Goal: Task Accomplishment & Management: Manage account settings

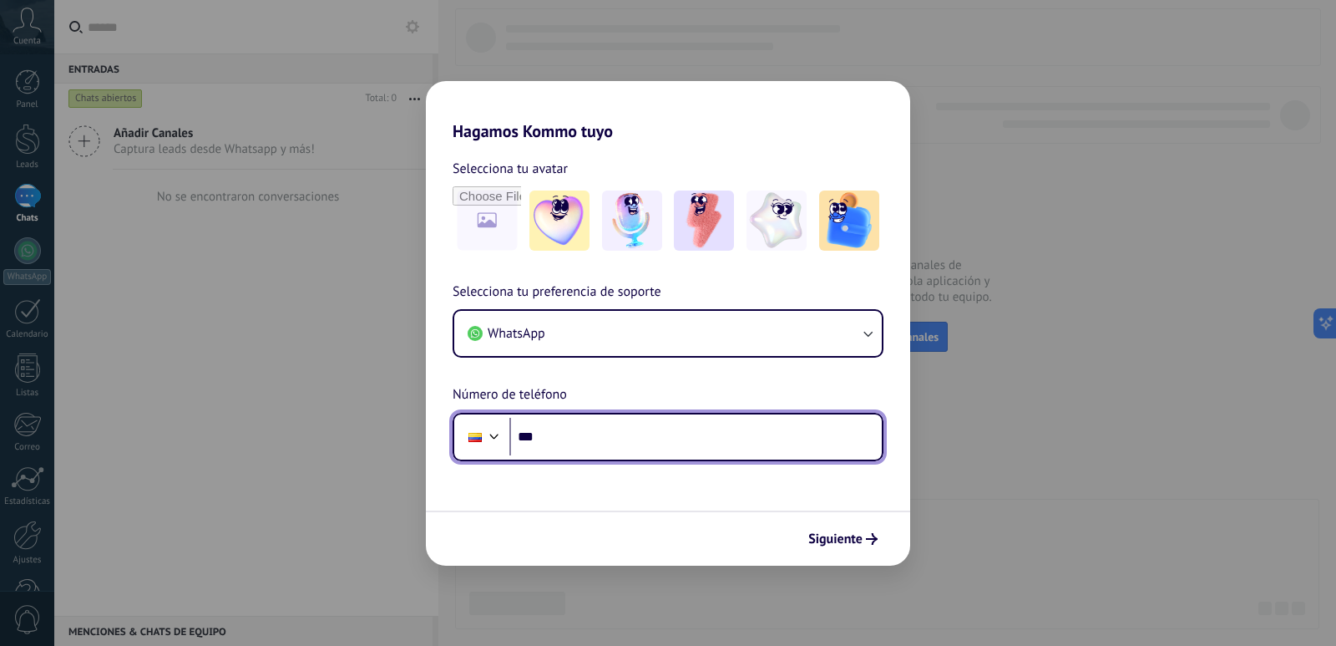
click at [710, 430] on input "***" at bounding box center [696, 437] width 373 height 38
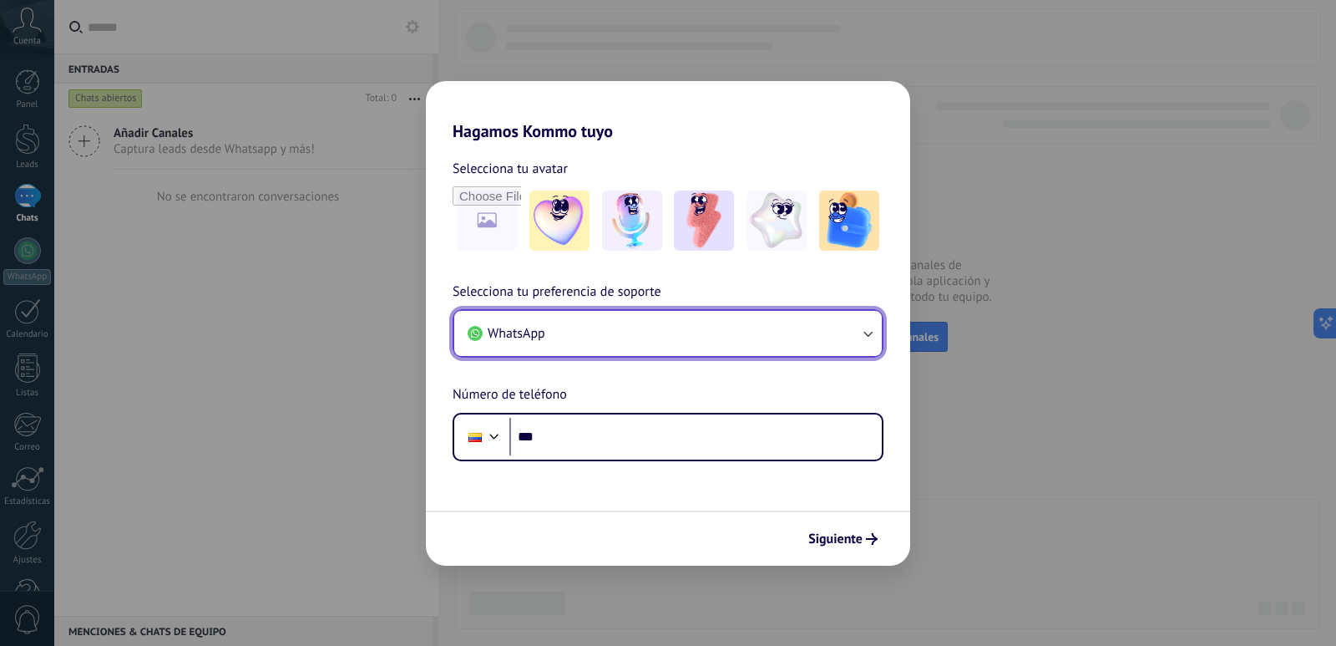
click at [854, 339] on button "WhatsApp" at bounding box center [668, 333] width 428 height 45
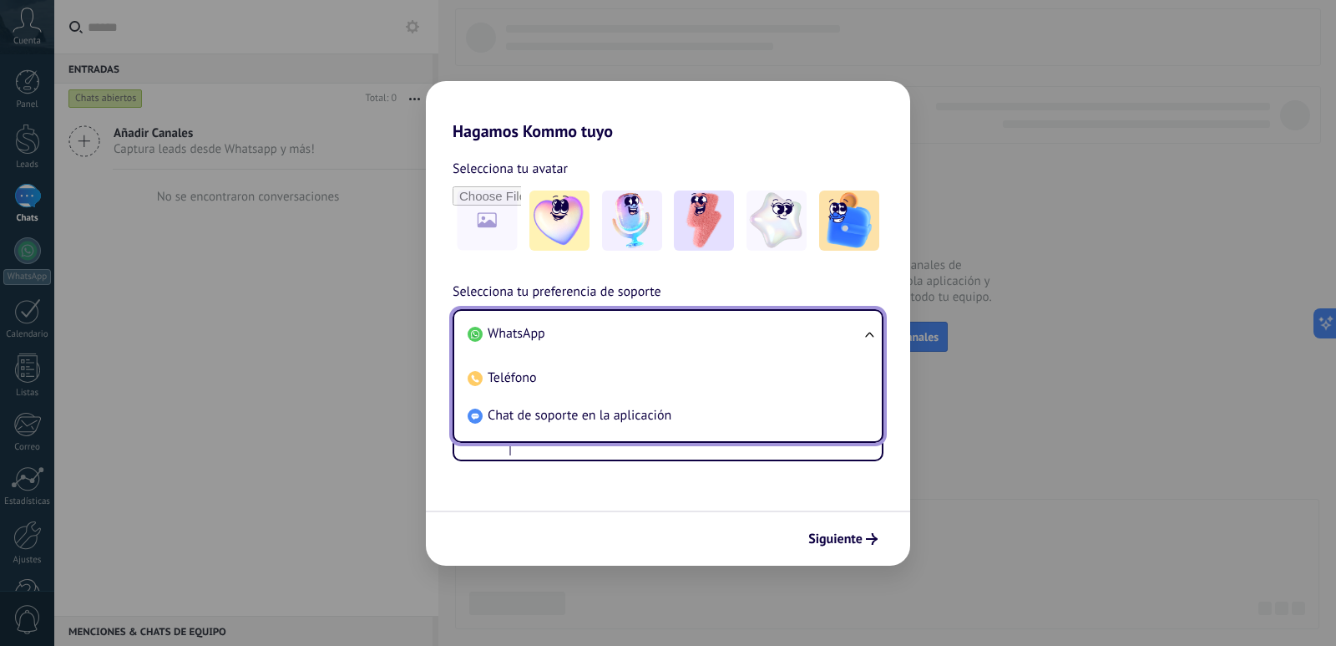
click at [785, 331] on li "WhatsApp" at bounding box center [665, 334] width 408 height 38
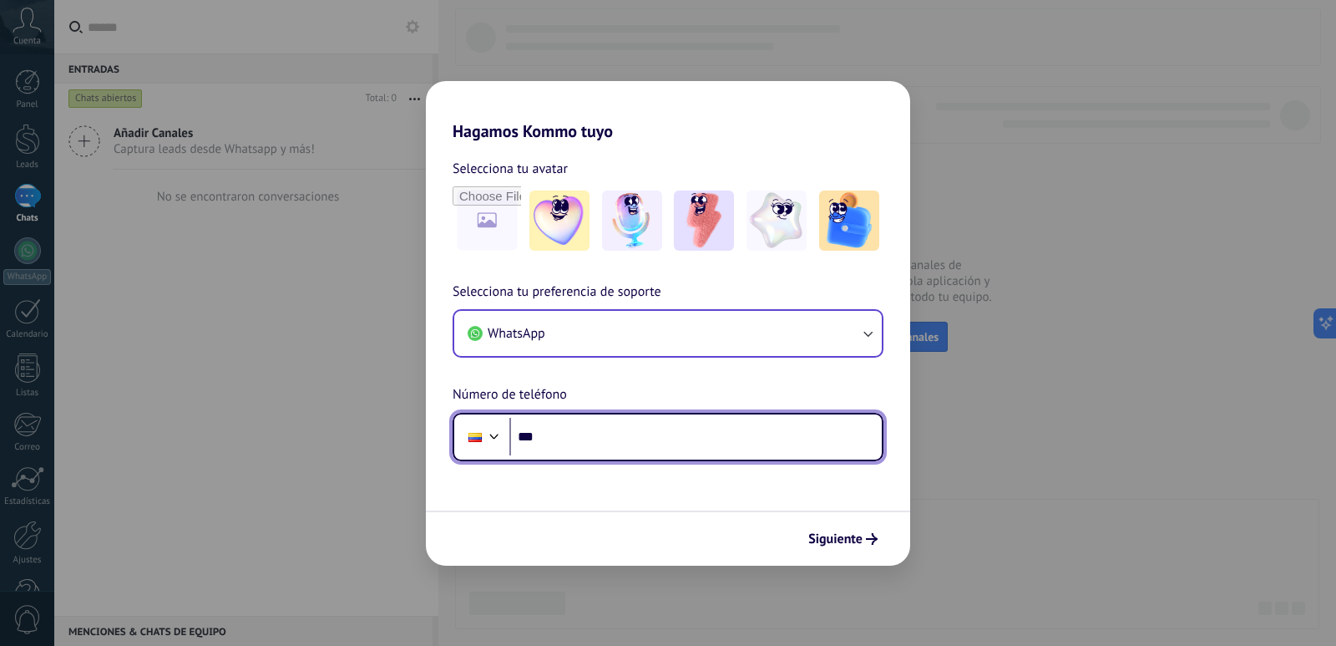
click at [752, 444] on input "***" at bounding box center [696, 437] width 373 height 38
type input "**********"
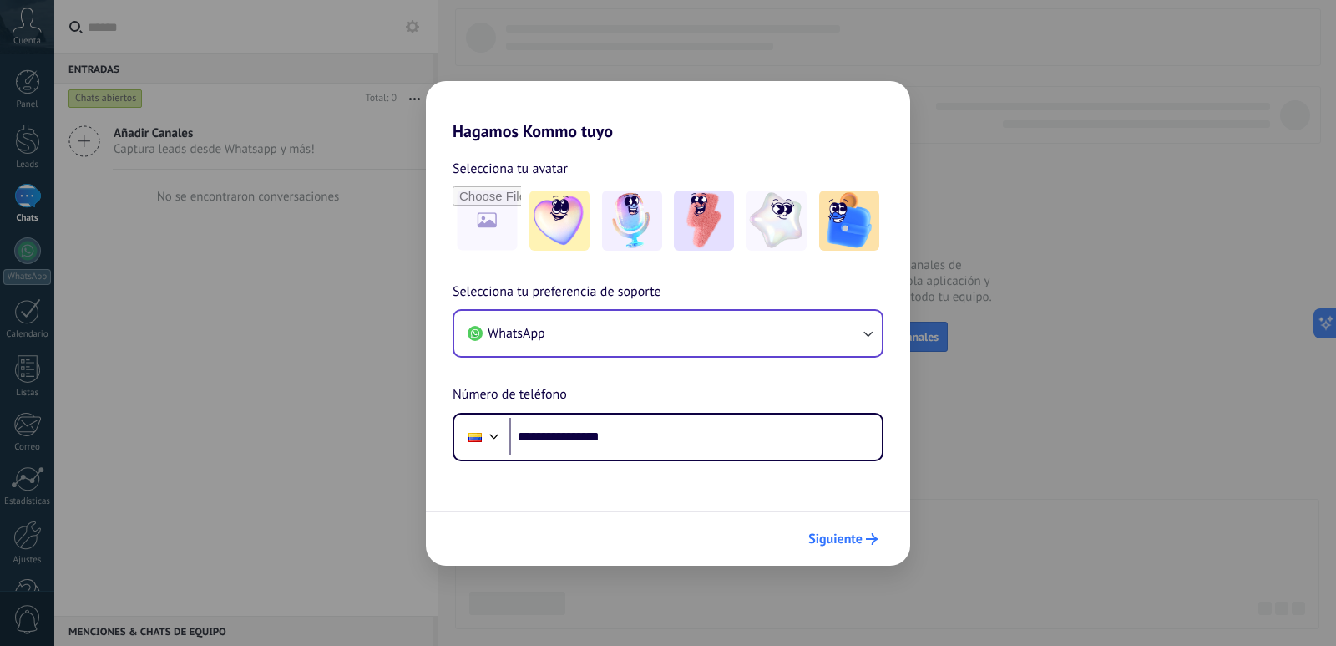
click at [838, 533] on span "Siguiente" at bounding box center [836, 539] width 54 height 12
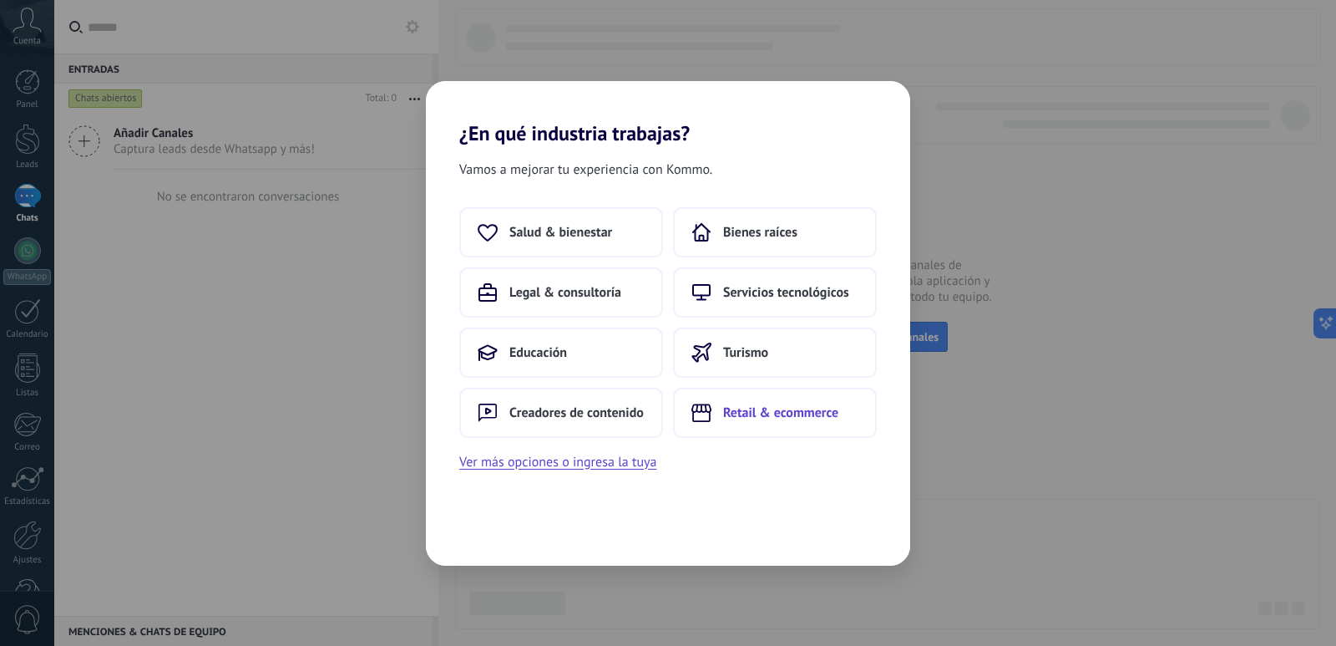
click at [780, 414] on span "Retail & ecommerce" at bounding box center [780, 412] width 115 height 17
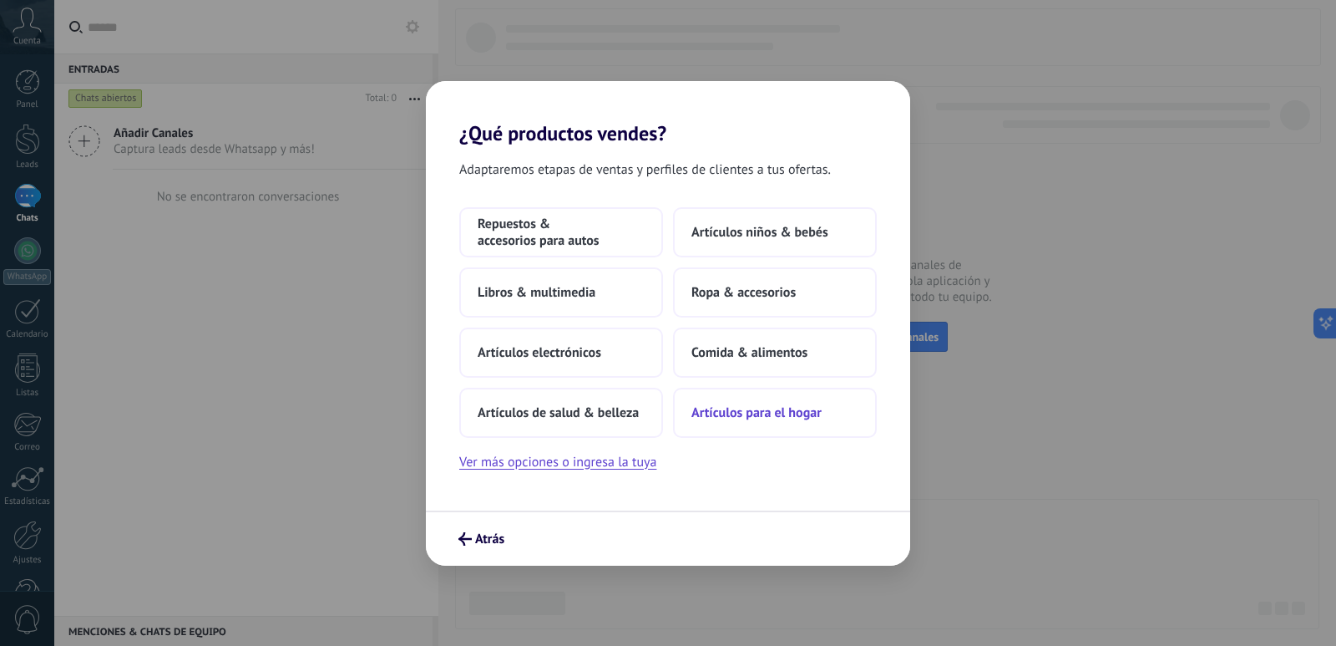
click at [744, 424] on button "Artículos para el hogar" at bounding box center [775, 413] width 204 height 50
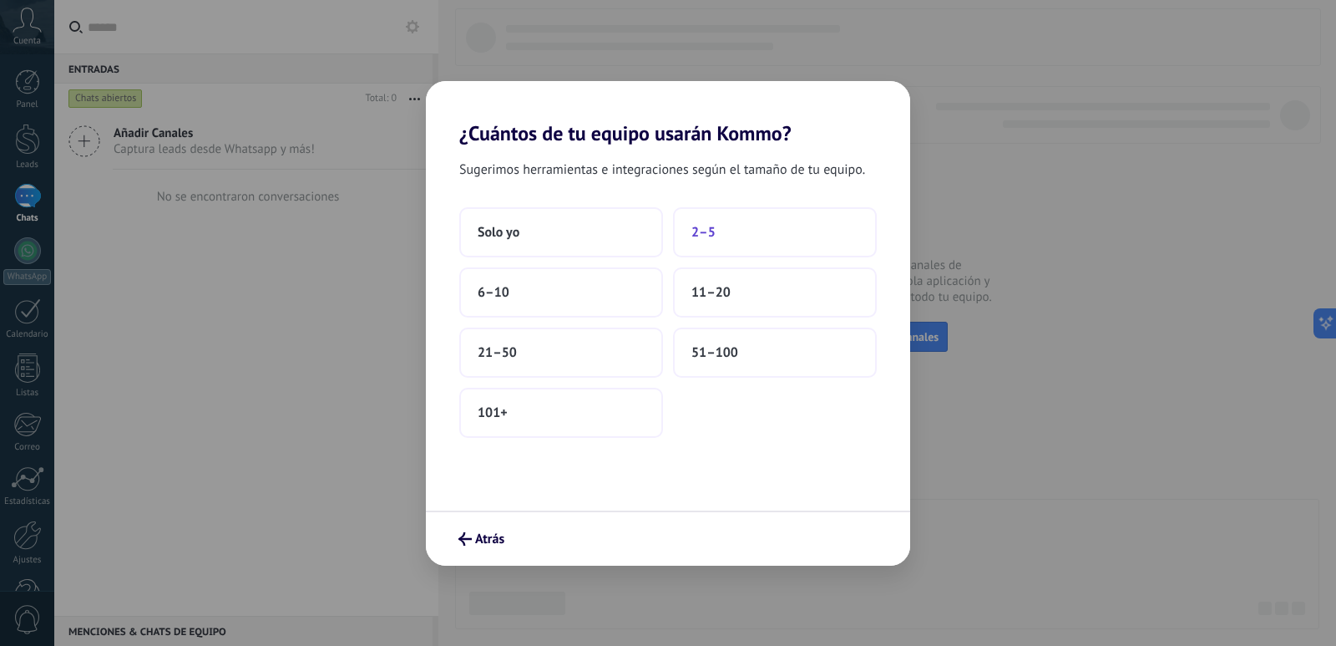
click at [697, 240] on span "2–5" at bounding box center [704, 232] width 24 height 17
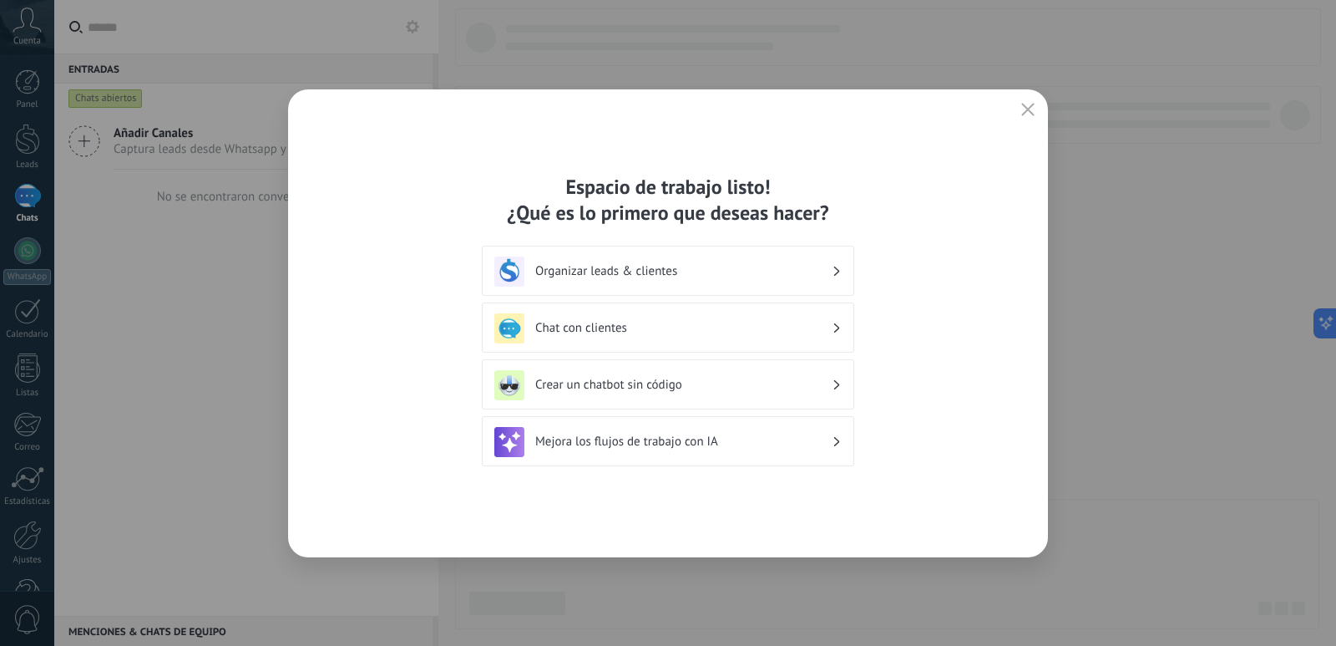
click at [803, 442] on h3 "Mejora los flujos de trabajo con IA" at bounding box center [683, 441] width 297 height 16
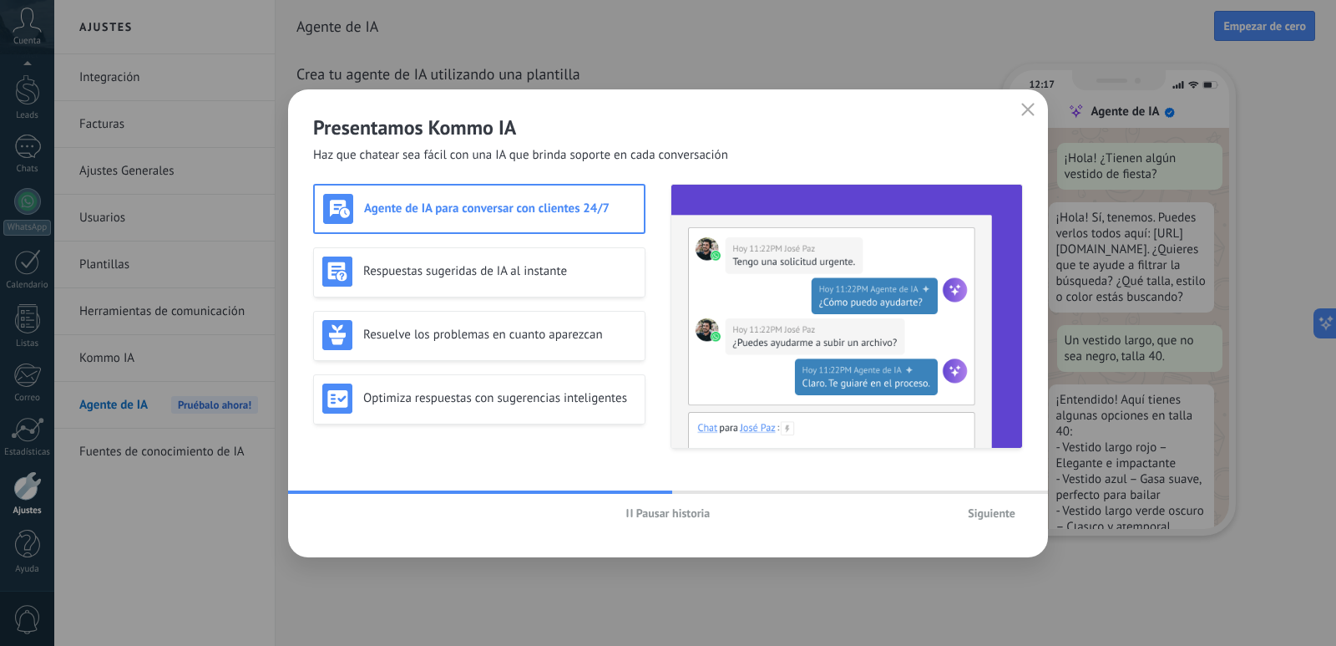
scroll to position [50, 0]
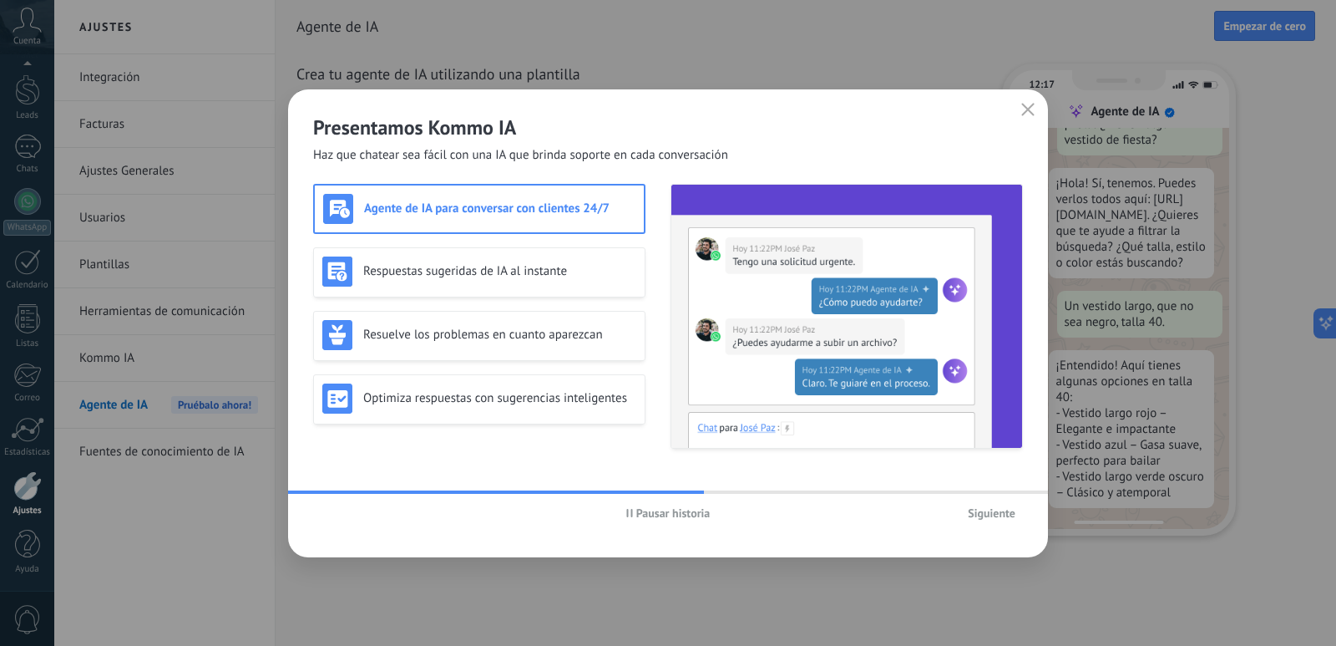
click at [609, 225] on div "Agente de IA para conversar con clientes 24/7" at bounding box center [479, 209] width 332 height 50
click at [597, 291] on div "Respuestas sugeridas de IA al instante" at bounding box center [479, 272] width 332 height 50
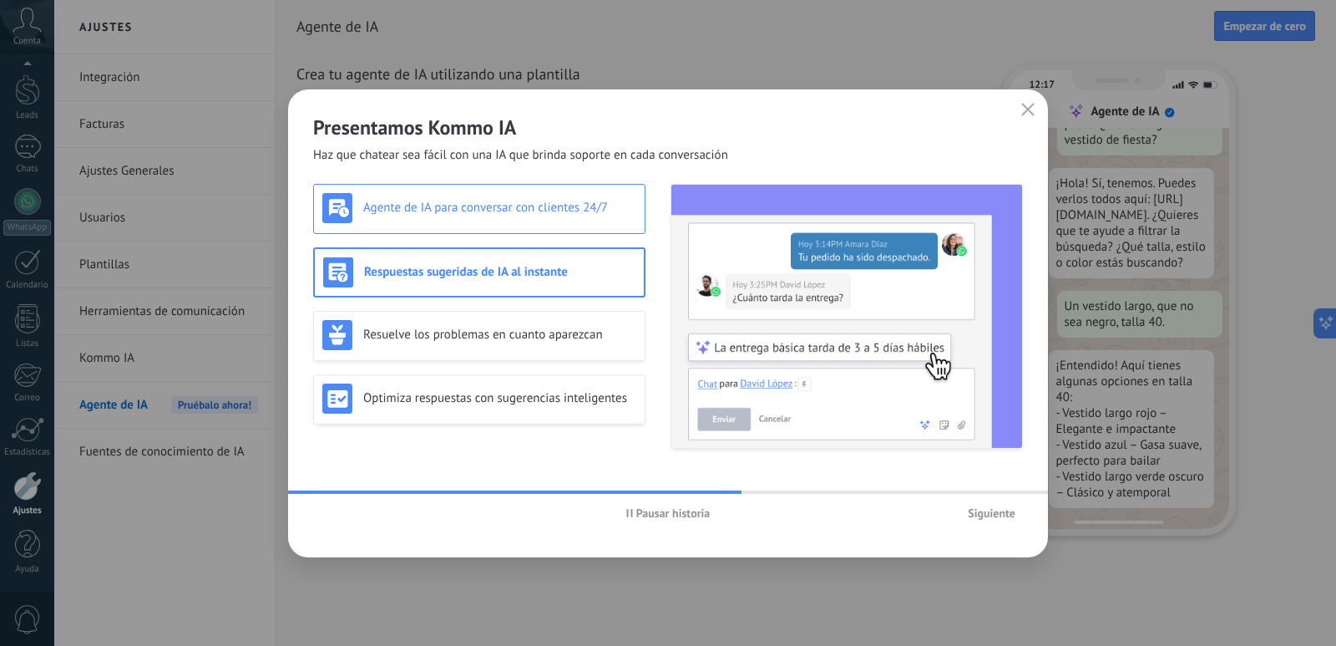
click at [595, 232] on div "Agente de IA para conversar con clientes 24/7" at bounding box center [479, 209] width 332 height 50
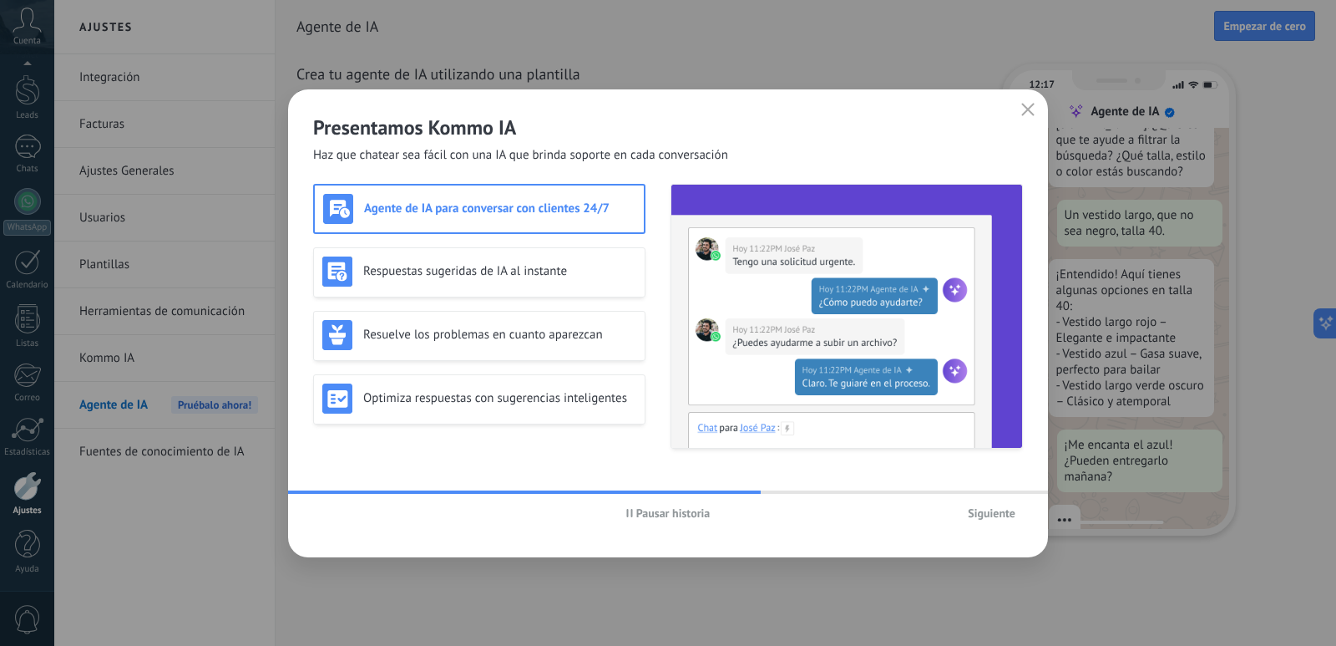
scroll to position [169, 0]
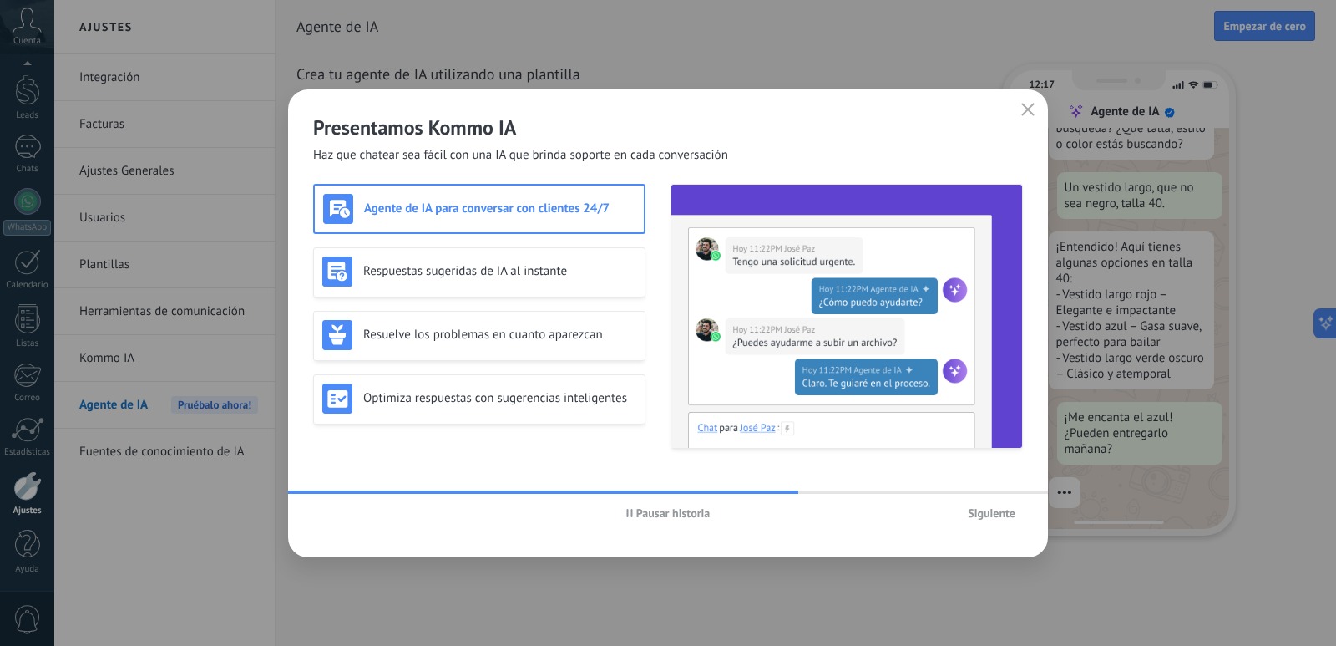
click at [993, 517] on span "Siguiente" at bounding box center [992, 513] width 48 height 12
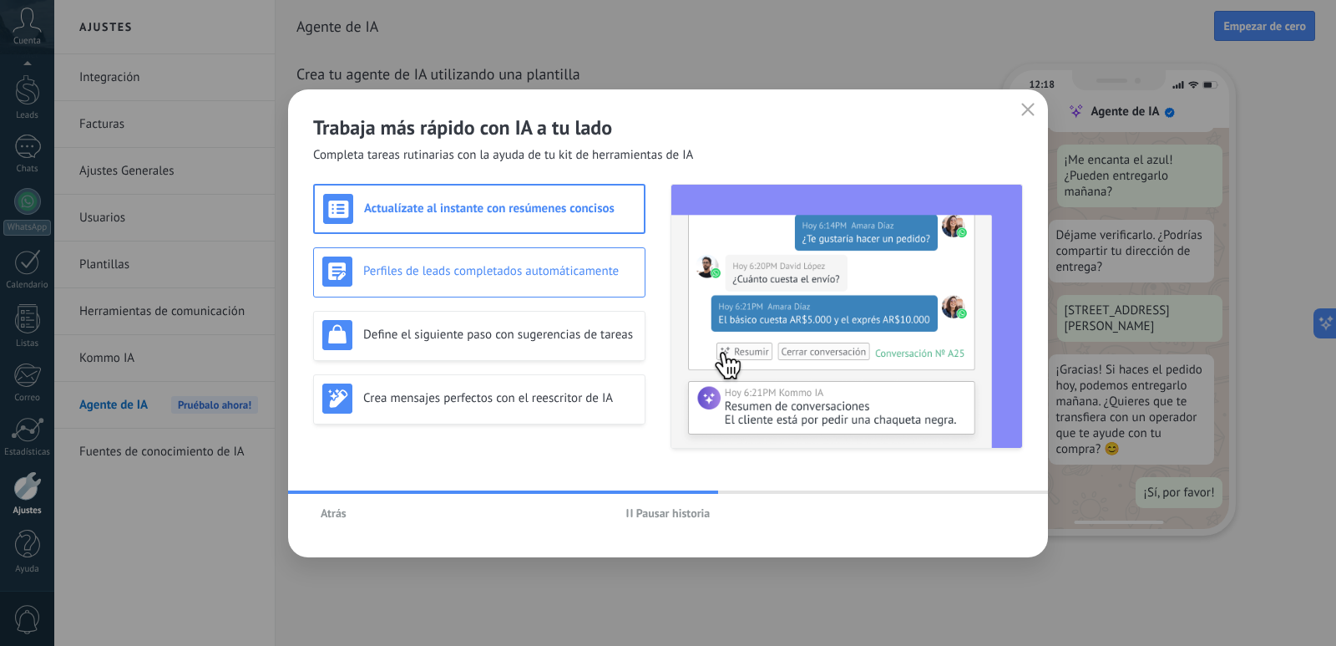
scroll to position [0, 0]
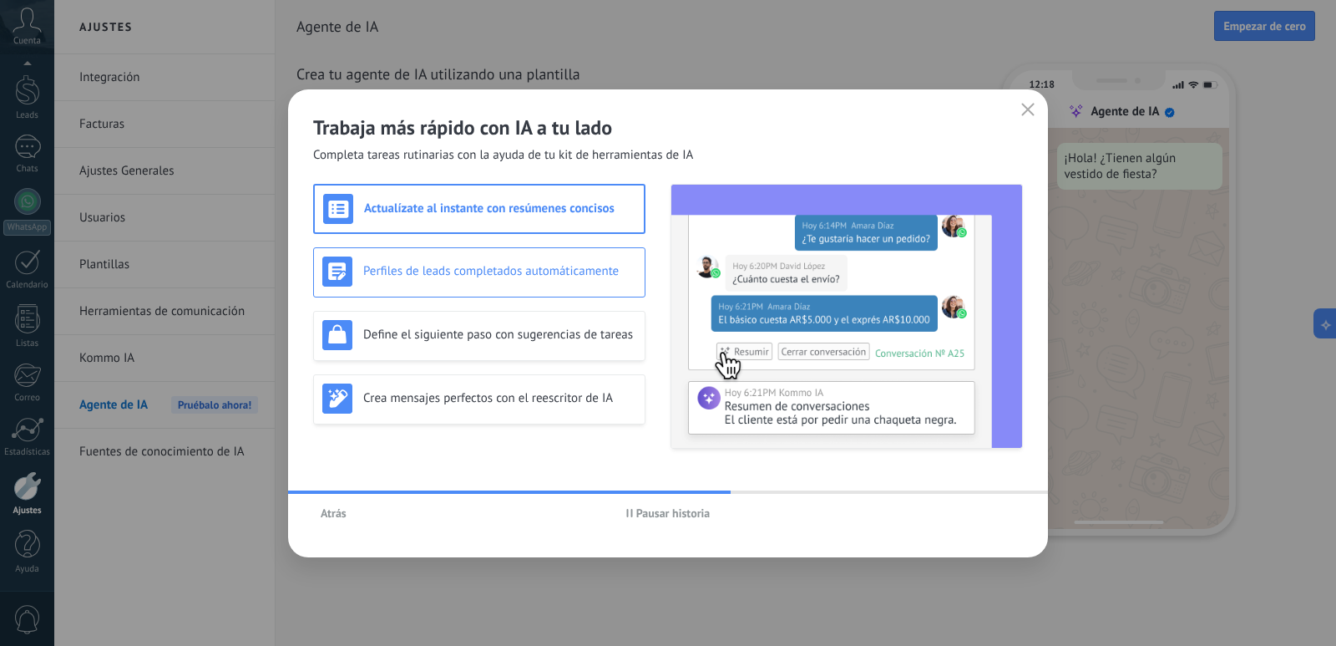
click at [582, 279] on div "Perfiles de leads completados automáticamente" at bounding box center [479, 271] width 314 height 30
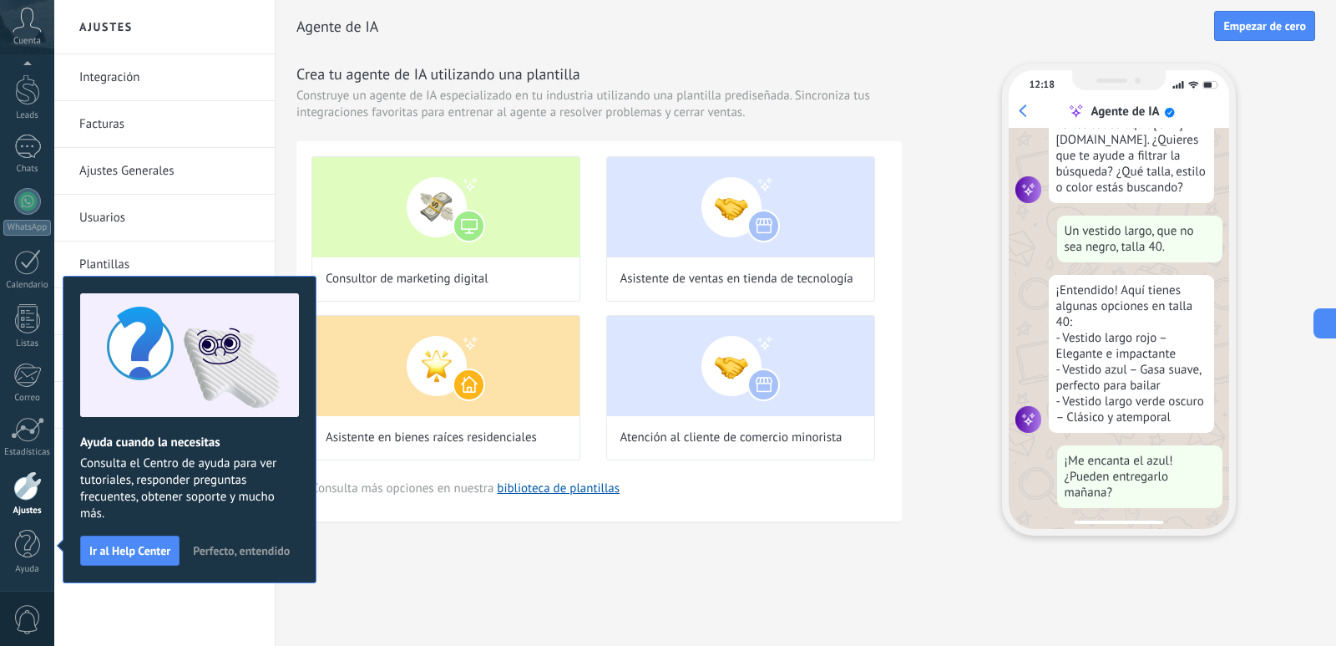
scroll to position [169, 0]
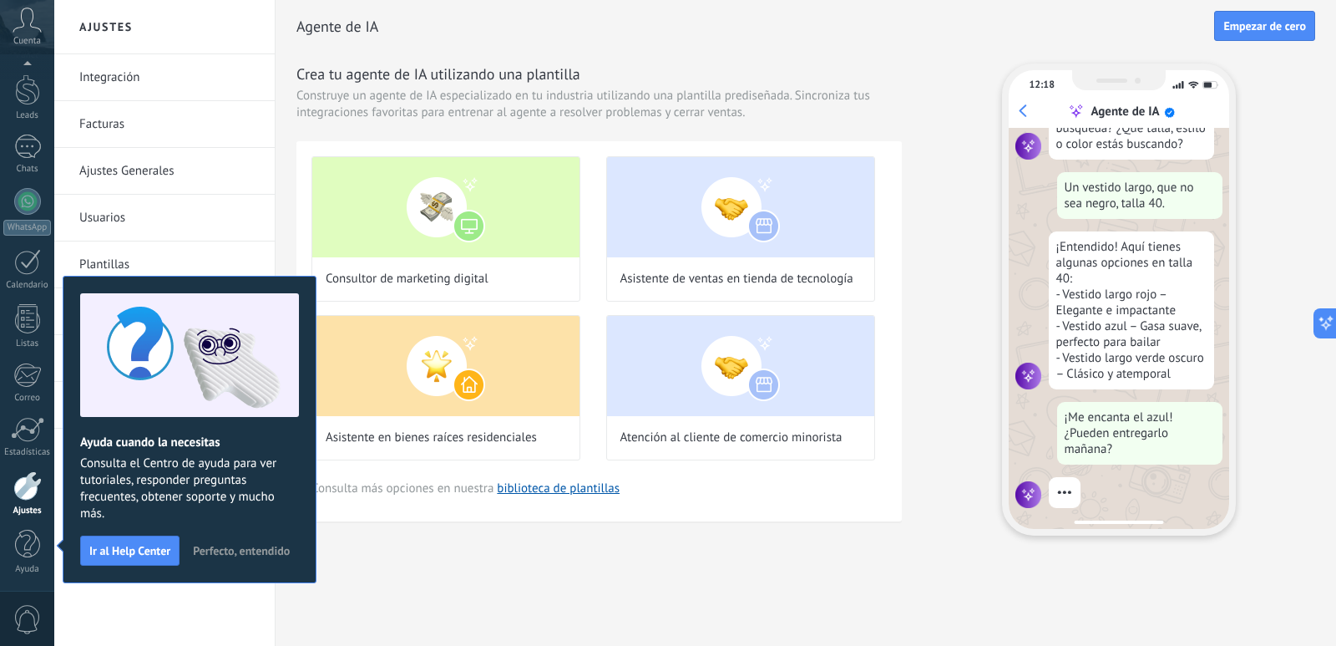
click at [257, 548] on span "Perfecto, entendido" at bounding box center [241, 551] width 97 height 12
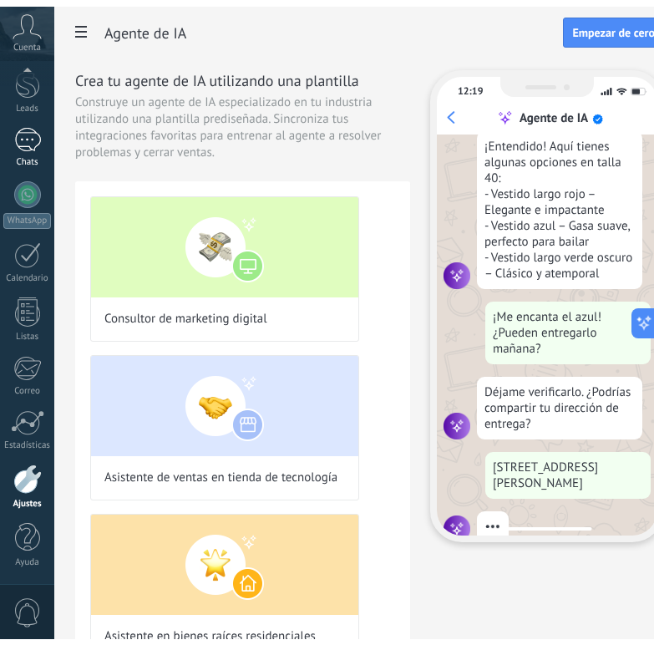
scroll to position [303, 0]
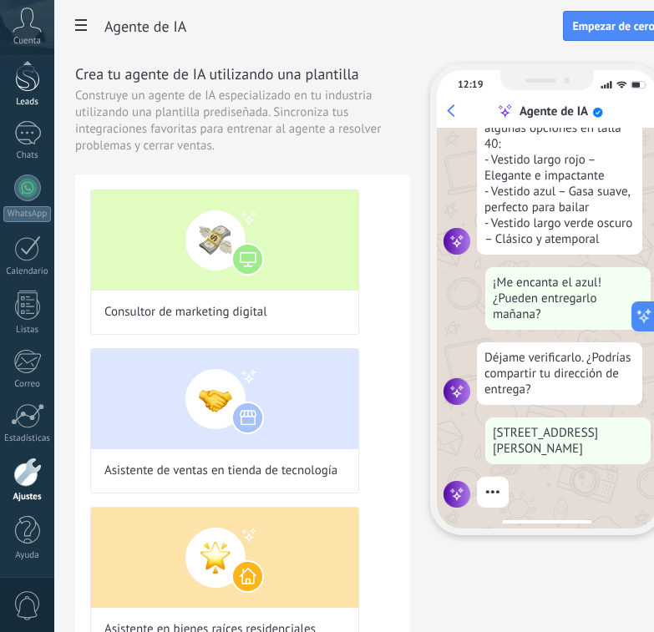
click at [31, 79] on div at bounding box center [27, 76] width 25 height 31
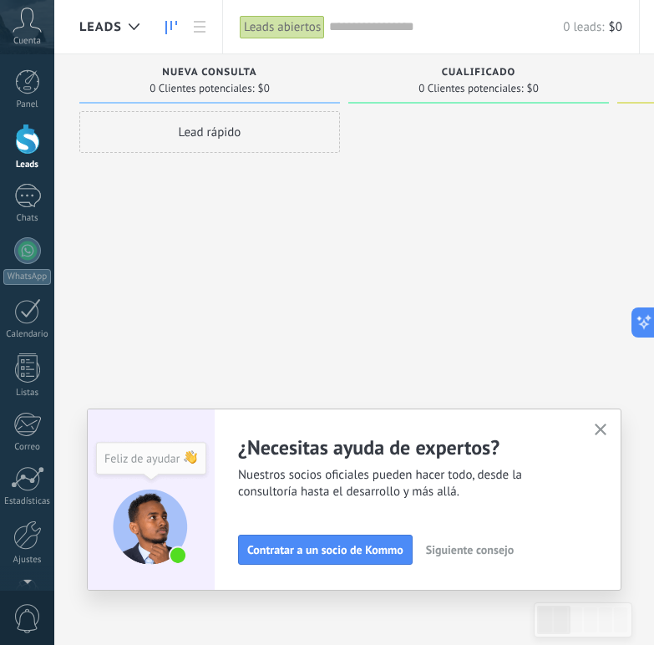
click at [21, 136] on div at bounding box center [27, 139] width 25 height 31
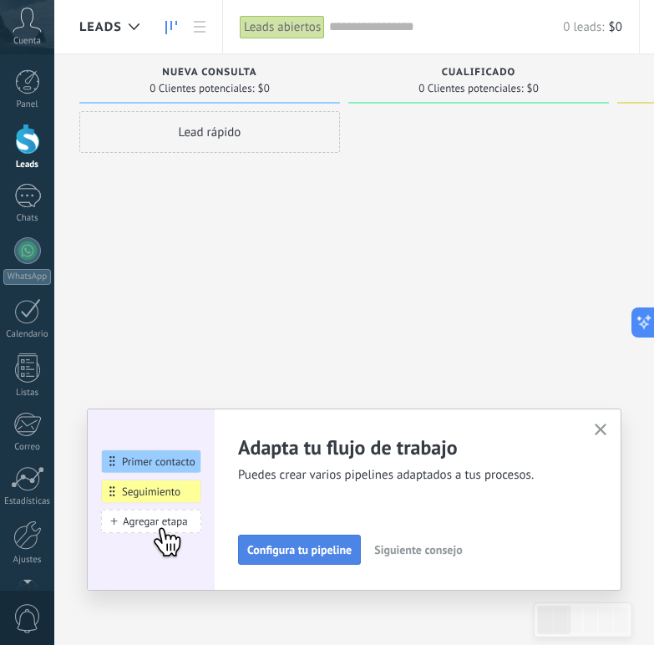
click at [294, 553] on span "Configura tu pipeline" at bounding box center [299, 550] width 104 height 12
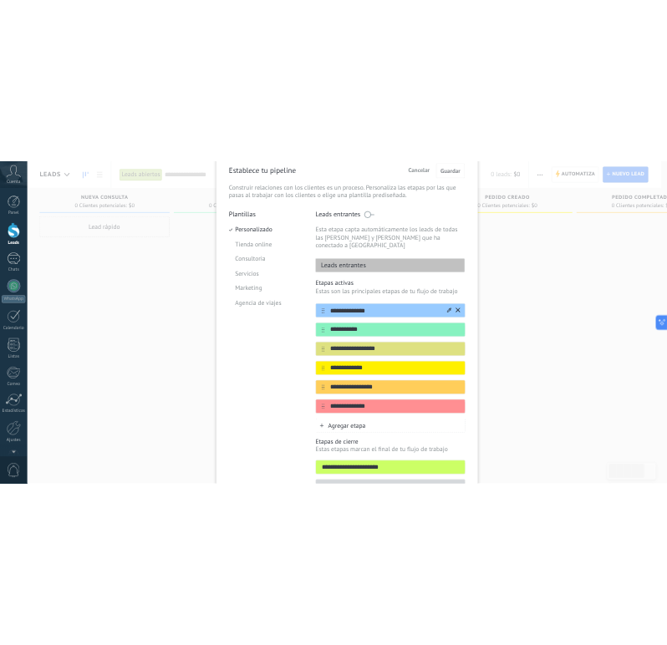
scroll to position [78, 0]
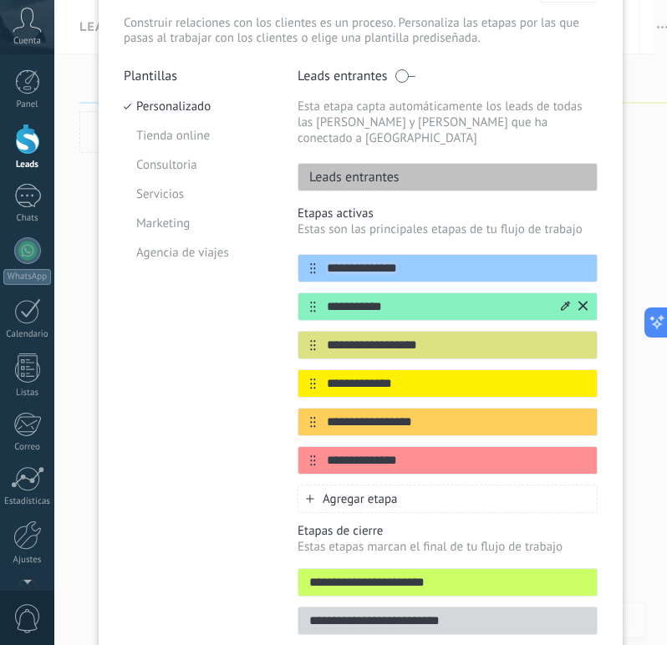
drag, startPoint x: 310, startPoint y: 259, endPoint x: 310, endPoint y: 286, distance: 26.7
click at [310, 286] on div "**********" at bounding box center [447, 364] width 300 height 221
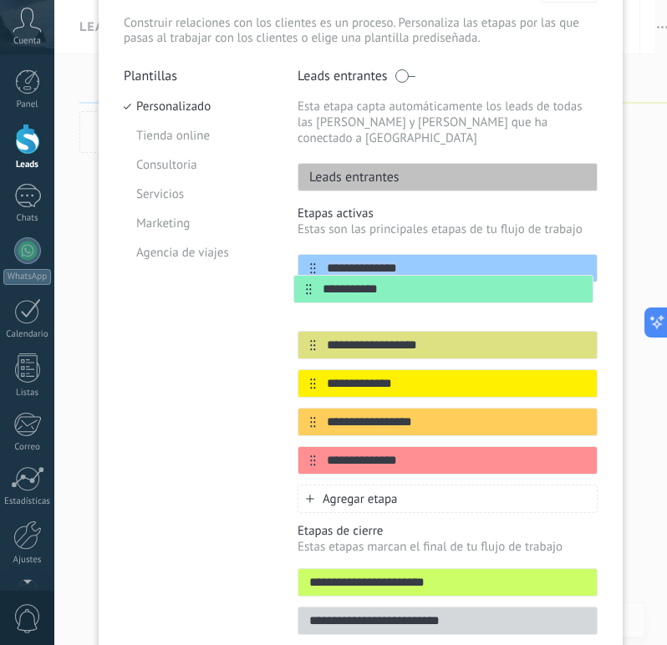
click at [307, 281] on div "**********" at bounding box center [447, 364] width 300 height 221
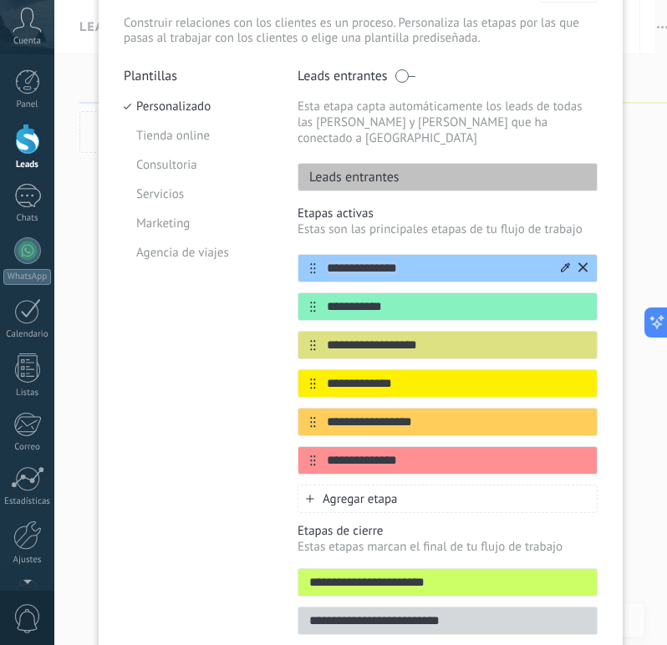
click at [425, 260] on input "**********" at bounding box center [437, 269] width 242 height 18
type input "*"
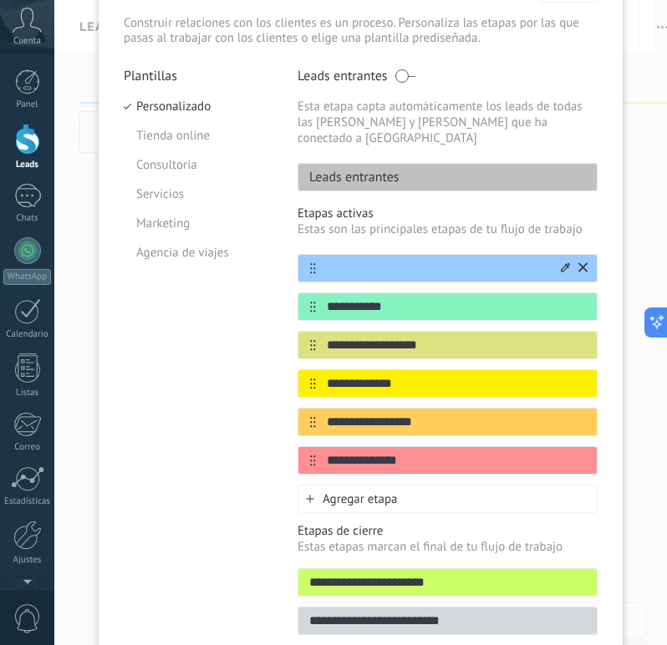
click at [396, 260] on input "text" at bounding box center [437, 269] width 242 height 18
paste input "**********"
type input "**********"
click at [363, 298] on input "**********" at bounding box center [437, 307] width 242 height 18
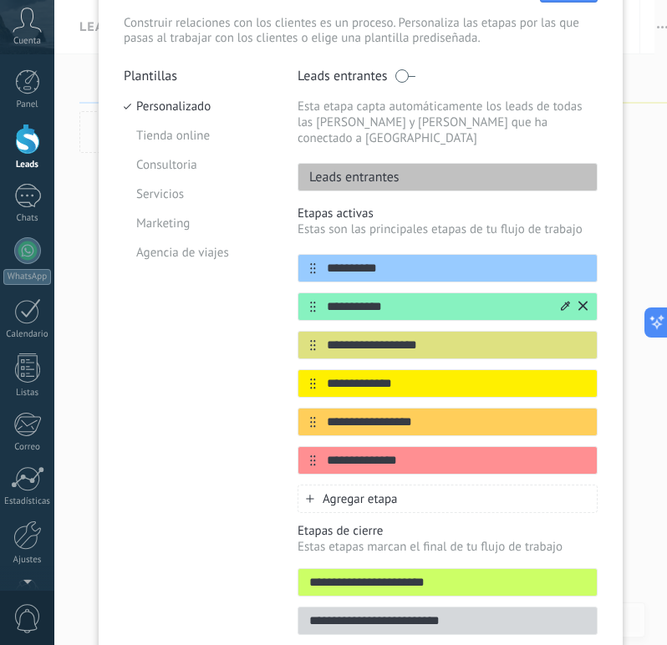
click at [363, 298] on input "**********" at bounding box center [437, 307] width 242 height 18
paste input "*****"
type input "**********"
click at [385, 375] on input "**********" at bounding box center [437, 384] width 242 height 18
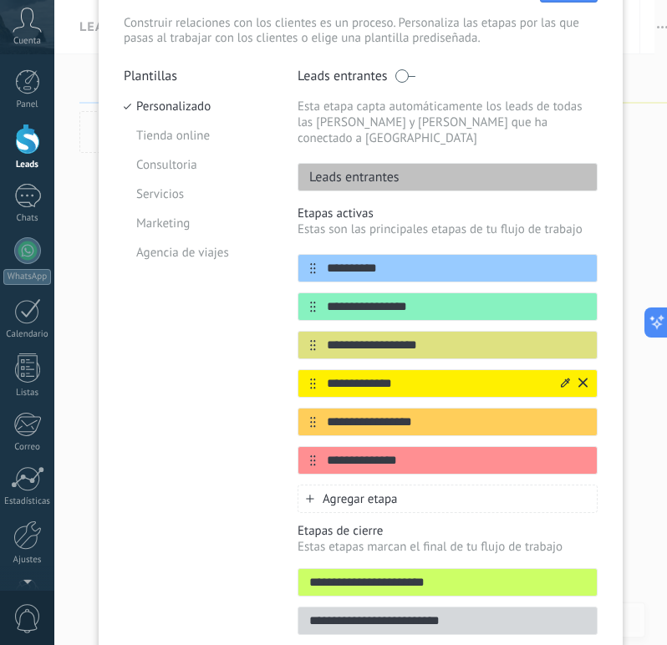
click at [385, 375] on input "**********" at bounding box center [437, 384] width 242 height 18
paste input "text"
type input "**********"
click at [373, 413] on input "**********" at bounding box center [437, 422] width 242 height 18
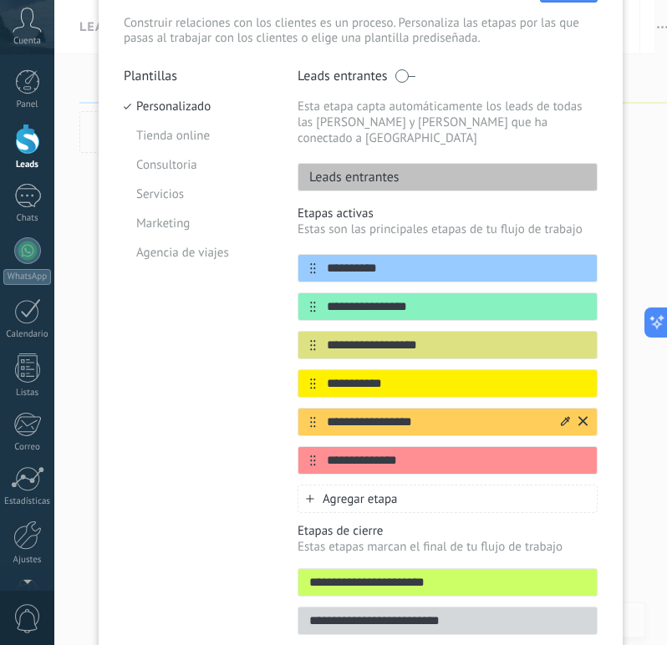
click at [373, 413] on input "**********" at bounding box center [437, 422] width 242 height 18
paste input "text"
type input "**********"
click at [373, 452] on input "**********" at bounding box center [437, 461] width 242 height 18
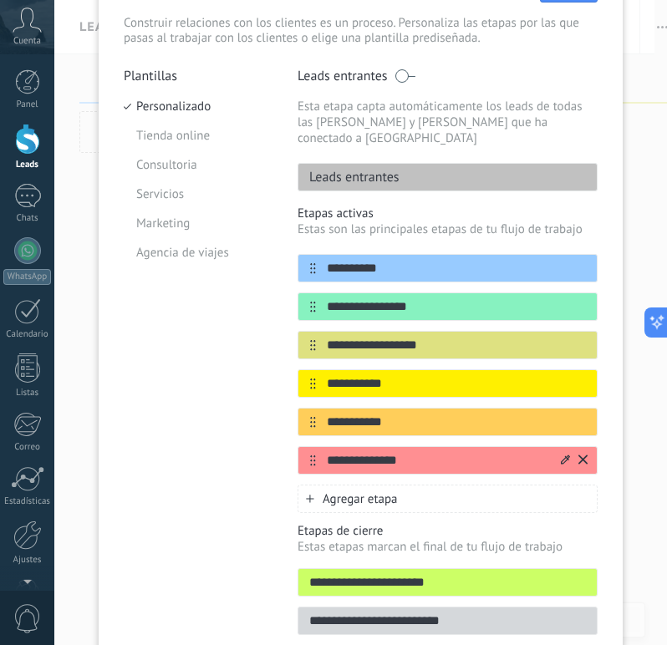
click at [373, 452] on input "**********" at bounding box center [437, 461] width 242 height 18
paste input "*"
type input "**********"
click at [357, 491] on span "Agregar etapa" at bounding box center [359, 499] width 75 height 16
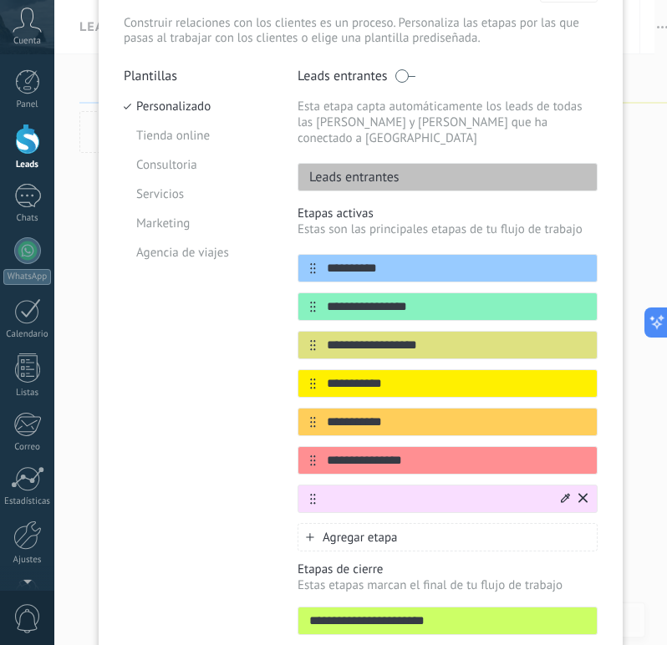
click at [435, 484] on div at bounding box center [447, 498] width 300 height 28
click at [433, 490] on input "text" at bounding box center [437, 499] width 242 height 18
paste input "**********"
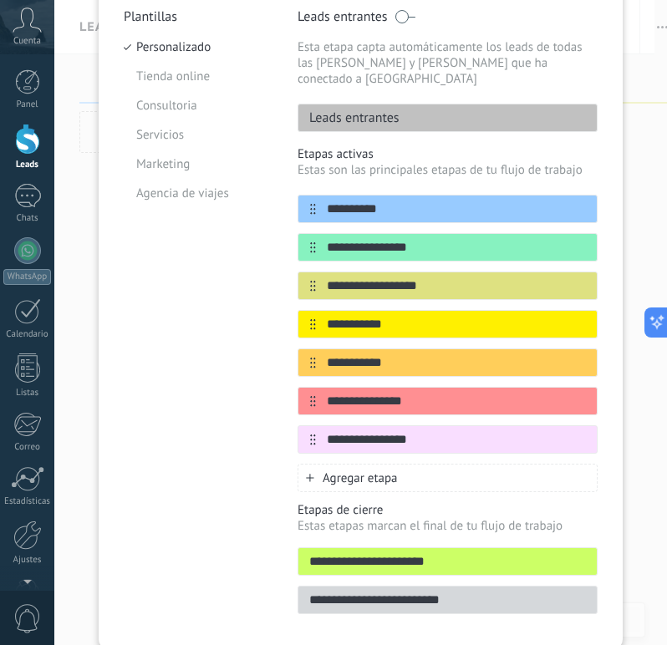
scroll to position [150, 0]
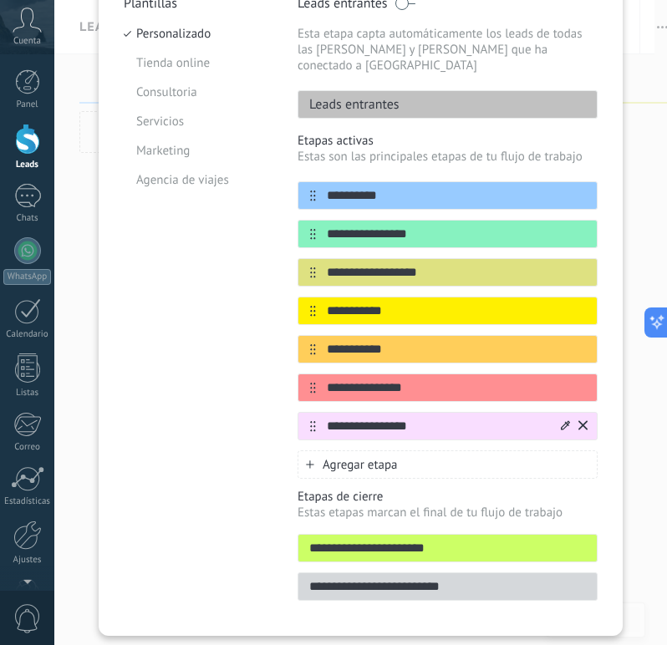
type input "**********"
click at [583, 420] on icon at bounding box center [582, 425] width 9 height 10
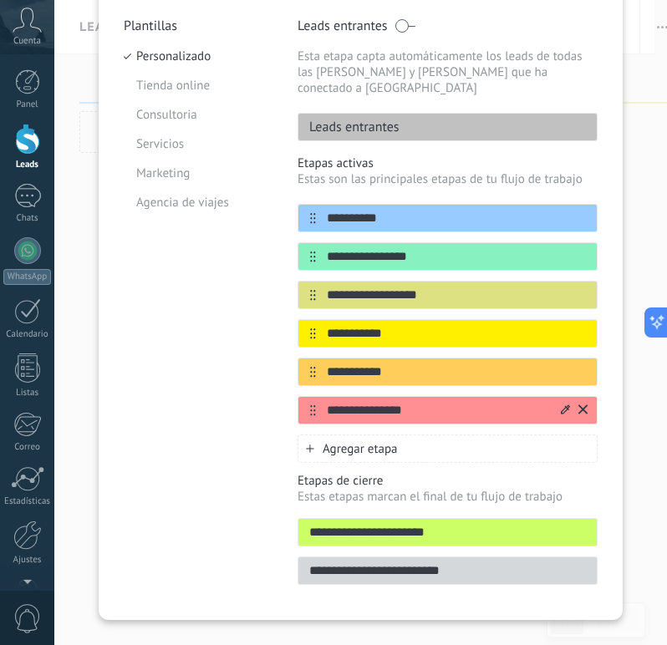
scroll to position [112, 0]
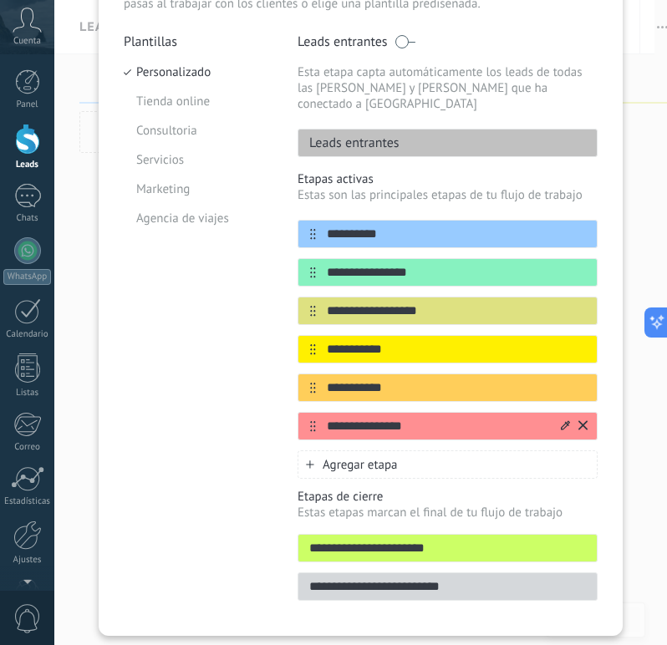
click at [581, 420] on icon at bounding box center [582, 425] width 9 height 10
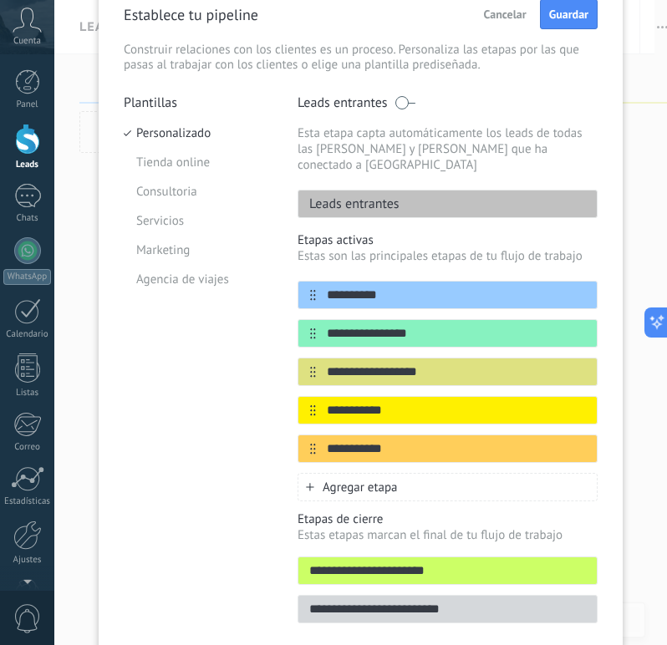
scroll to position [50, 0]
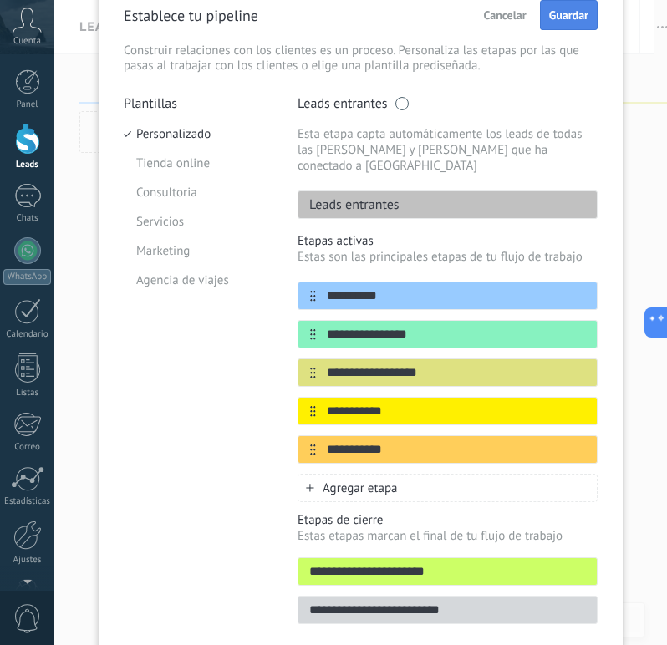
click at [583, 21] on span "Guardar" at bounding box center [568, 15] width 39 height 12
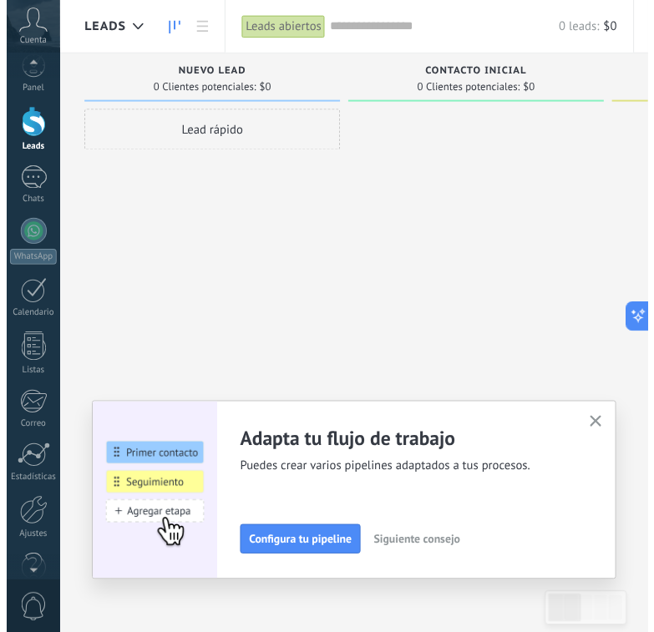
scroll to position [50, 0]
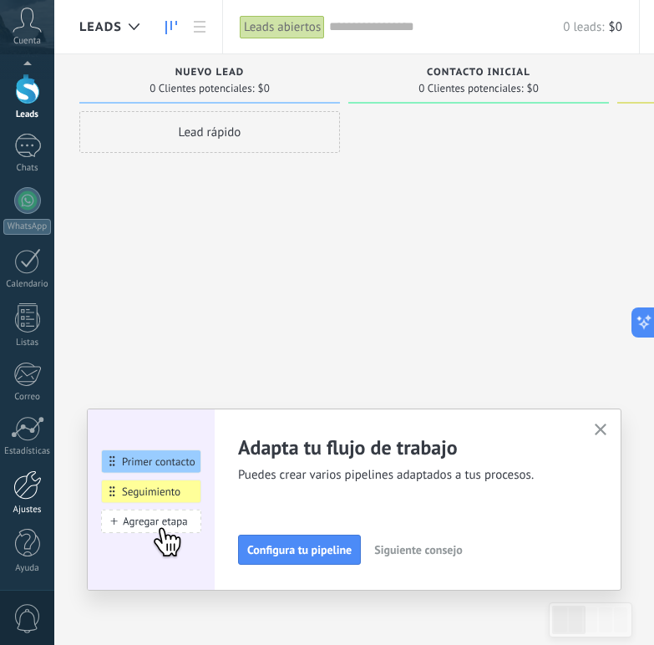
click at [25, 492] on div at bounding box center [27, 484] width 28 height 29
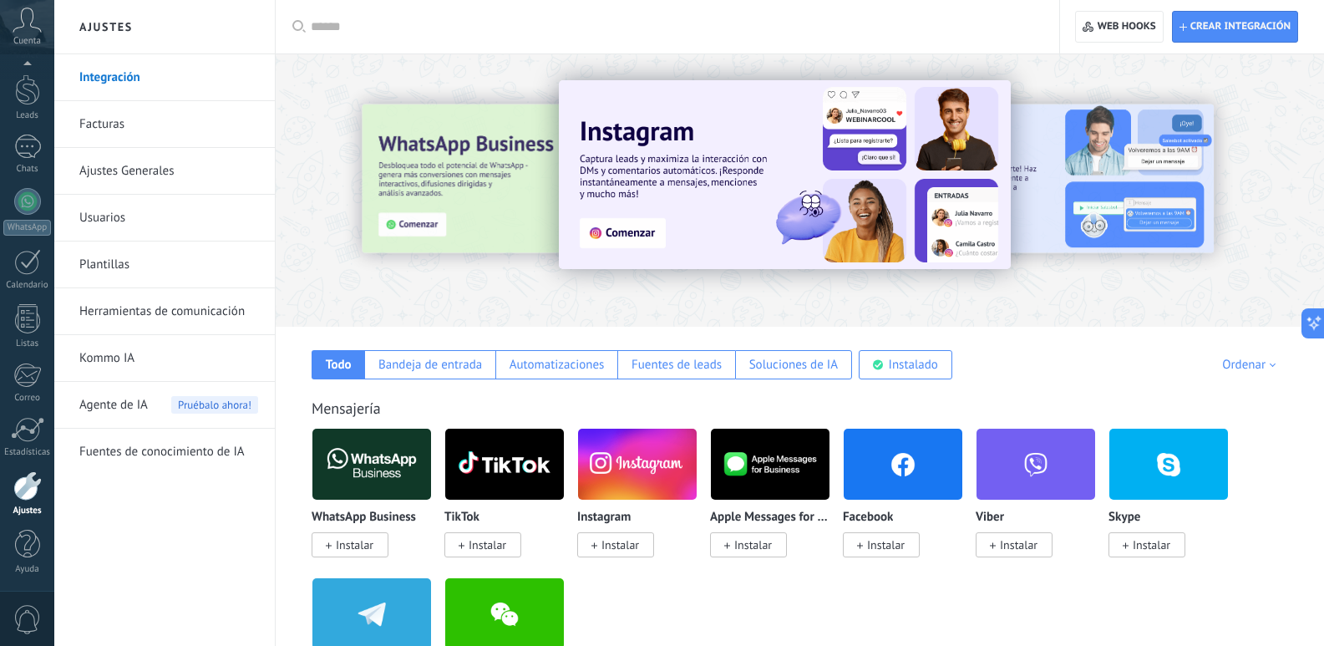
click at [924, 40] on div at bounding box center [673, 26] width 725 height 53
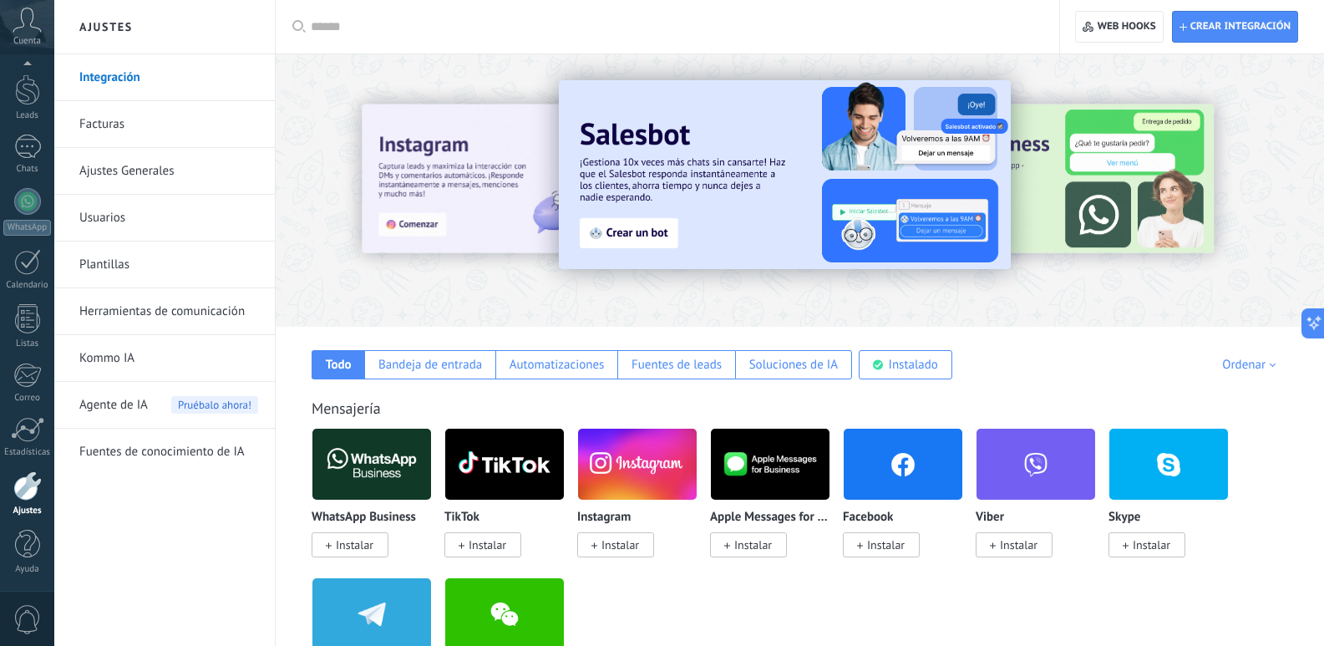
scroll to position [6, 0]
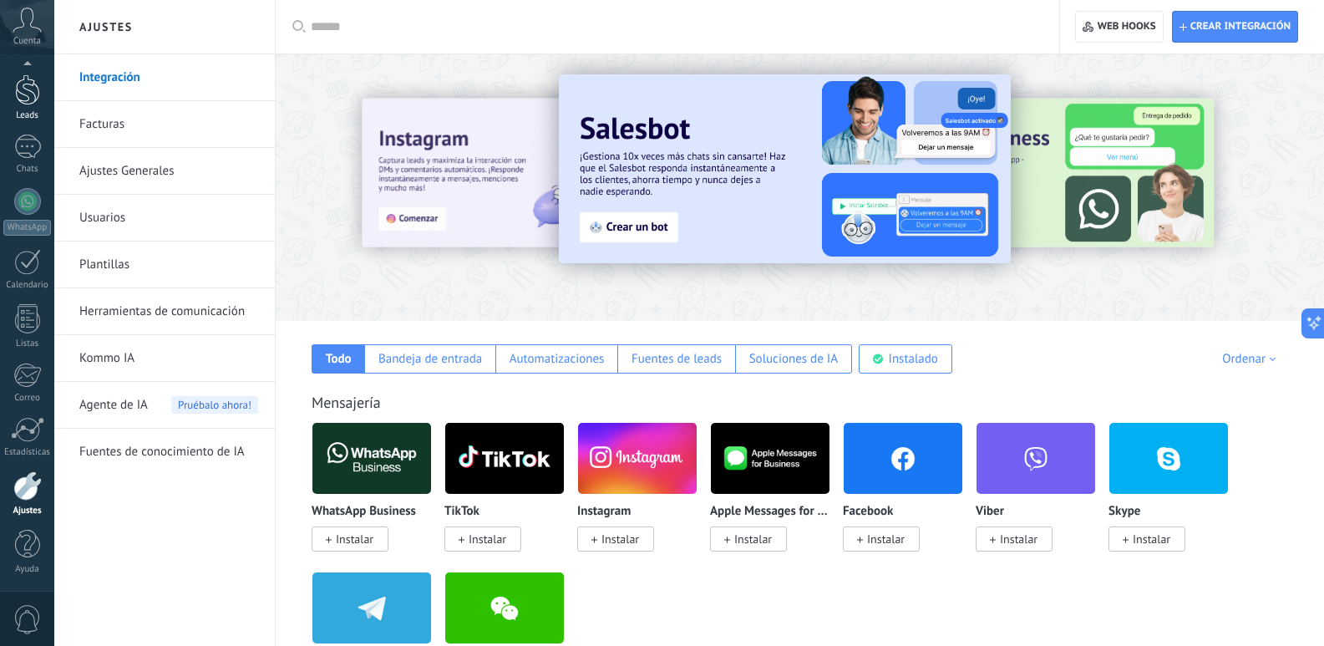
click at [32, 97] on div at bounding box center [27, 89] width 25 height 31
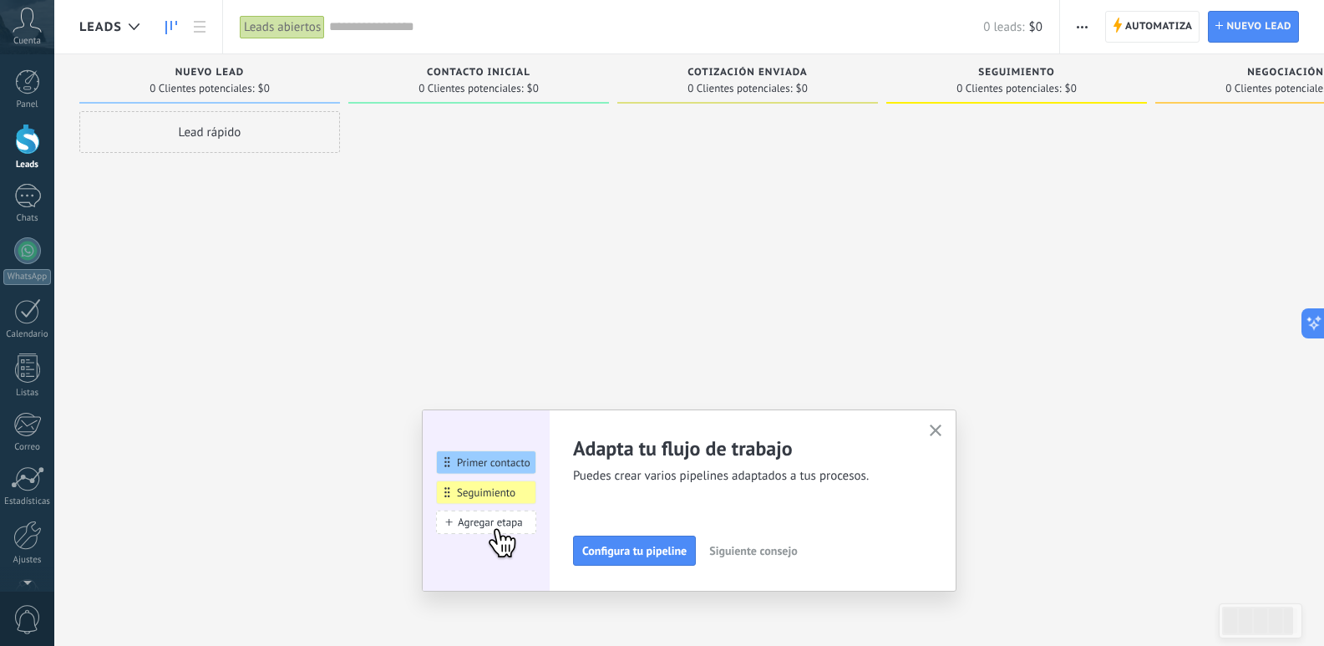
click at [769, 550] on span "Siguiente consejo" at bounding box center [753, 551] width 88 height 12
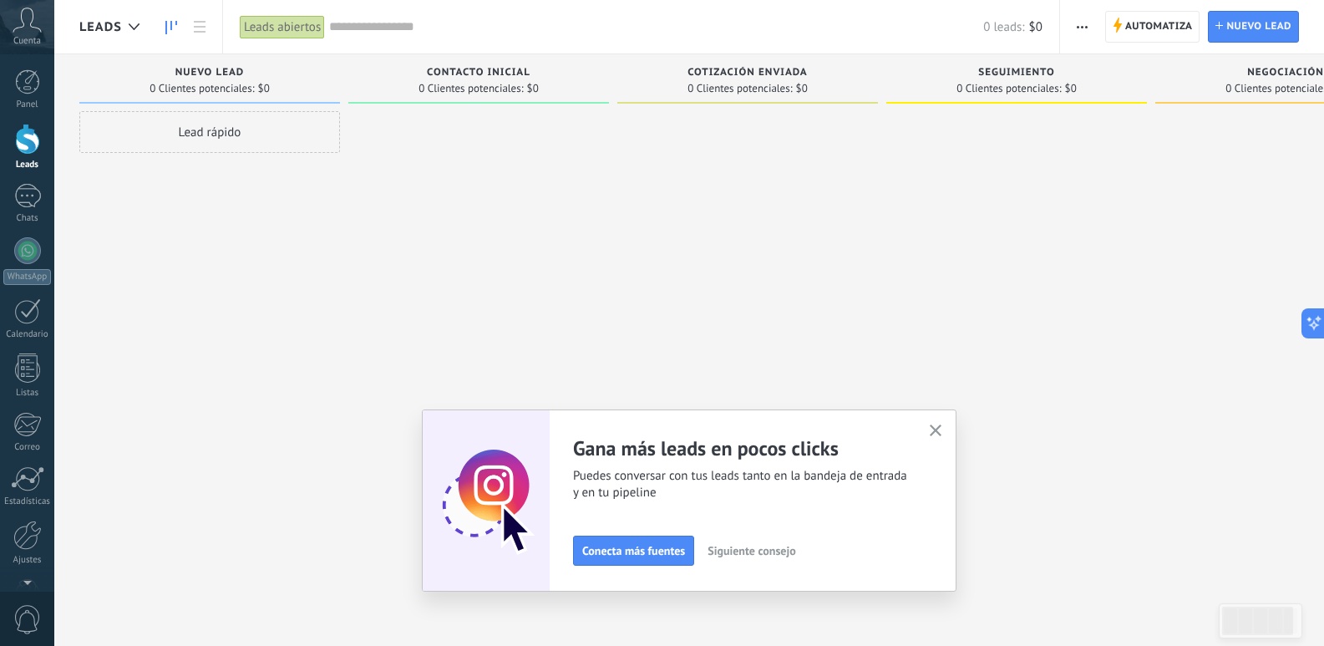
click at [751, 553] on span "Siguiente consejo" at bounding box center [751, 551] width 88 height 12
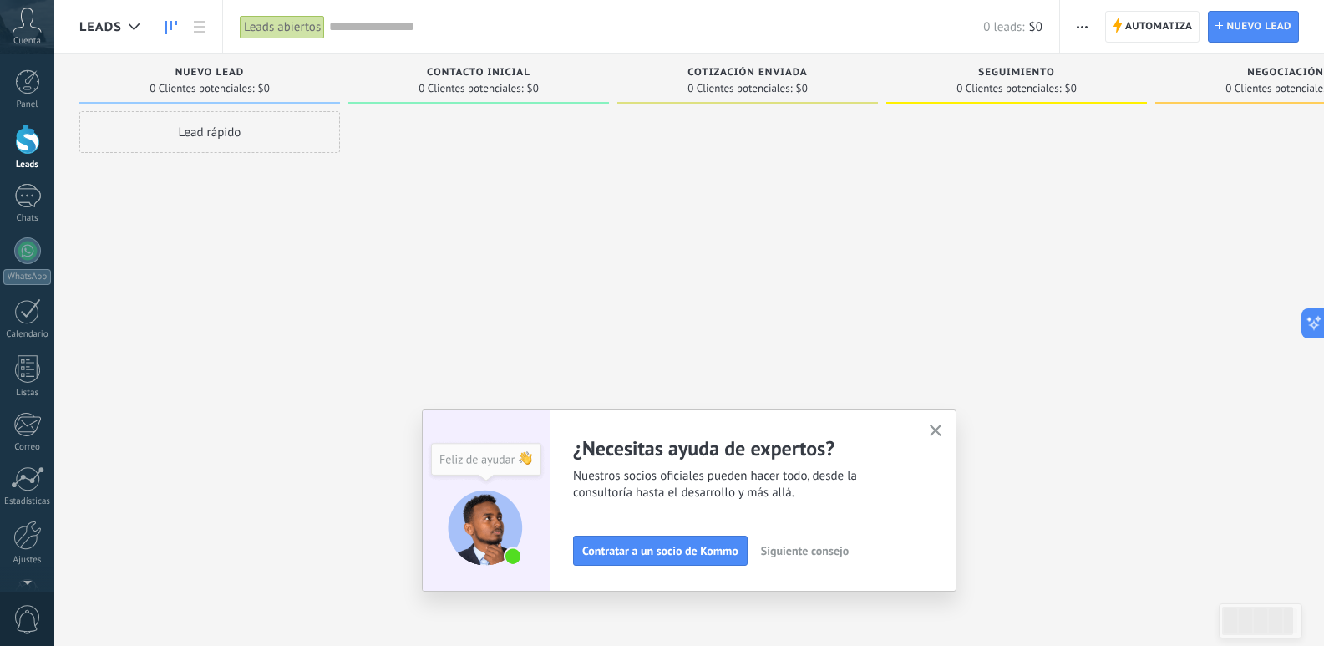
click at [783, 556] on span "Siguiente consejo" at bounding box center [805, 551] width 88 height 12
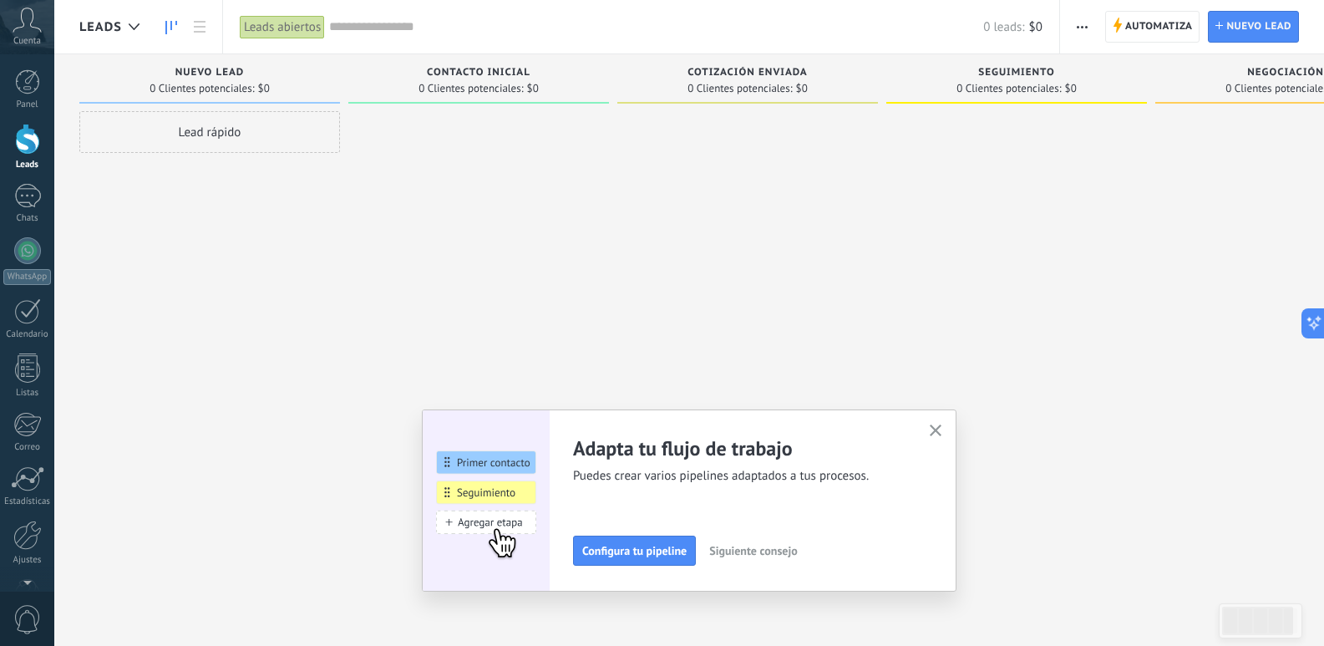
click at [783, 556] on span "Siguiente consejo" at bounding box center [753, 551] width 88 height 12
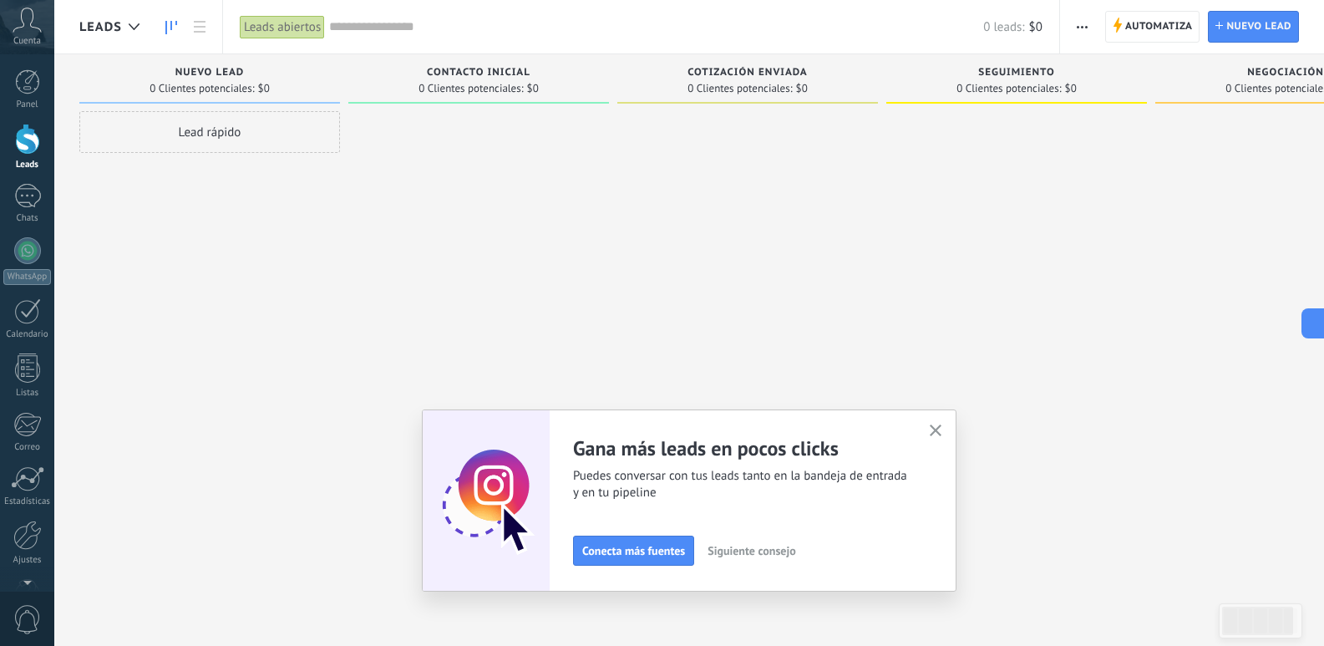
click at [783, 556] on span "Siguiente consejo" at bounding box center [751, 551] width 88 height 12
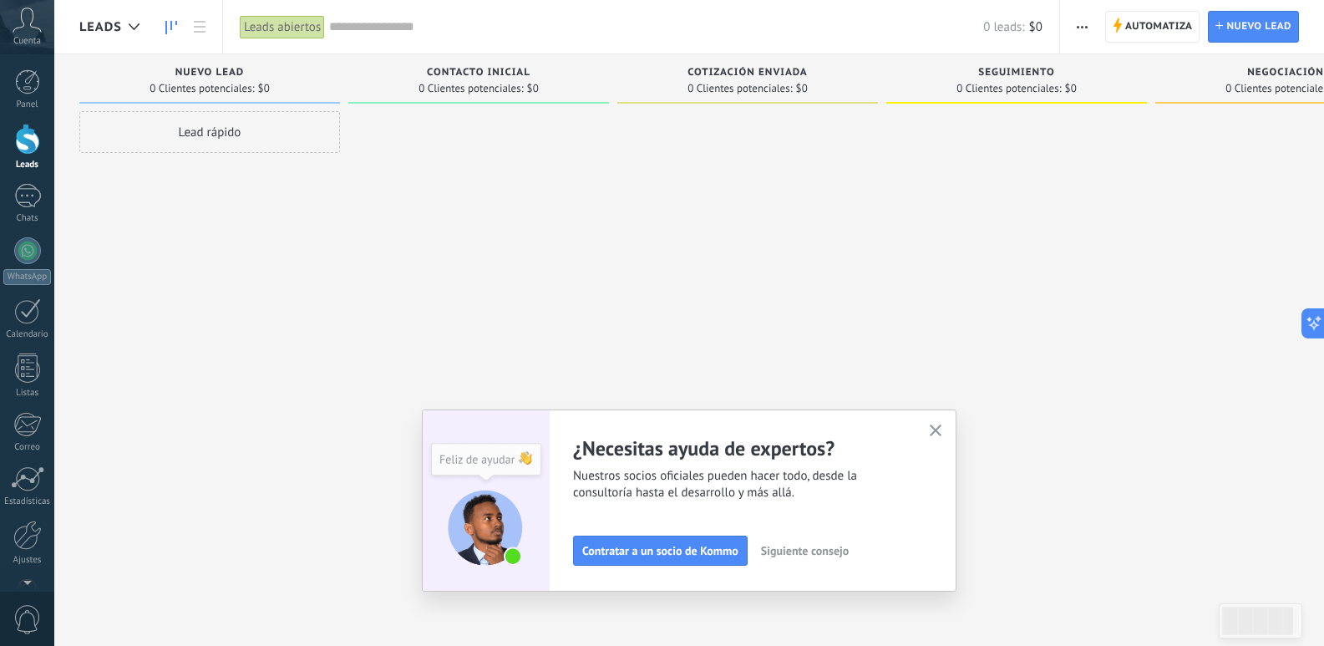
click at [936, 426] on use "button" at bounding box center [936, 430] width 13 height 13
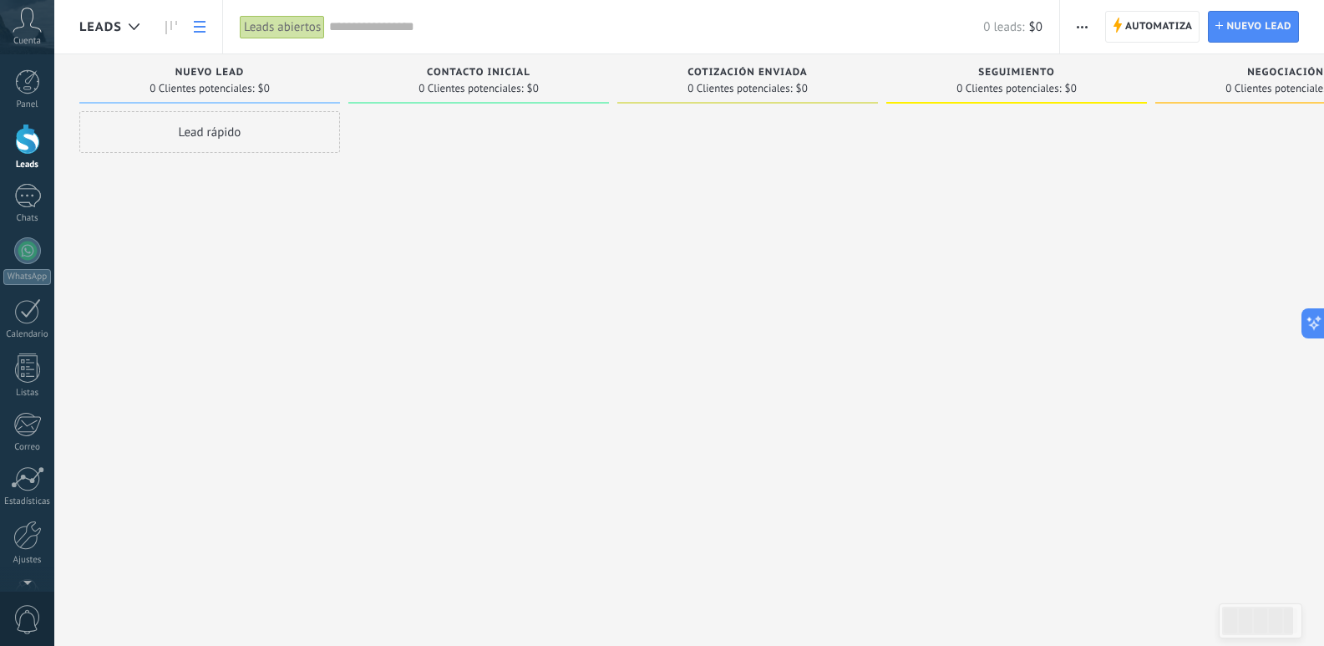
click at [204, 33] on link at bounding box center [199, 27] width 28 height 33
drag, startPoint x: 738, startPoint y: 426, endPoint x: 738, endPoint y: 415, distance: 10.9
click at [738, 415] on div at bounding box center [747, 325] width 261 height 428
click at [25, 200] on div at bounding box center [27, 196] width 27 height 24
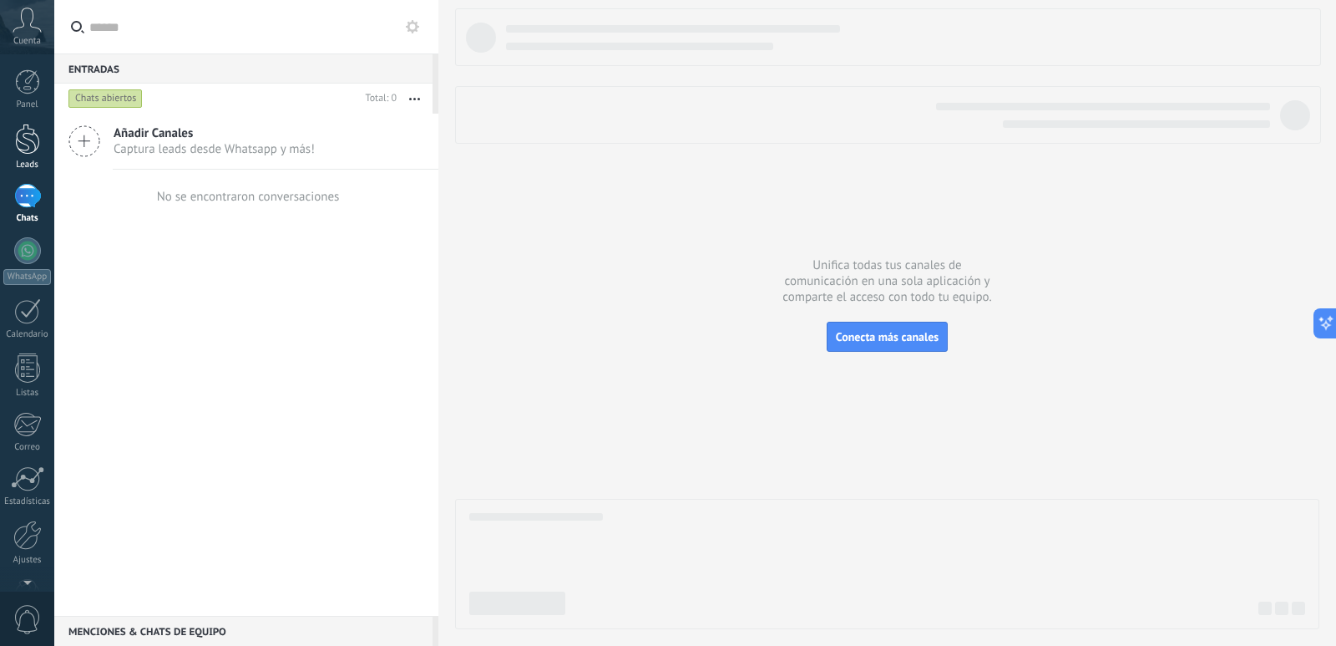
click at [31, 135] on div at bounding box center [27, 139] width 25 height 31
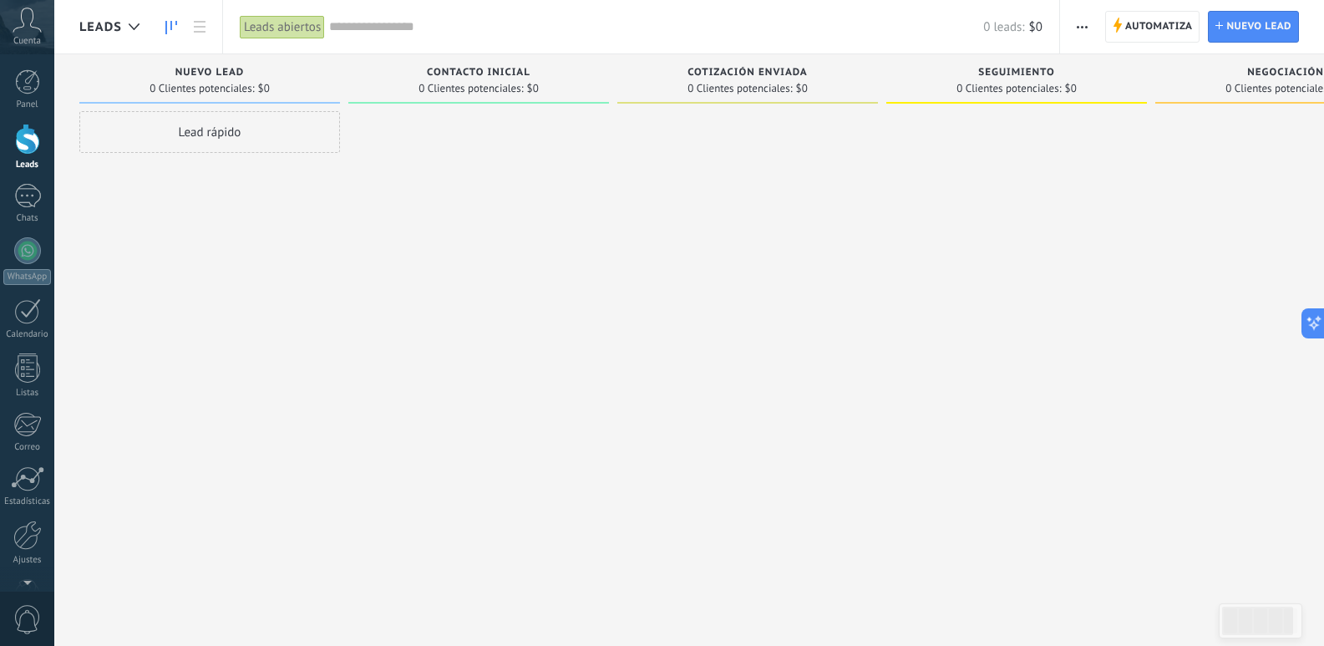
click at [770, 281] on div at bounding box center [747, 325] width 261 height 428
click at [1029, 179] on div at bounding box center [1016, 325] width 261 height 428
click at [1177, 27] on span "Automatiza" at bounding box center [1159, 27] width 68 height 30
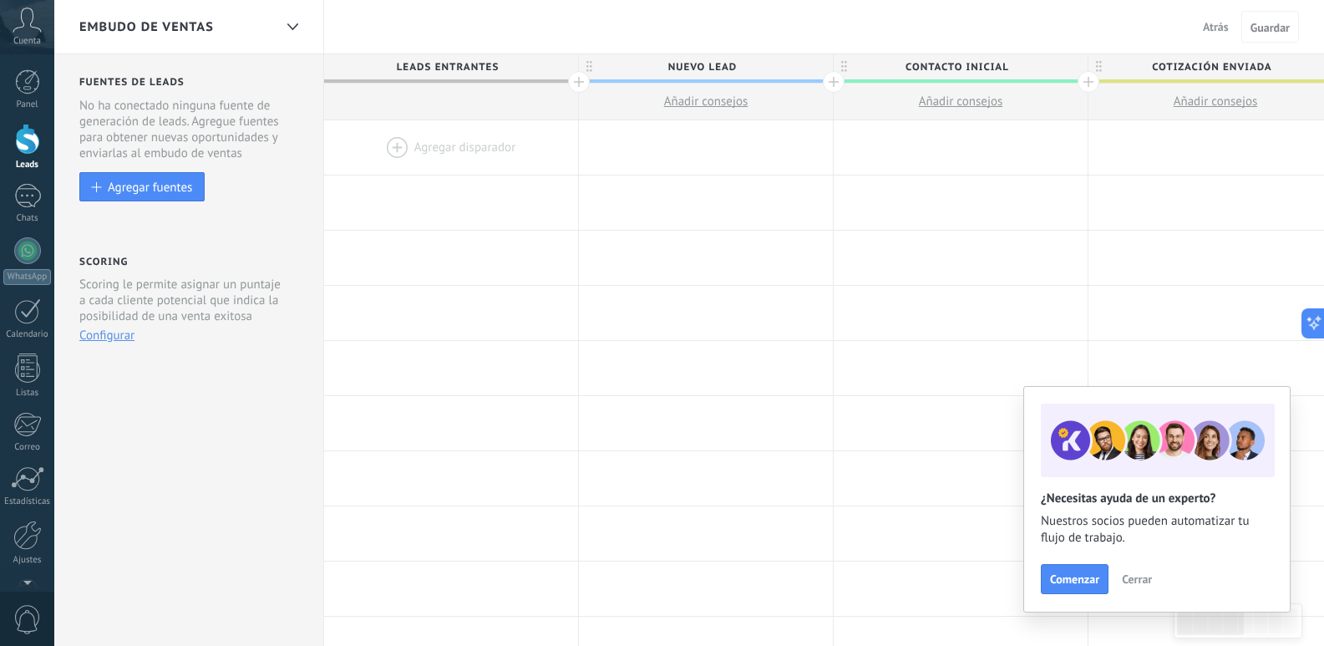
click at [1219, 34] on button "Atrás" at bounding box center [1215, 26] width 39 height 25
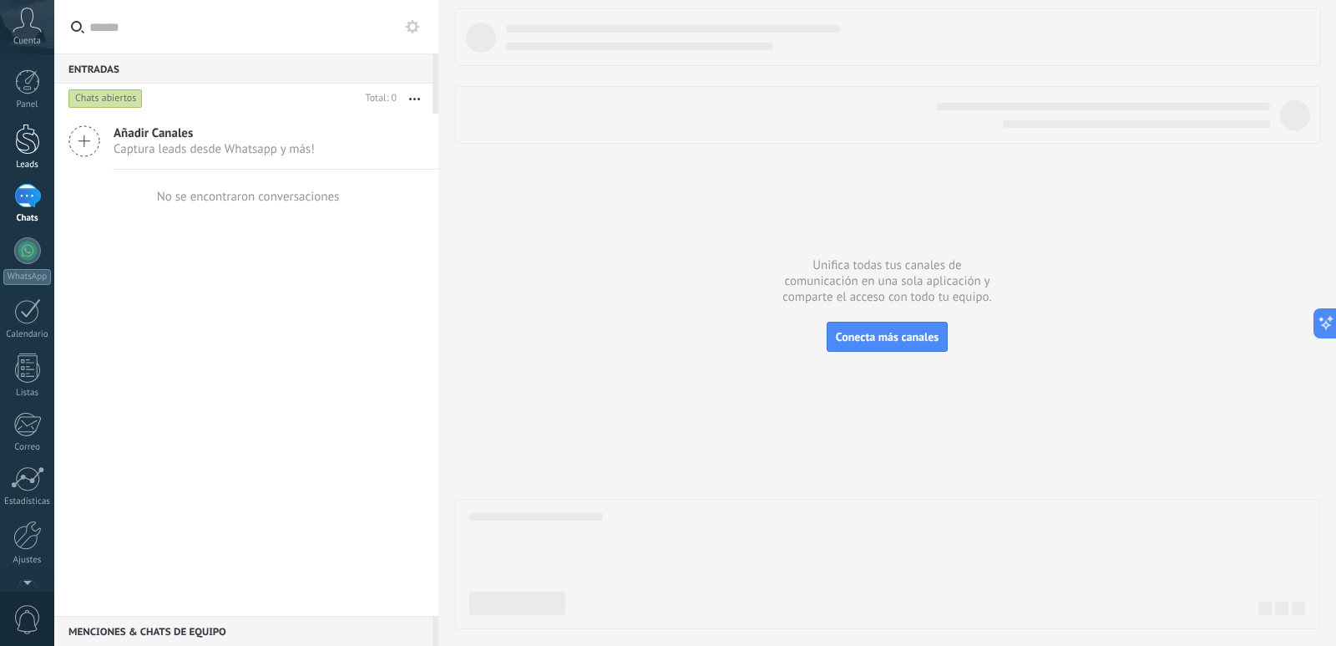
click at [34, 155] on link "Leads" at bounding box center [27, 147] width 54 height 47
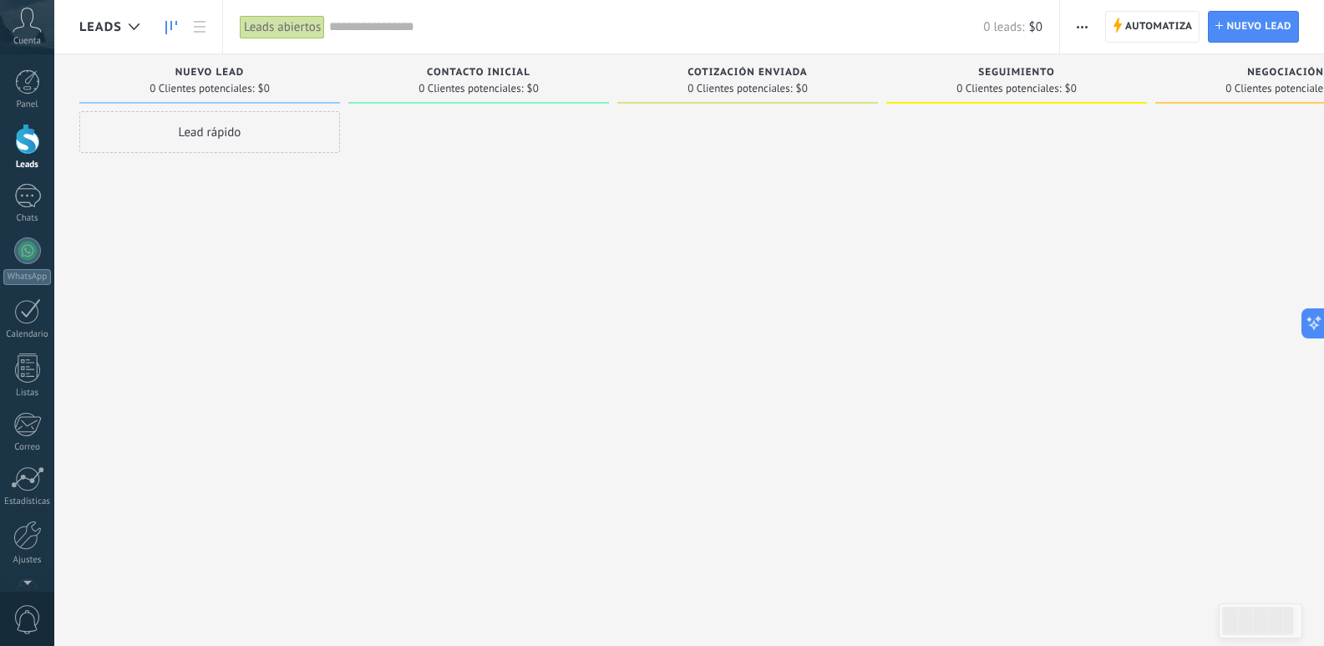
click at [753, 330] on div at bounding box center [747, 325] width 261 height 428
click at [31, 484] on div at bounding box center [27, 485] width 28 height 29
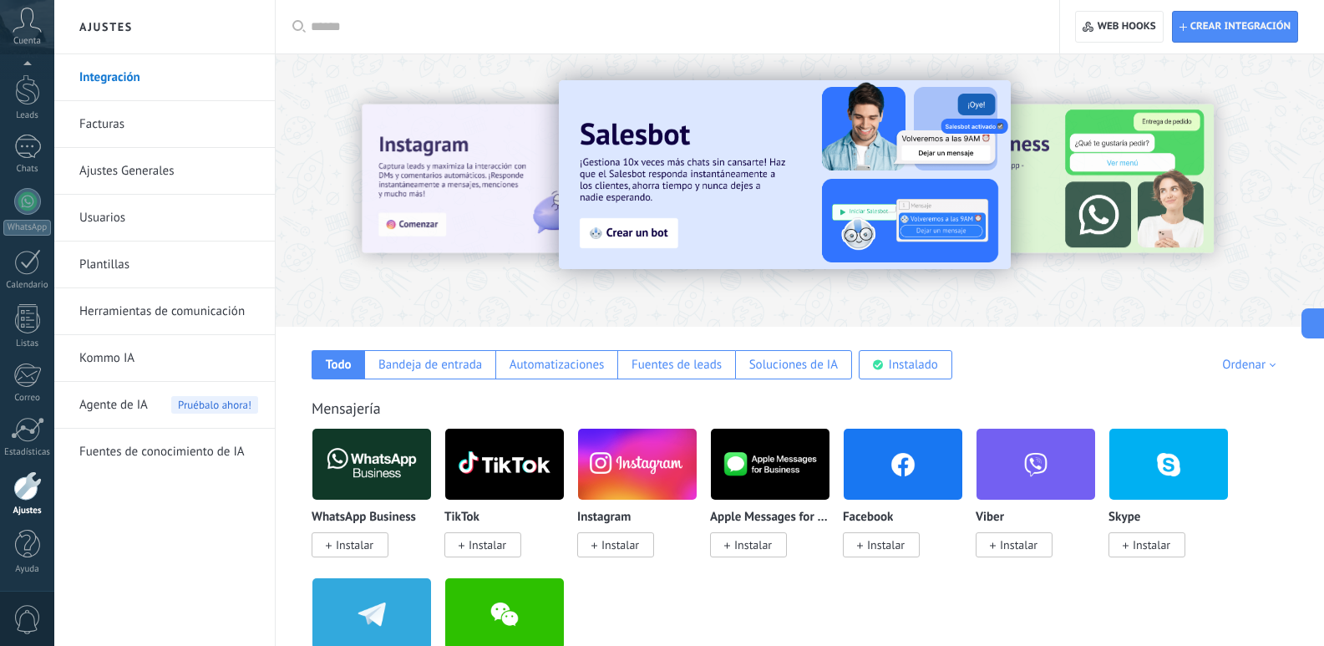
click at [194, 161] on link "Ajustes Generales" at bounding box center [168, 171] width 179 height 47
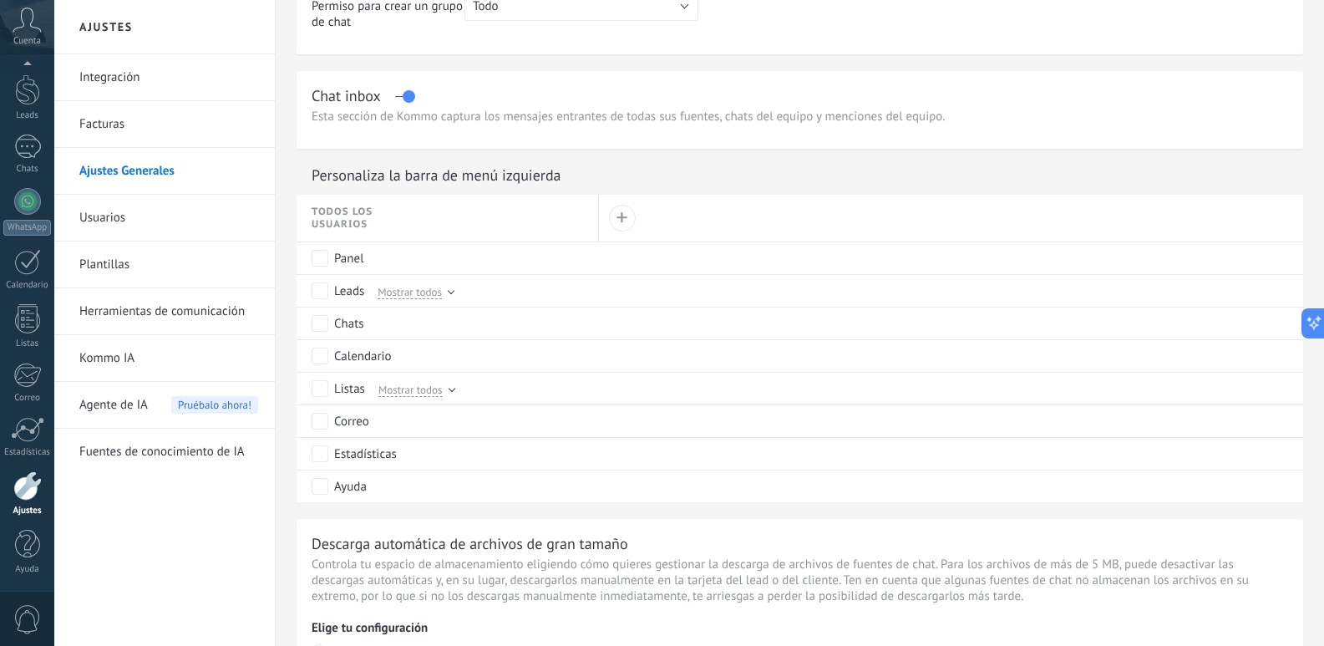
scroll to position [684, 0]
click at [429, 287] on span "Mostrar todos" at bounding box center [410, 290] width 64 height 15
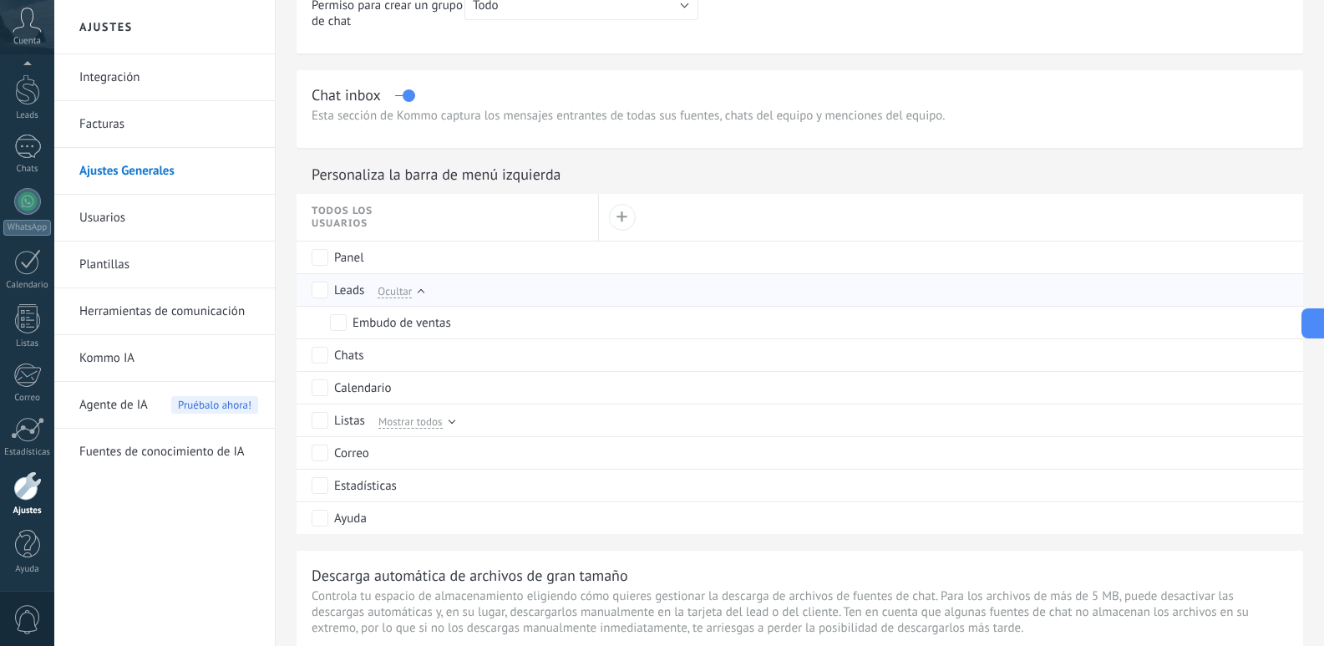
click at [422, 297] on div "Leads Ocultar" at bounding box center [451, 290] width 279 height 32
click at [420, 293] on div at bounding box center [421, 292] width 7 height 7
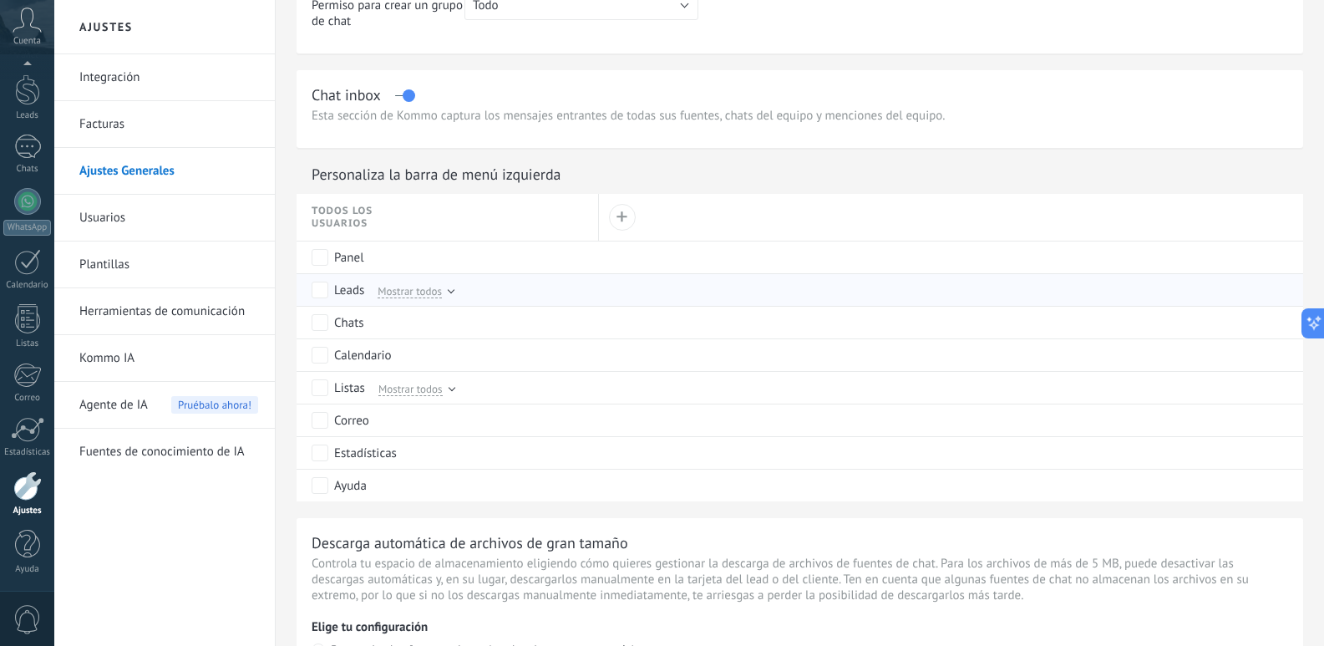
click at [418, 292] on span "Mostrar todos" at bounding box center [410, 290] width 64 height 15
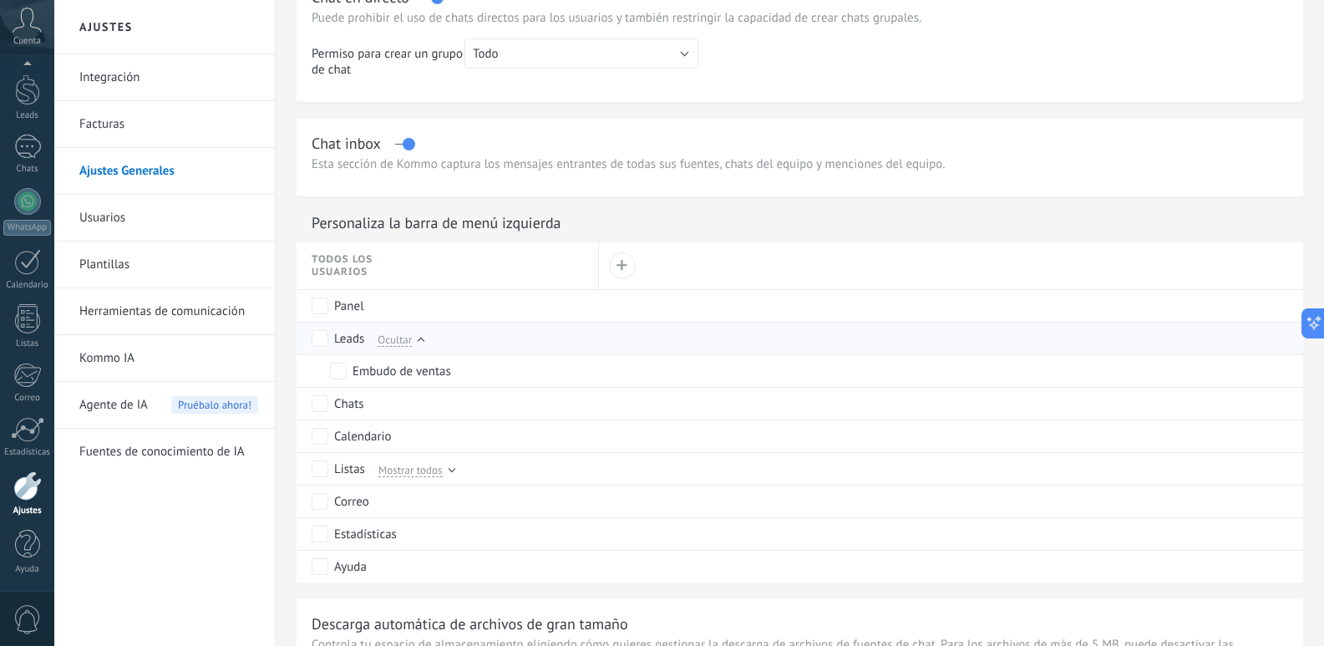
scroll to position [657, 0]
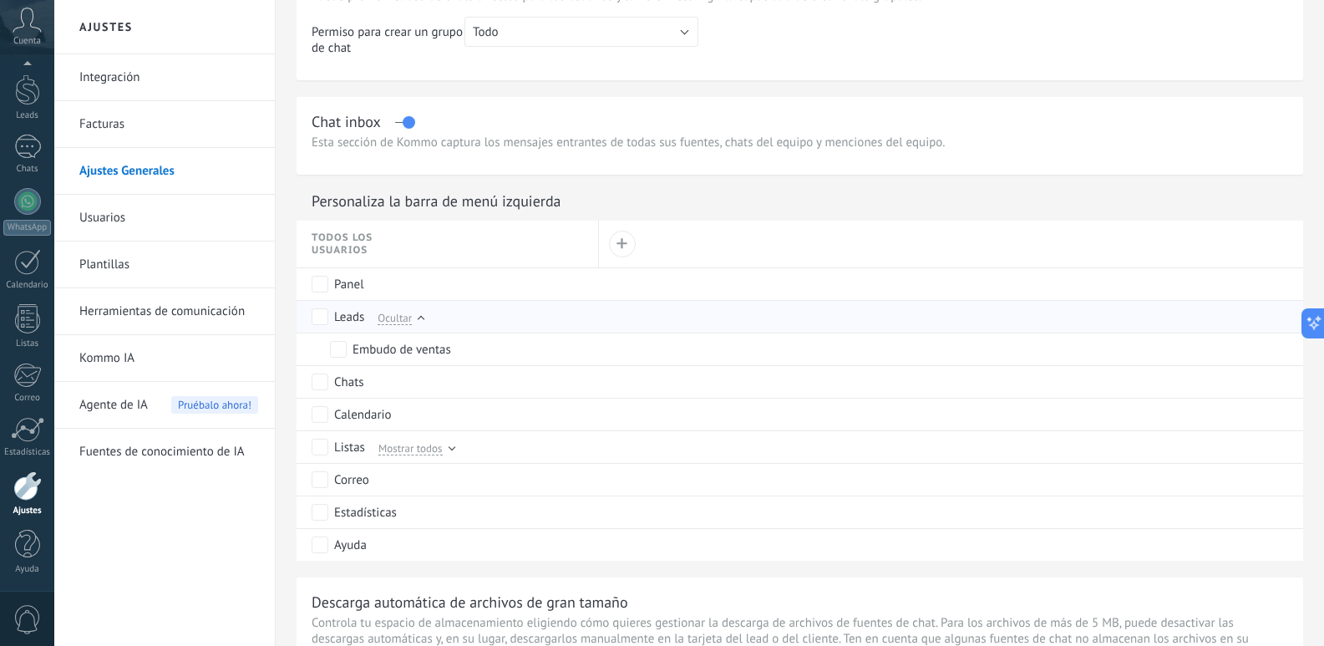
click at [411, 314] on span "Ocultar" at bounding box center [395, 317] width 34 height 15
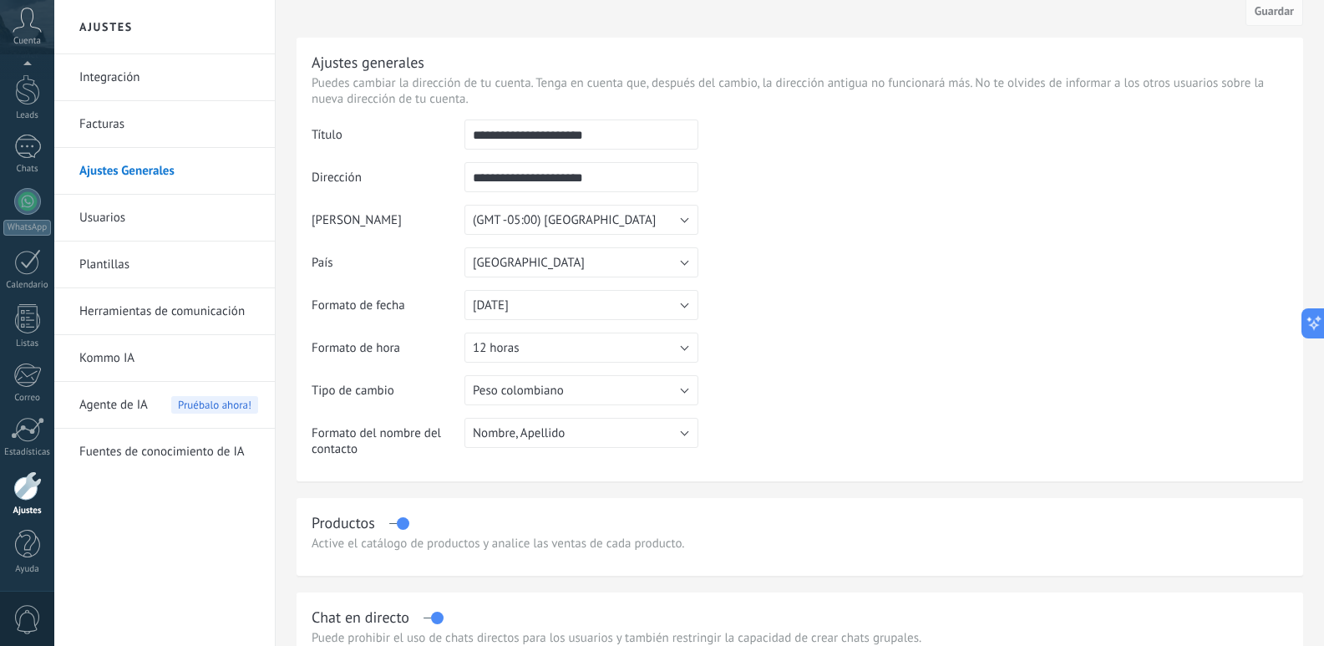
scroll to position [0, 0]
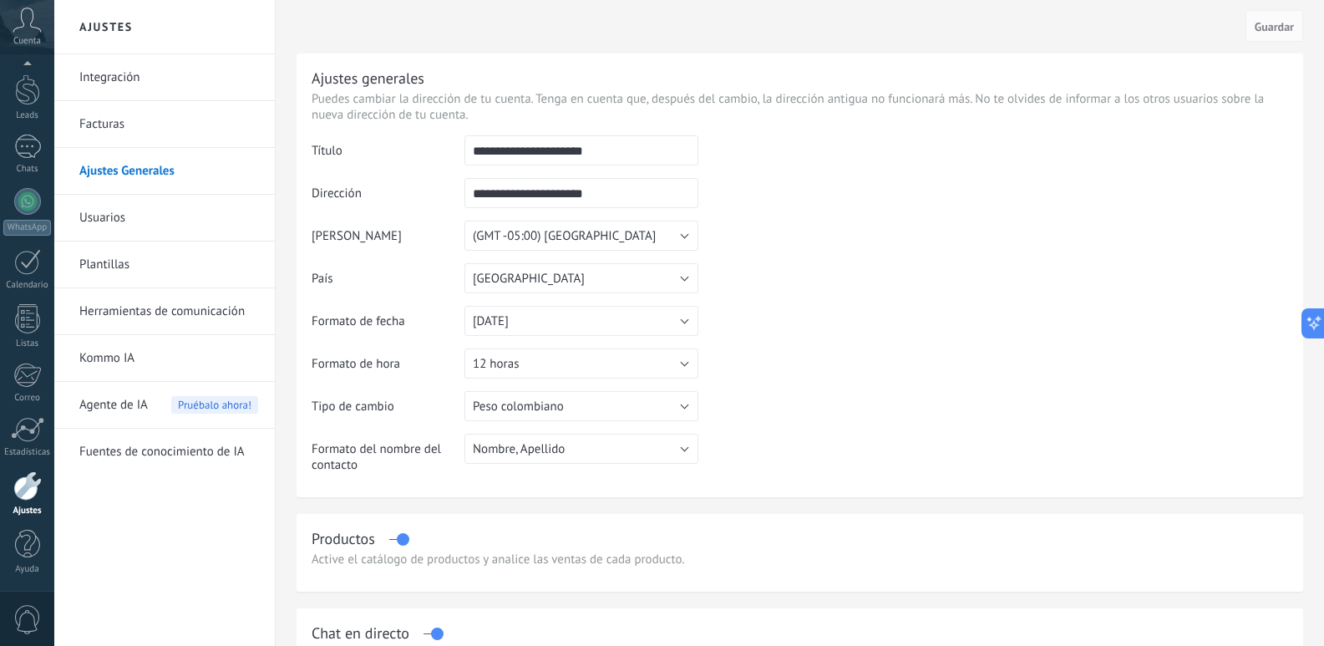
drag, startPoint x: 609, startPoint y: 150, endPoint x: 466, endPoint y: 152, distance: 142.9
click at [466, 152] on input "**********" at bounding box center [581, 150] width 234 height 30
type input "**********"
click at [512, 203] on input "**********" at bounding box center [581, 193] width 234 height 30
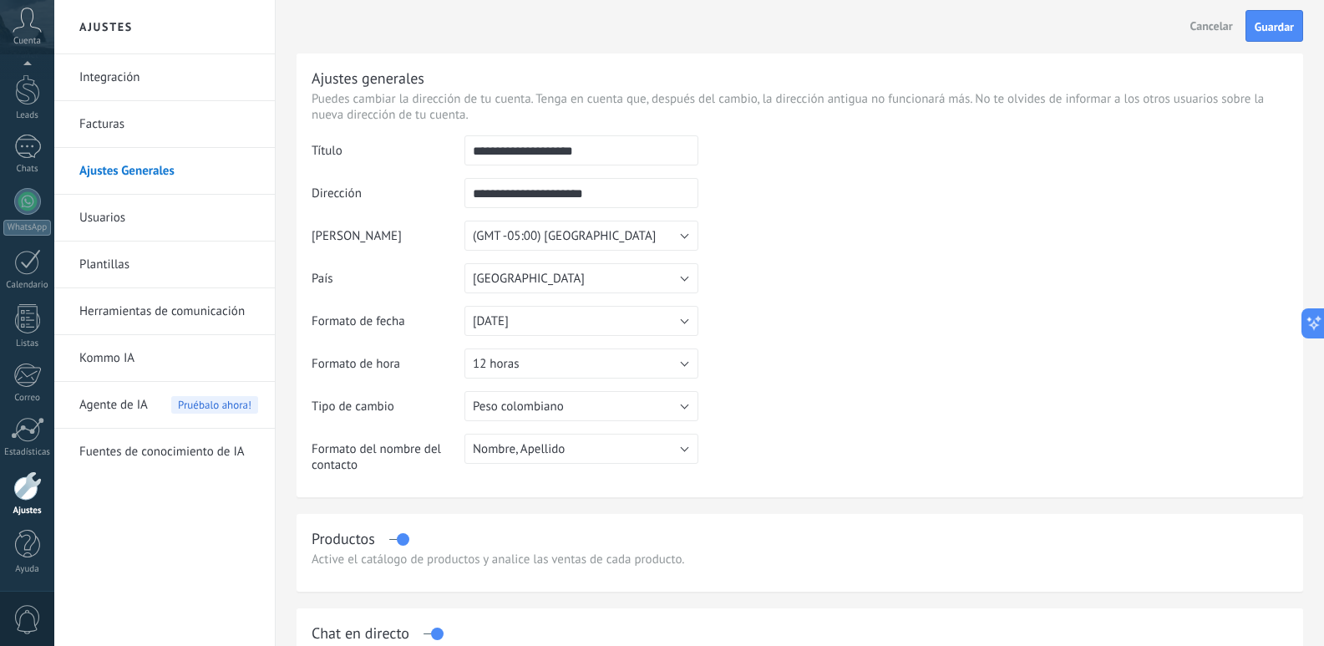
click at [824, 280] on td at bounding box center [993, 220] width 590 height 170
click at [107, 85] on link "Integración" at bounding box center [168, 77] width 179 height 47
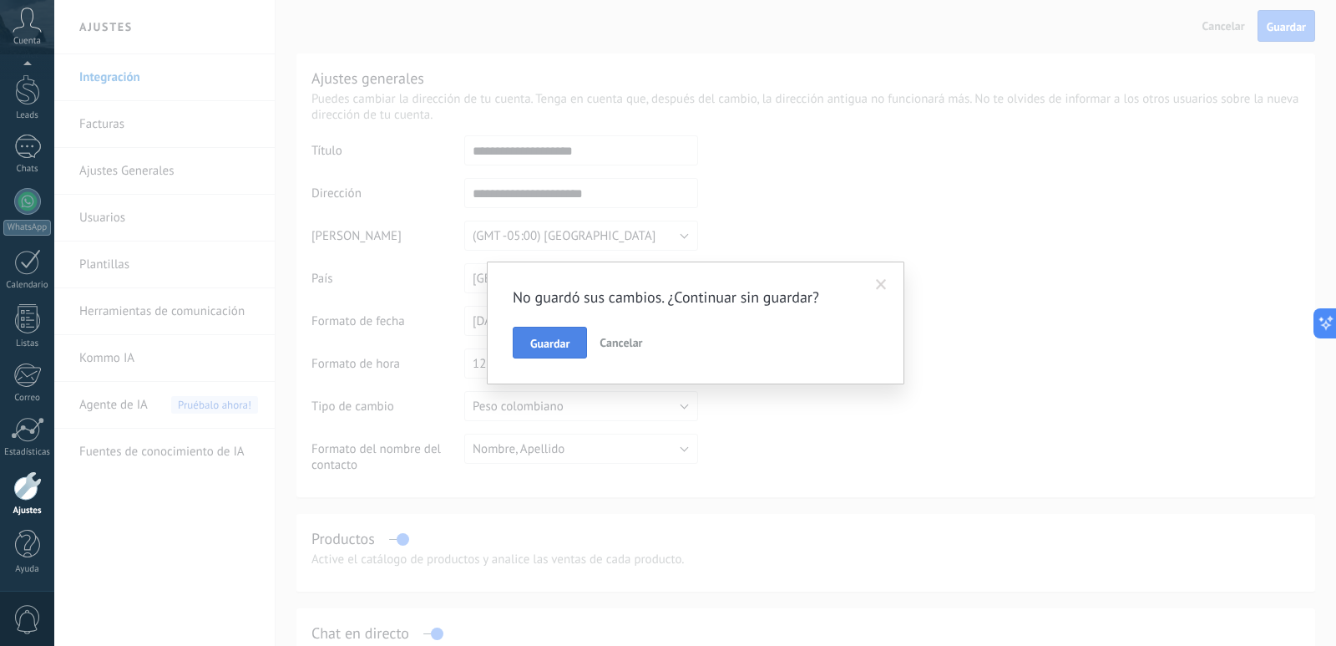
click at [548, 354] on button "Guardar" at bounding box center [550, 343] width 74 height 32
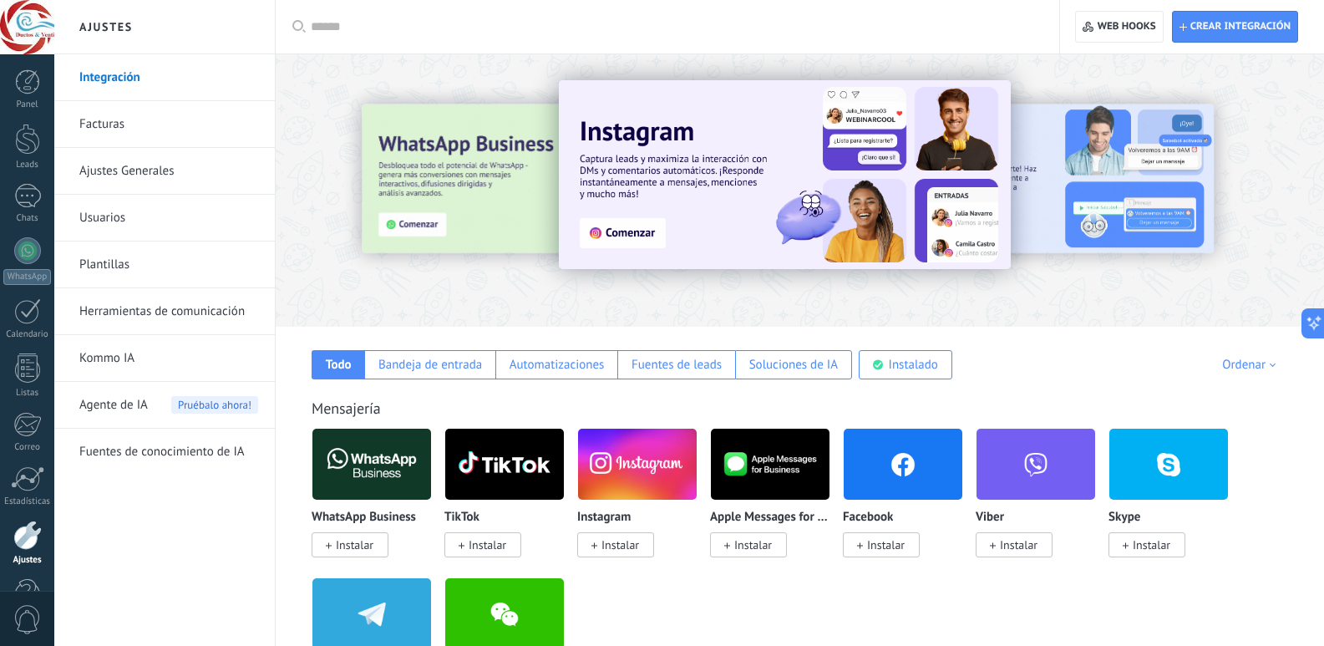
click at [120, 135] on link "Facturas" at bounding box center [168, 124] width 179 height 47
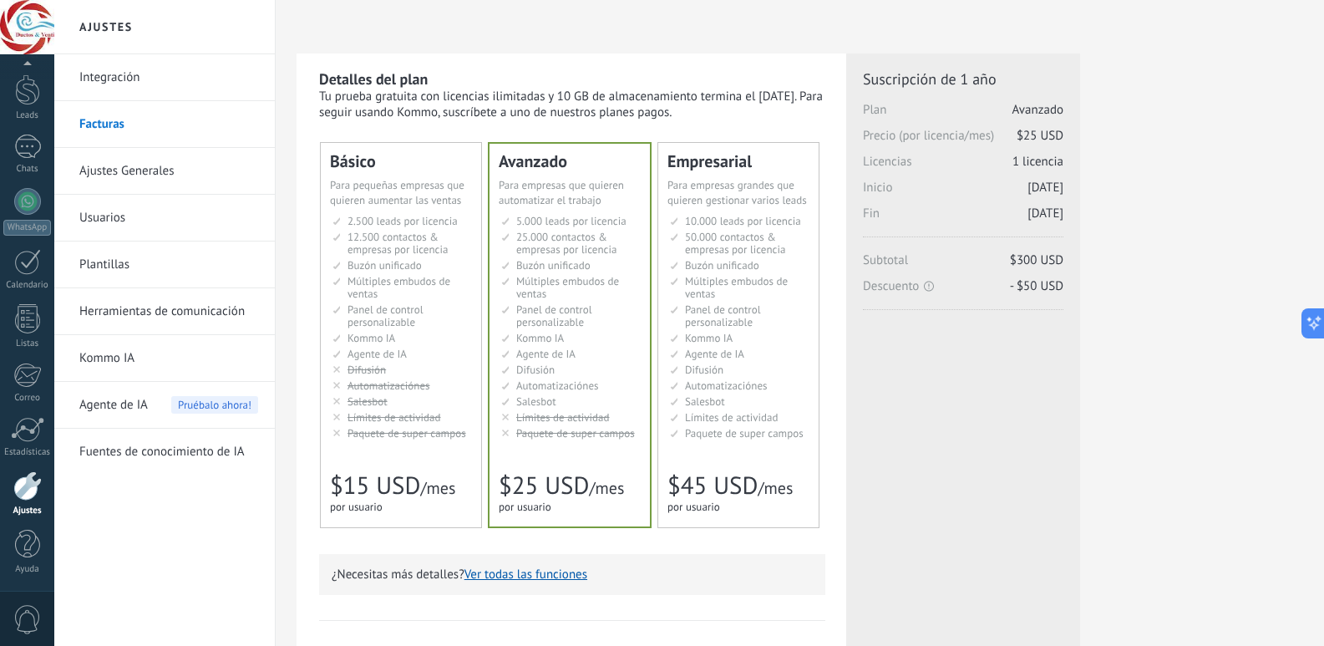
click at [741, 14] on div at bounding box center [800, 26] width 1006 height 53
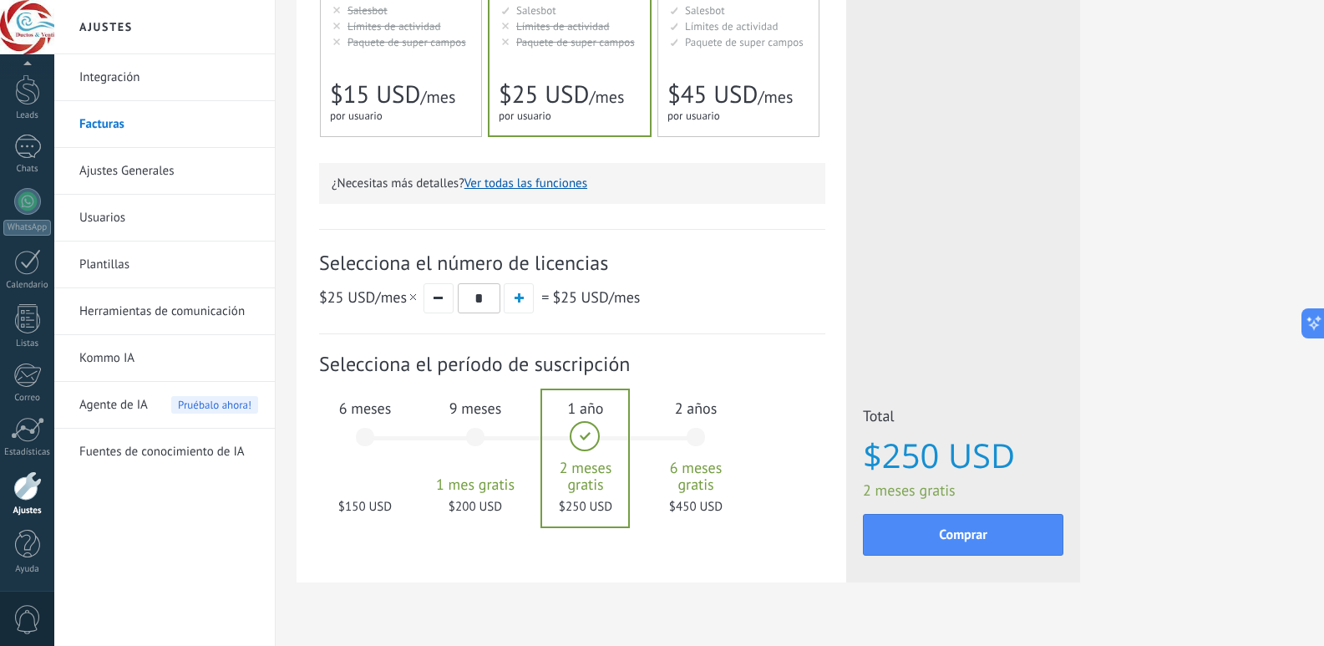
scroll to position [424, 0]
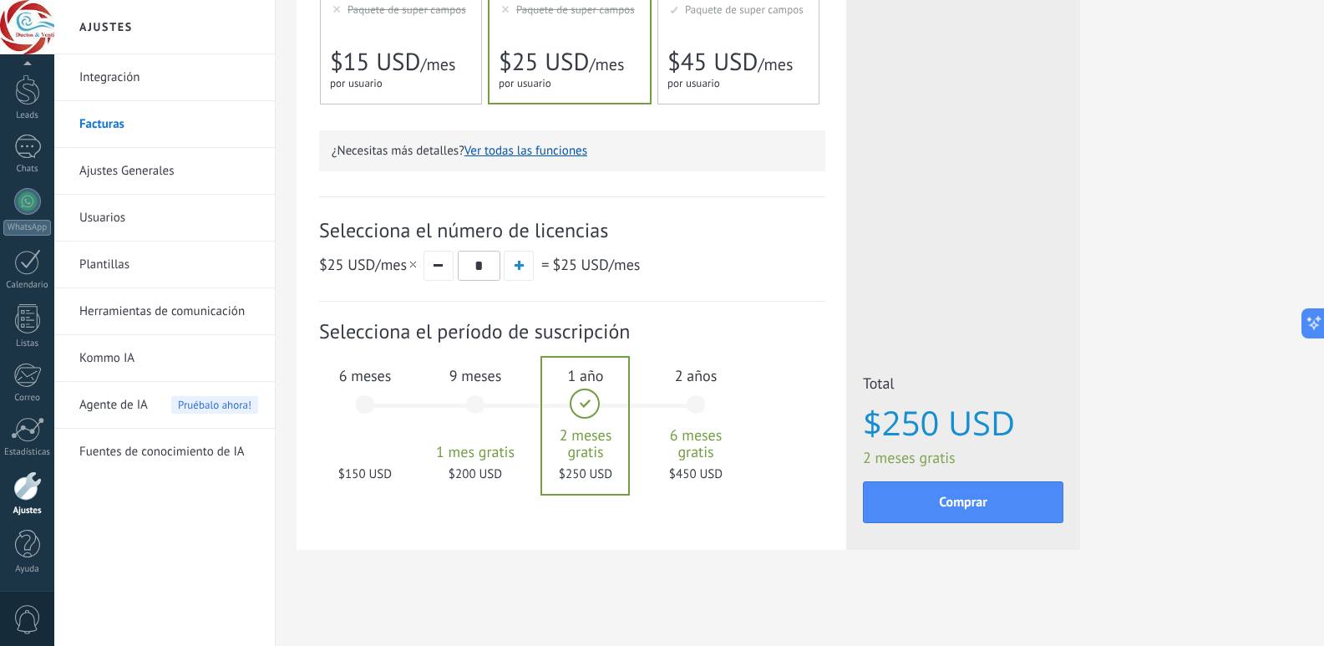
click at [940, 263] on div "Licencias adicionales Plan Avanzado Precio (por licencia/mes) $25 USD Nuevas li…" at bounding box center [963, 90] width 234 height 920
click at [19, 104] on div at bounding box center [27, 89] width 25 height 31
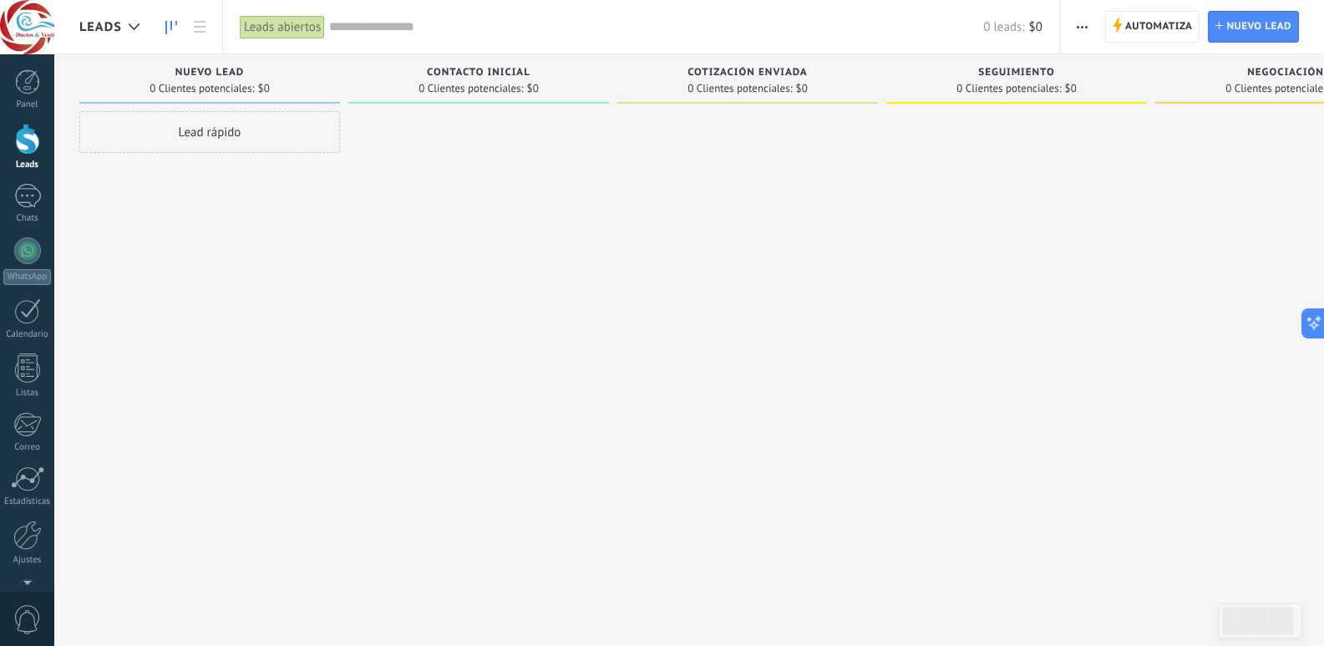
click at [1075, 22] on button "button" at bounding box center [1082, 27] width 24 height 32
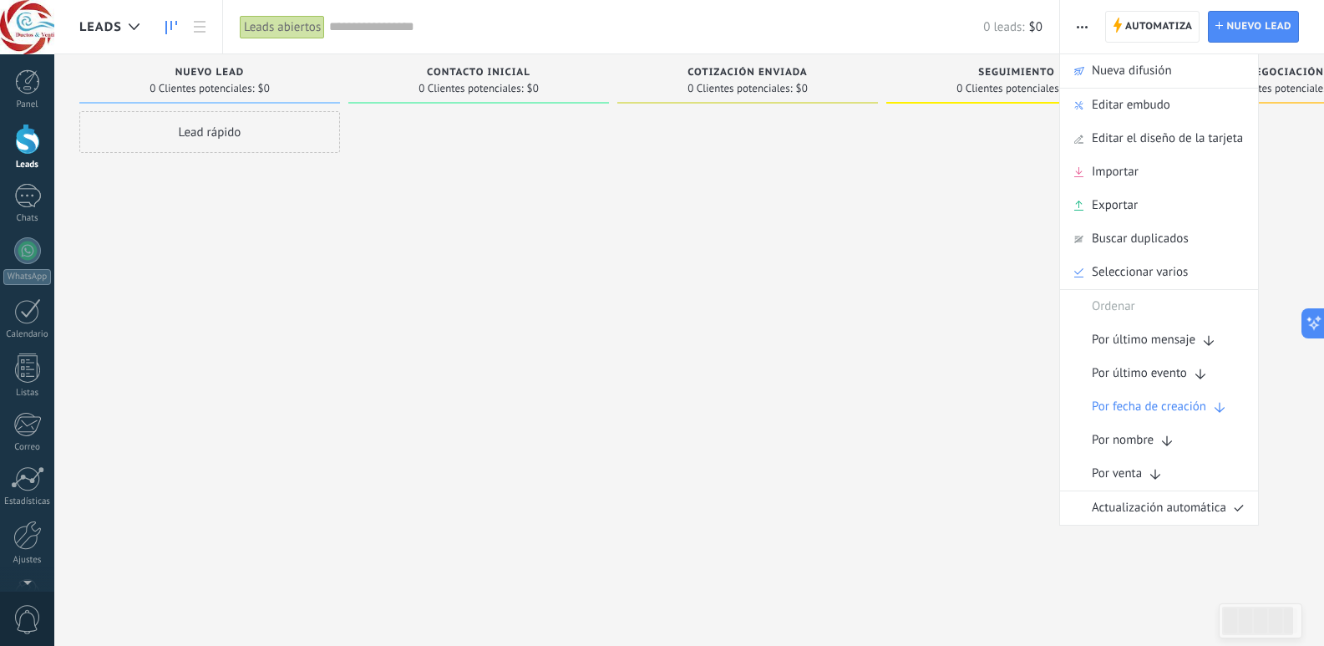
click at [818, 290] on div at bounding box center [747, 325] width 261 height 428
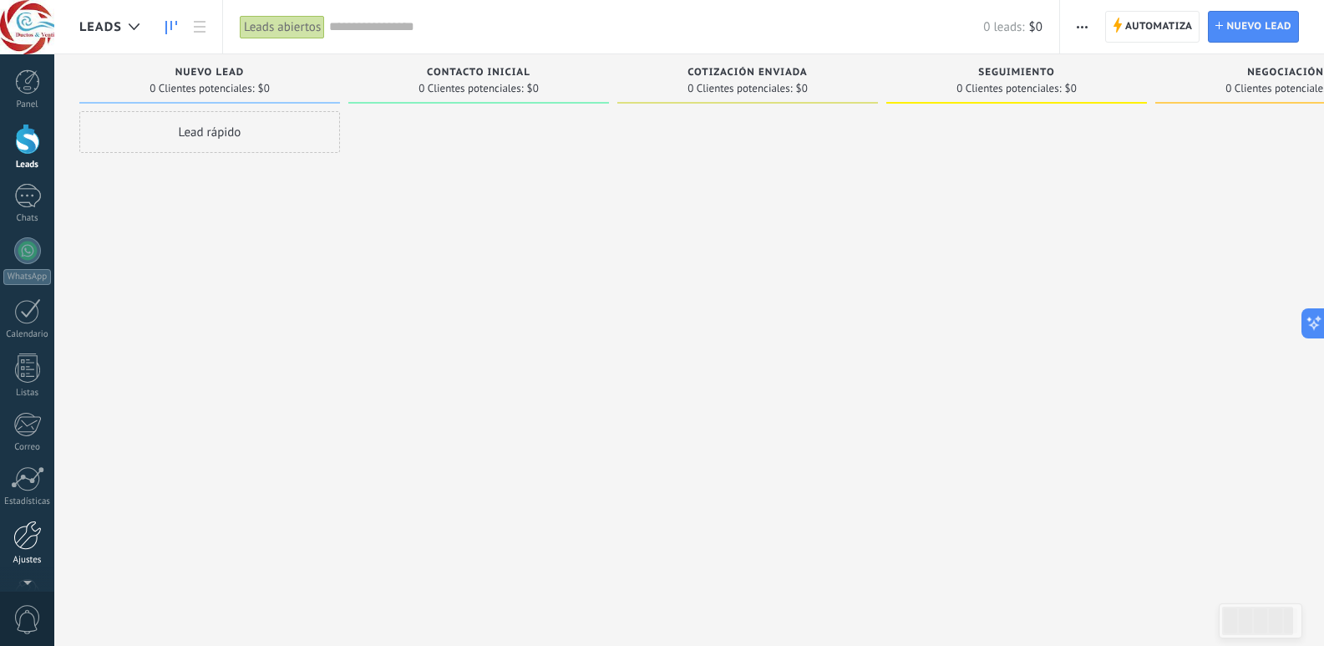
click at [17, 535] on div at bounding box center [27, 534] width 28 height 29
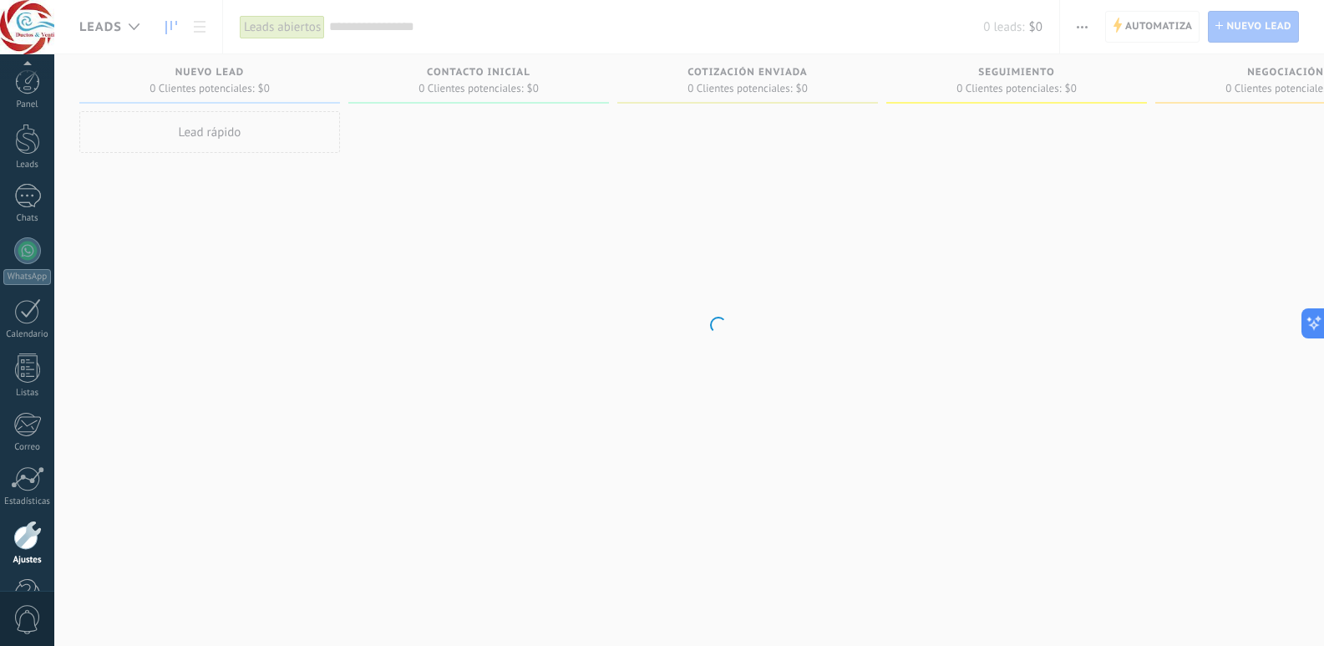
scroll to position [49, 0]
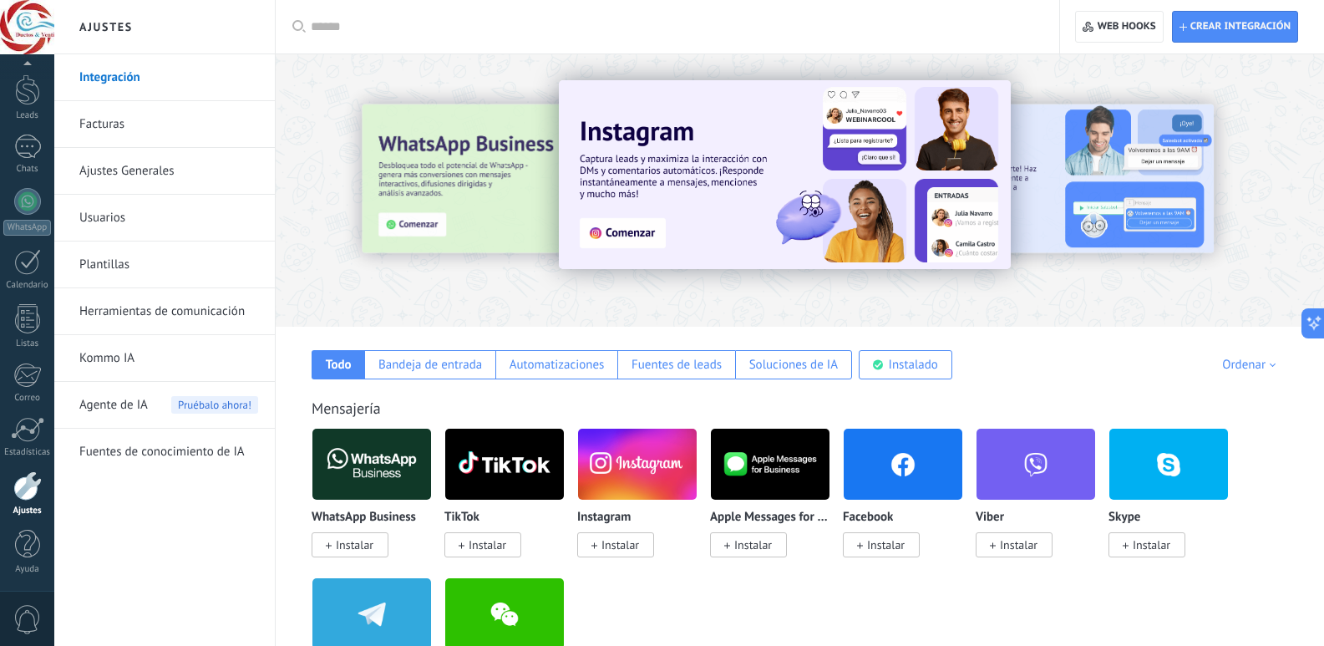
click at [349, 23] on div at bounding box center [673, 26] width 725 height 53
click at [345, 25] on input "text" at bounding box center [673, 27] width 725 height 18
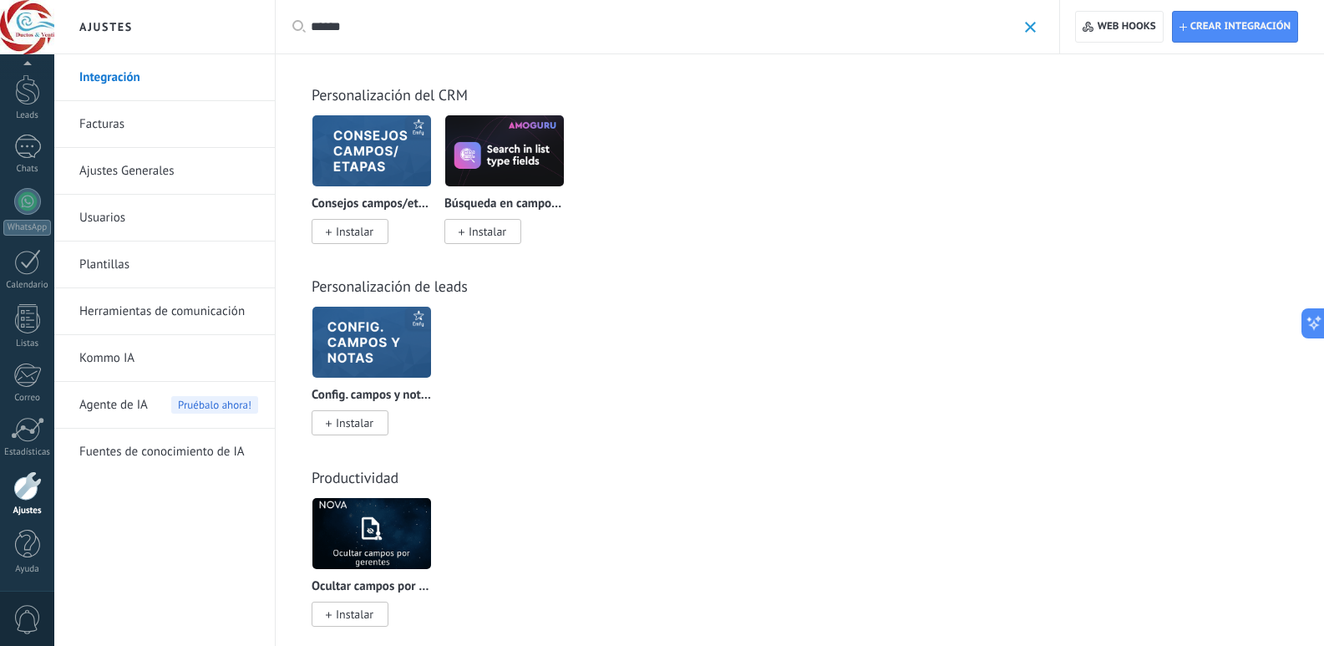
scroll to position [0, 0]
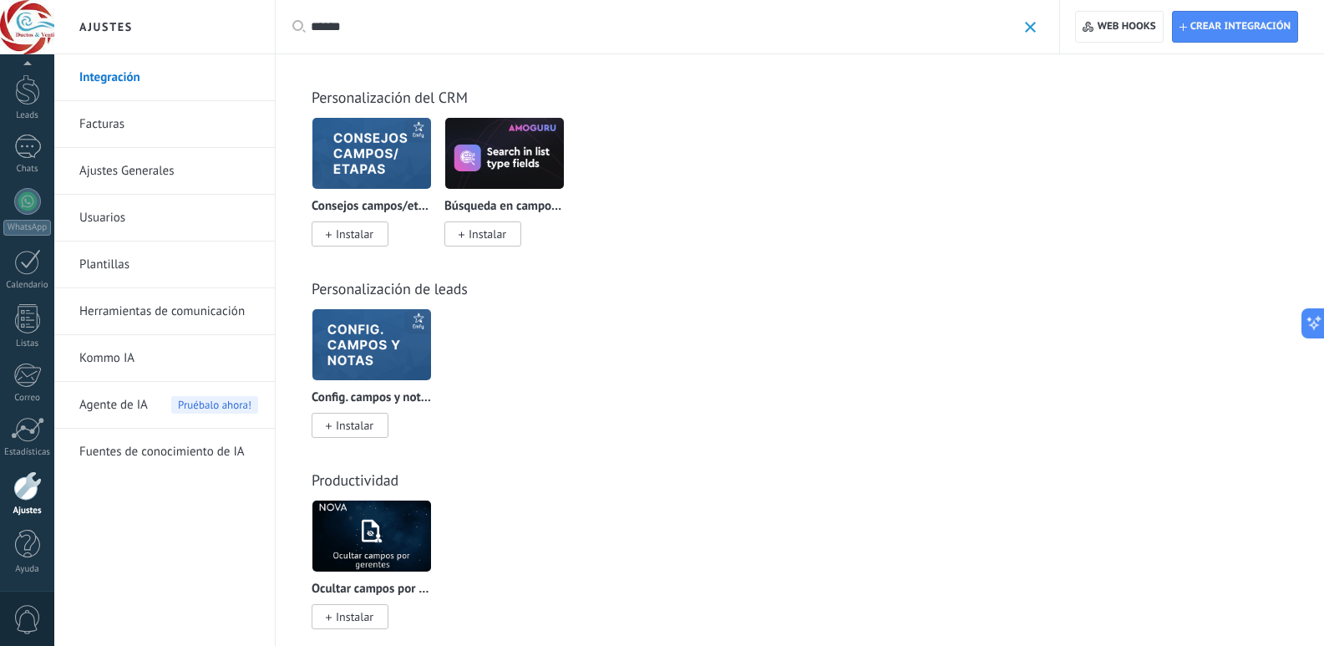
click at [378, 24] on input "******" at bounding box center [664, 27] width 706 height 18
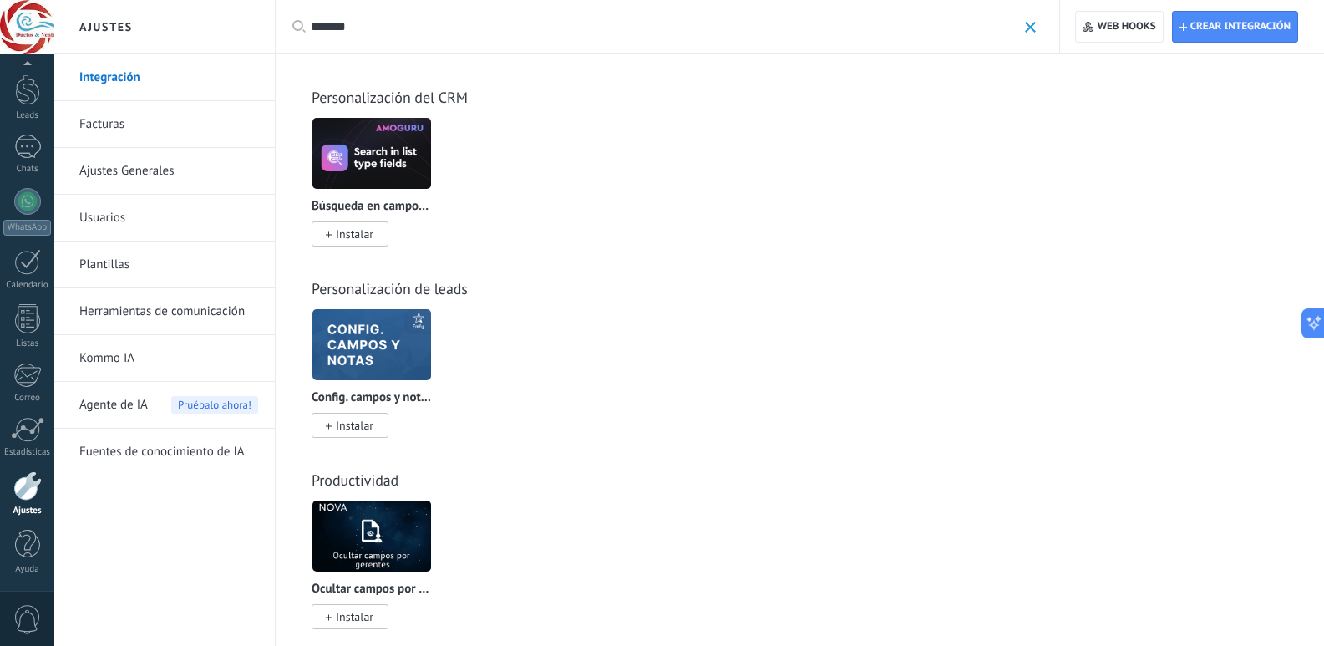
type input "******"
click at [825, 200] on div "WhatsApp Lite Instalar Triggers by Komanda F5 Instalar Otras leads por contacto…" at bounding box center [809, 192] width 994 height 150
click at [363, 431] on span "Instalar" at bounding box center [355, 425] width 38 height 15
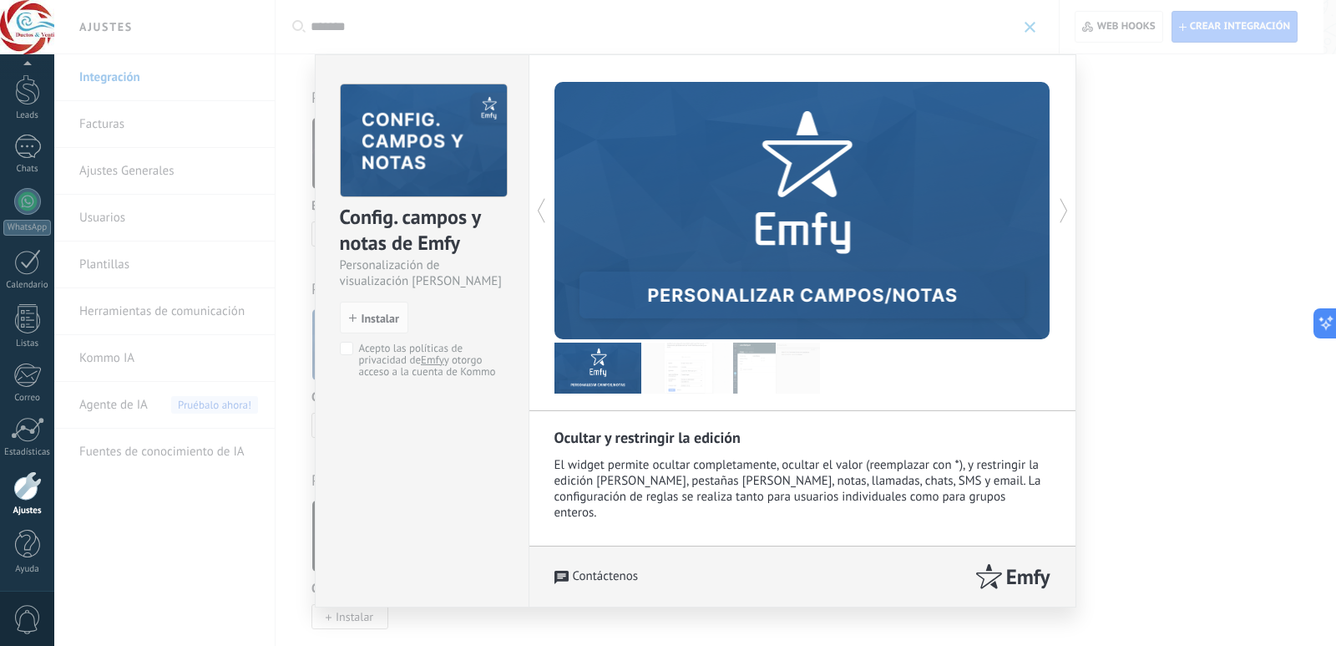
click at [351, 339] on div "Config. campos y notas de Emfy Personalización de visualización de campos y not…" at bounding box center [422, 222] width 213 height 335
click at [383, 307] on button "Instalar" at bounding box center [374, 318] width 68 height 32
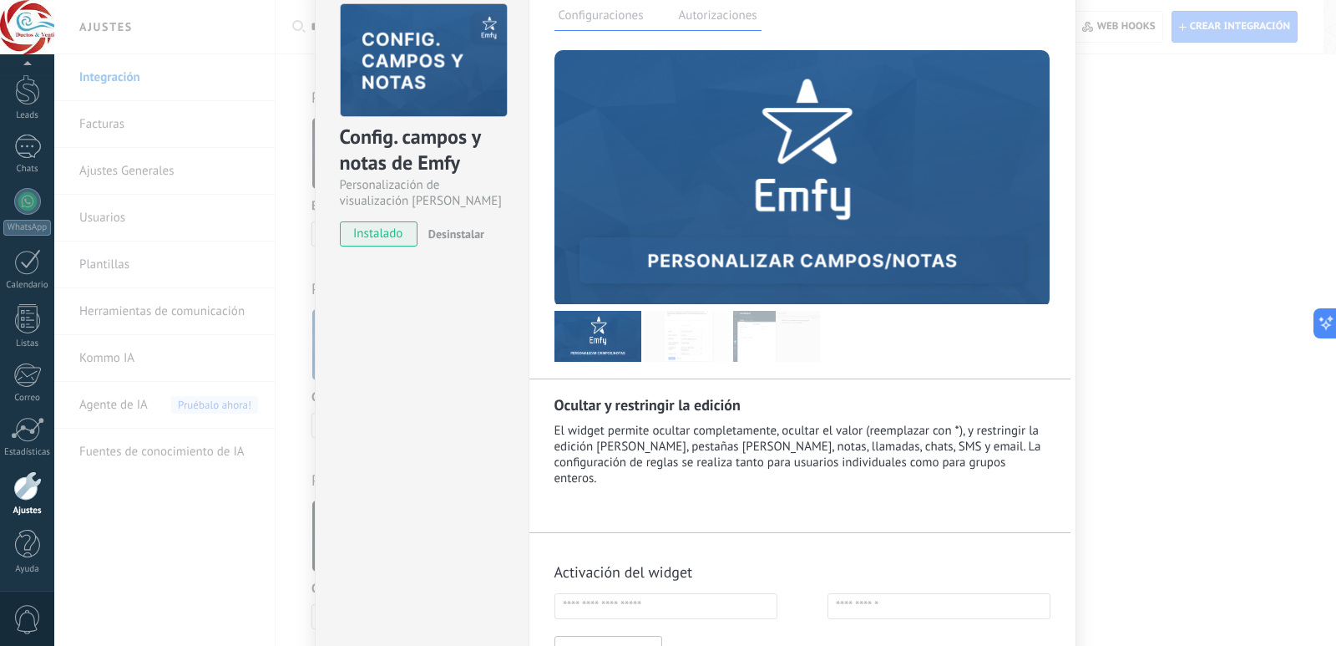
scroll to position [210, 0]
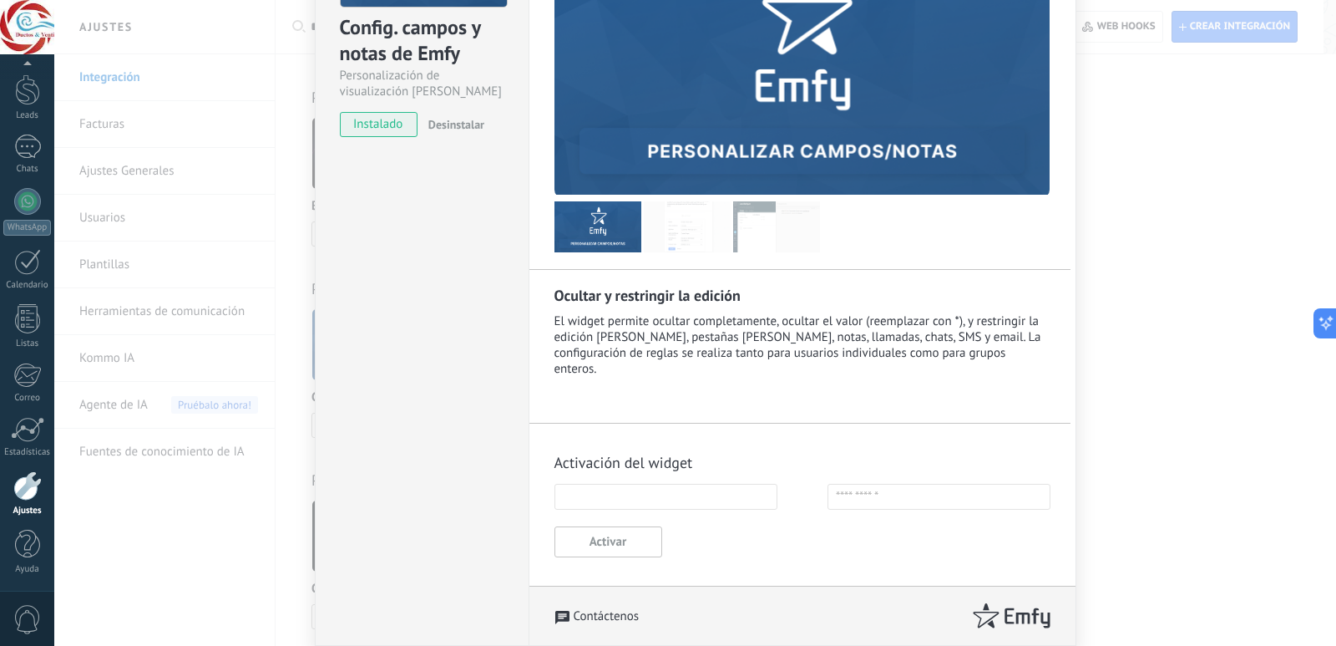
click at [666, 502] on input "text" at bounding box center [666, 497] width 223 height 26
click at [711, 544] on div "Activación del widget Activar Guardar" at bounding box center [803, 512] width 496 height 145
click at [680, 489] on input "text" at bounding box center [666, 497] width 223 height 26
click at [591, 545] on button "Activar" at bounding box center [609, 541] width 108 height 31
click at [633, 494] on input "text" at bounding box center [666, 497] width 223 height 26
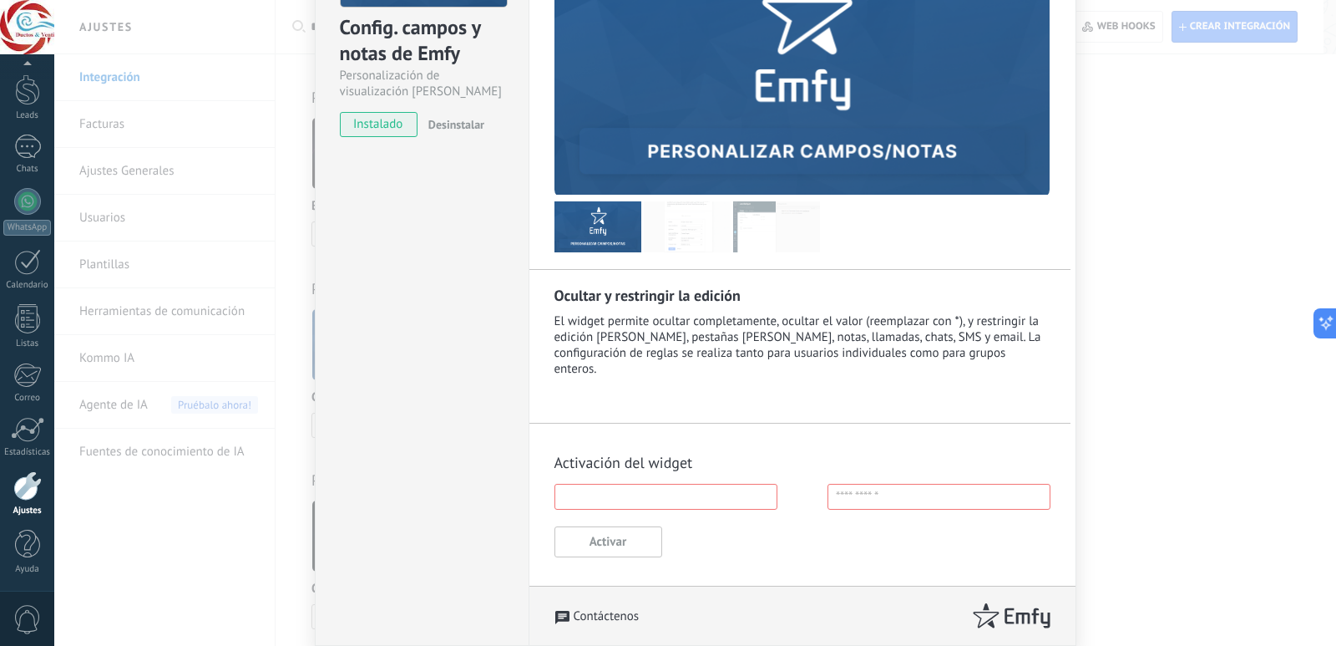
type input "*"
type input "*****"
type input "**********"
click at [608, 545] on button "Activar" at bounding box center [609, 541] width 108 height 31
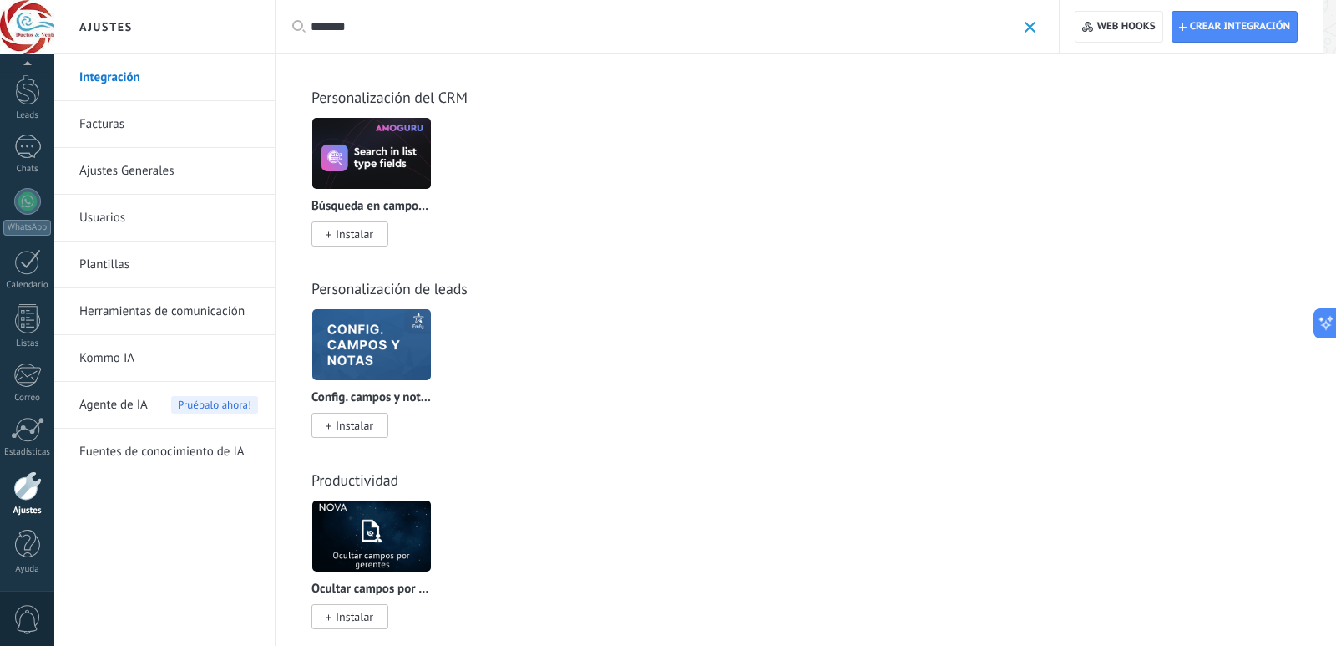
scroll to position [0, 0]
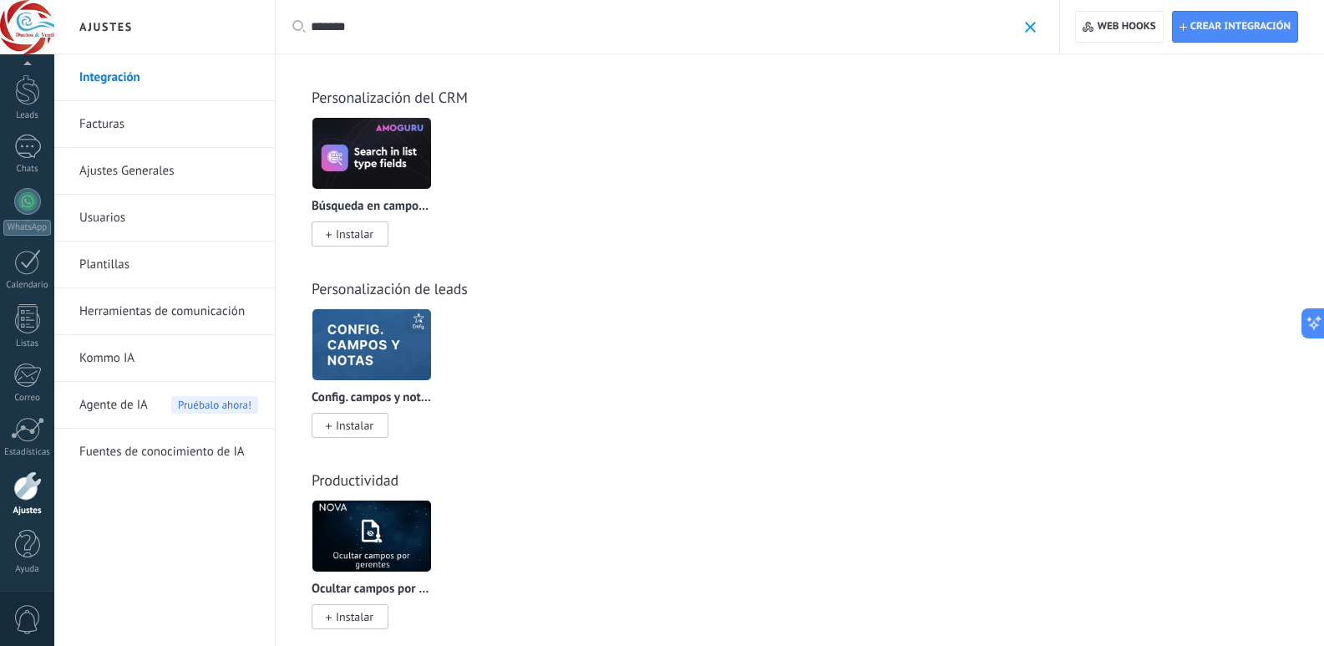
click at [342, 390] on div "Config. campos y notas de Emfy Instalar" at bounding box center [372, 370] width 120 height 125
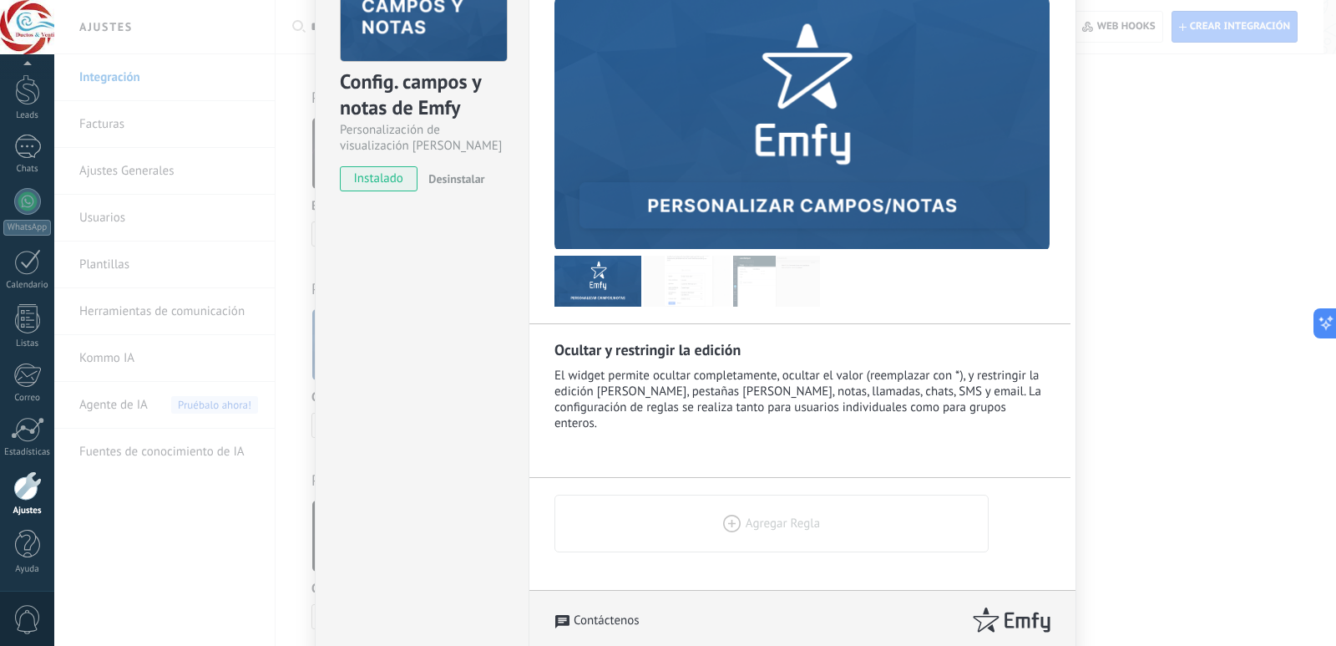
scroll to position [160, 0]
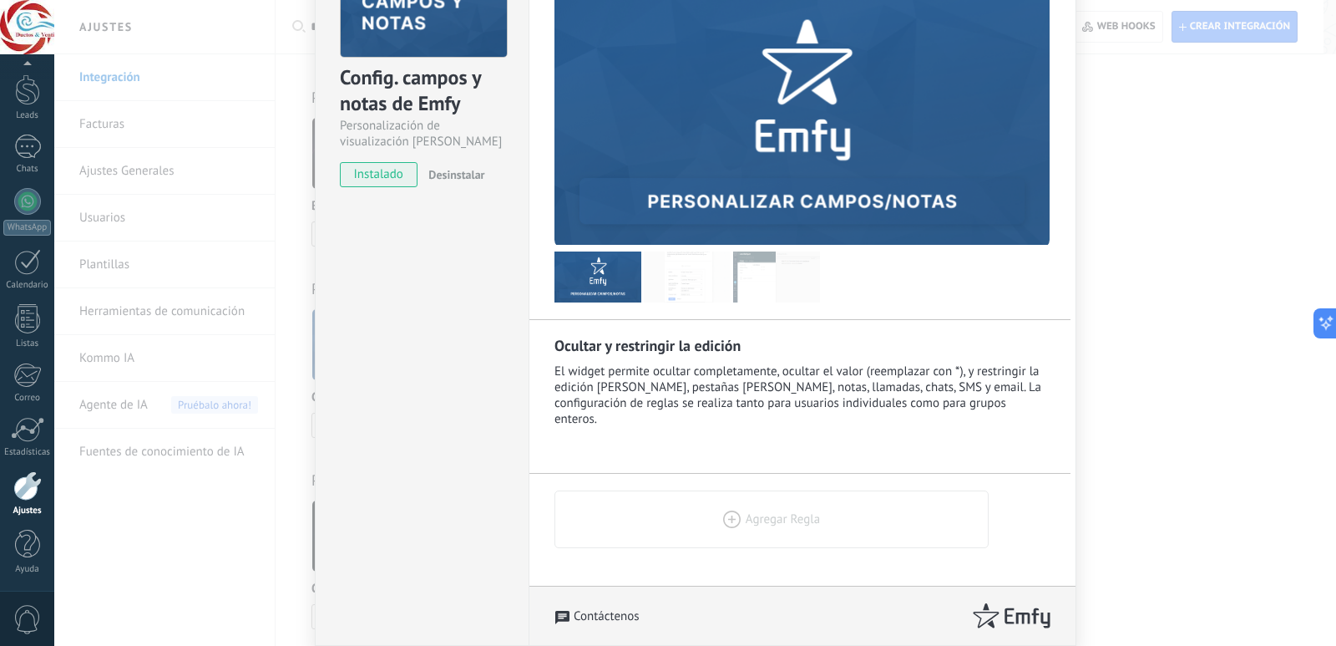
click at [728, 523] on icon at bounding box center [732, 519] width 18 height 18
select select
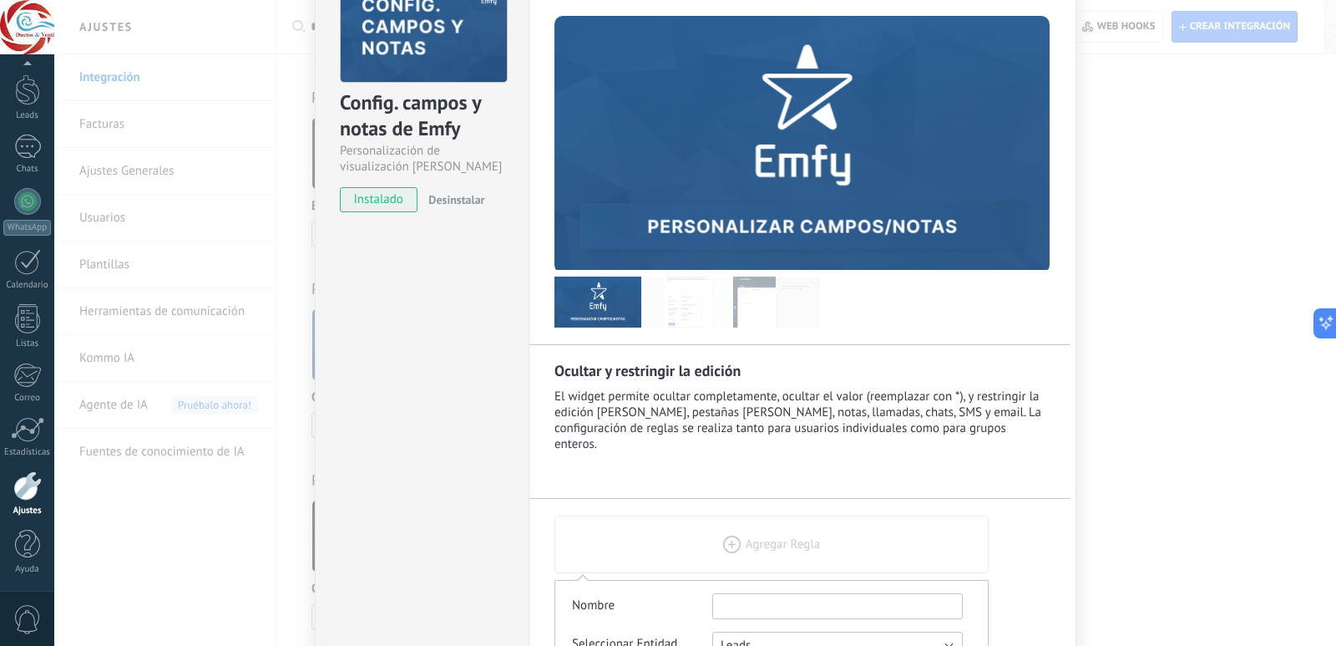
scroll to position [134, 0]
click at [555, 293] on img at bounding box center [598, 302] width 87 height 51
click at [540, 297] on div "**********" at bounding box center [803, 467] width 548 height 1053
click at [502, 324] on div "Config. campos y notas de Emfy Personalización de visualización de campos y not…" at bounding box center [422, 467] width 214 height 1053
click at [372, 209] on span "instalado" at bounding box center [379, 200] width 76 height 25
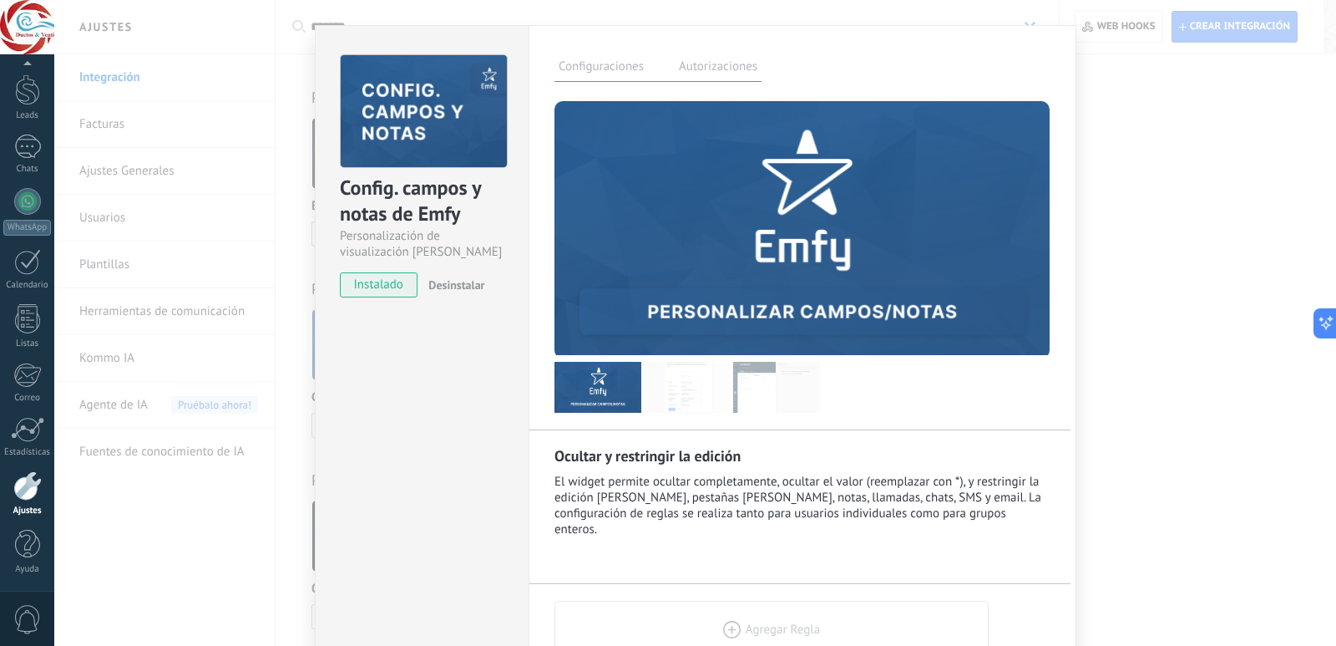
scroll to position [0, 0]
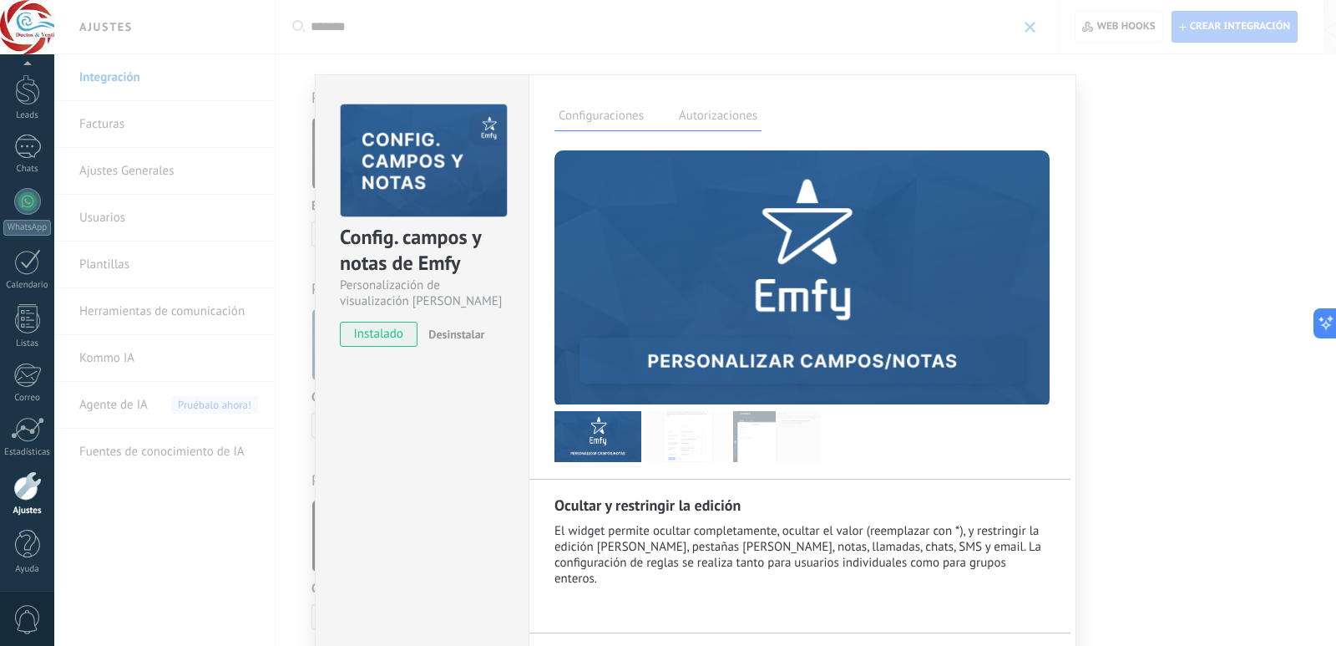
click at [728, 113] on label "Autorizaciones" at bounding box center [718, 118] width 87 height 24
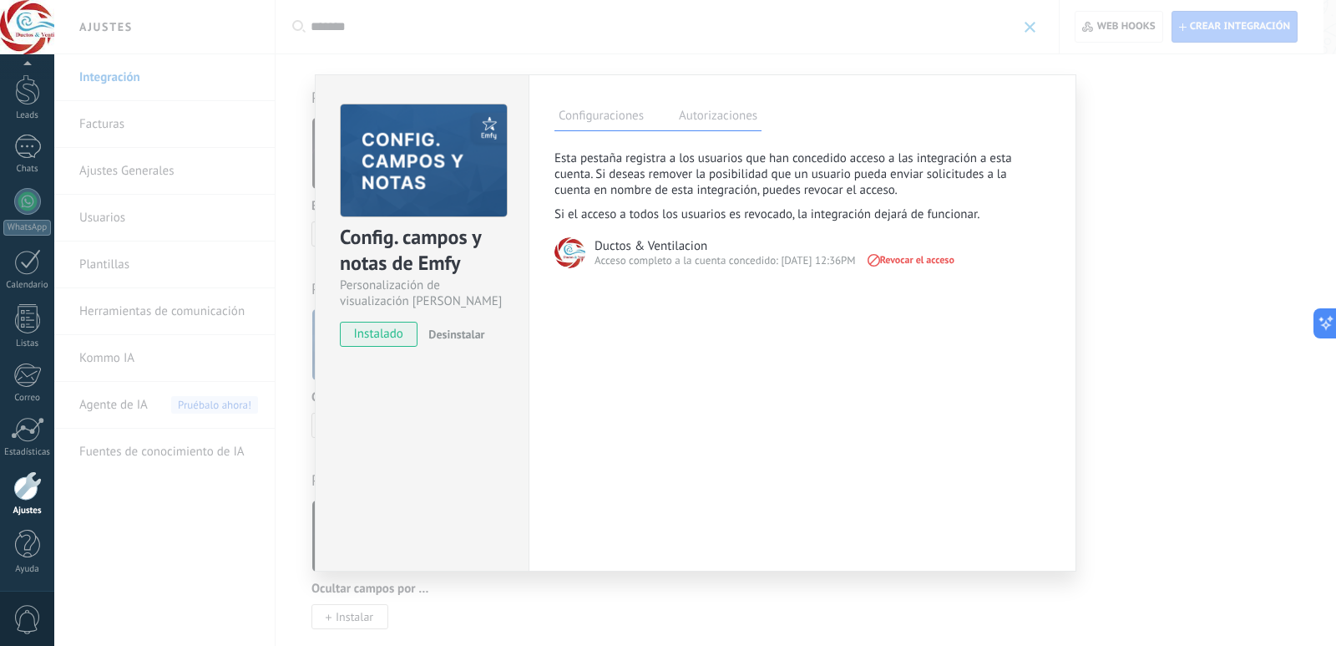
click at [604, 114] on label "Configuraciones" at bounding box center [602, 118] width 94 height 24
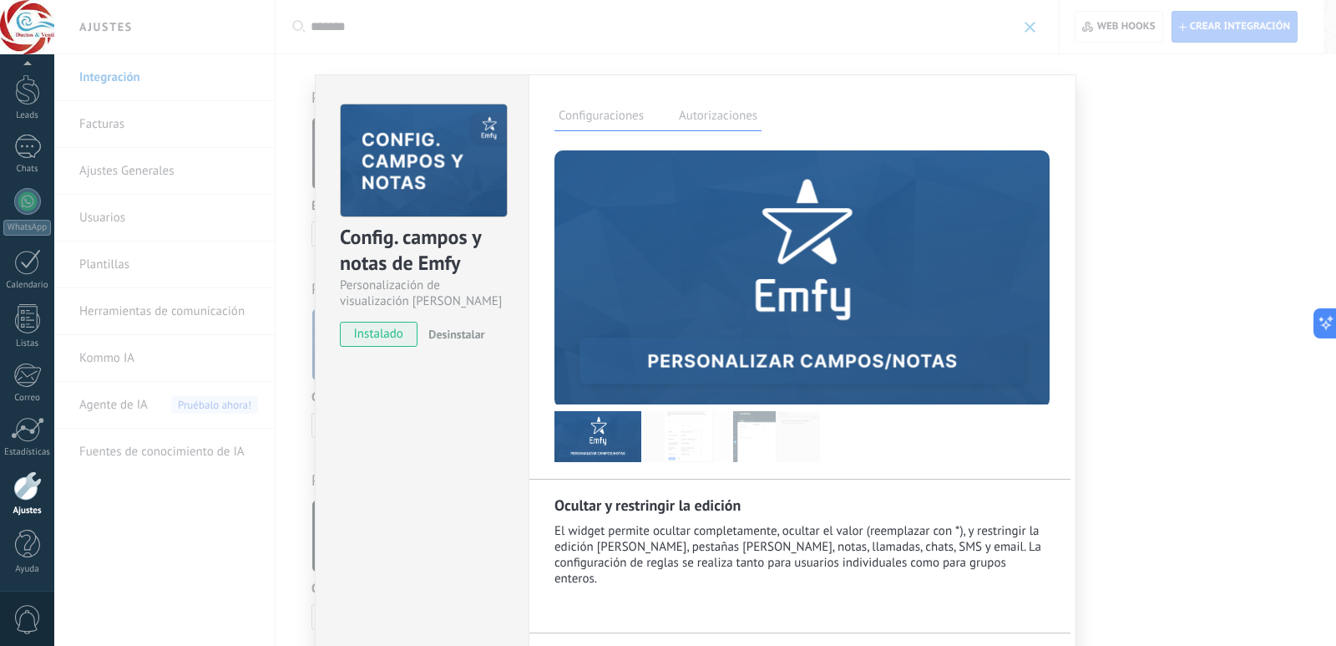
click at [380, 334] on span "instalado" at bounding box center [379, 334] width 76 height 25
click at [915, 89] on div "**********" at bounding box center [803, 600] width 548 height 1053
click at [20, 94] on div at bounding box center [27, 89] width 25 height 31
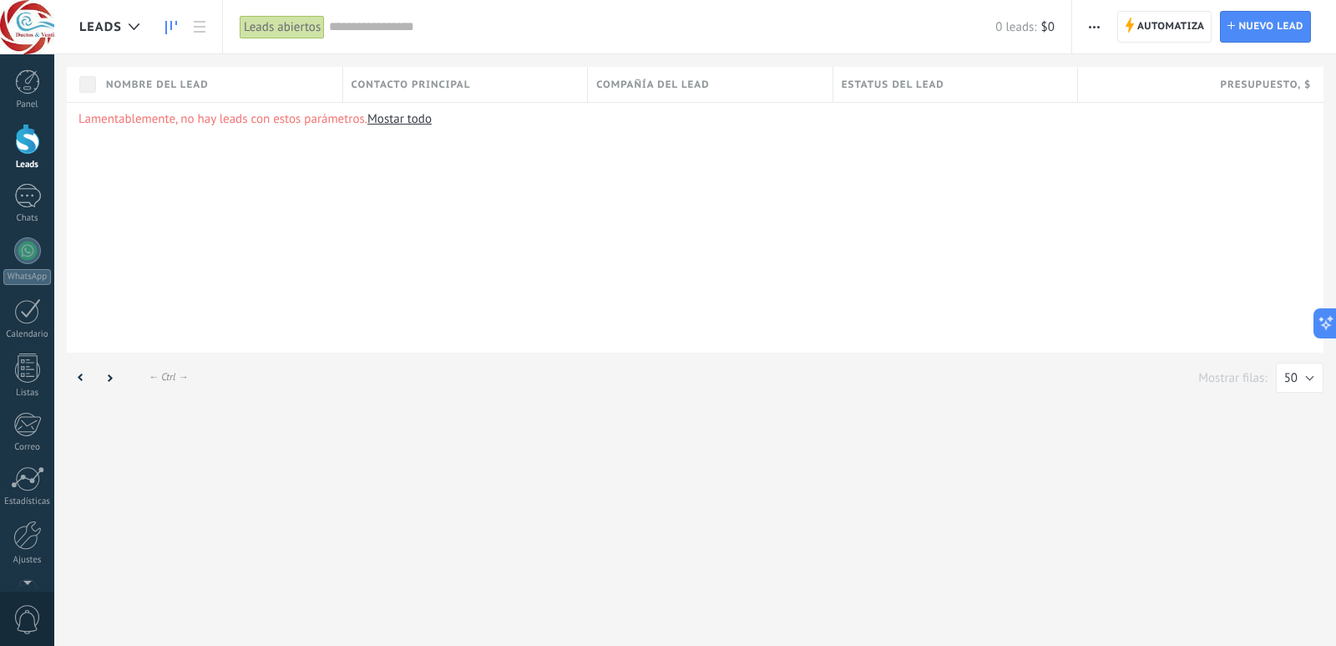
click at [171, 28] on use at bounding box center [171, 27] width 12 height 13
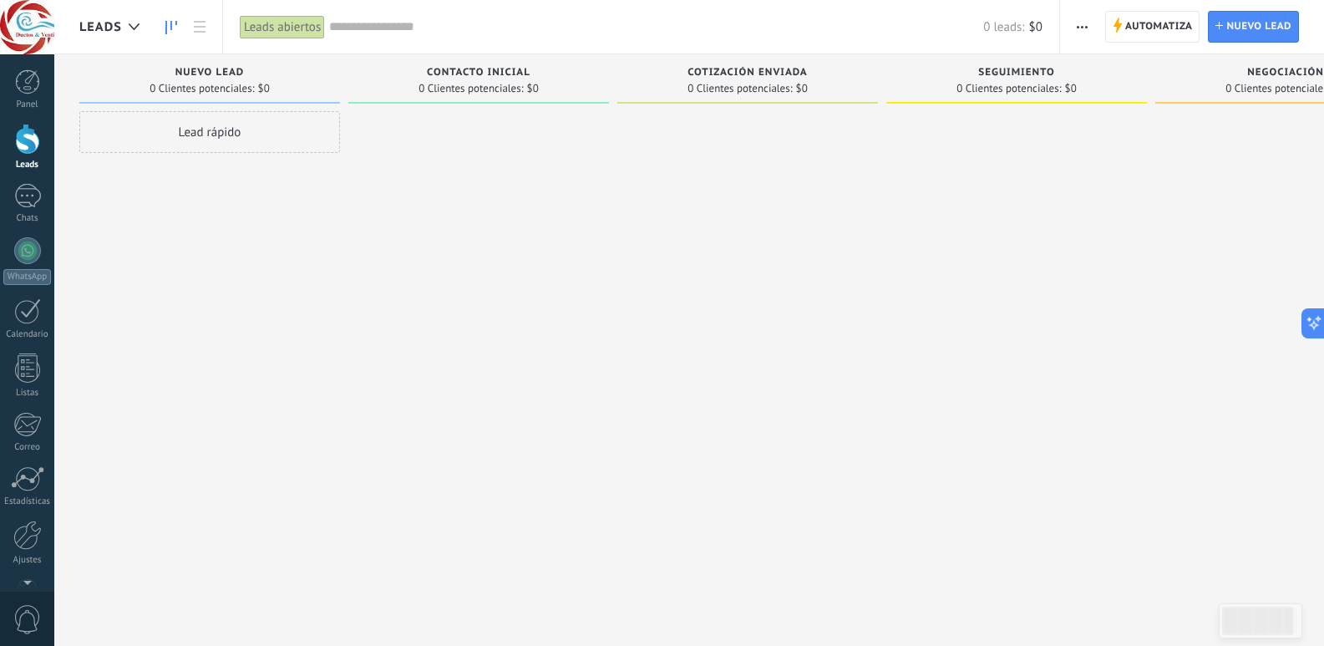
click at [223, 88] on span "0 Clientes potenciales:" at bounding box center [202, 89] width 104 height 10
click at [753, 514] on div at bounding box center [747, 325] width 261 height 428
click at [1302, 334] on button at bounding box center [1310, 323] width 30 height 30
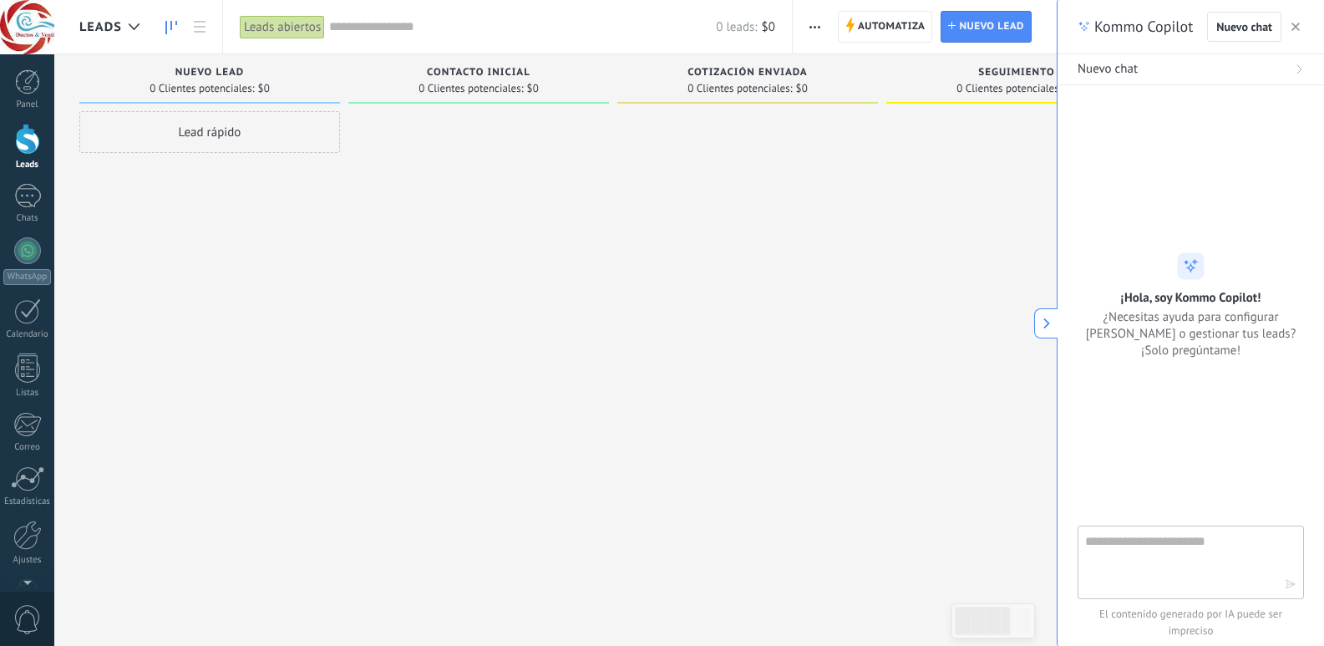
click at [1139, 531] on textarea at bounding box center [1179, 561] width 188 height 60
click at [1171, 551] on textarea "**********" at bounding box center [1179, 561] width 188 height 60
type textarea "**********"
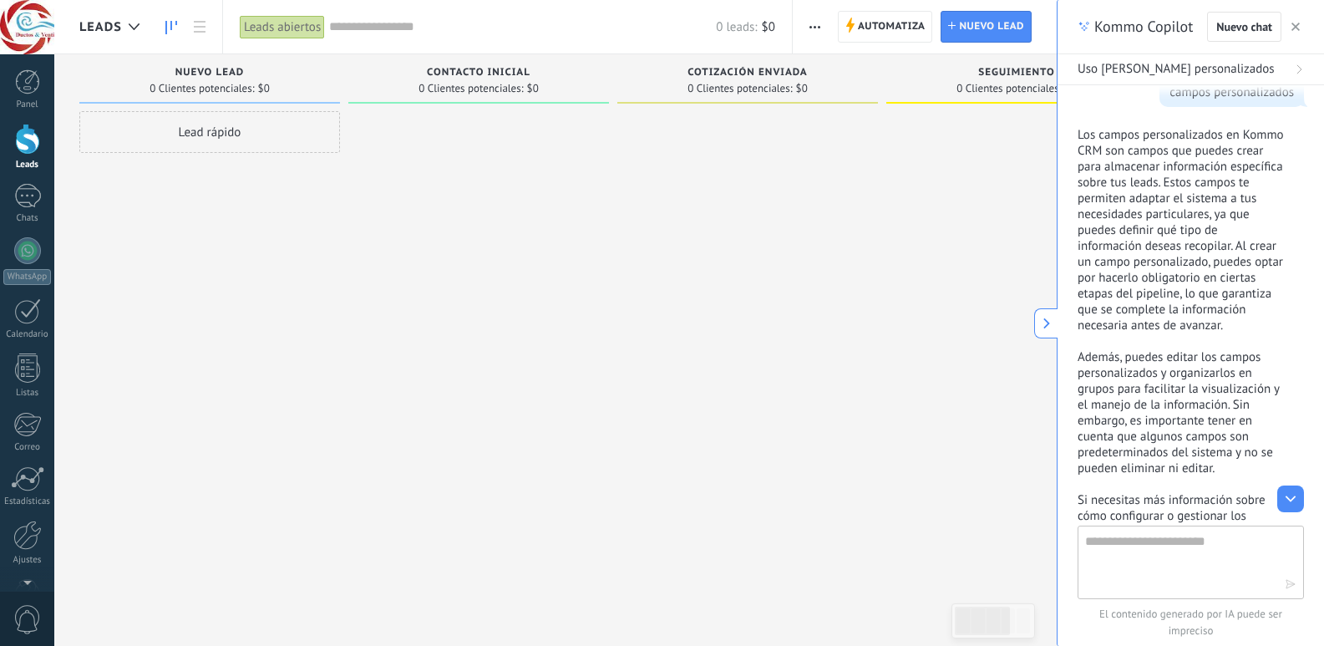
scroll to position [67, 0]
type textarea "**********"
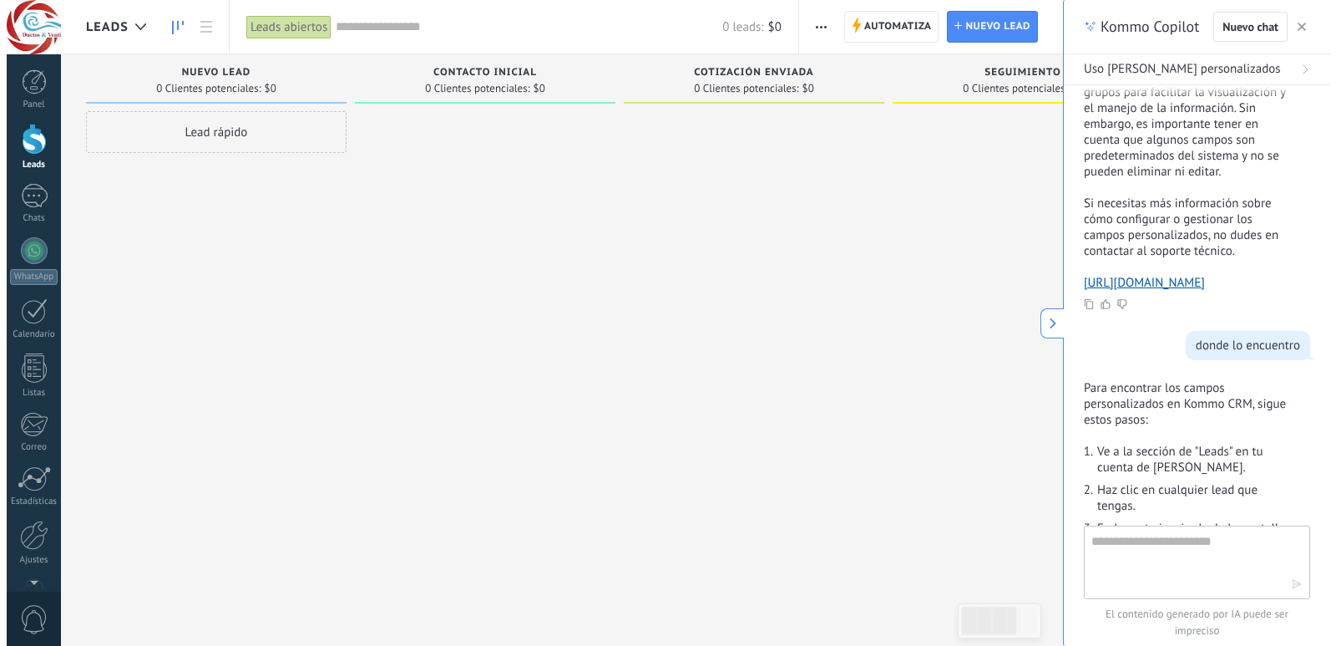
scroll to position [733, 0]
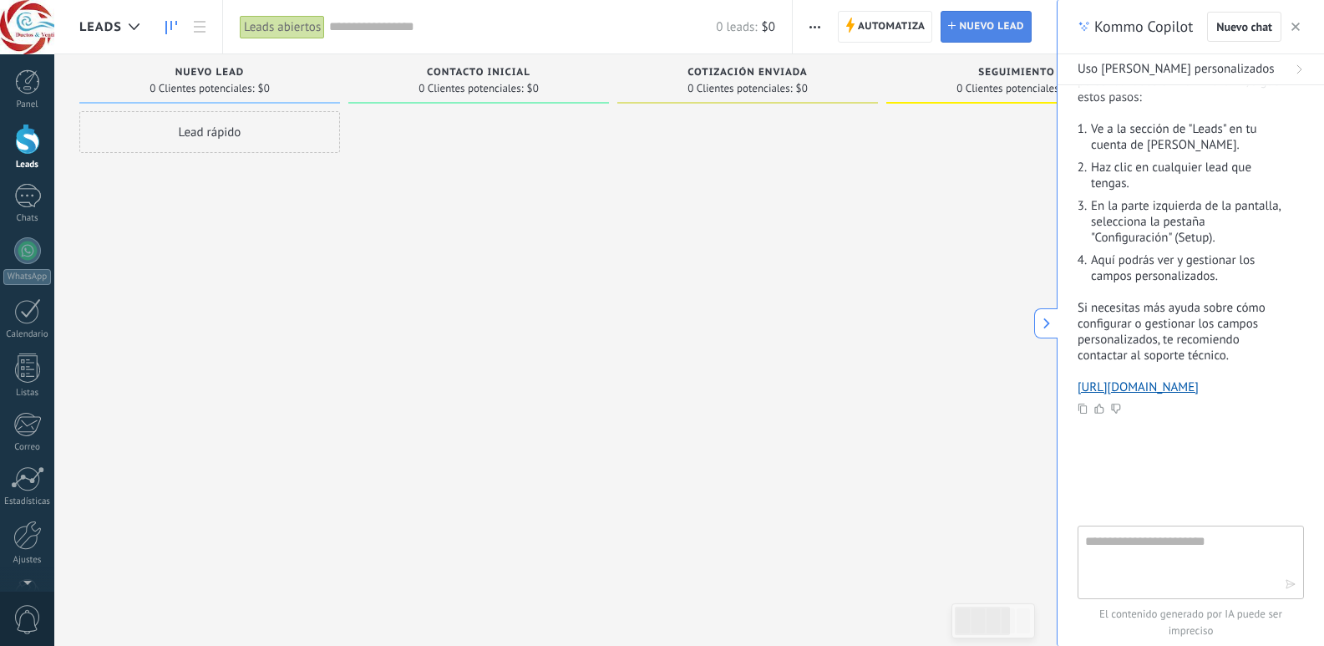
click at [990, 21] on span "Nuevo lead" at bounding box center [991, 27] width 65 height 30
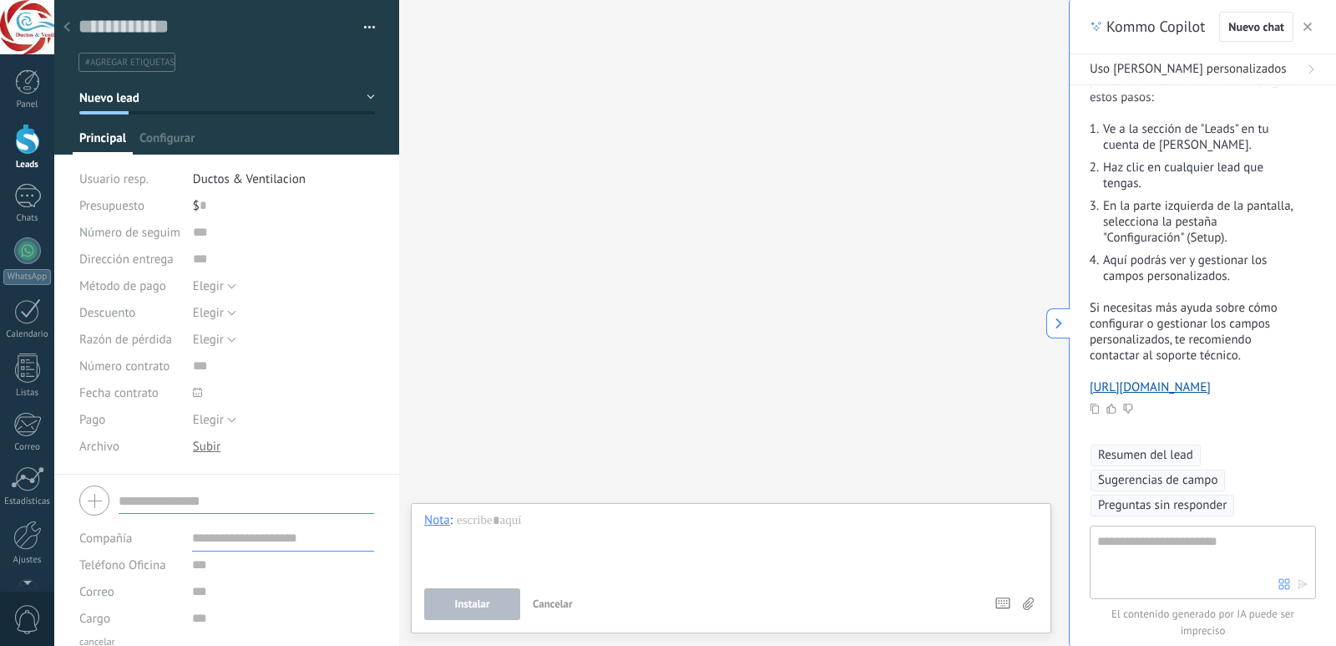
click at [1315, 23] on button "button" at bounding box center [1308, 27] width 17 height 20
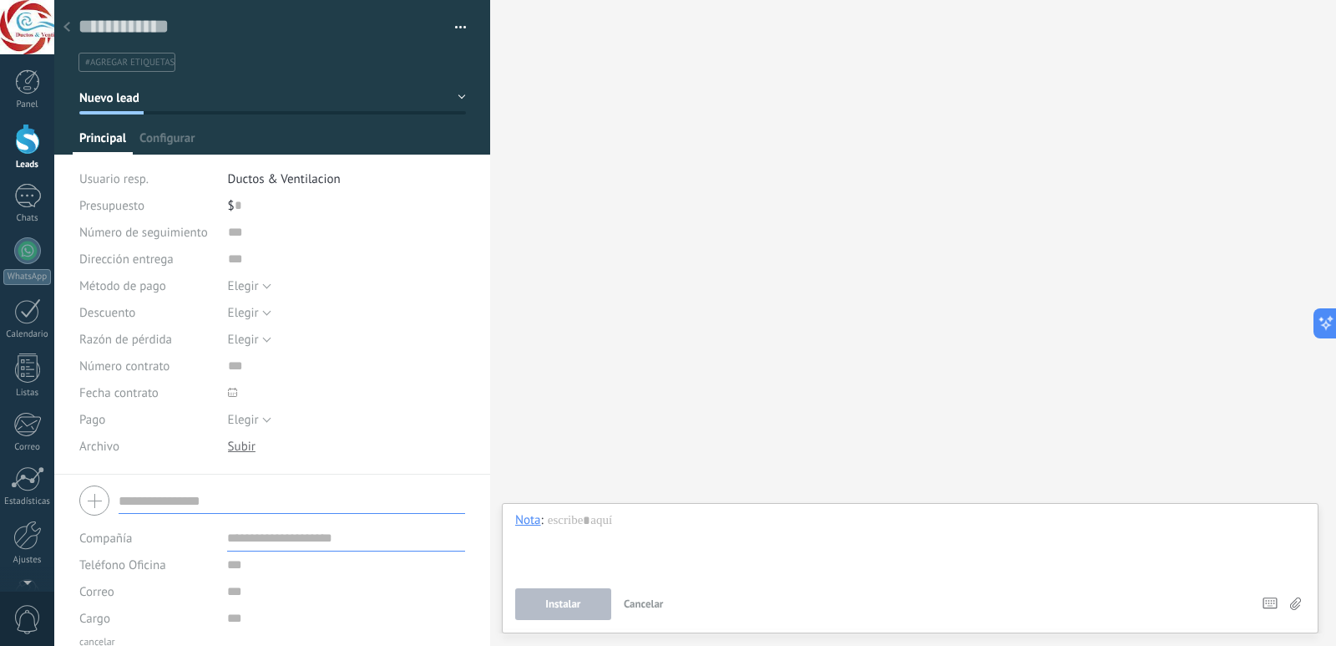
click at [765, 88] on div "Buscar Carga más Participantes: 0 Agregar usuario Bots: 0" at bounding box center [913, 323] width 846 height 646
click at [184, 135] on span "Configurar" at bounding box center [166, 142] width 55 height 24
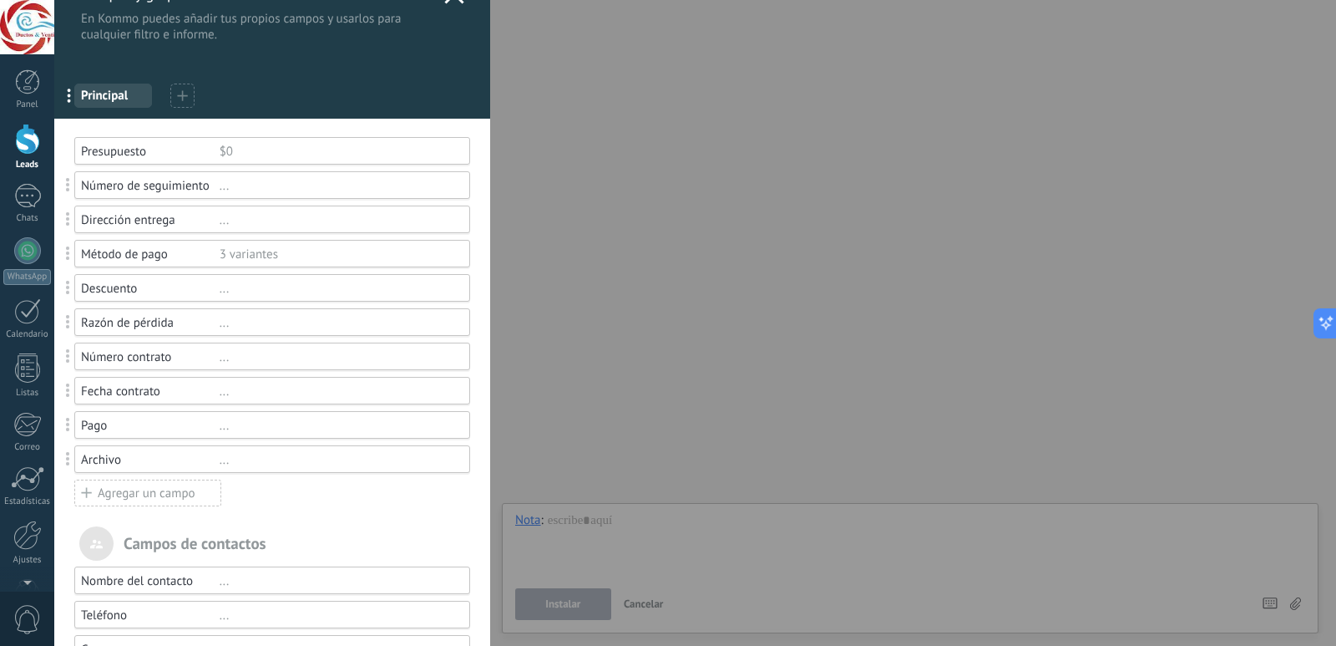
scroll to position [43, 0]
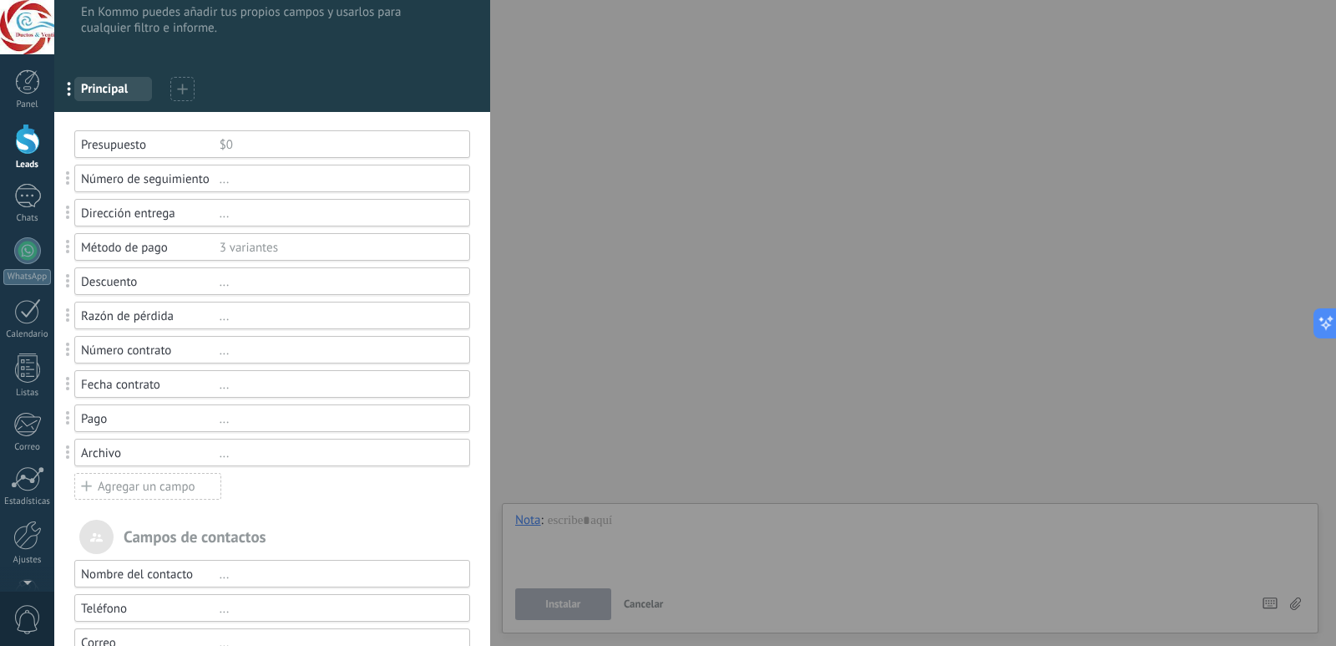
click at [121, 490] on div "Agregar un campo" at bounding box center [147, 486] width 147 height 27
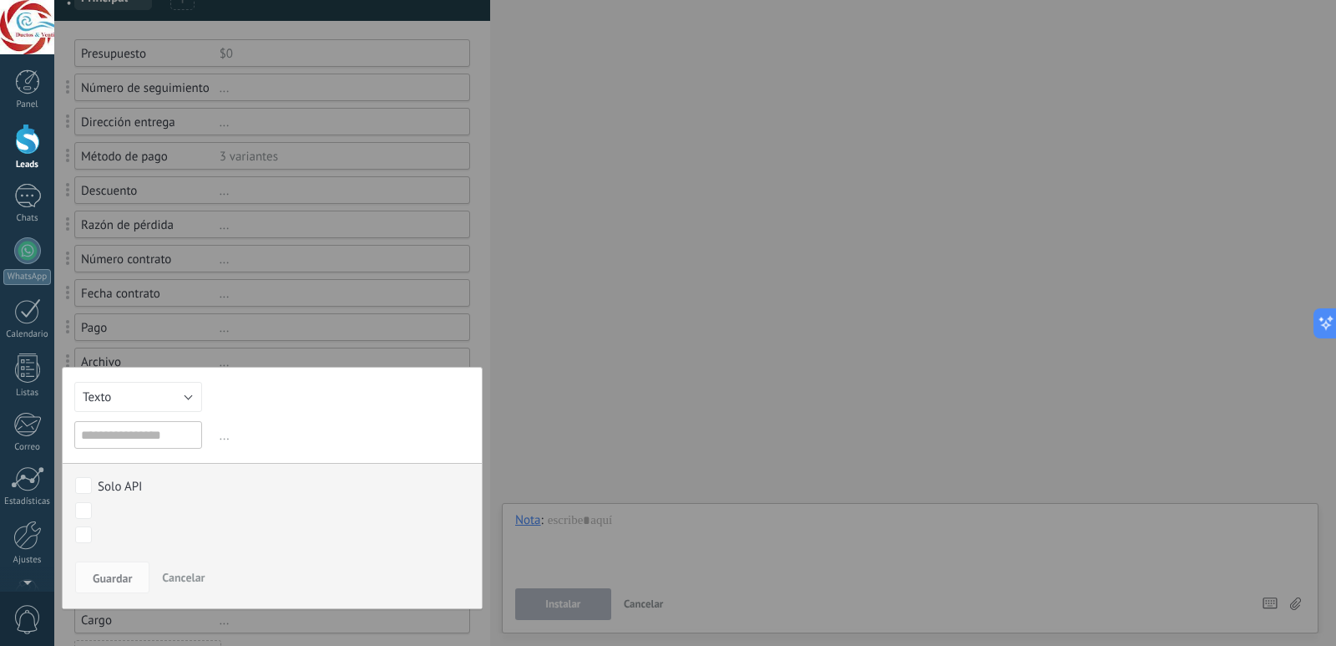
scroll to position [134, 0]
click at [165, 400] on button "Texto" at bounding box center [138, 396] width 128 height 30
click at [271, 332] on div at bounding box center [272, 410] width 436 height 1089
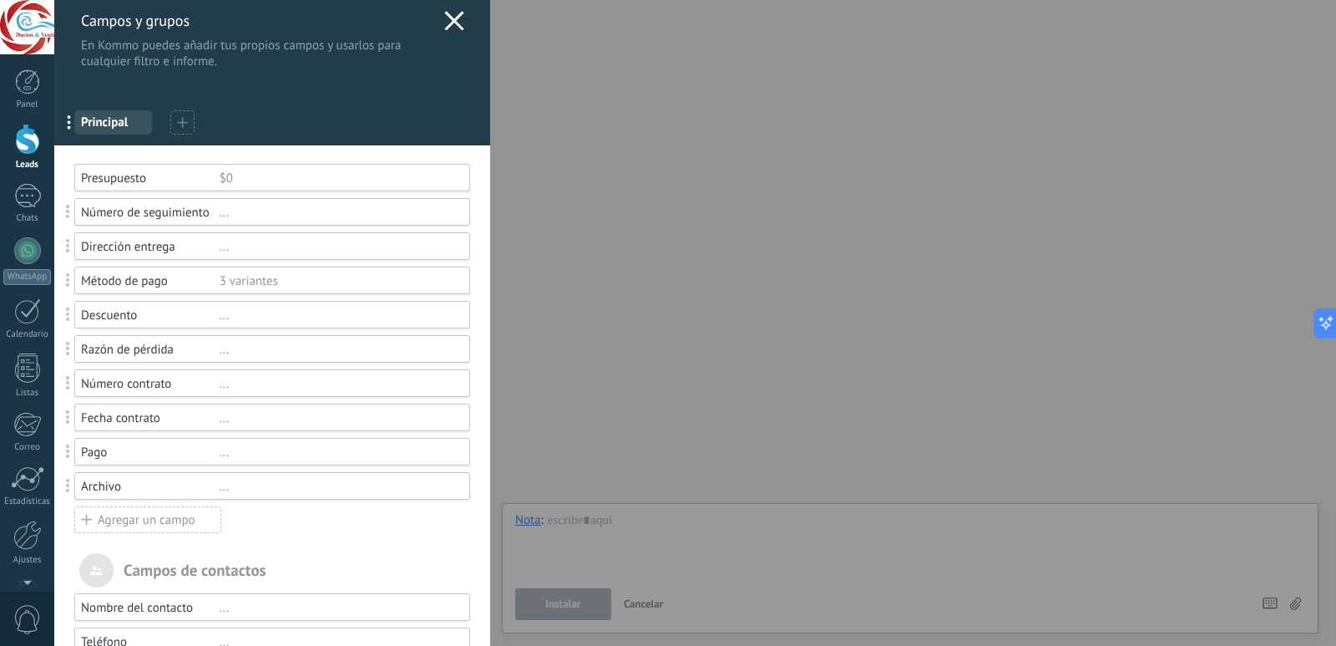
scroll to position [0, 0]
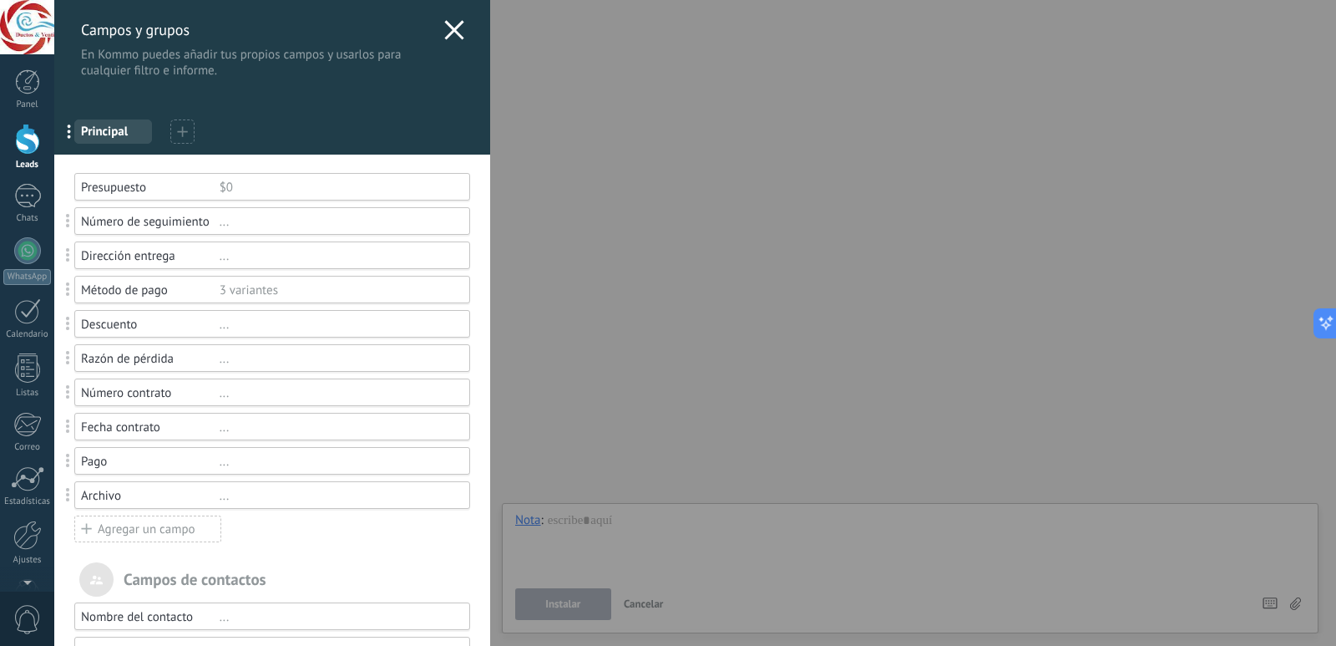
click at [179, 132] on use at bounding box center [182, 131] width 10 height 10
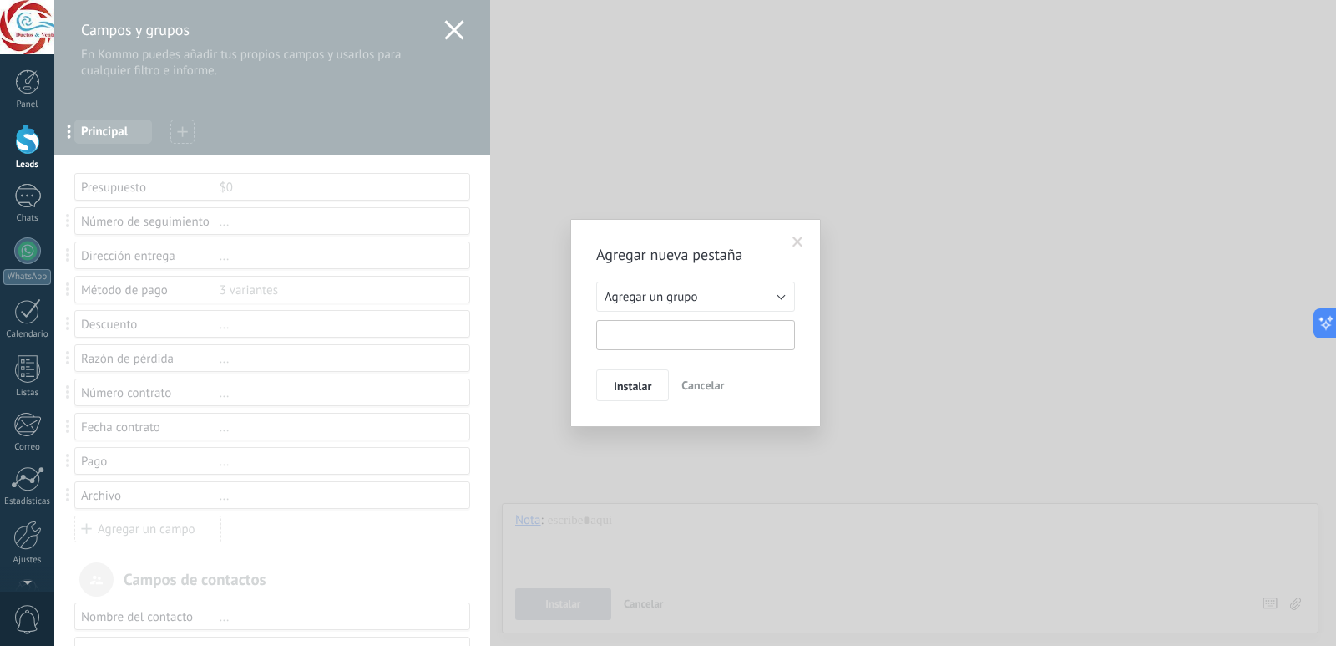
click at [715, 331] on input "text" at bounding box center [695, 335] width 199 height 30
click at [707, 297] on button "Agregar un grupo" at bounding box center [695, 296] width 199 height 30
click at [707, 297] on span "Agregar un grupo" at bounding box center [687, 297] width 203 height 16
click at [692, 327] on input "text" at bounding box center [695, 335] width 199 height 30
paste input "**********"
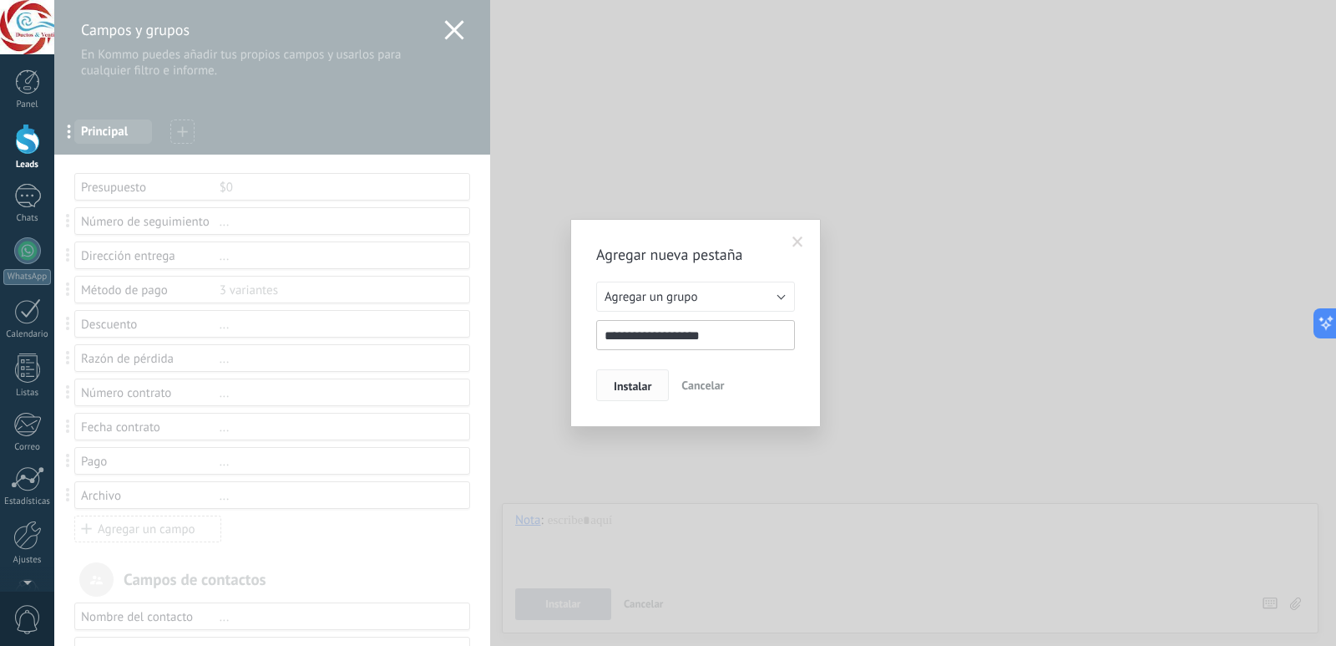
type input "**********"
click at [628, 390] on span "Instalar" at bounding box center [633, 386] width 38 height 12
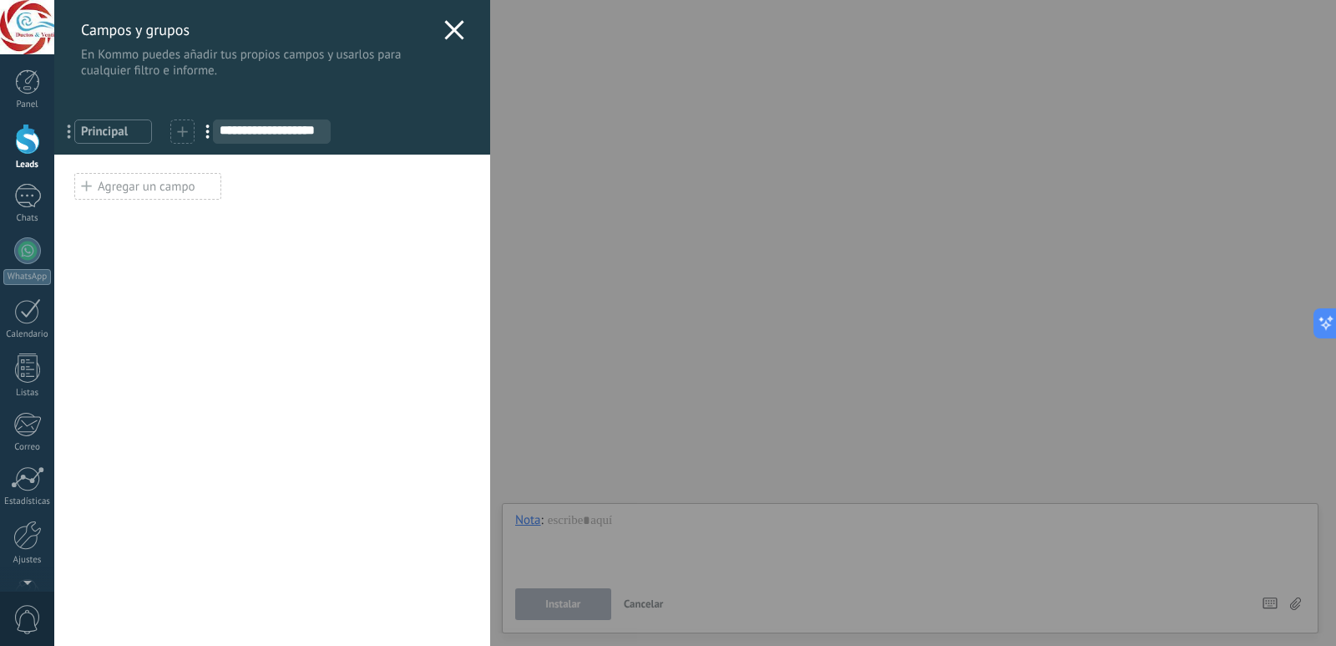
click at [256, 135] on input "**********" at bounding box center [272, 130] width 116 height 13
click at [209, 134] on span "..." at bounding box center [213, 131] width 34 height 28
click at [262, 136] on input "**********" at bounding box center [272, 130] width 116 height 13
click at [323, 134] on input "**********" at bounding box center [272, 130] width 116 height 13
click at [267, 139] on div "**********" at bounding box center [272, 131] width 118 height 24
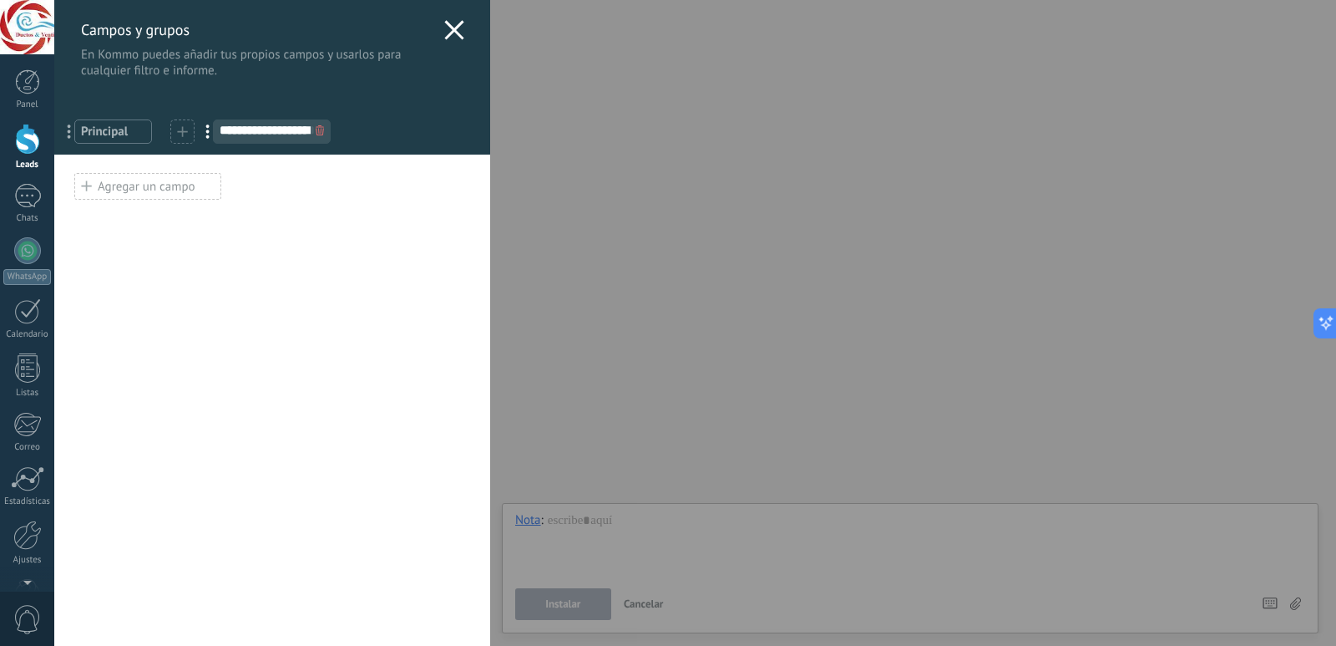
click at [273, 170] on div at bounding box center [264, 169] width 413 height 8
click at [321, 130] on use at bounding box center [320, 130] width 8 height 10
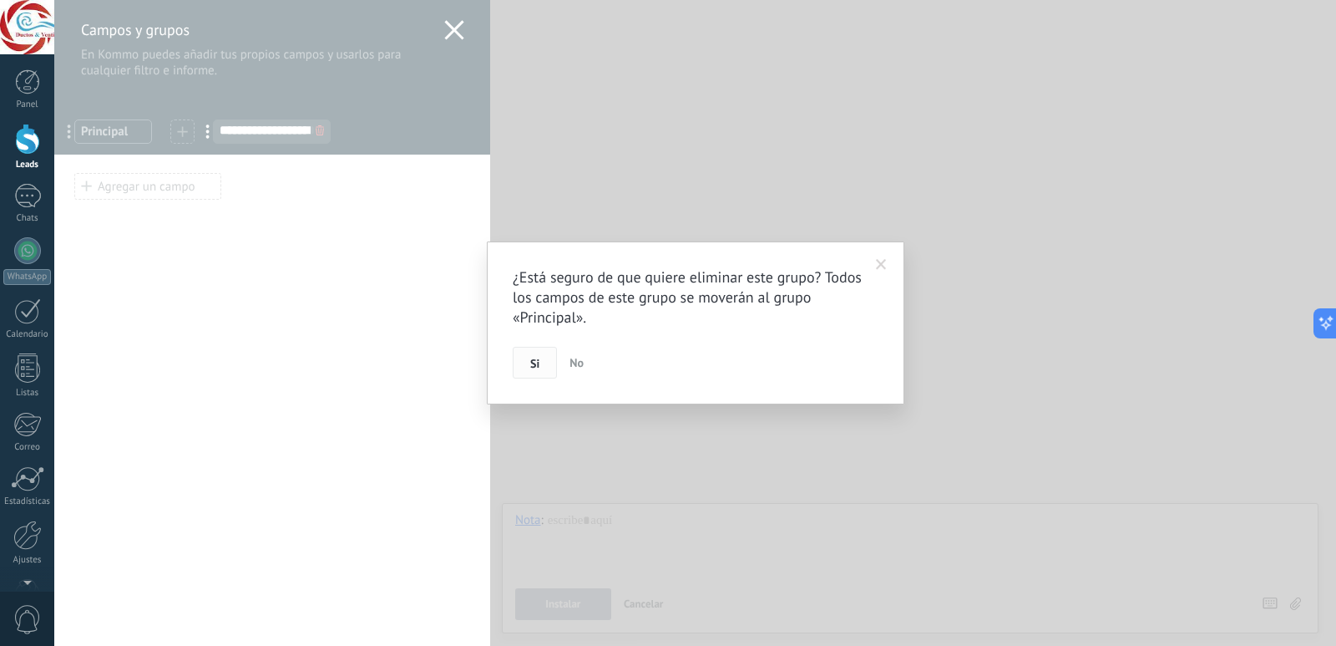
click at [549, 367] on button "Si" at bounding box center [535, 363] width 44 height 32
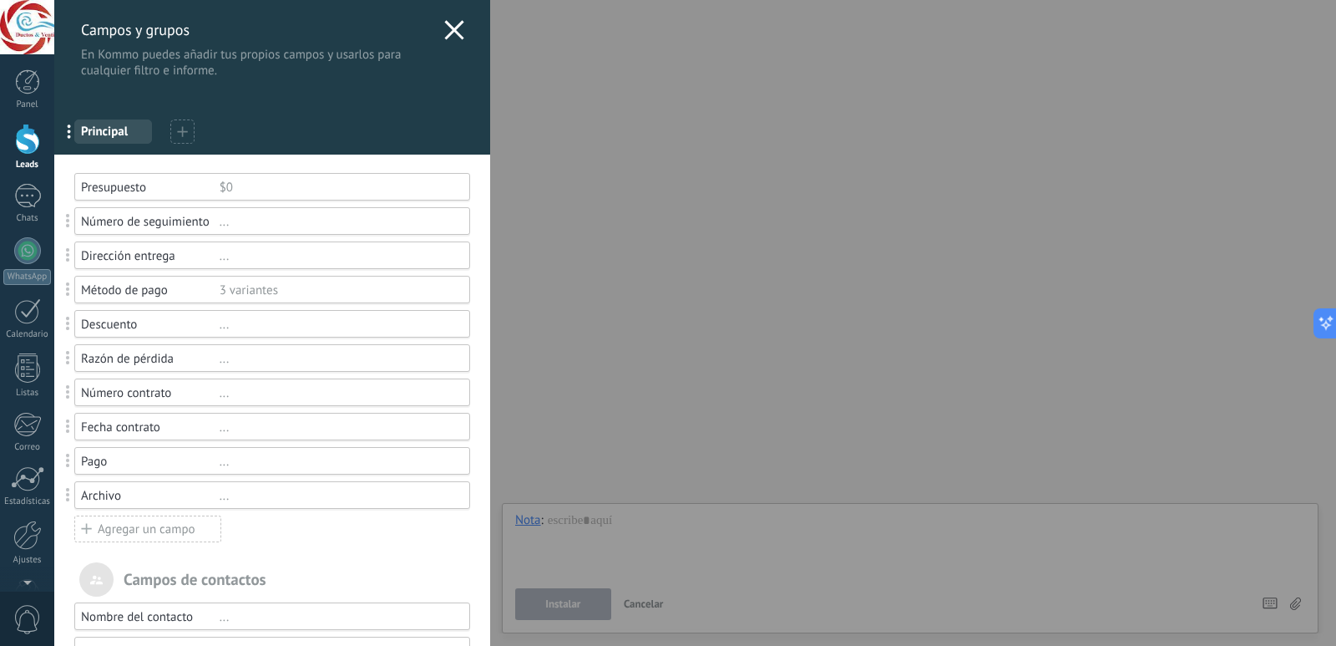
click at [180, 139] on span at bounding box center [182, 132] width 11 height 16
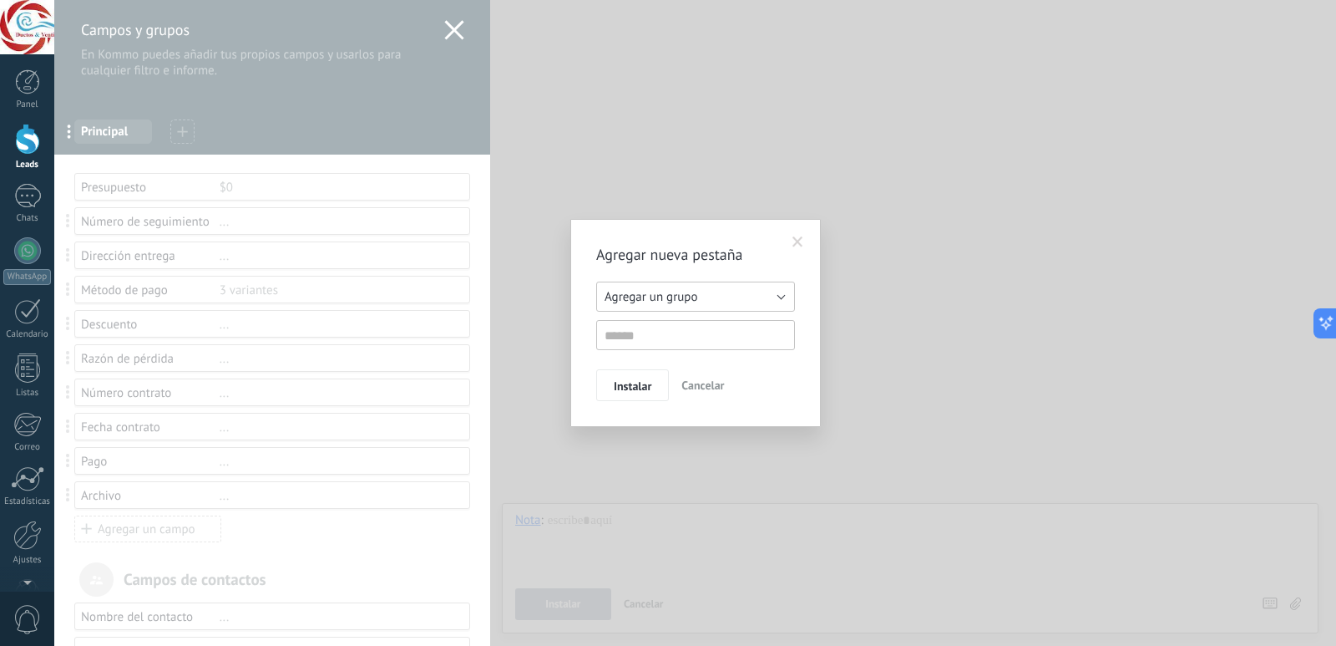
click at [728, 300] on button "Agregar un grupo" at bounding box center [695, 296] width 199 height 30
click at [728, 300] on span "Agregar un grupo" at bounding box center [687, 297] width 203 height 16
click at [712, 333] on input "text" at bounding box center [695, 335] width 199 height 30
paste input "**********"
click at [734, 340] on input "**********" at bounding box center [695, 335] width 199 height 30
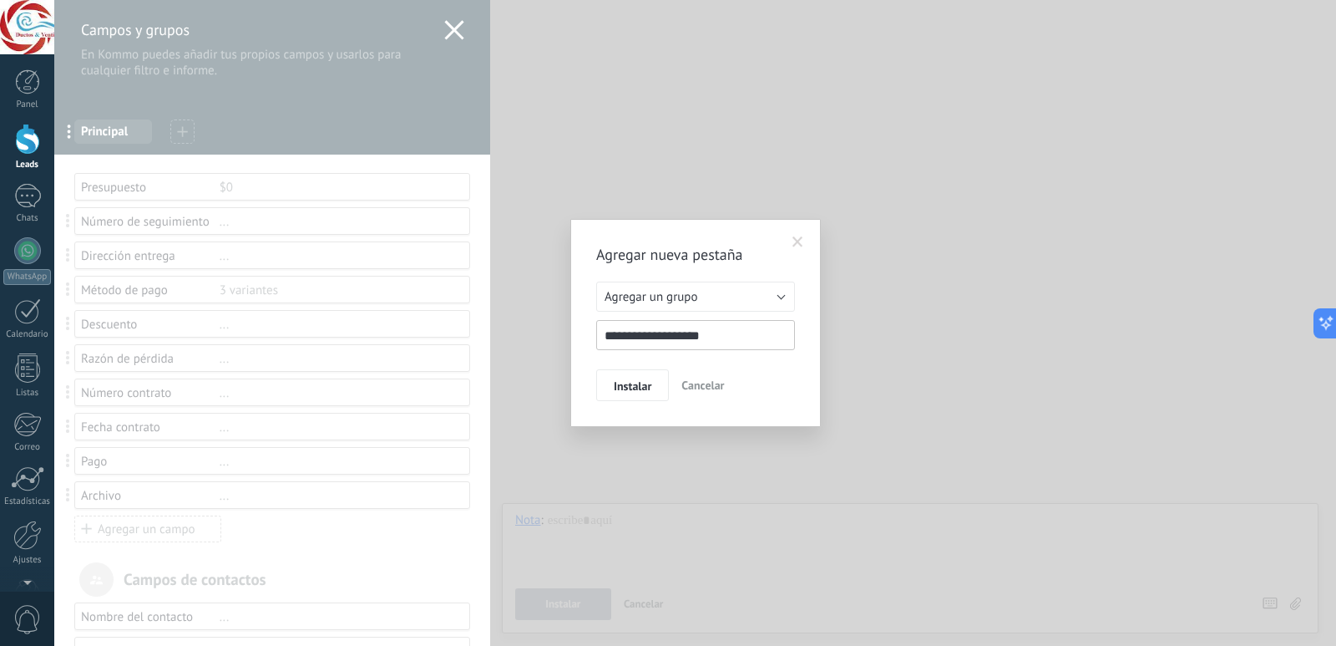
click at [734, 340] on input "**********" at bounding box center [695, 335] width 199 height 30
paste input "text"
type input "**********"
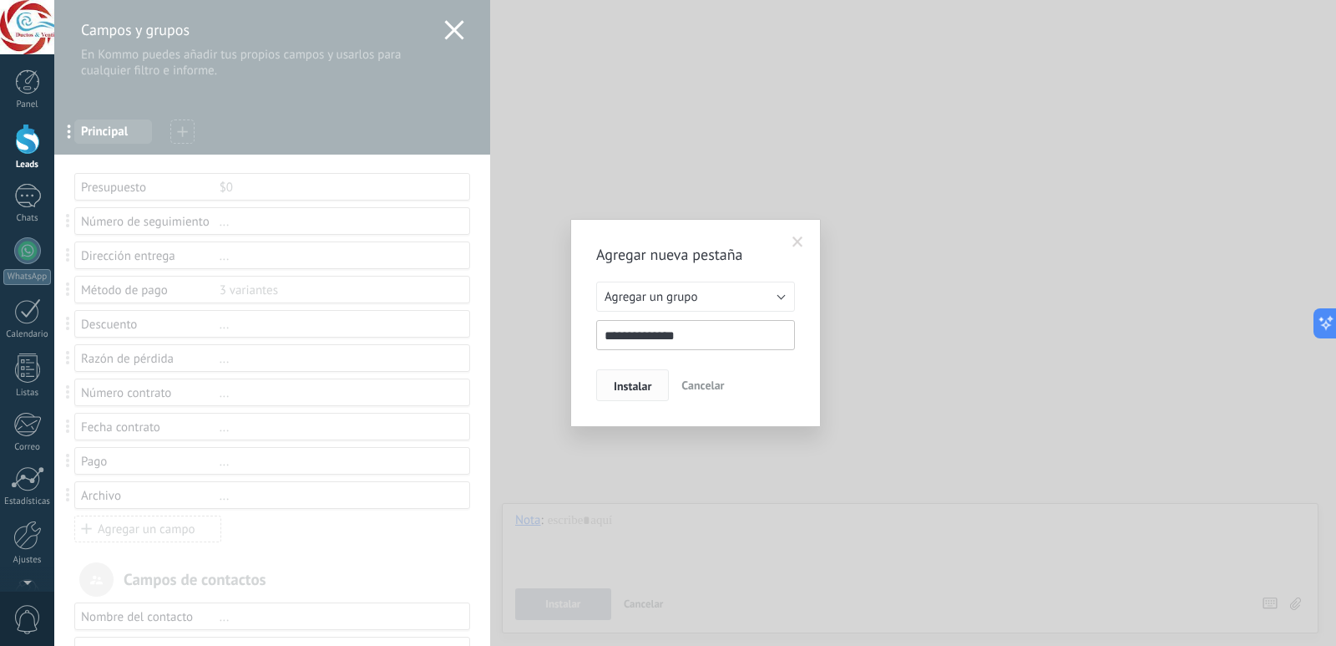
click at [627, 389] on span "Instalar" at bounding box center [633, 386] width 38 height 12
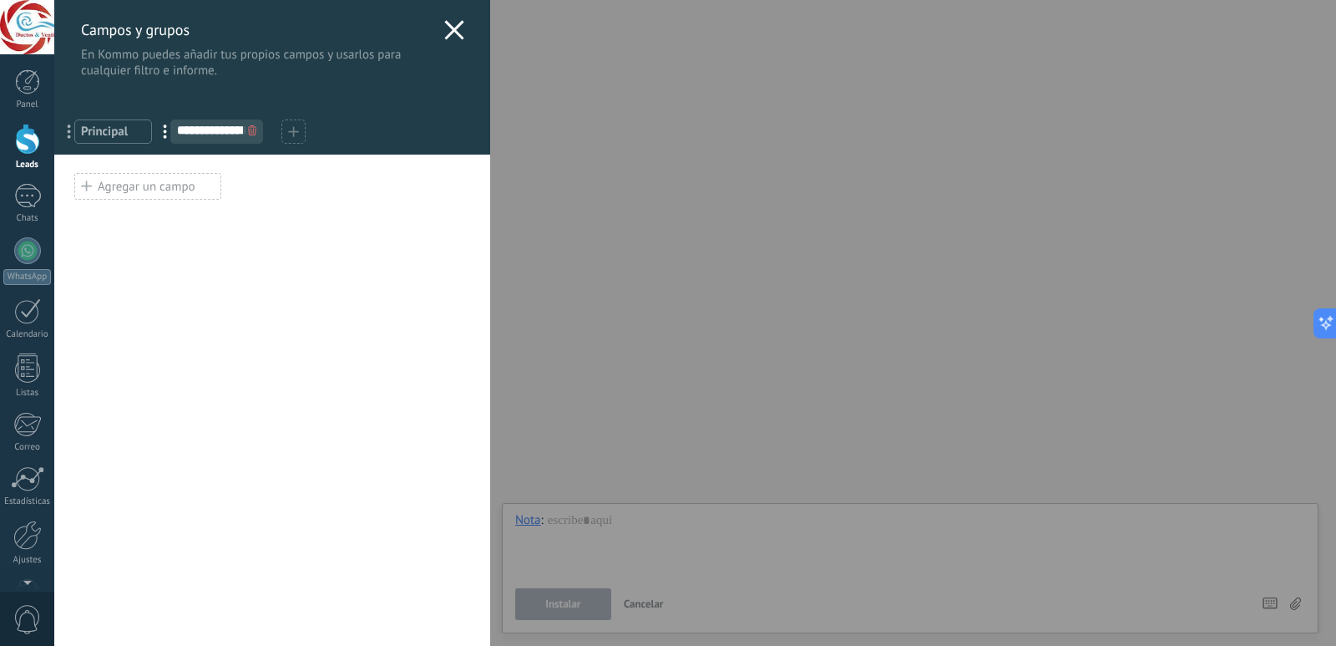
click at [177, 175] on div "Agregar un campo" at bounding box center [147, 186] width 147 height 27
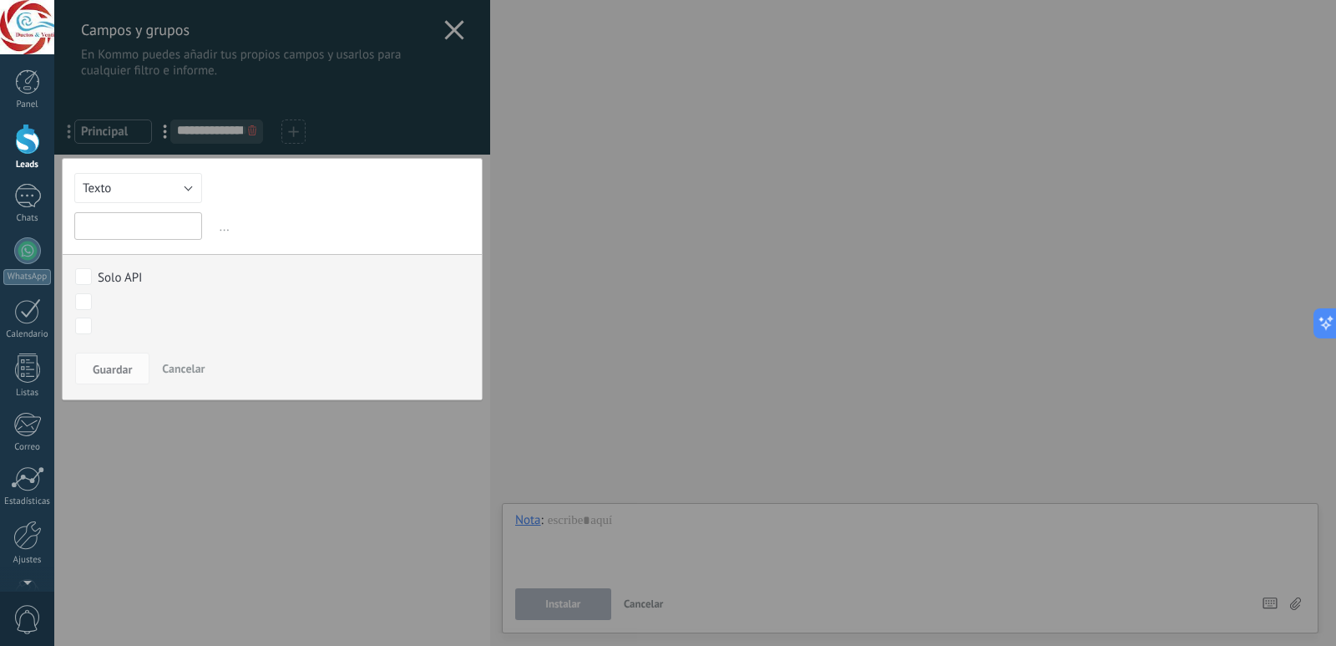
paste input "**********"
type input "**********"
click at [182, 187] on button "Texto" at bounding box center [138, 188] width 128 height 30
click at [146, 310] on li "Multiselección" at bounding box center [135, 301] width 143 height 28
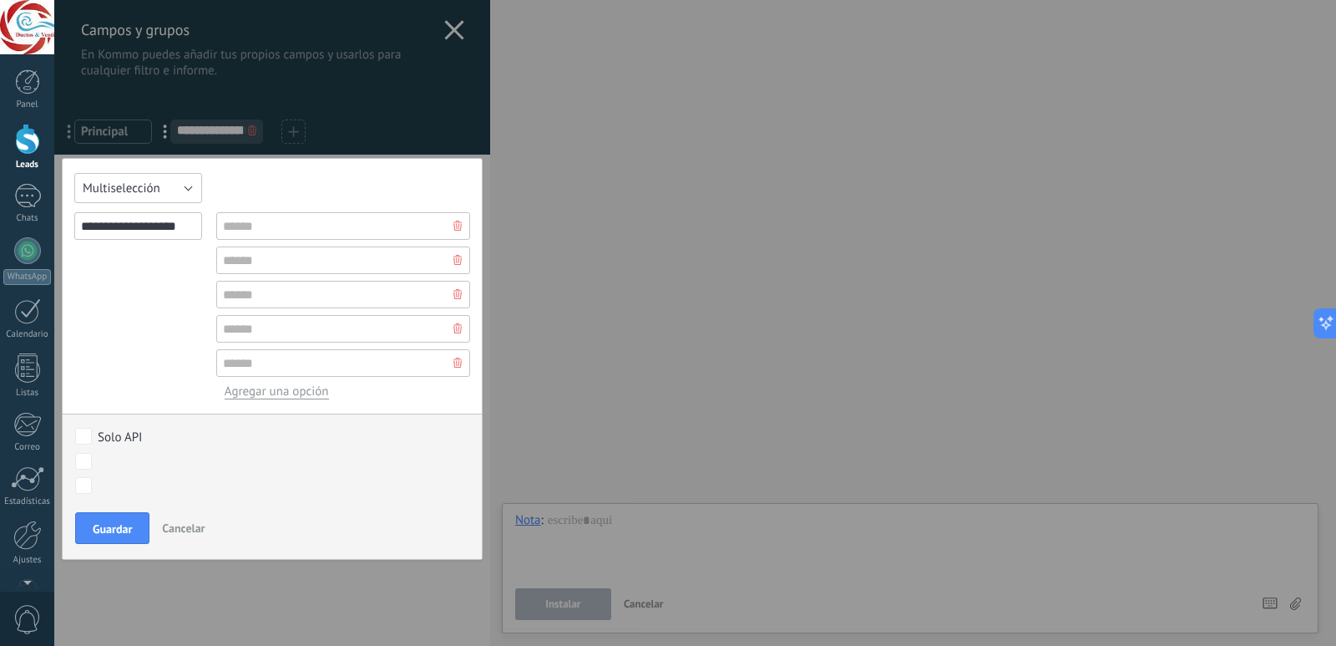
click at [158, 180] on button "Multiselección" at bounding box center [138, 188] width 128 height 30
click at [155, 221] on li "Selección" at bounding box center [135, 231] width 143 height 28
click at [186, 194] on button "Selección" at bounding box center [138, 188] width 128 height 30
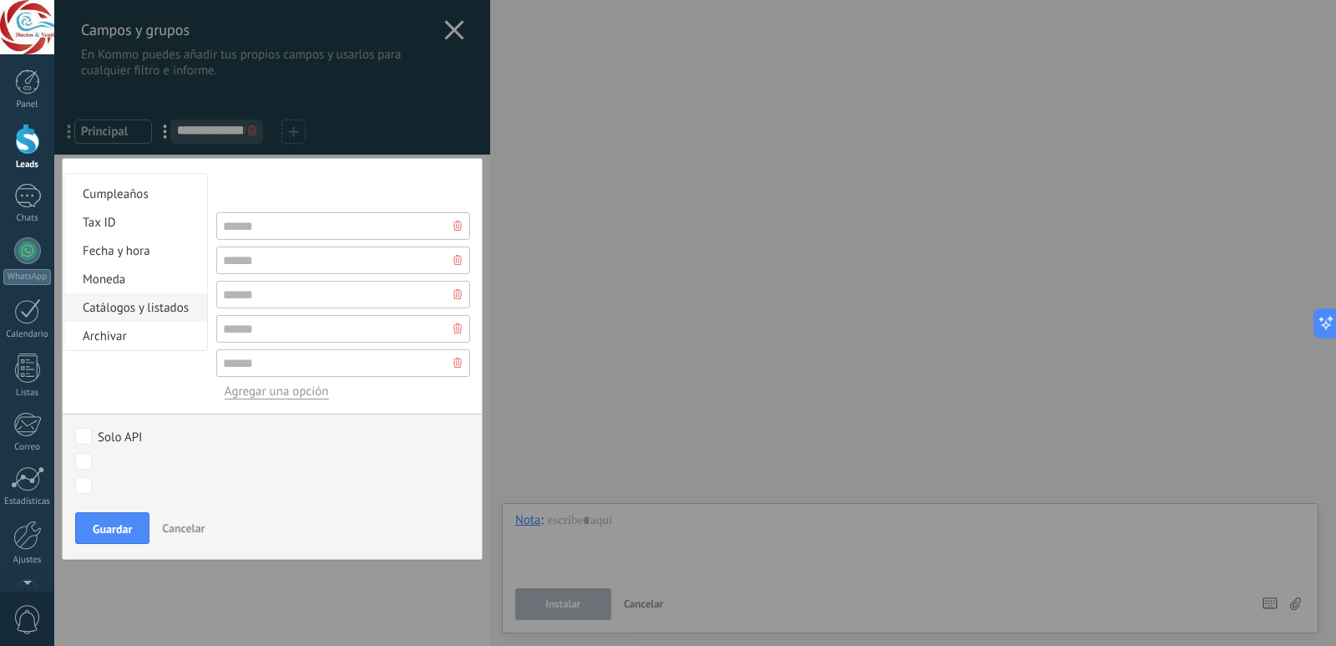
click at [137, 310] on span "Catálogos y listados" at bounding box center [133, 308] width 138 height 16
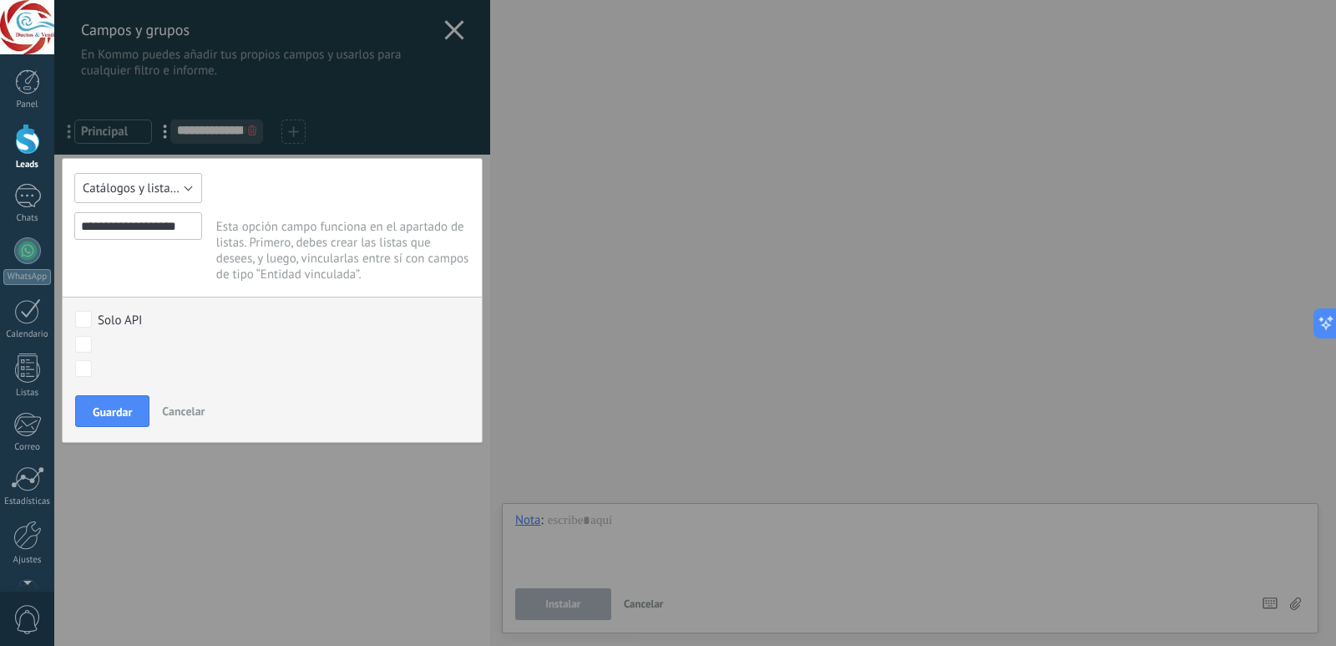
click at [161, 188] on span "Catálogos y listados" at bounding box center [136, 188] width 106 height 16
click at [187, 192] on span "Catálogos y listados" at bounding box center [136, 188] width 106 height 16
click at [178, 180] on span "Catálogos y listados" at bounding box center [136, 188] width 106 height 16
click at [153, 276] on span "Selección" at bounding box center [133, 274] width 138 height 16
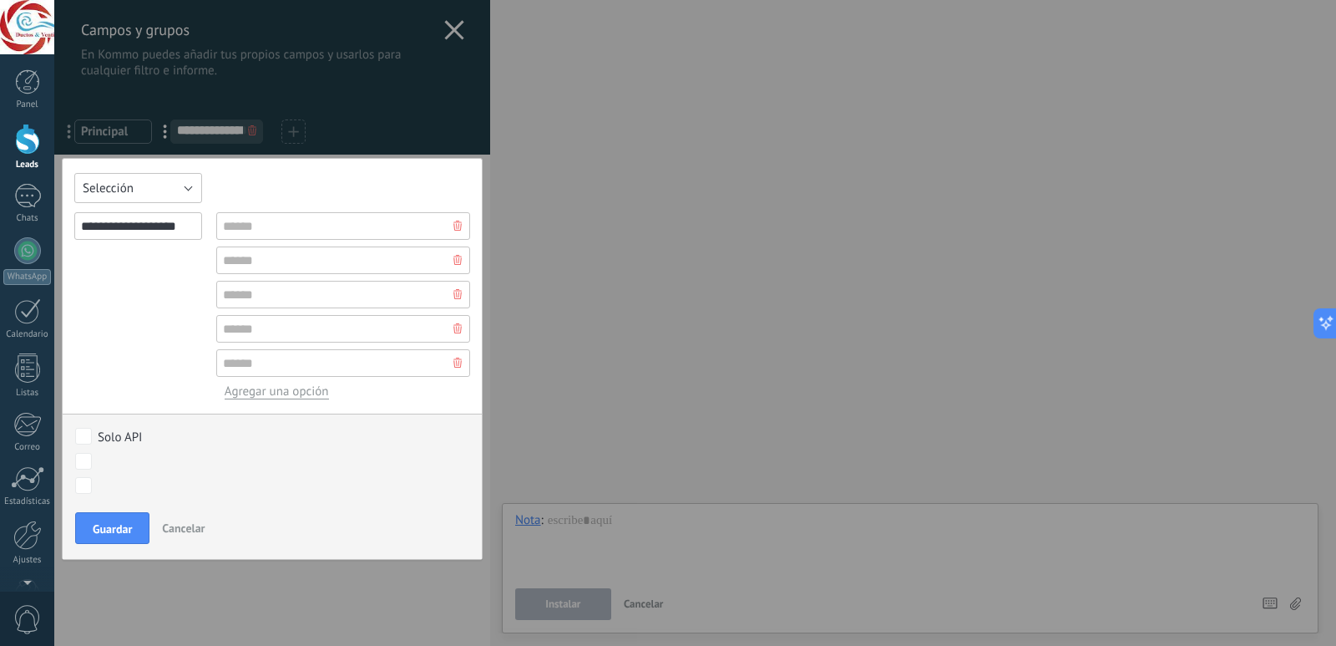
click at [185, 183] on button "Selección" at bounding box center [138, 188] width 128 height 30
click at [157, 281] on li "Multiselección" at bounding box center [135, 288] width 143 height 28
click at [153, 198] on button "Multiselección" at bounding box center [138, 188] width 128 height 30
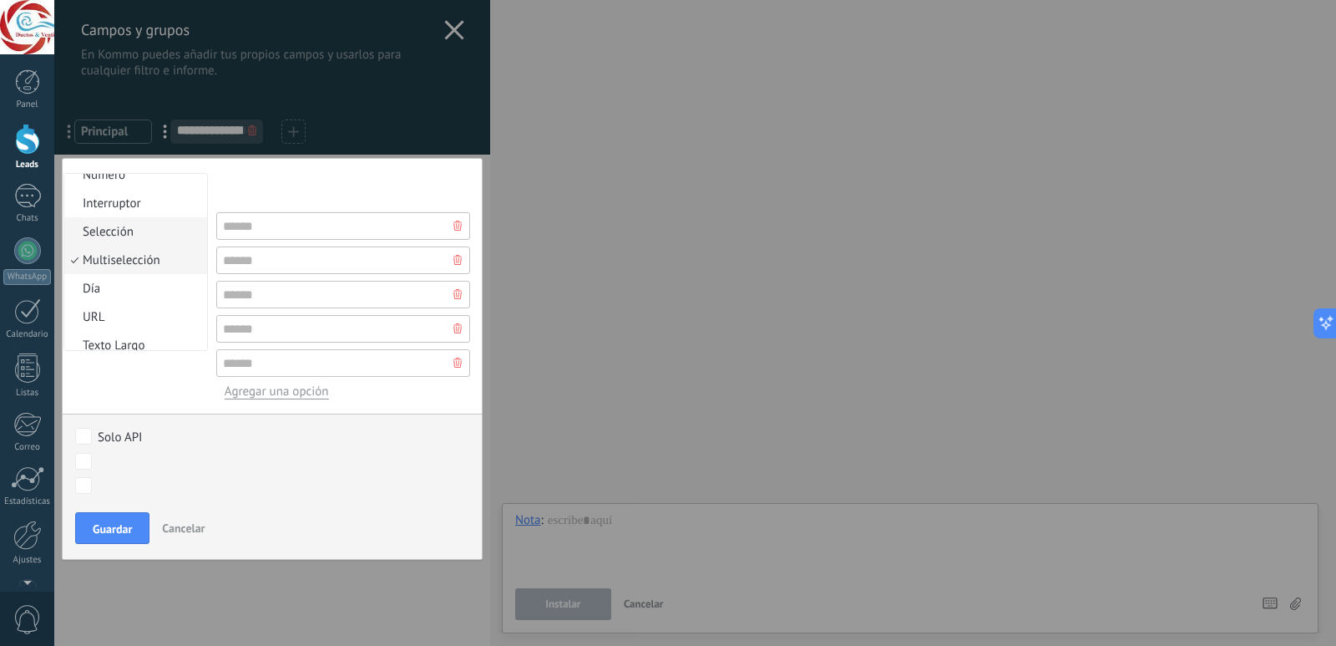
click at [146, 236] on span "Selección" at bounding box center [133, 232] width 138 height 16
click at [180, 183] on button "Selección" at bounding box center [138, 188] width 128 height 30
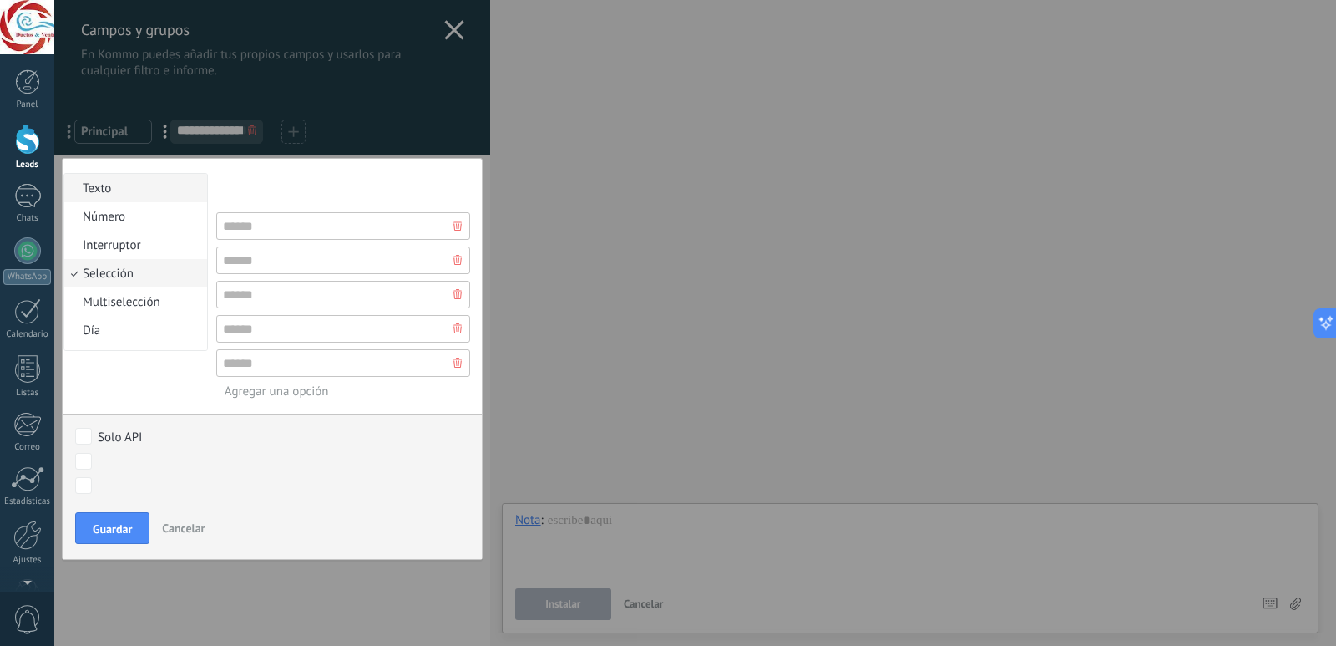
click at [164, 196] on li "Texto" at bounding box center [135, 188] width 143 height 28
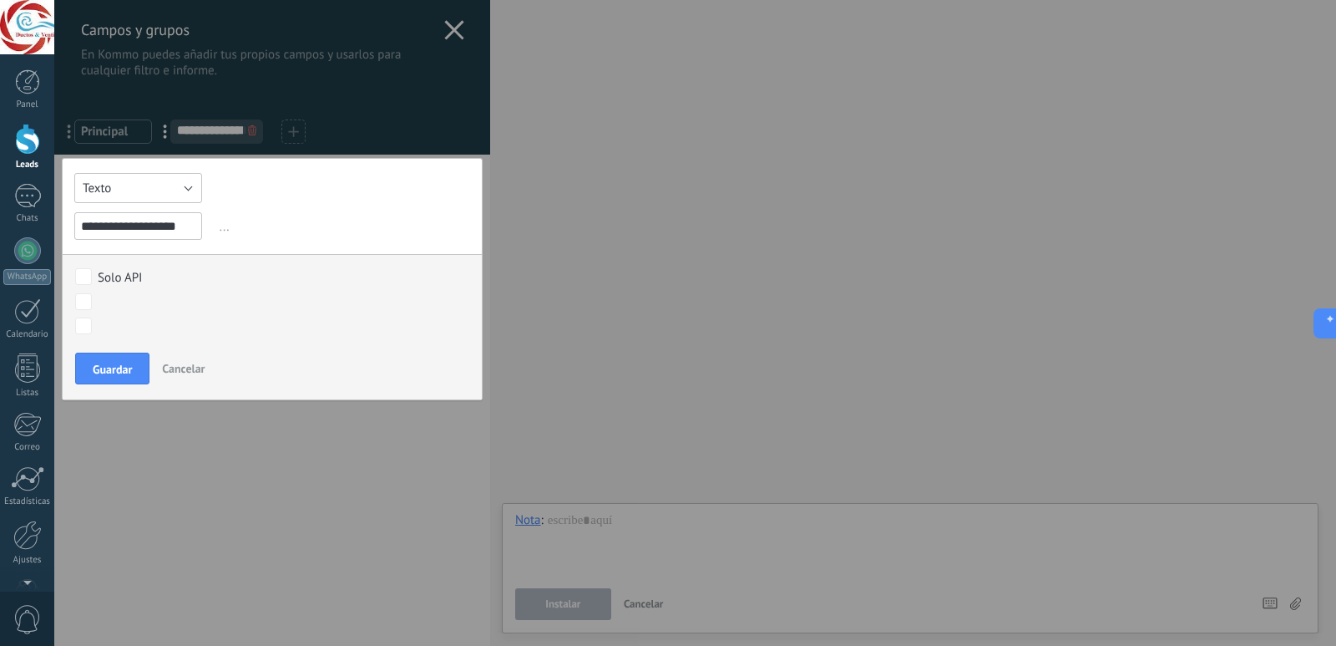
click at [166, 194] on button "Texto" at bounding box center [138, 188] width 128 height 30
click at [142, 270] on span "Selección" at bounding box center [133, 274] width 138 height 16
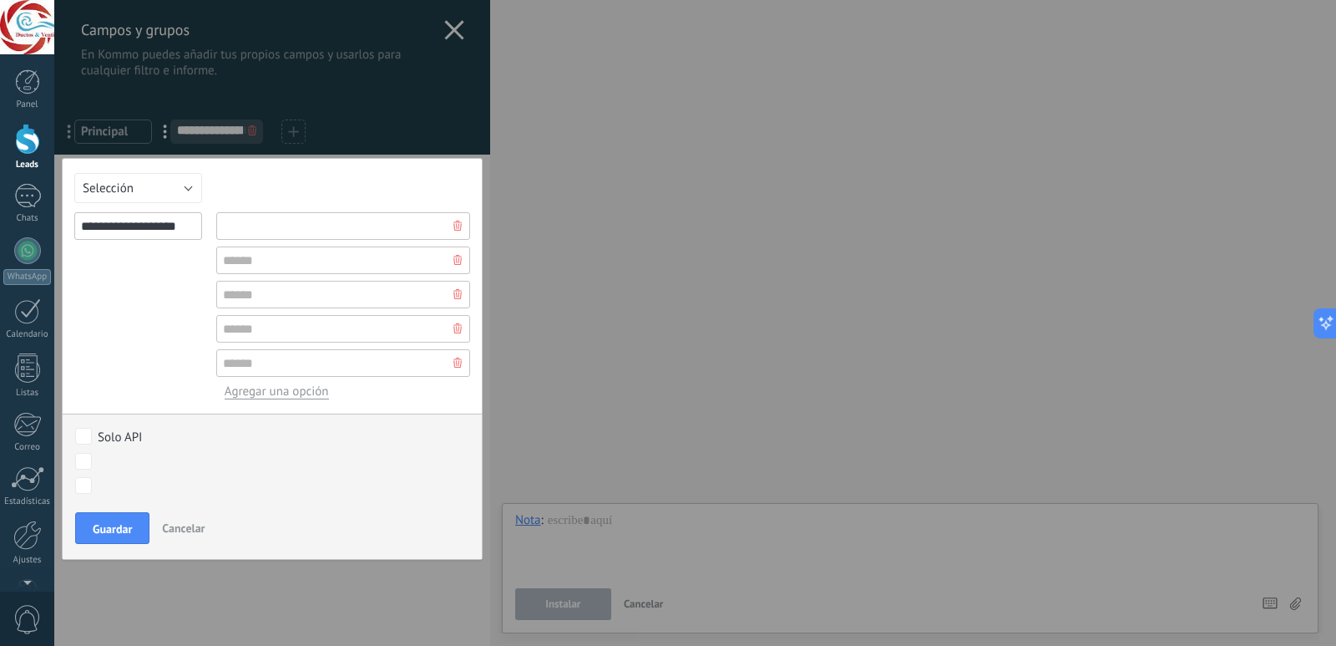
click at [343, 217] on input "text" at bounding box center [343, 226] width 254 height 28
paste input "**********"
type input "**********"
click at [333, 250] on input "text" at bounding box center [343, 260] width 254 height 28
paste input "**********"
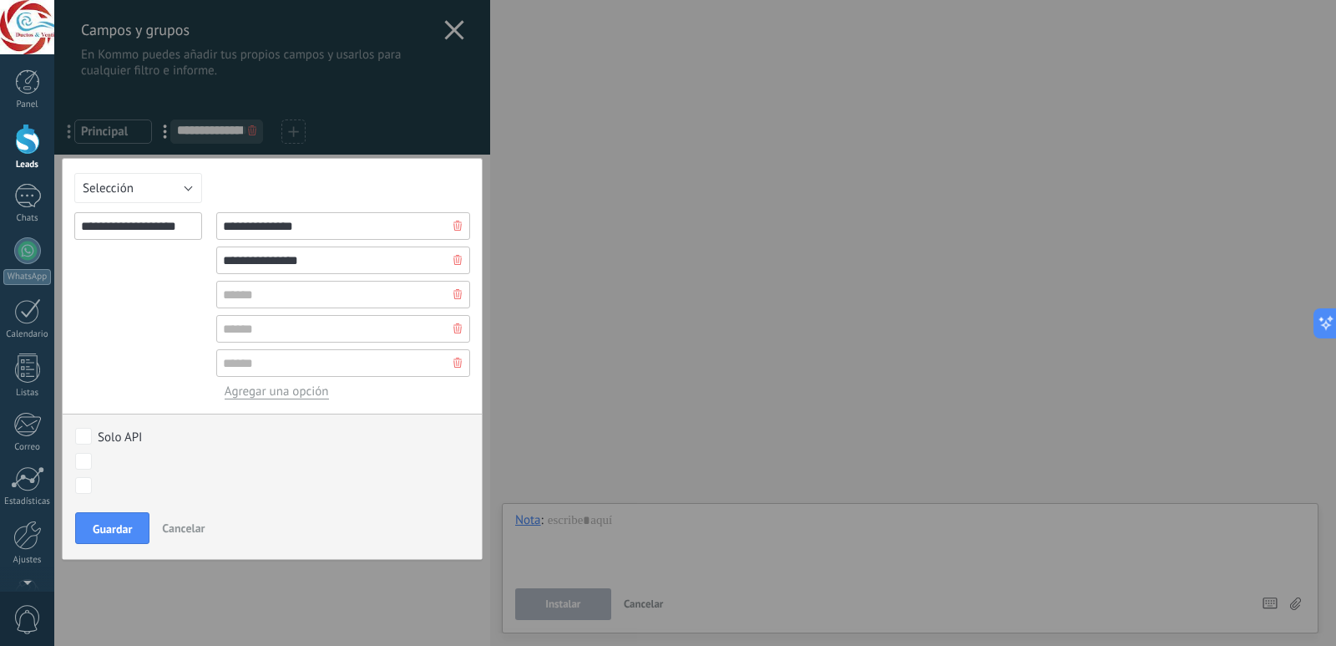
type input "**********"
click at [349, 291] on input "text" at bounding box center [343, 295] width 254 height 28
paste input "**********"
type input "**********"
click at [272, 332] on input "text" at bounding box center [343, 329] width 254 height 28
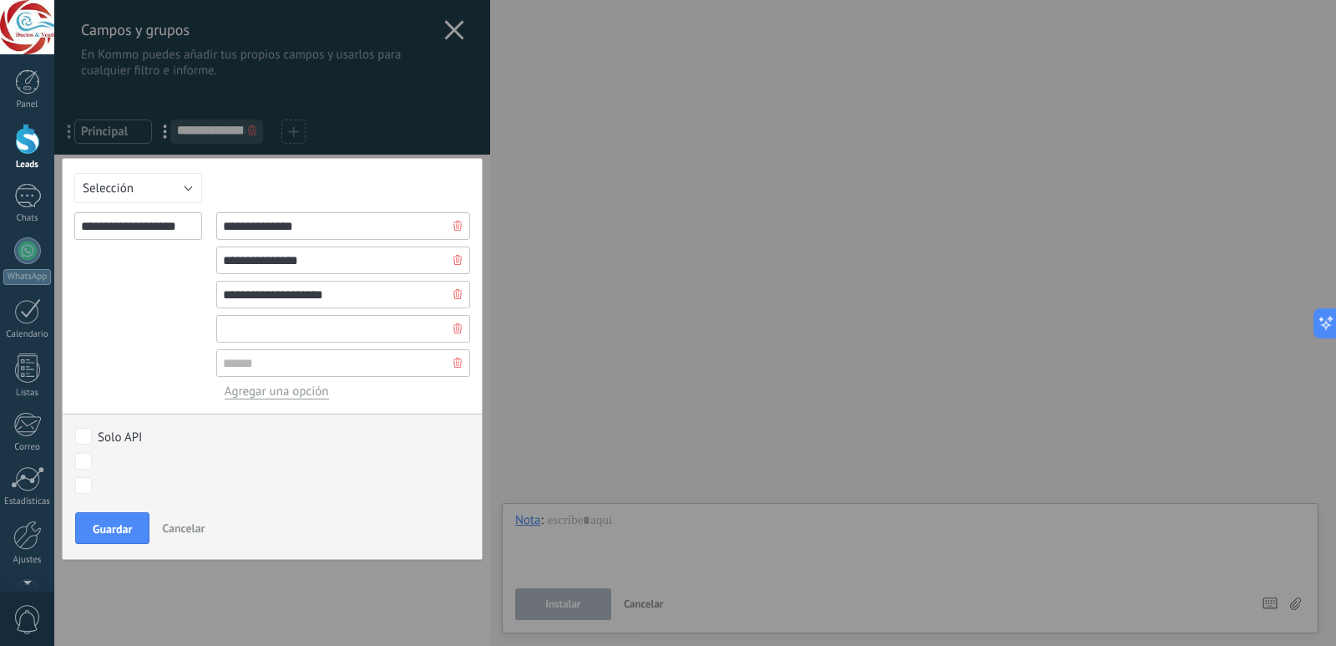
paste input "**********"
type input "**********"
click at [307, 369] on input "text" at bounding box center [343, 363] width 254 height 28
paste input "****"
type input "****"
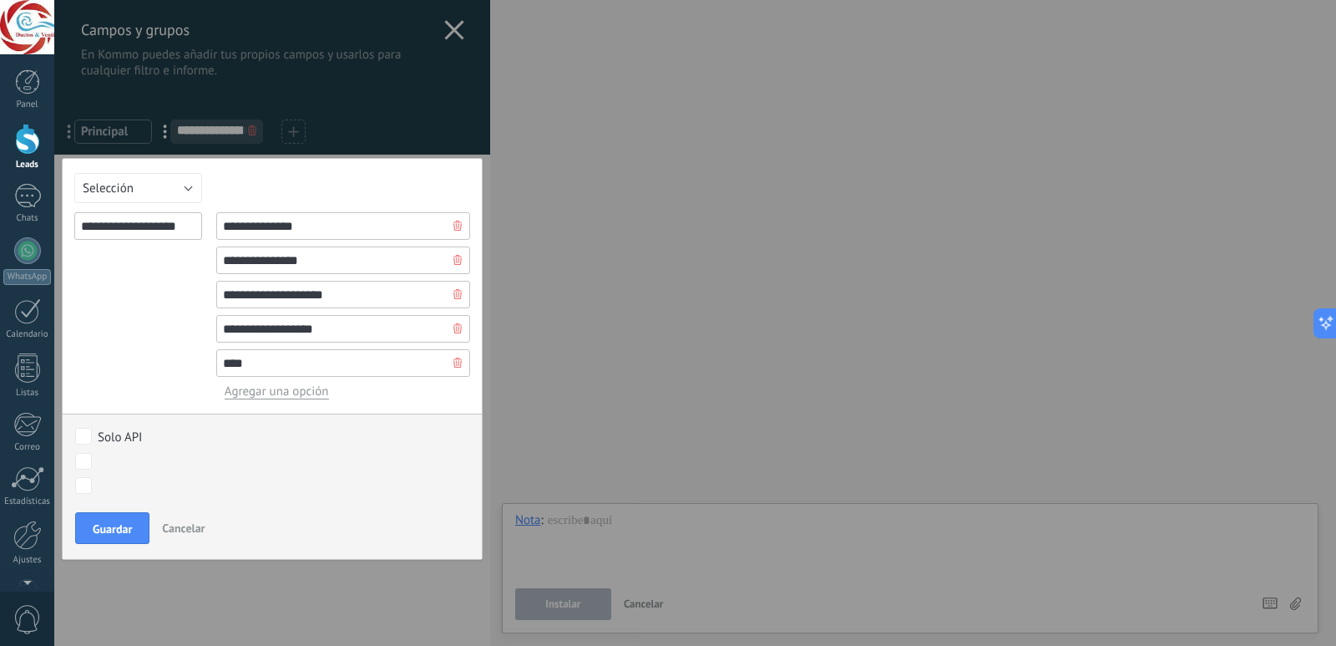
click at [0, 0] on div "Nuevo lead Contacto inicial Cotización enviada Seguimiento Negociación Pedido e…" at bounding box center [0, 0] width 0 height 0
click at [0, 0] on label "Nuevo lead" at bounding box center [0, 0] width 0 height 0
click at [0, 0] on label "Negociación" at bounding box center [0, 0] width 0 height 0
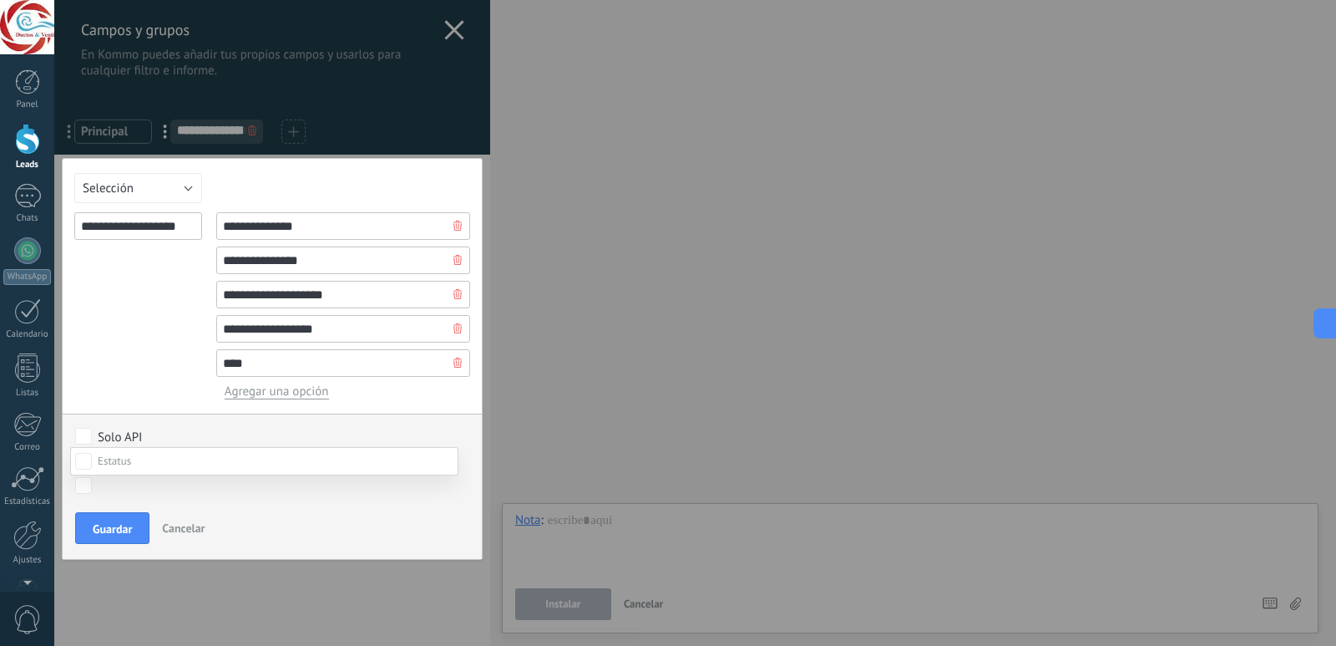
click at [101, 342] on div at bounding box center [695, 323] width 1282 height 646
click at [0, 0] on div "Nuevo lead Contacto inicial Cotización enviada Seguimiento Negociación Pedido e…" at bounding box center [0, 0] width 0 height 0
click at [0, 0] on div "Nuevo lead" at bounding box center [0, 0] width 0 height 0
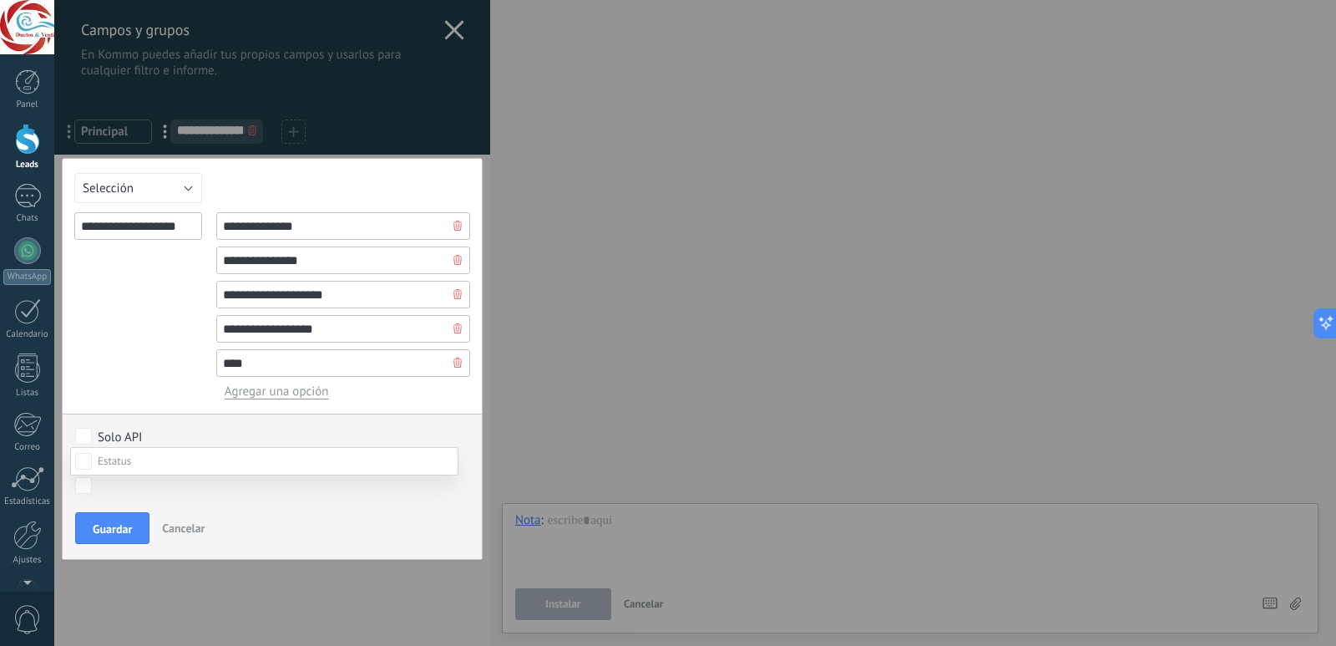
click at [0, 0] on div "Nuevo lead" at bounding box center [0, 0] width 0 height 0
click at [0, 0] on div "Pedido enviado – ganado" at bounding box center [0, 0] width 0 height 0
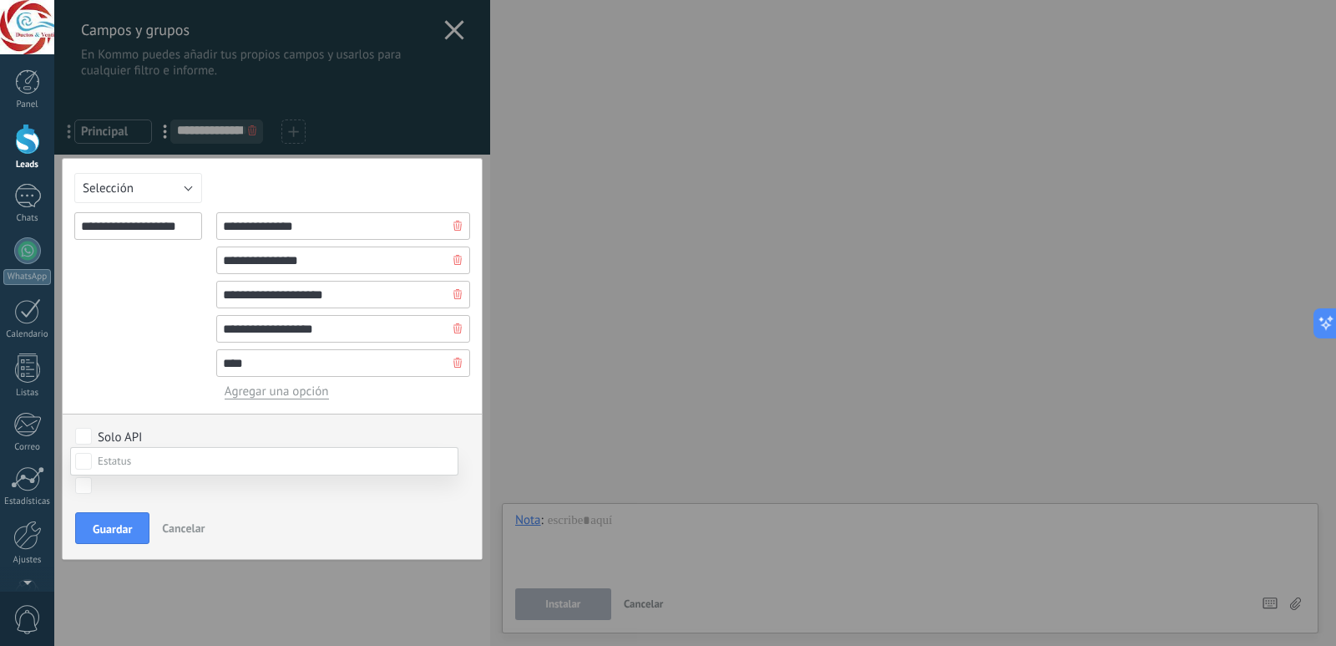
click at [0, 0] on label "Contacto inicial" at bounding box center [0, 0] width 0 height 0
click at [0, 0] on div "Contacto inicial" at bounding box center [0, 0] width 0 height 0
click at [0, 0] on div "Nuevo lead" at bounding box center [0, 0] width 0 height 0
click at [111, 366] on div at bounding box center [695, 323] width 1282 height 646
click at [104, 526] on span "Guardar" at bounding box center [112, 529] width 39 height 12
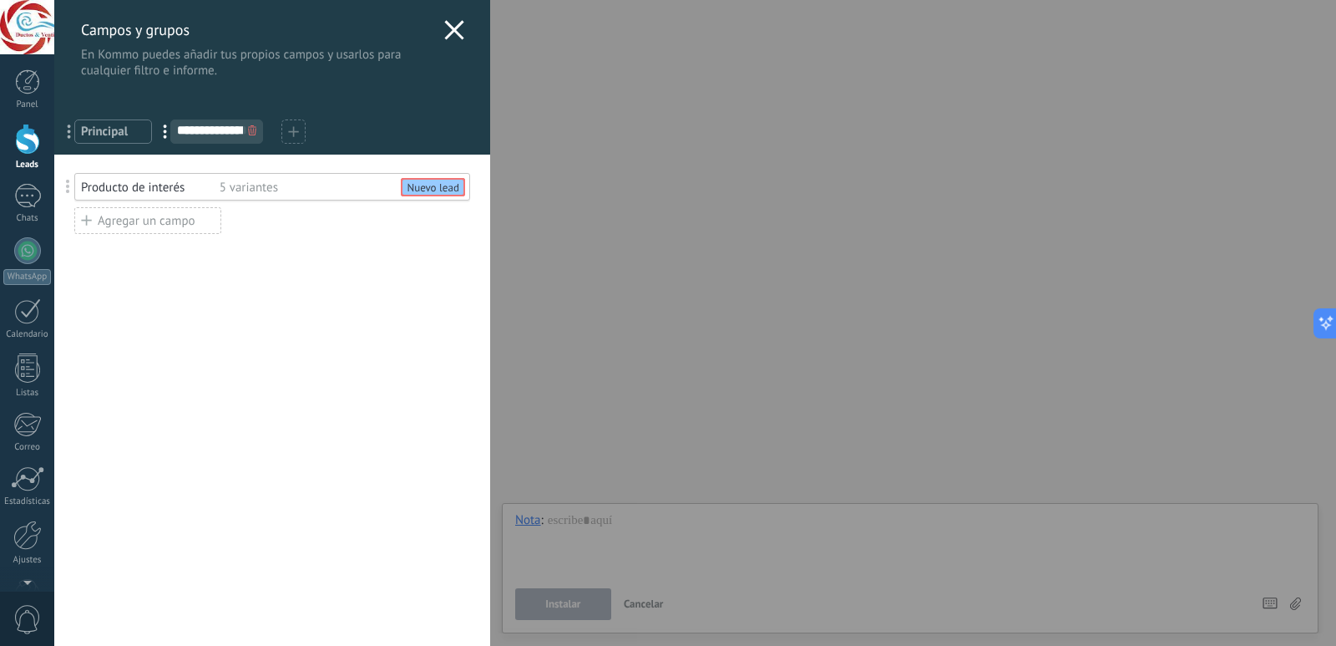
click at [147, 220] on div "Agregar un campo" at bounding box center [147, 220] width 147 height 27
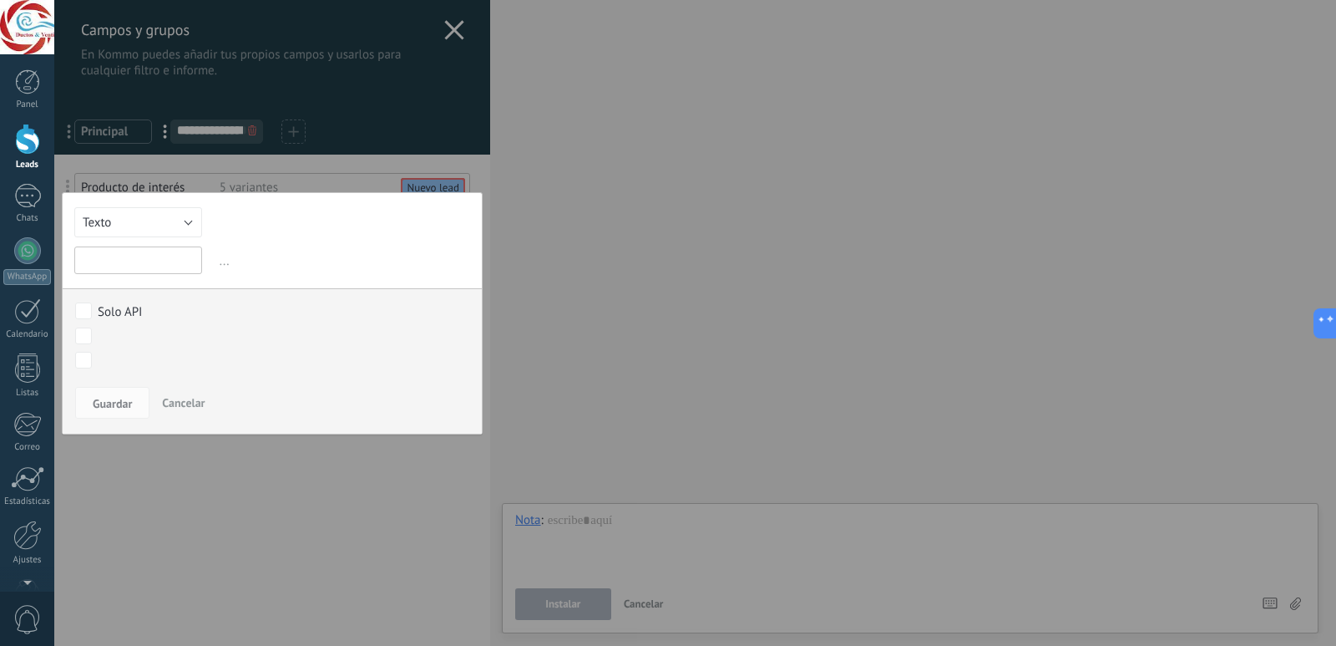
paste input "**********"
type input "**********"
click at [190, 225] on button "Texto" at bounding box center [138, 222] width 128 height 30
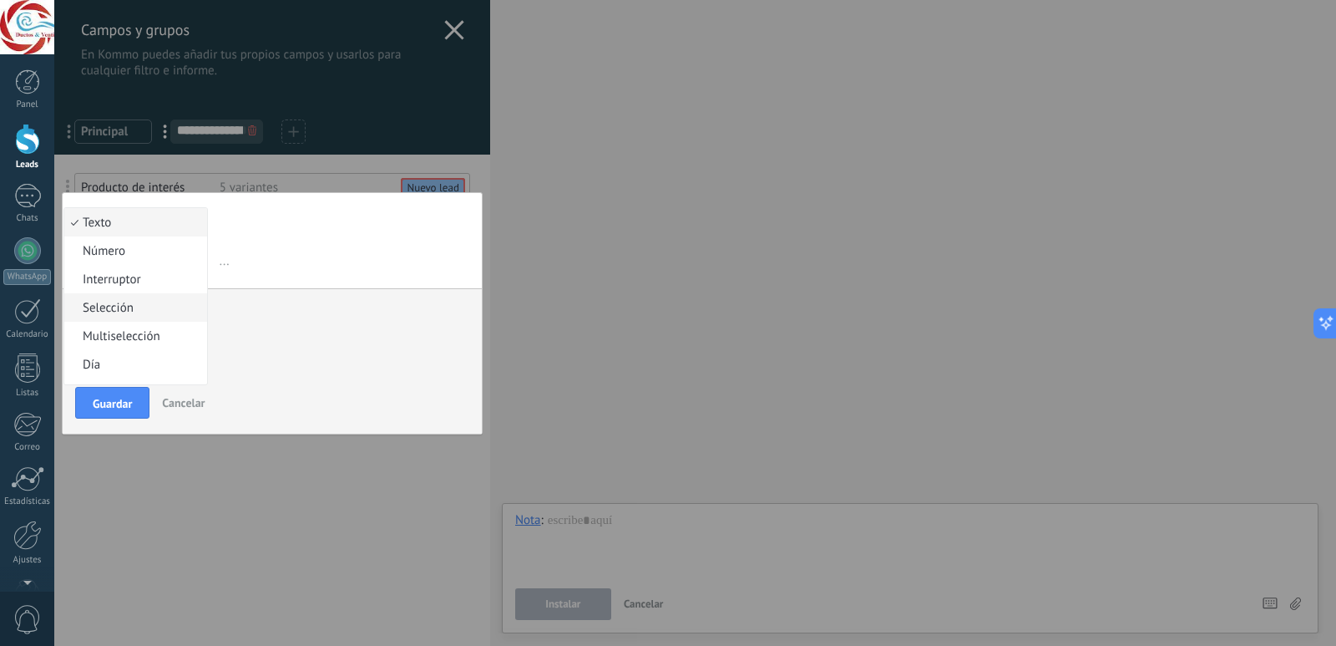
click at [127, 307] on span "Selección" at bounding box center [133, 308] width 138 height 16
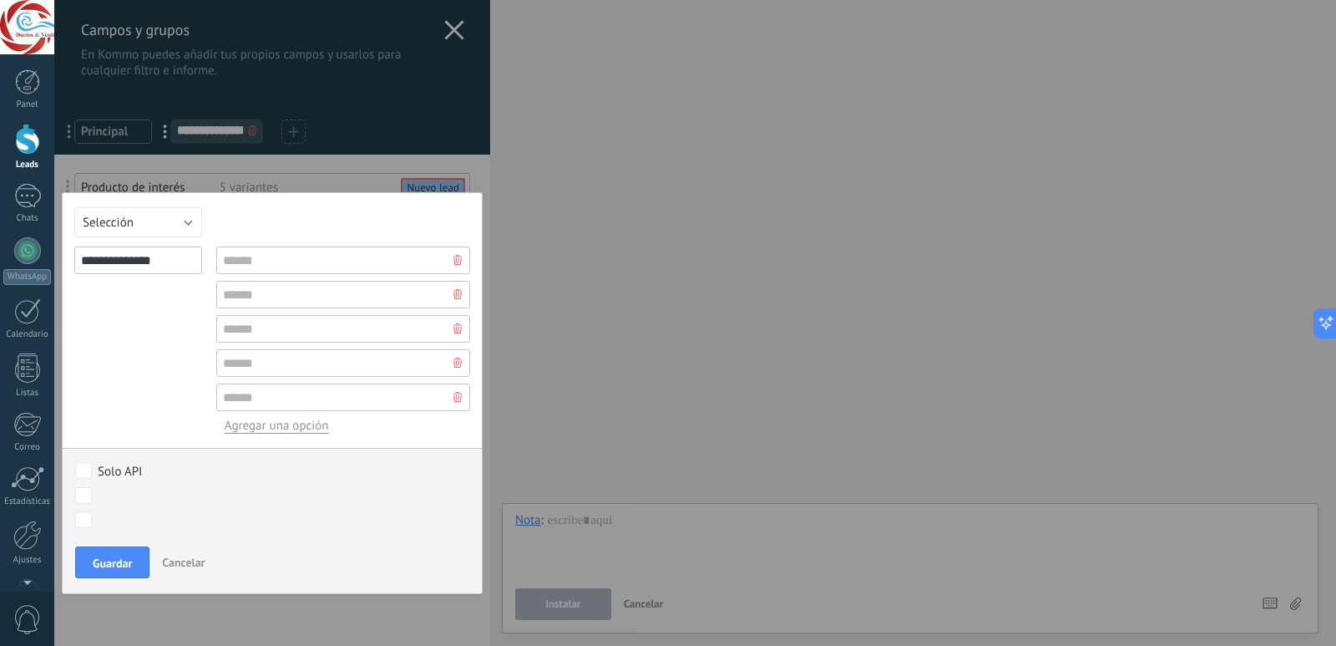
click at [153, 253] on input "**********" at bounding box center [138, 260] width 128 height 28
paste input "***"
type input "**********"
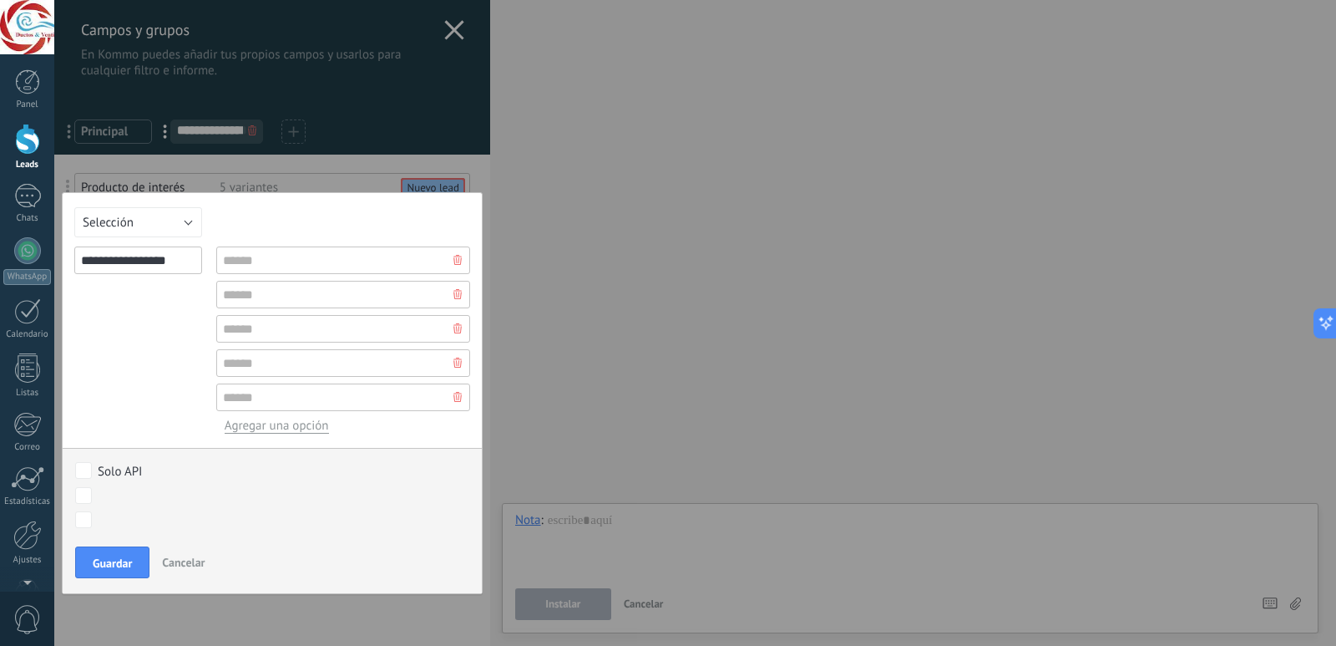
click at [156, 312] on div "**********" at bounding box center [138, 339] width 128 height 187
click at [317, 265] on input "text" at bounding box center [343, 260] width 254 height 28
paste input "********"
type input "********"
click at [343, 297] on input "text" at bounding box center [343, 295] width 254 height 28
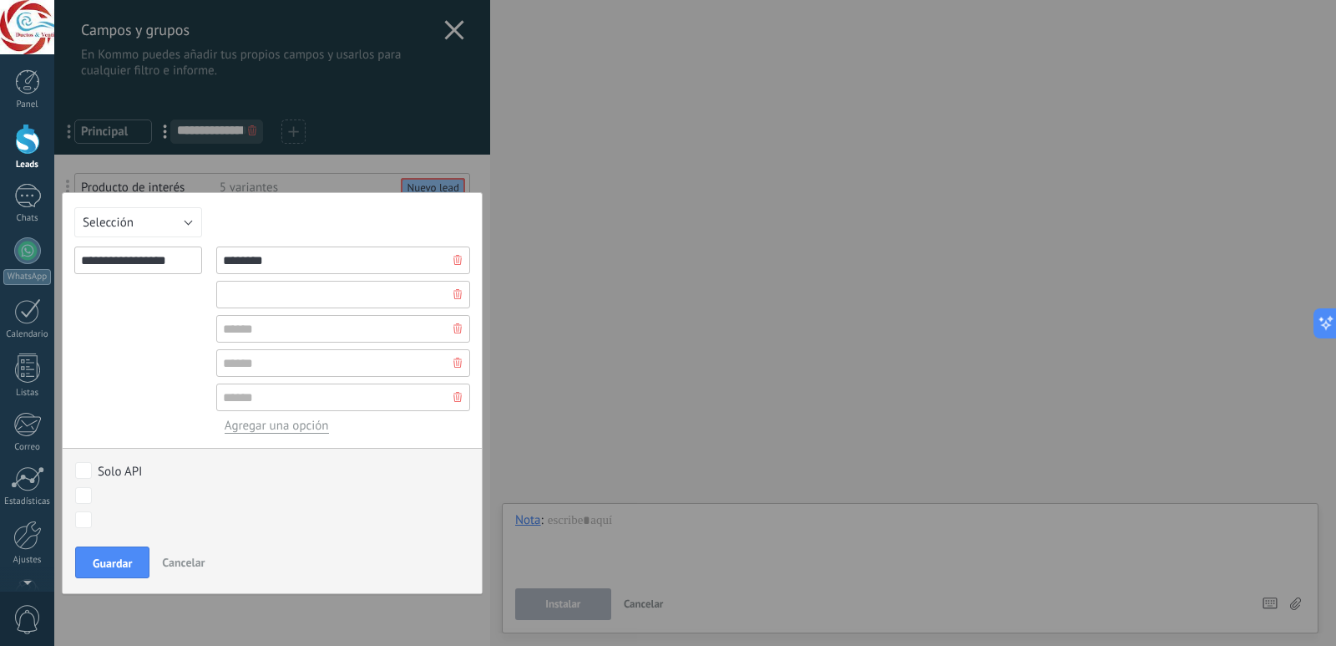
paste input "**********"
type input "**********"
click at [383, 325] on input "text" at bounding box center [343, 329] width 254 height 28
paste input "********"
type input "********"
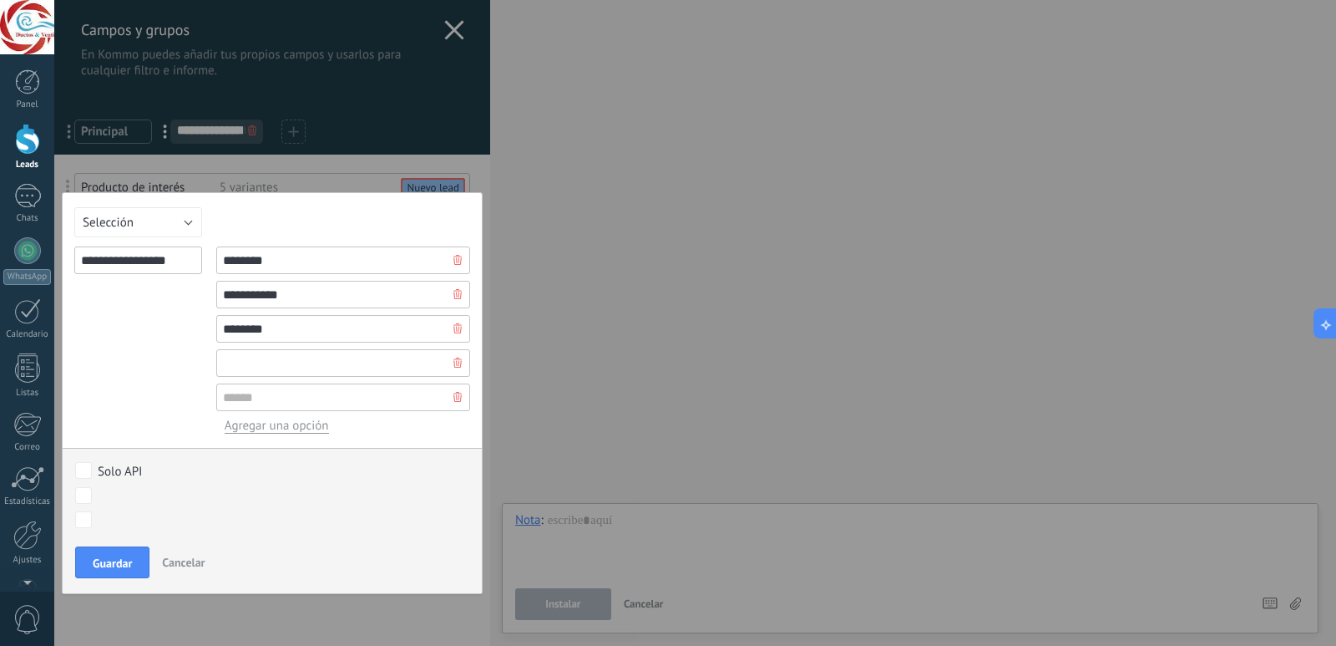
click at [341, 368] on input "text" at bounding box center [343, 363] width 254 height 28
paste input "*********"
type input "*********"
click at [295, 390] on input "text" at bounding box center [343, 397] width 254 height 28
paste input "********"
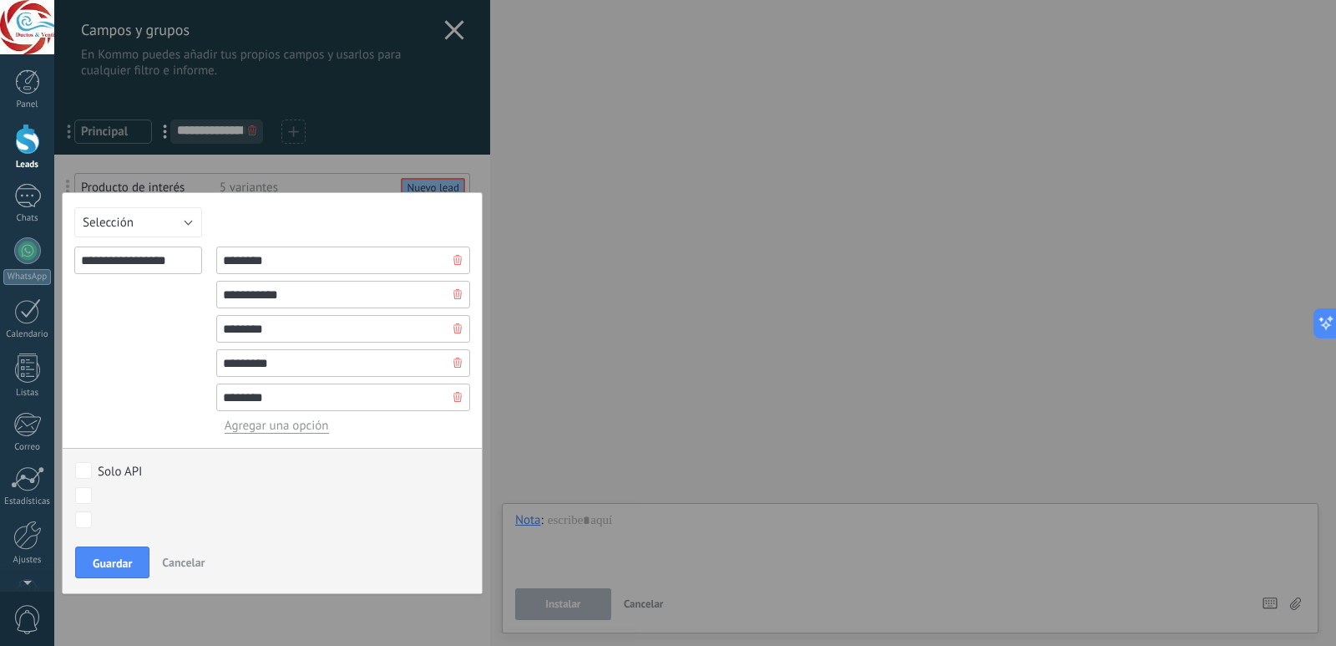
type input "********"
click at [0, 0] on div "Nuevo lead Contacto inicial Cotización enviada Seguimiento Negociación Pedido e…" at bounding box center [0, 0] width 0 height 0
click at [0, 0] on div "Nuevo lead" at bounding box center [0, 0] width 0 height 0
click at [123, 557] on div "Nuevo lead Contacto inicial Cotización enviada Seguimiento Negociación Pedido e…" at bounding box center [264, 562] width 388 height 165
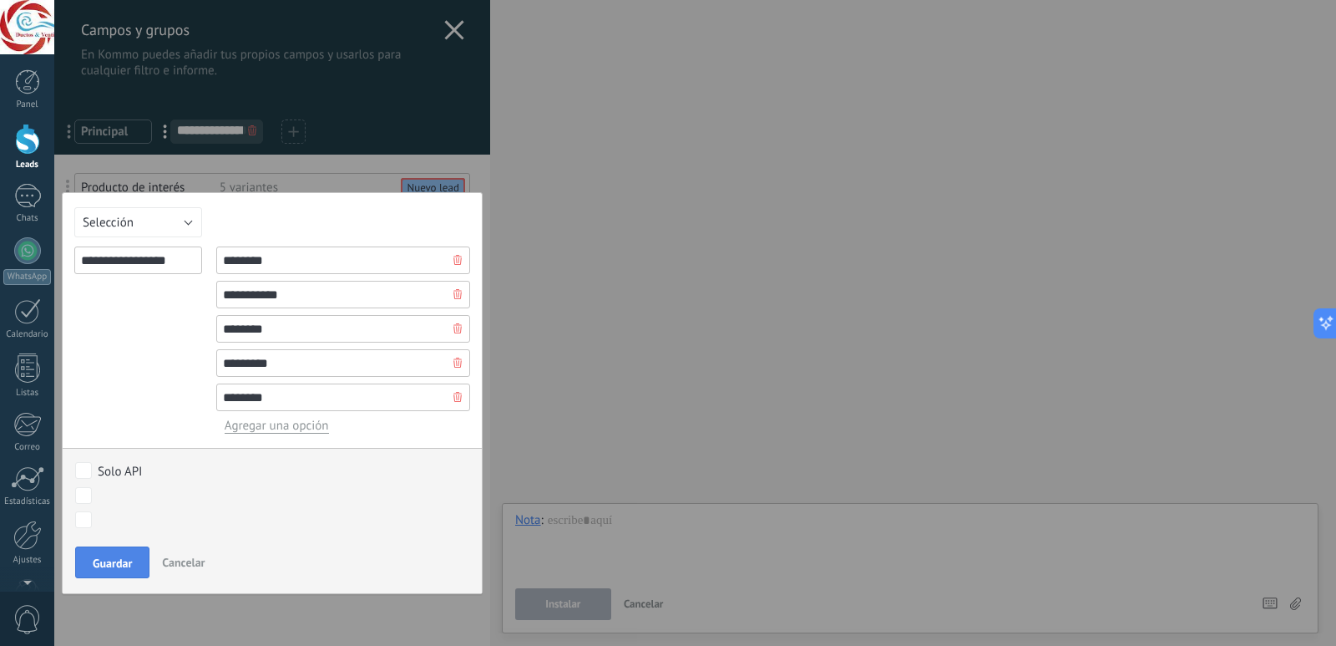
click at [130, 567] on span "Guardar" at bounding box center [112, 563] width 39 height 12
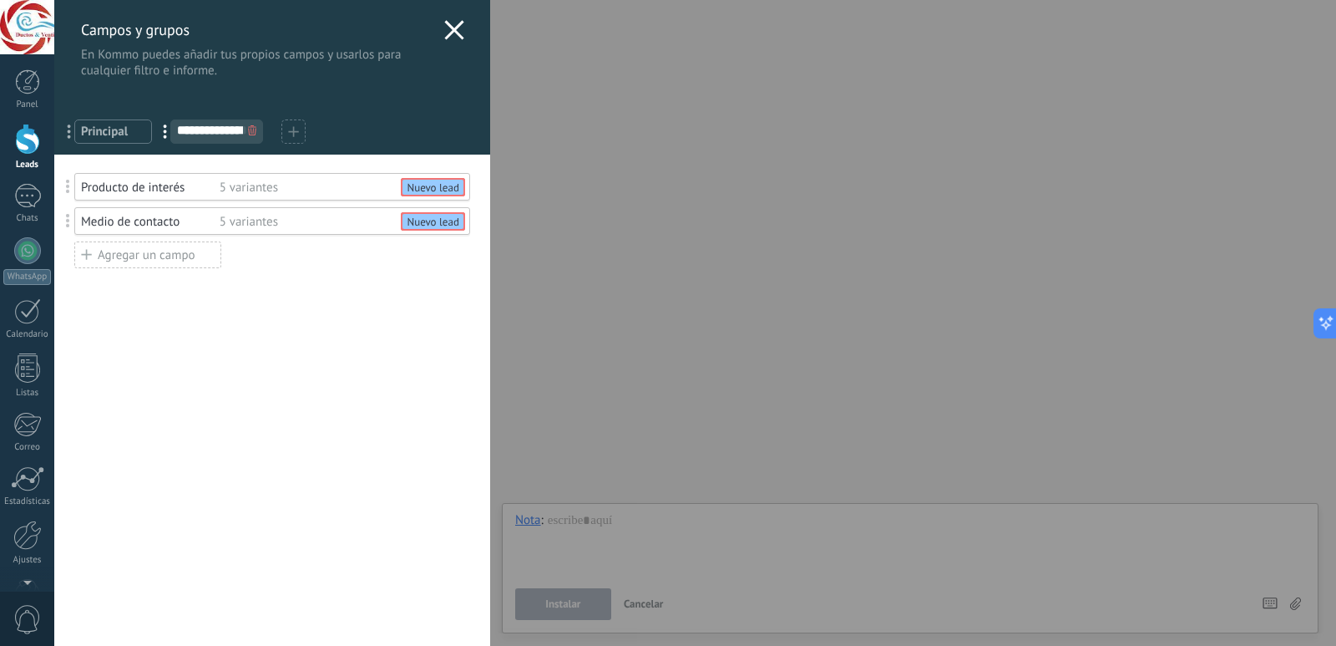
click at [716, 143] on div "**********" at bounding box center [695, 323] width 1282 height 646
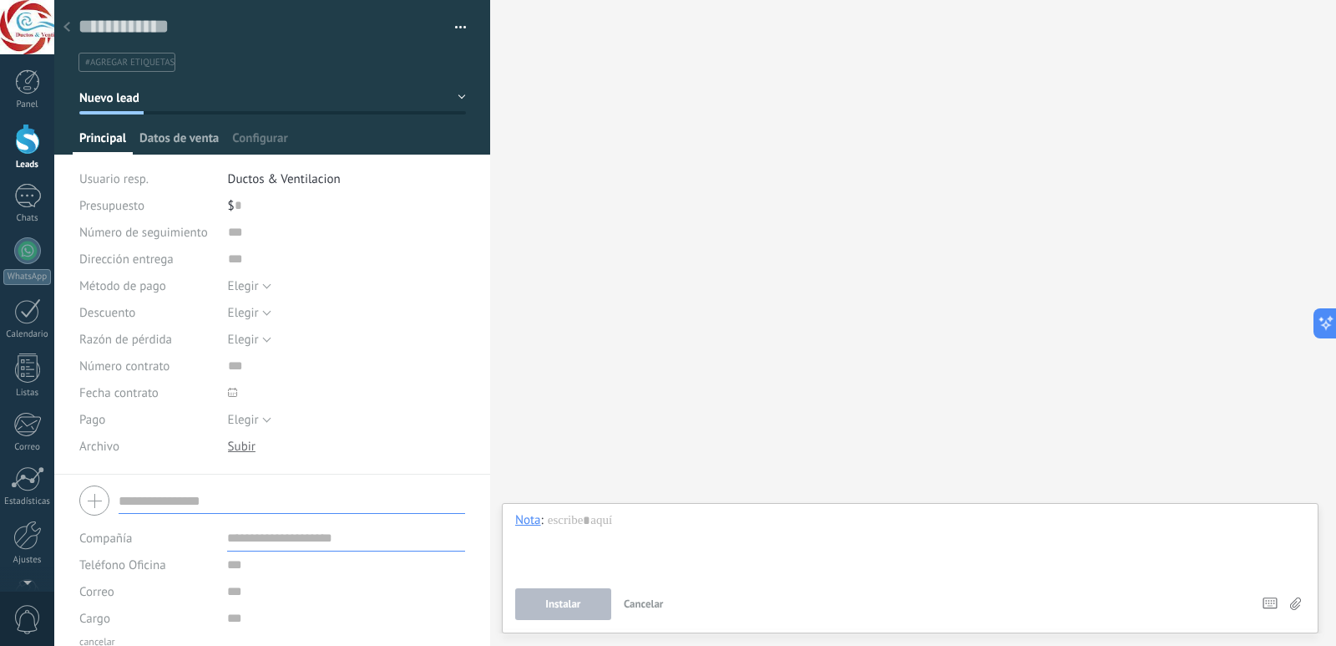
click at [217, 138] on span "Datos de venta" at bounding box center [178, 142] width 79 height 24
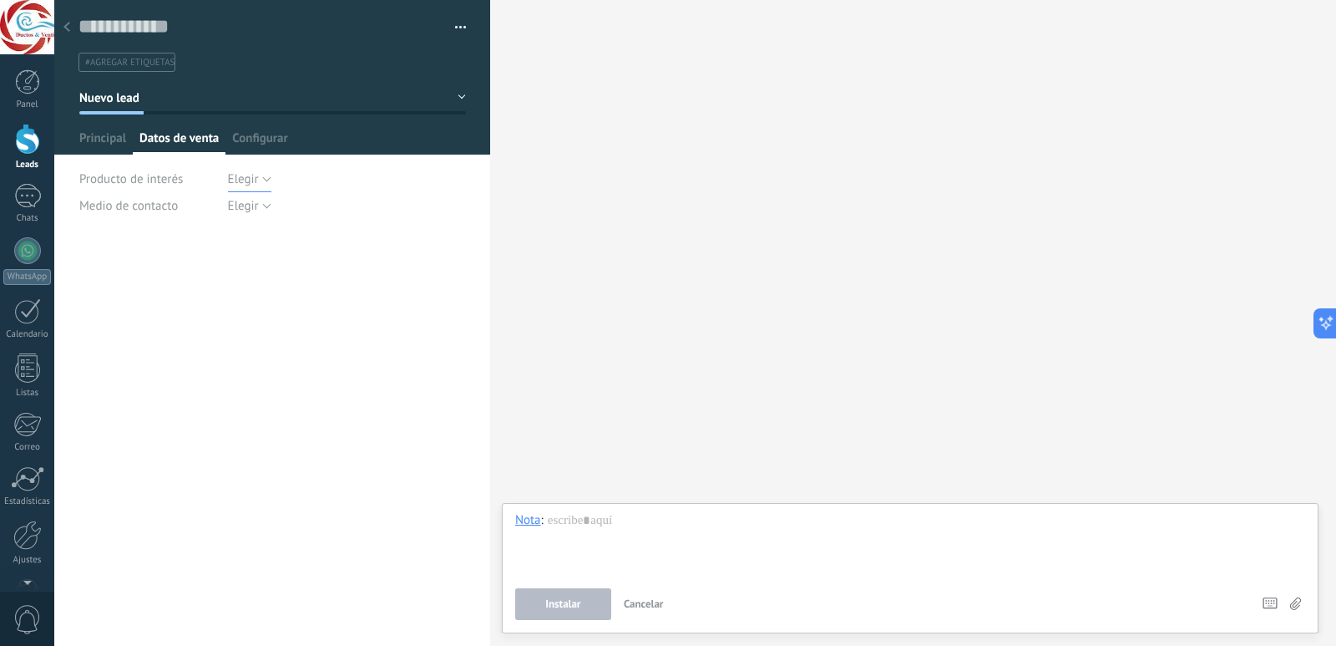
click at [261, 184] on button "Elegir" at bounding box center [249, 178] width 43 height 27
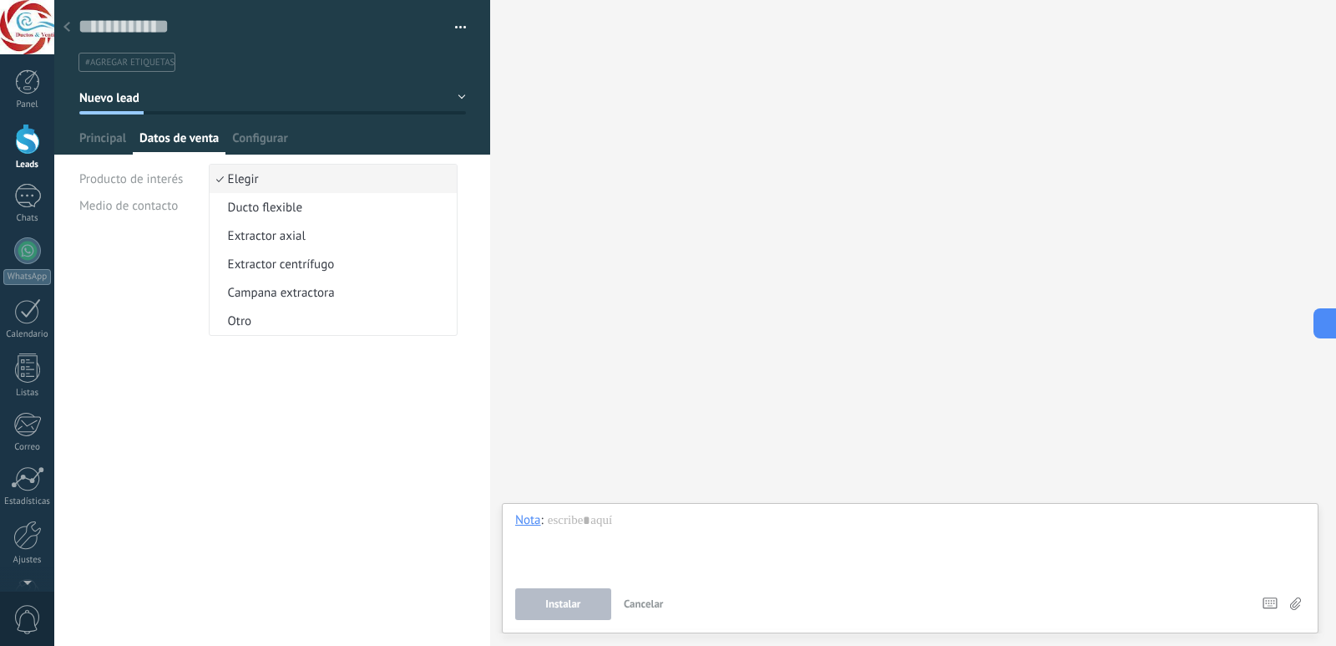
click at [185, 298] on div "Compañía Teléfono Oficina Ofic. directo Celular Fax Casa Otro Teléfono Oficina …" at bounding box center [272, 440] width 436 height 412
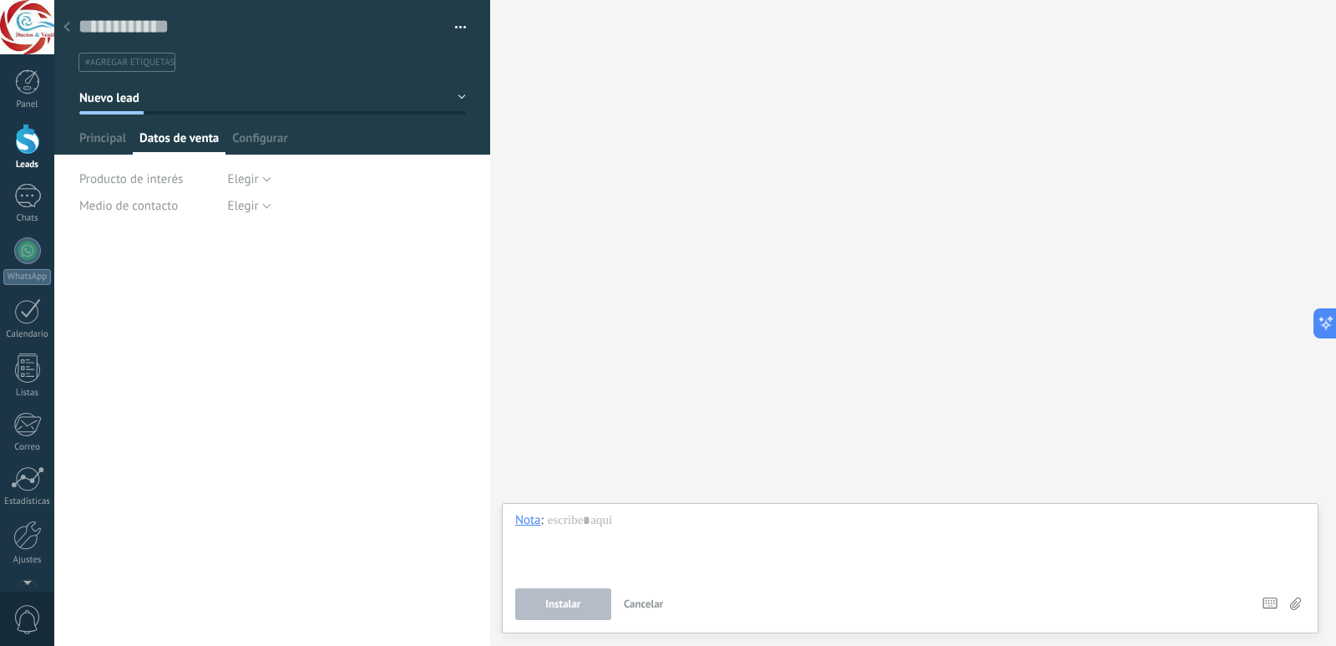
click at [824, 337] on div "Buscar Carga más Participantes: 0 Agregar usuario Bots: 0" at bounding box center [913, 323] width 846 height 646
click at [627, 513] on div at bounding box center [910, 543] width 790 height 63
click at [711, 378] on div "Buscar Carga más Participantes: 0 Agregar usuario Bots: 0" at bounding box center [913, 323] width 846 height 646
click at [179, 16] on input "text" at bounding box center [261, 26] width 364 height 25
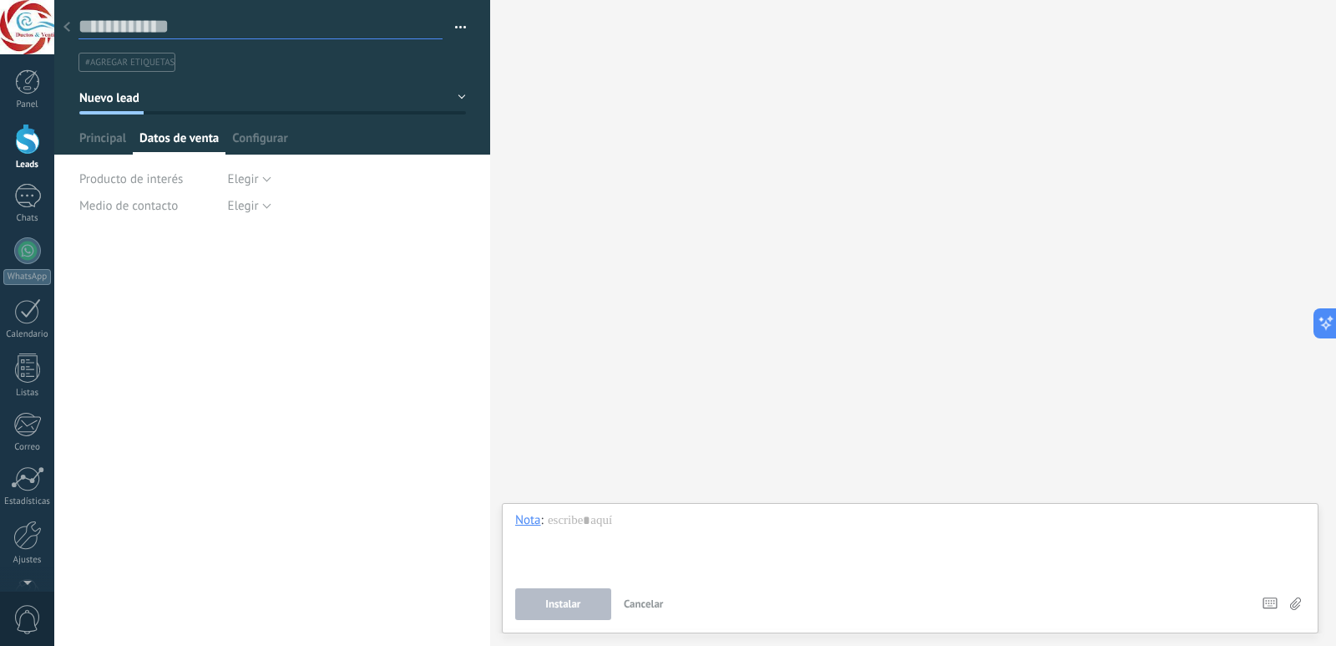
click at [179, 16] on input "text" at bounding box center [261, 26] width 364 height 25
paste input "**********"
type input "**********"
click at [237, 180] on span "Elegir" at bounding box center [243, 179] width 31 height 16
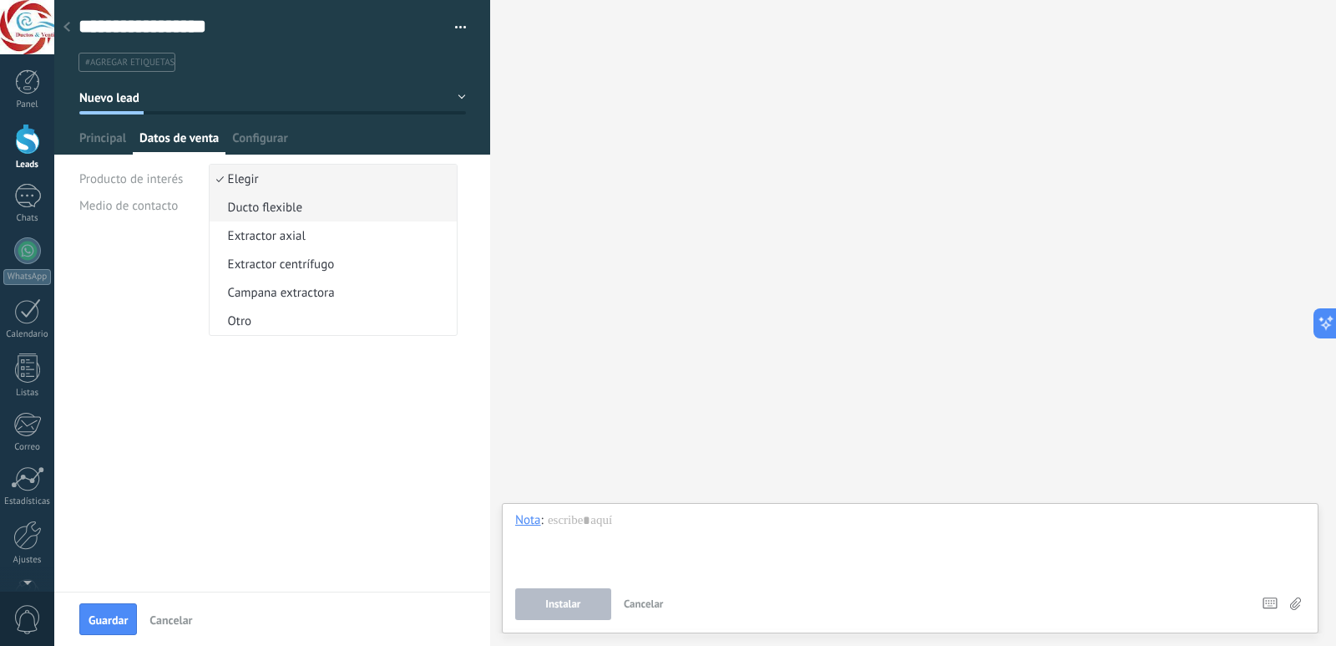
click at [245, 213] on span "Ducto flexible" at bounding box center [331, 208] width 242 height 16
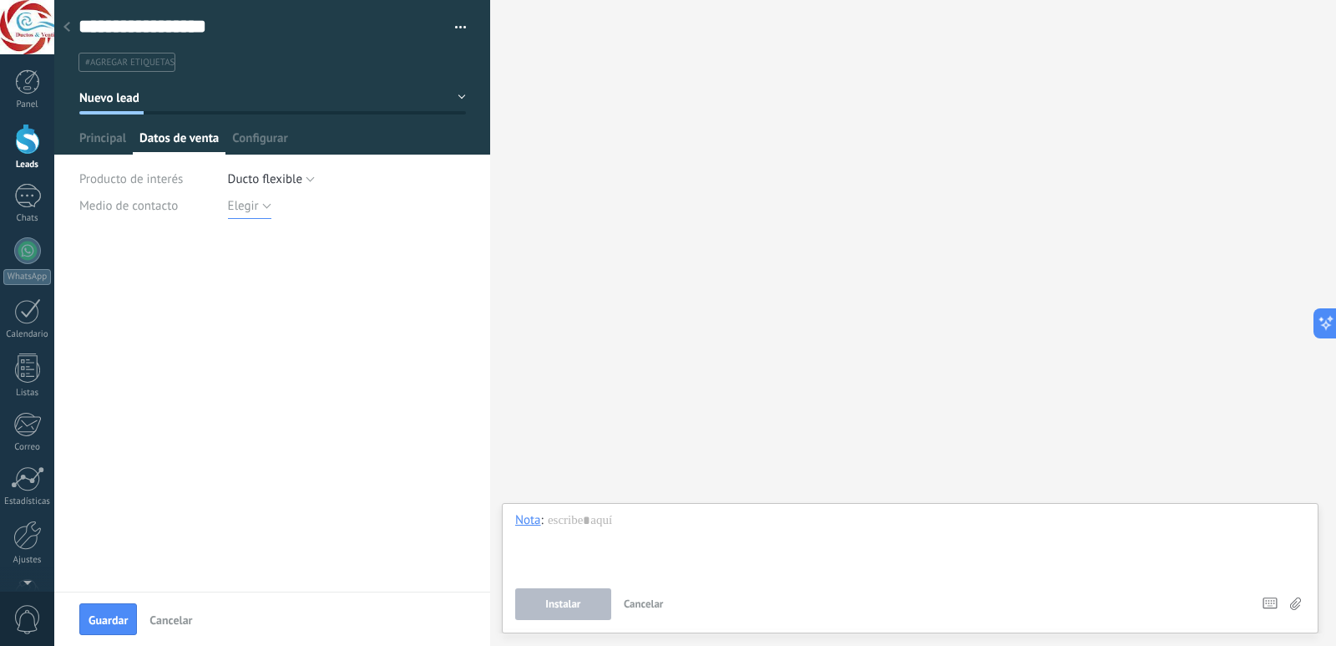
click at [244, 210] on span "Elegir" at bounding box center [243, 206] width 31 height 16
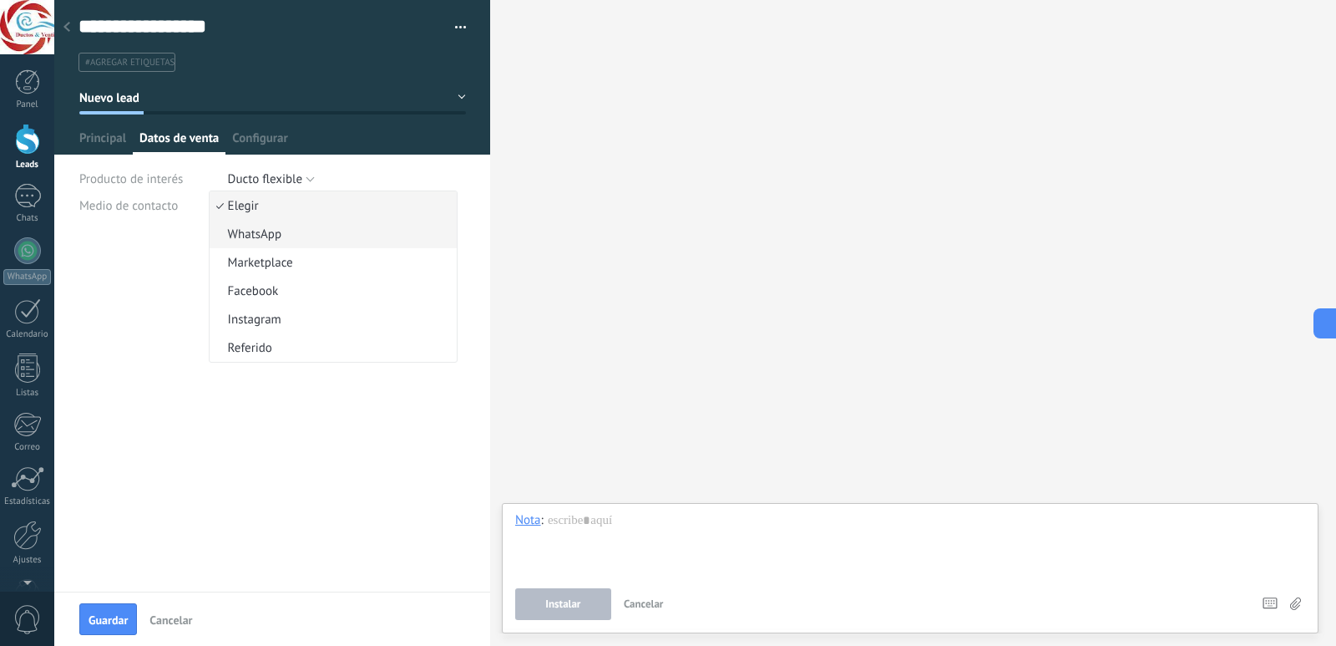
click at [246, 243] on li "WhatsApp" at bounding box center [333, 234] width 247 height 28
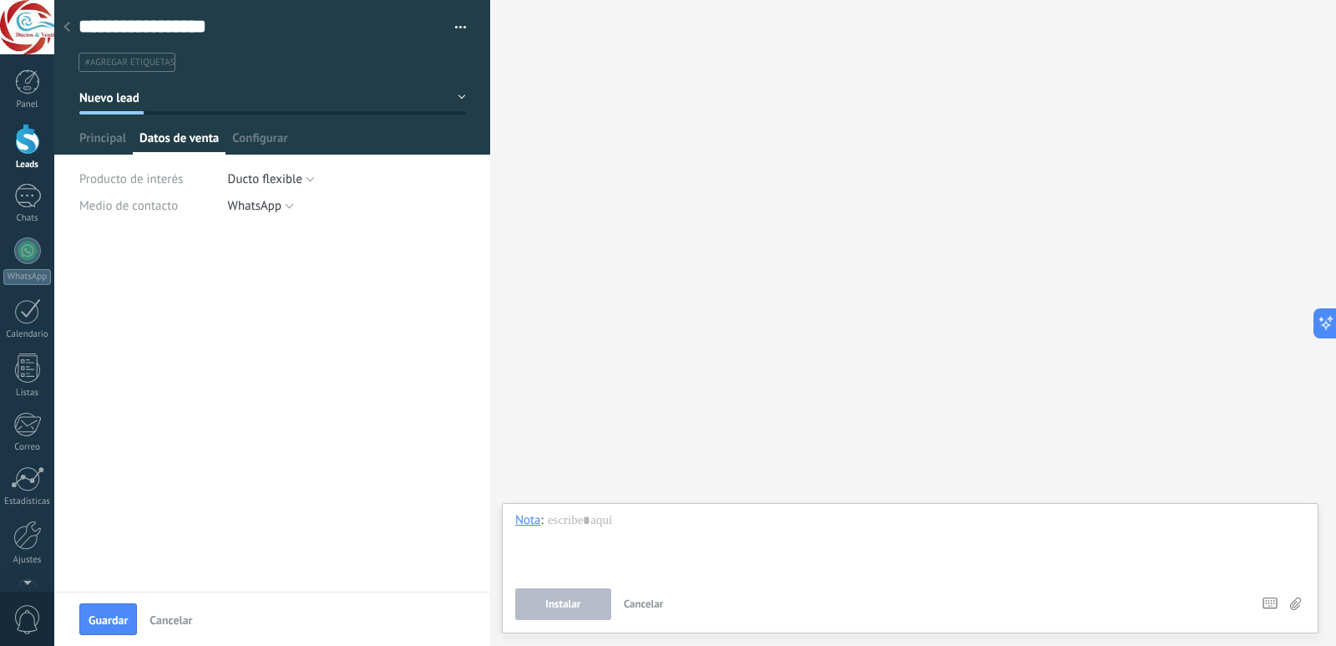
click at [692, 362] on div "Buscar Carga más Participantes: 0 Agregar usuario Bots: 0" at bounding box center [913, 323] width 846 height 646
click at [96, 621] on span "Guardar" at bounding box center [108, 620] width 39 height 12
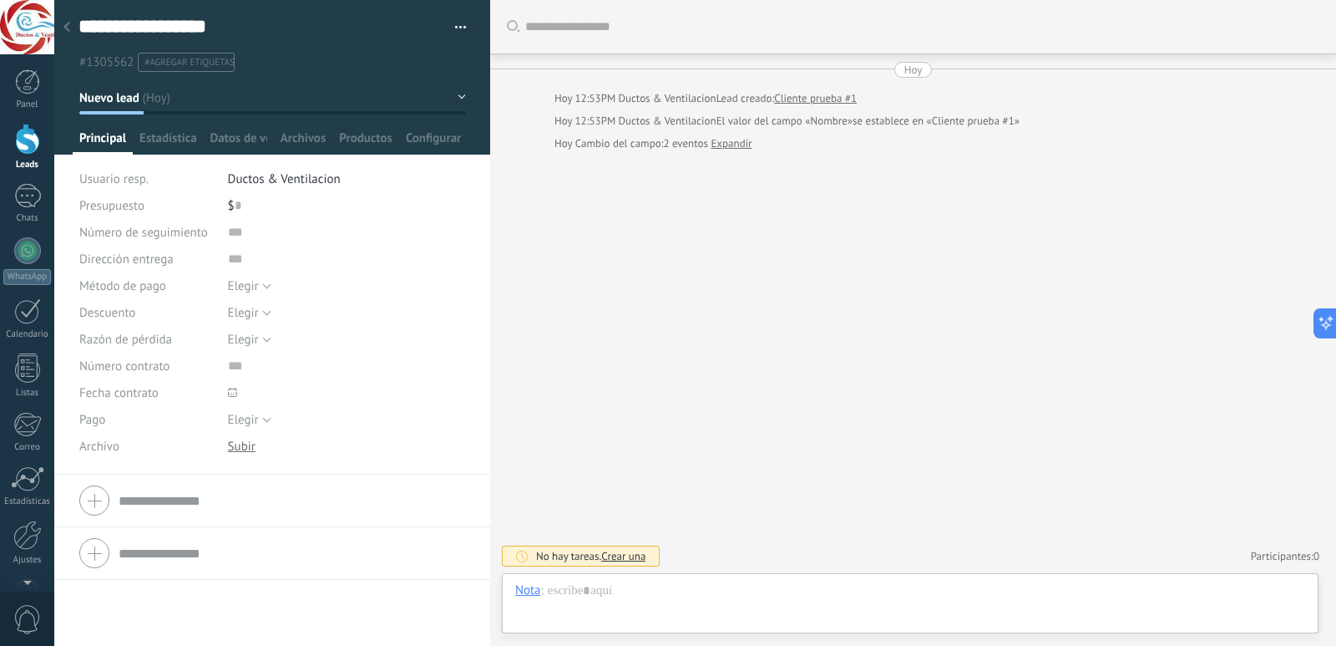
scroll to position [25, 0]
click at [246, 278] on span "Elegir" at bounding box center [243, 286] width 31 height 16
click at [251, 281] on span "Elegir" at bounding box center [331, 286] width 242 height 16
click at [17, 142] on div at bounding box center [27, 139] width 25 height 31
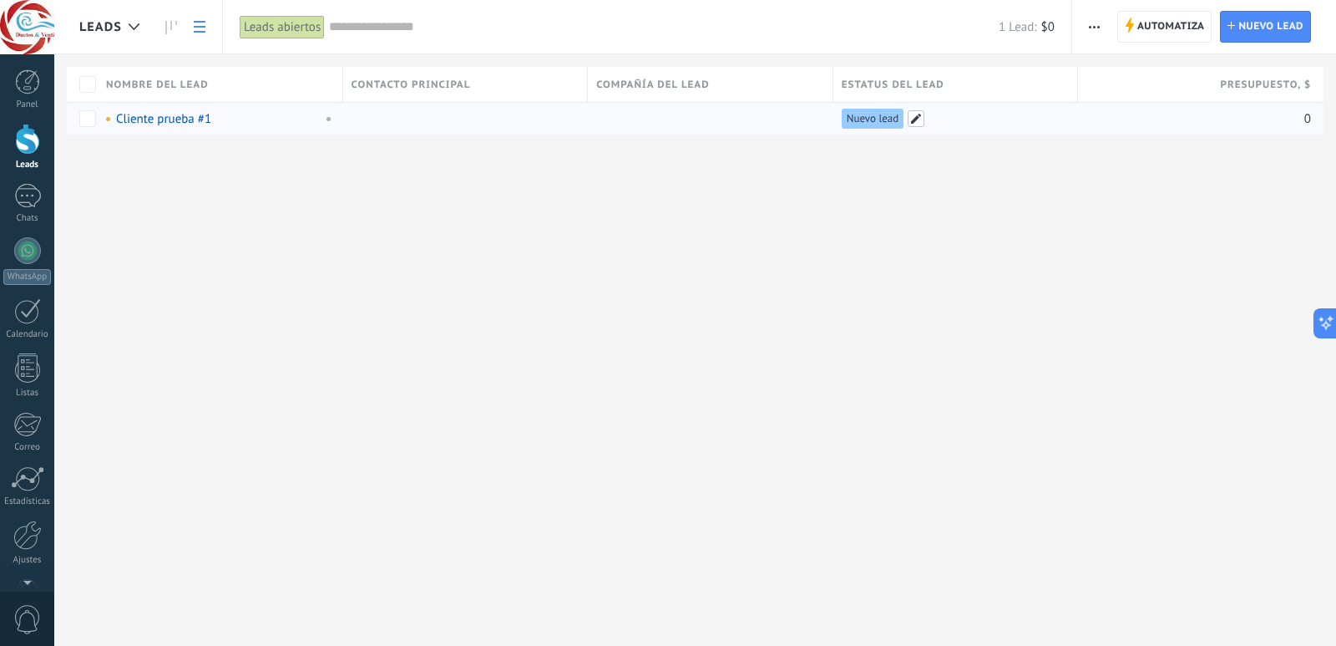
click at [923, 119] on span at bounding box center [916, 118] width 17 height 17
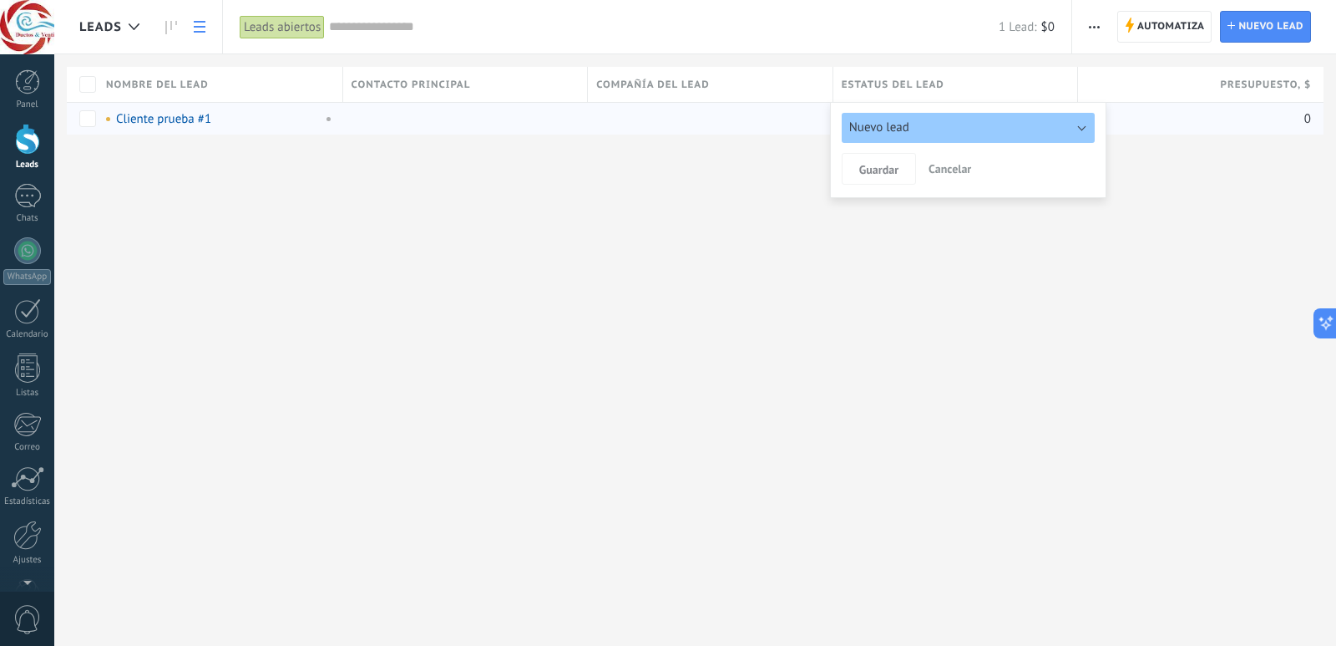
click at [946, 124] on button "Nuevo lead" at bounding box center [968, 128] width 253 height 30
click at [935, 133] on button "Nuevo lead" at bounding box center [968, 128] width 253 height 30
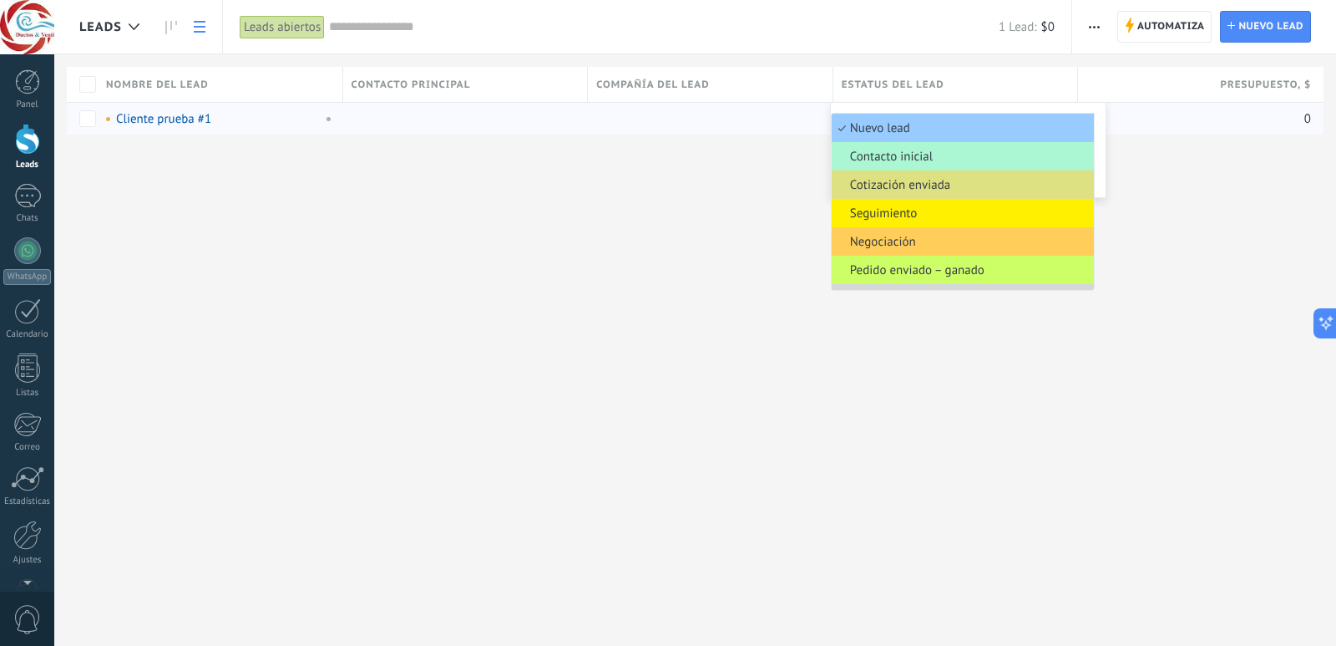
click at [917, 162] on span "Contacto inicial" at bounding box center [960, 157] width 257 height 16
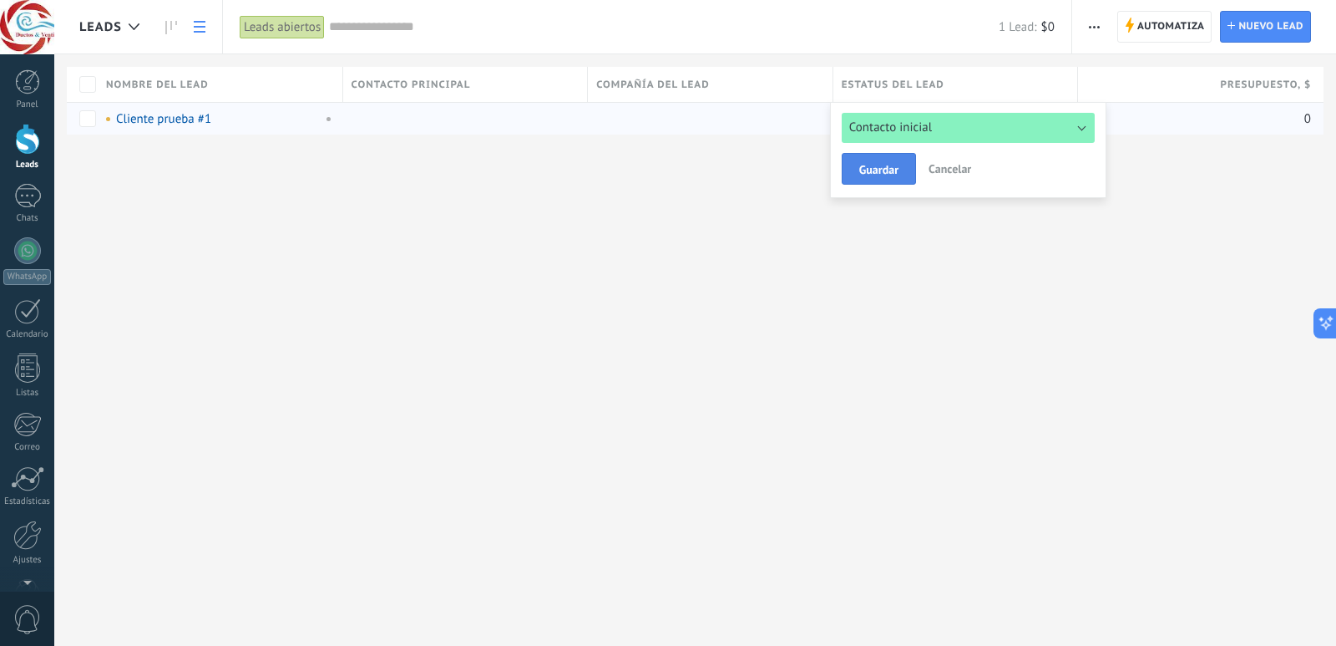
click at [898, 165] on span "Guardar" at bounding box center [878, 170] width 39 height 12
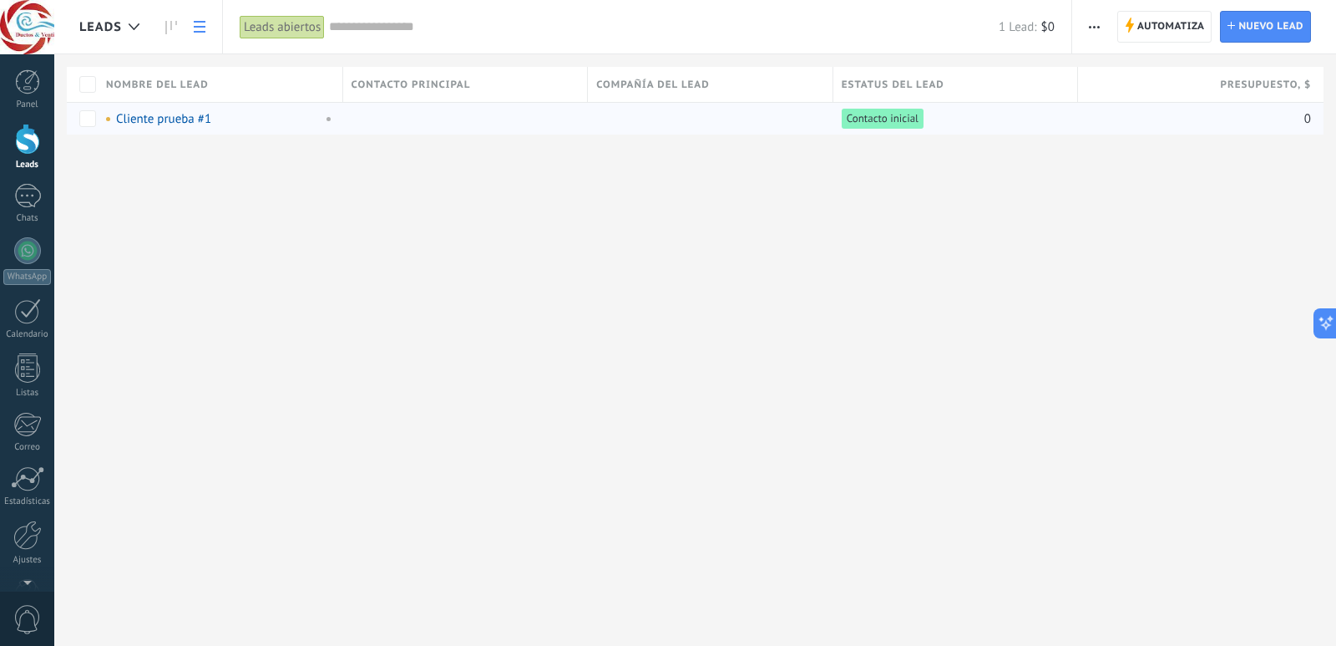
click at [751, 268] on div "Leads Automatiza Nueva difusión Editar embudo Imprimir Ajustes de la lista Impo…" at bounding box center [695, 323] width 1282 height 646
click at [722, 288] on div "Leads Automatiza Nueva difusión Editar embudo Imprimir Ajustes de la lista Impo…" at bounding box center [695, 323] width 1282 height 646
click at [30, 535] on div at bounding box center [27, 534] width 28 height 29
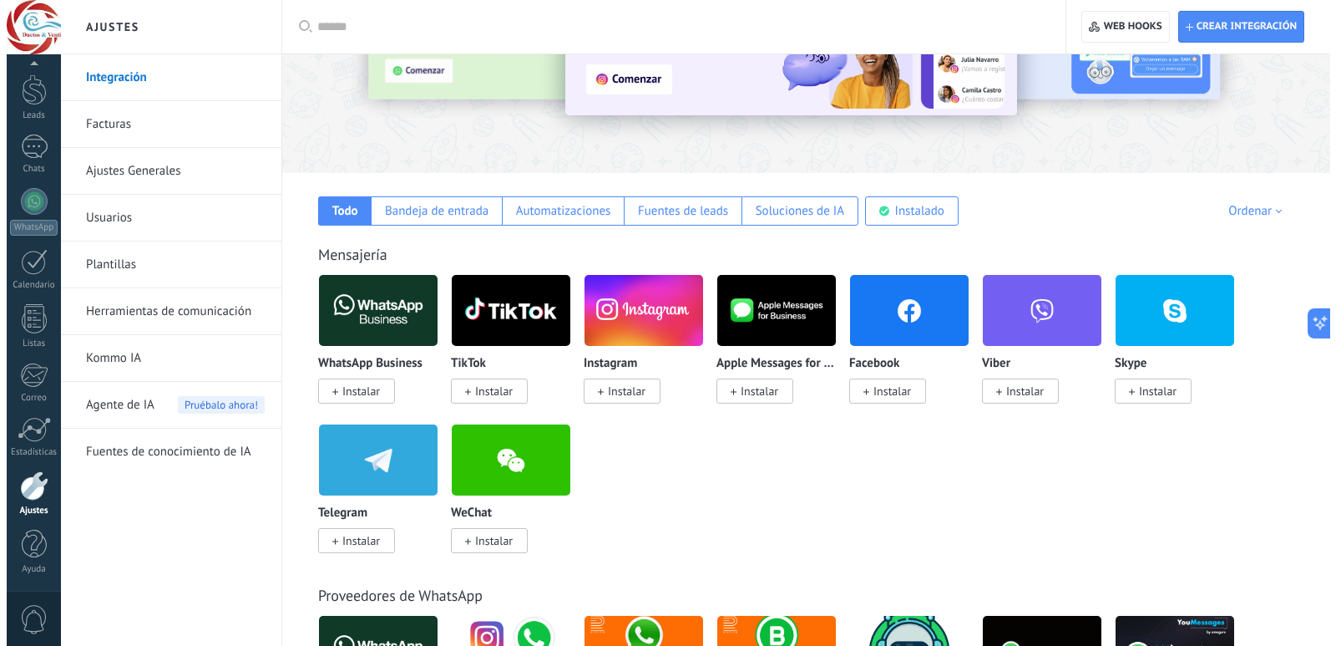
scroll to position [156, 0]
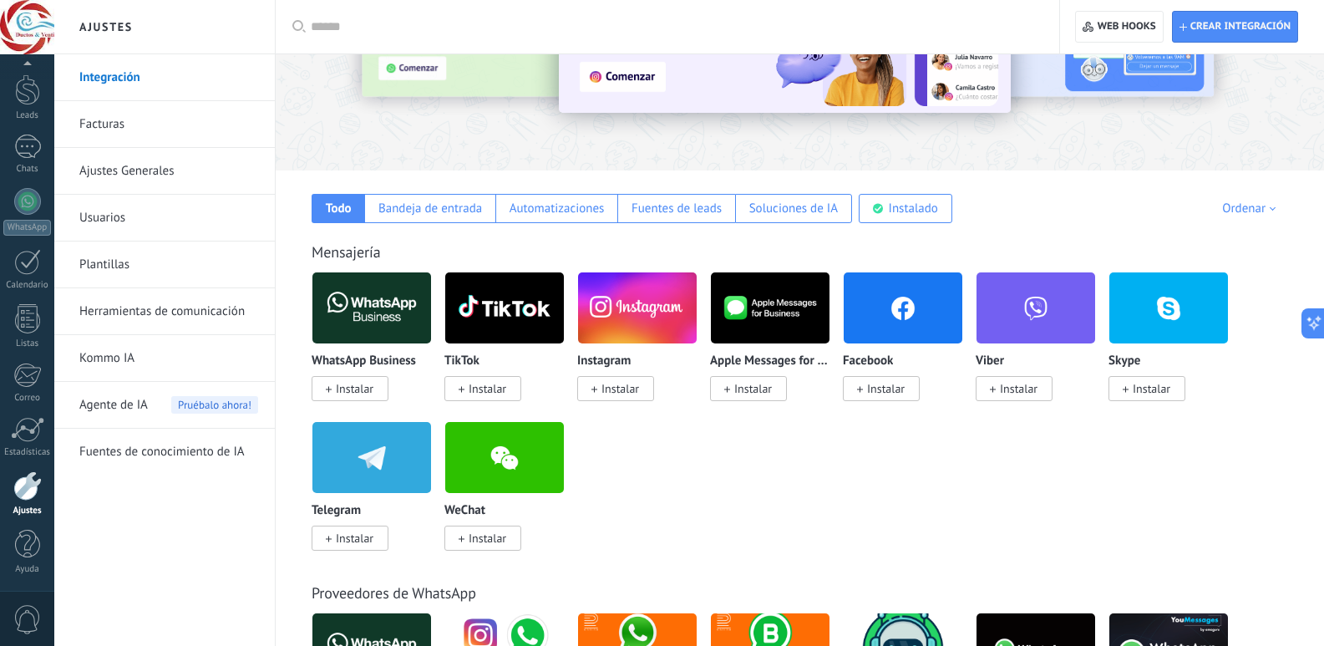
click at [347, 383] on span "Instalar" at bounding box center [355, 388] width 38 height 15
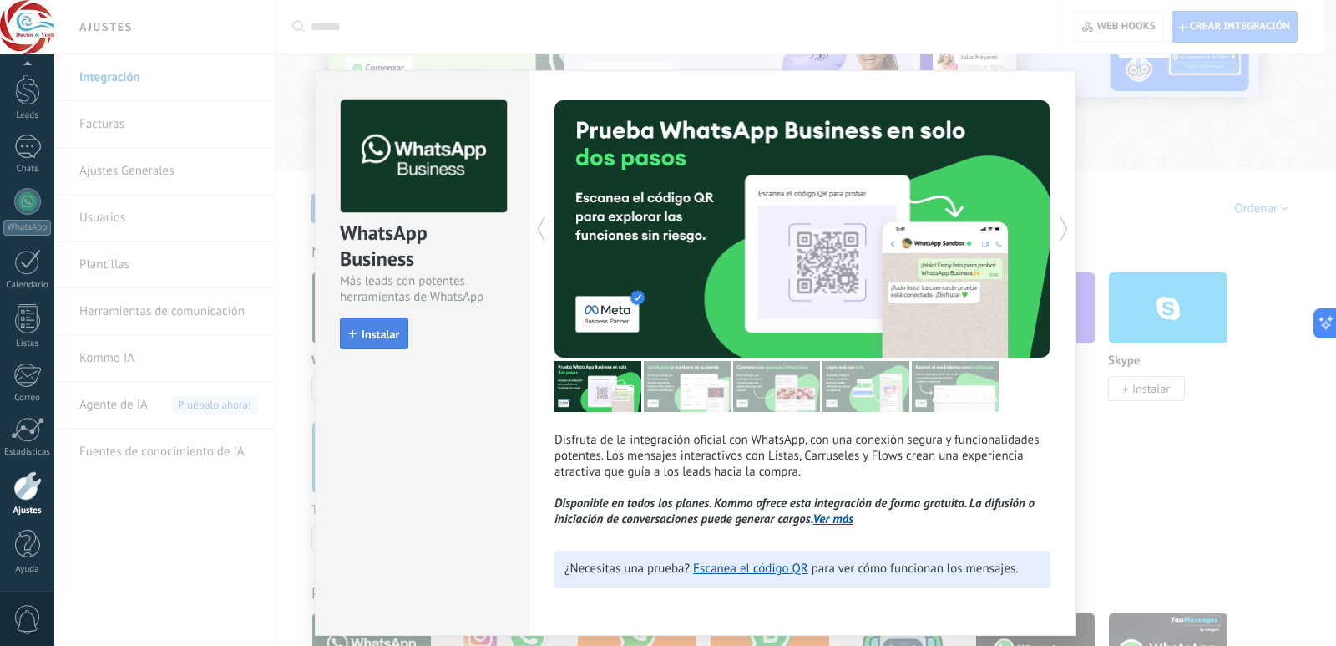
click at [359, 345] on button "Instalar" at bounding box center [374, 333] width 68 height 32
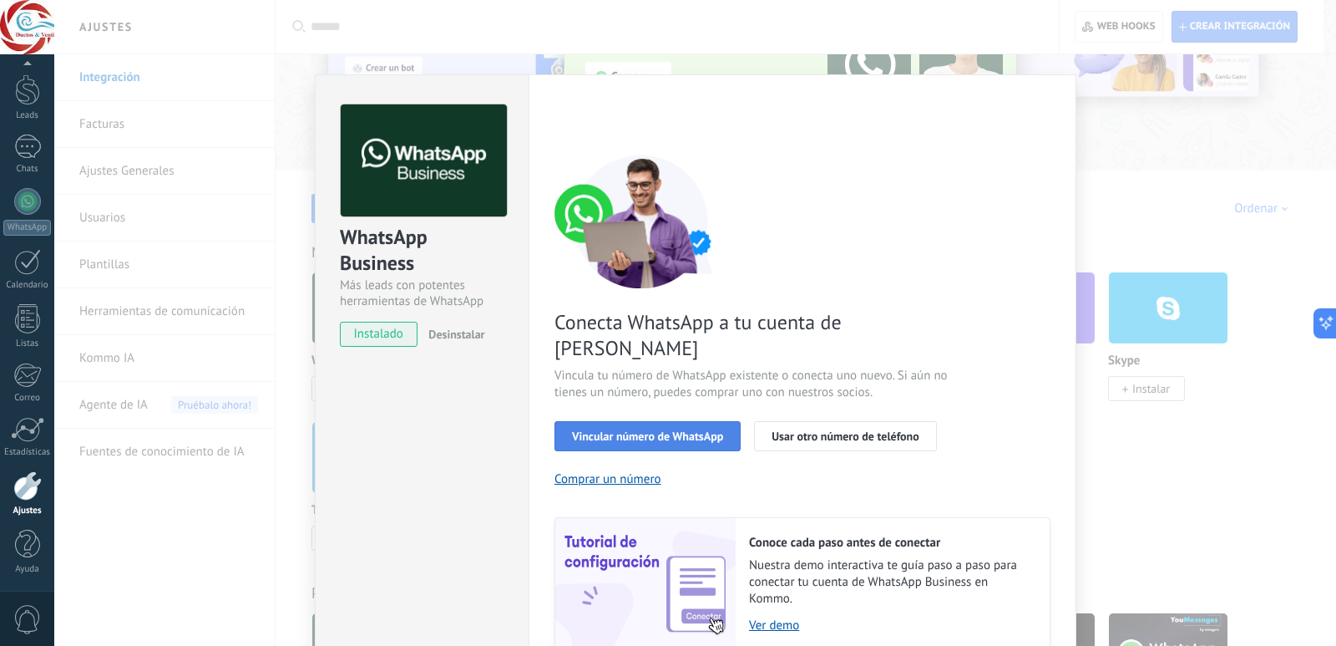
click at [679, 430] on span "Vincular número de WhatsApp" at bounding box center [647, 436] width 151 height 12
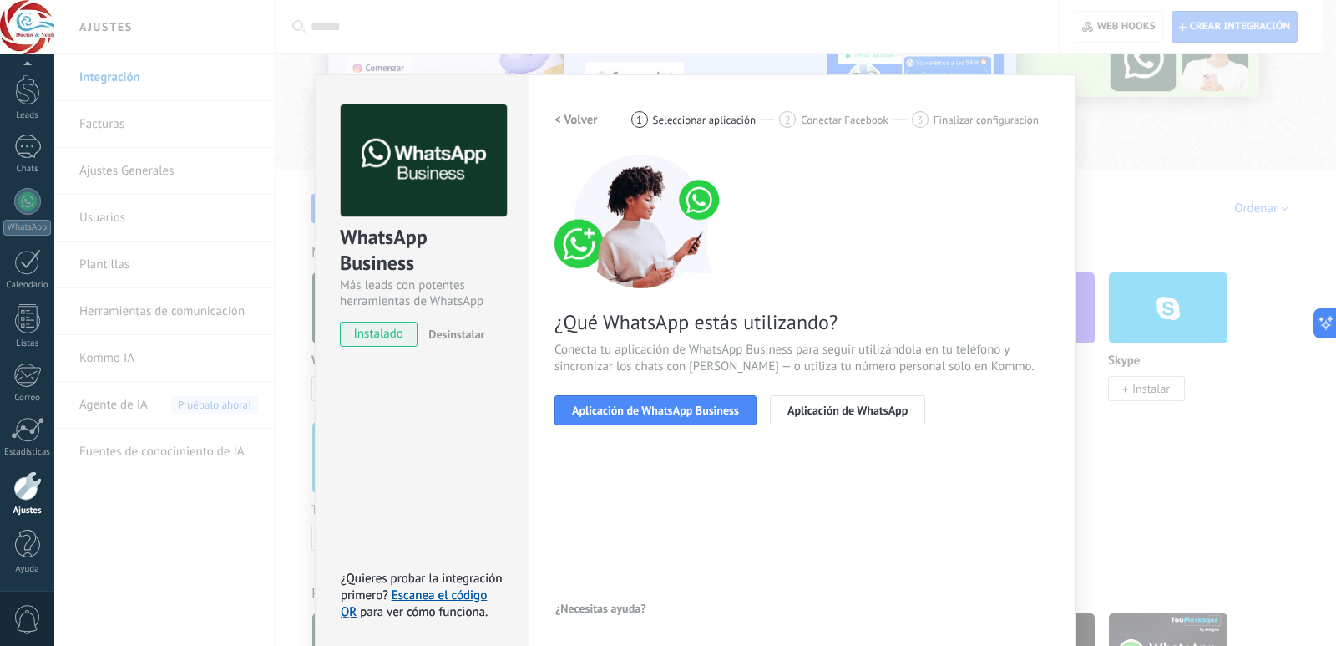
click at [834, 479] on div "< Volver 1 Seleccionar aplicación 2 Conectar Facebook 3 Finalizar configuración…" at bounding box center [803, 362] width 496 height 516
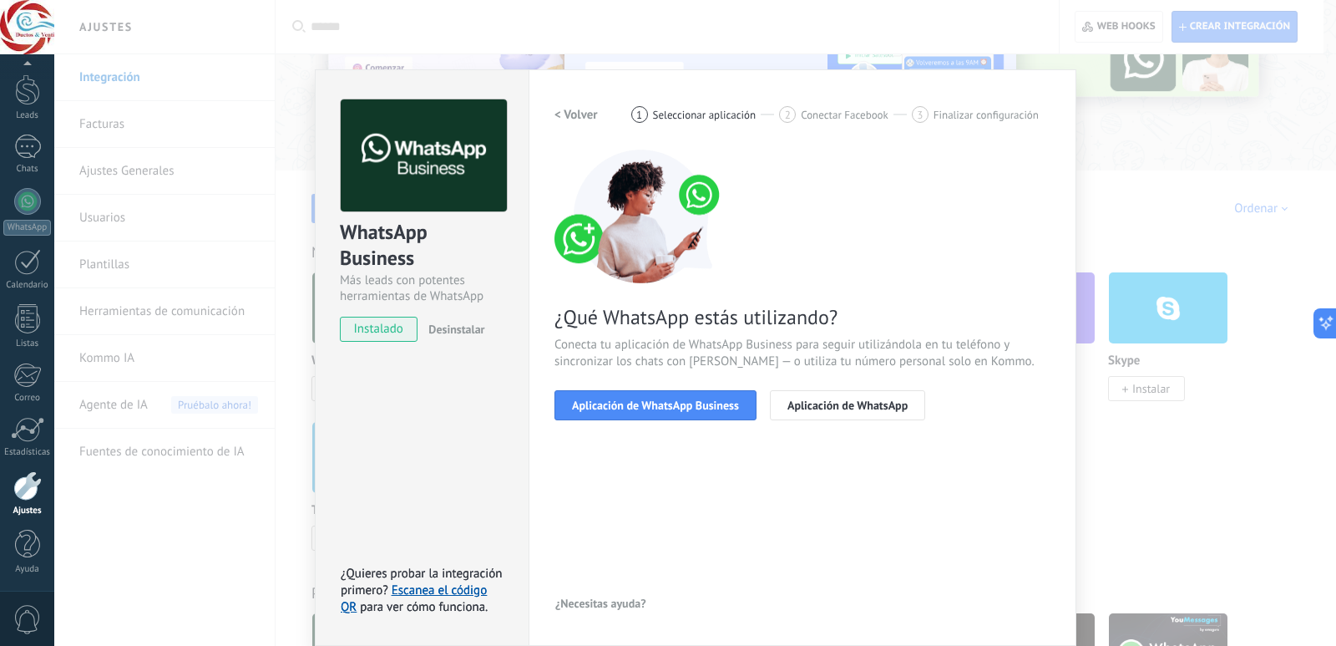
scroll to position [4, 0]
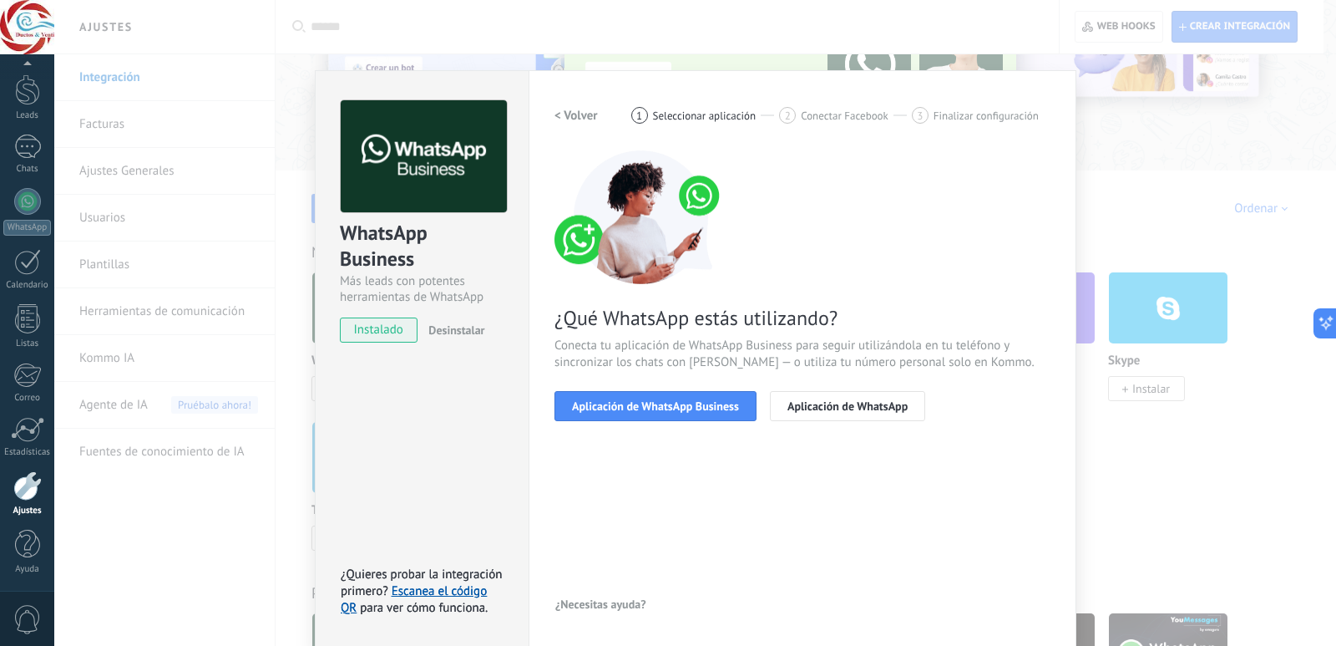
click at [826, 521] on div "< Volver 1 Seleccionar aplicación 2 Conectar Facebook 3 Finalizar configuración…" at bounding box center [803, 358] width 496 height 516
click at [651, 413] on button "Aplicación de WhatsApp Business" at bounding box center [656, 406] width 202 height 30
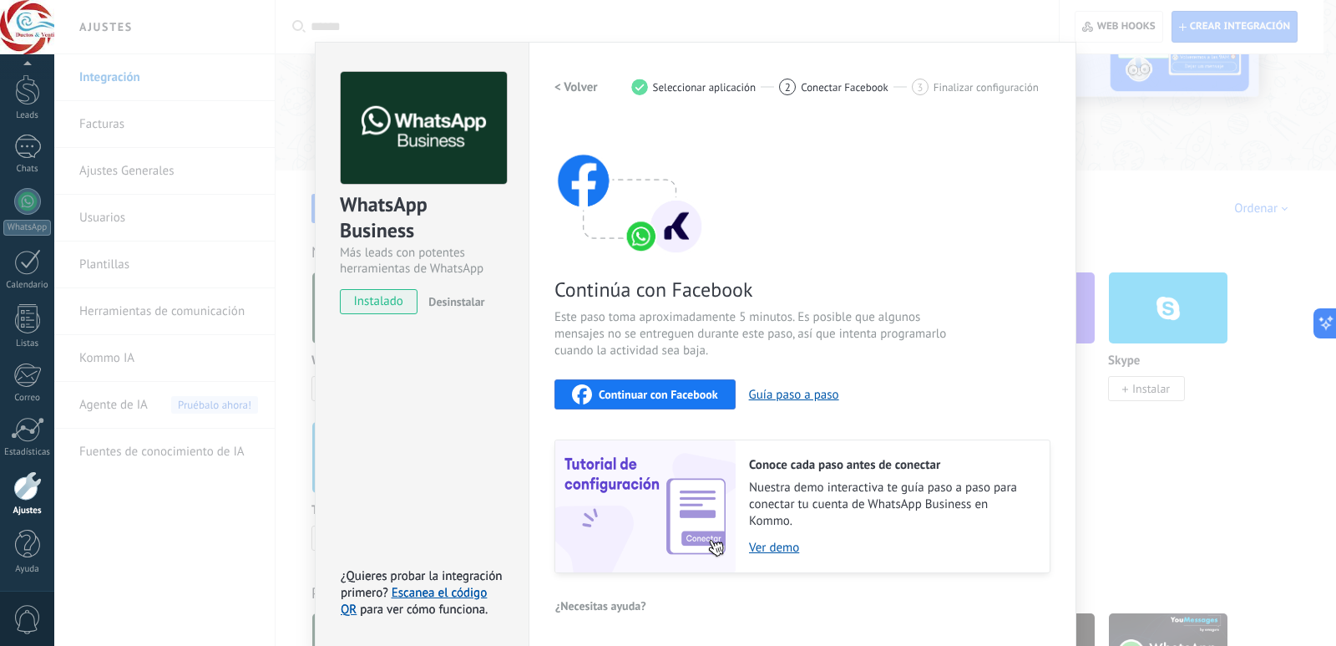
scroll to position [34, 0]
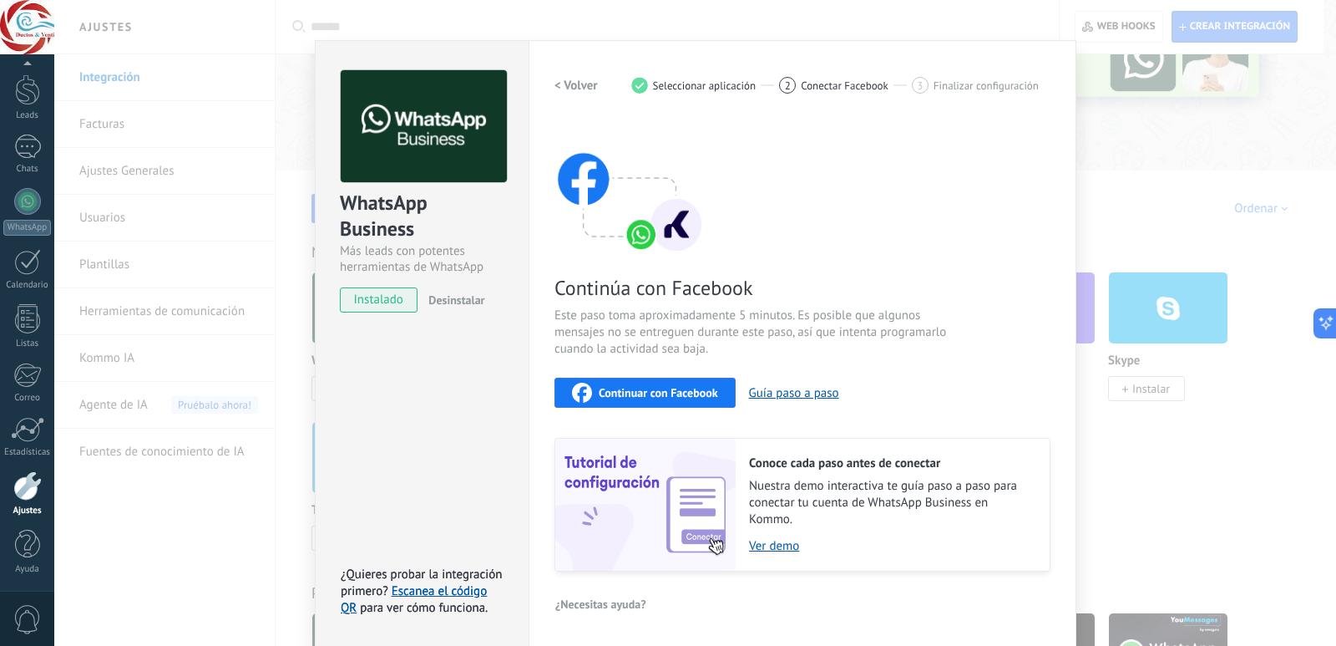
click at [652, 398] on span "Continuar con Facebook" at bounding box center [658, 393] width 119 height 12
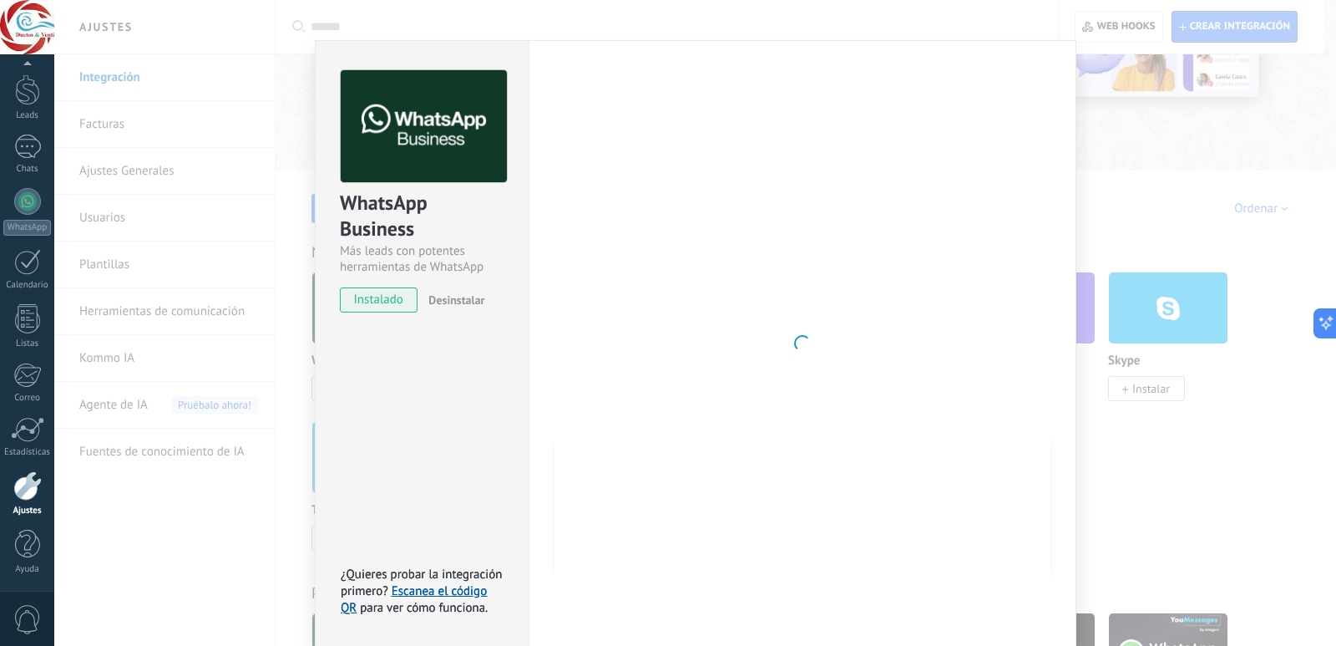
scroll to position [5, 0]
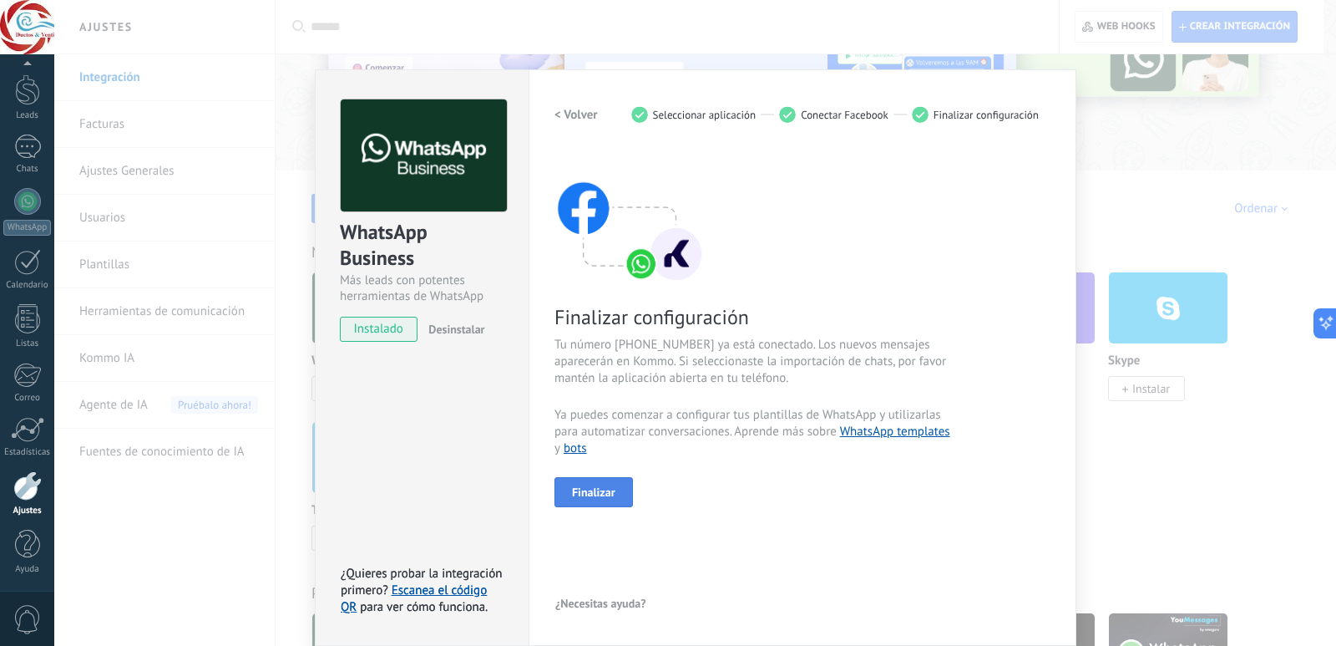
click at [592, 496] on span "Finalizar" at bounding box center [593, 492] width 43 height 12
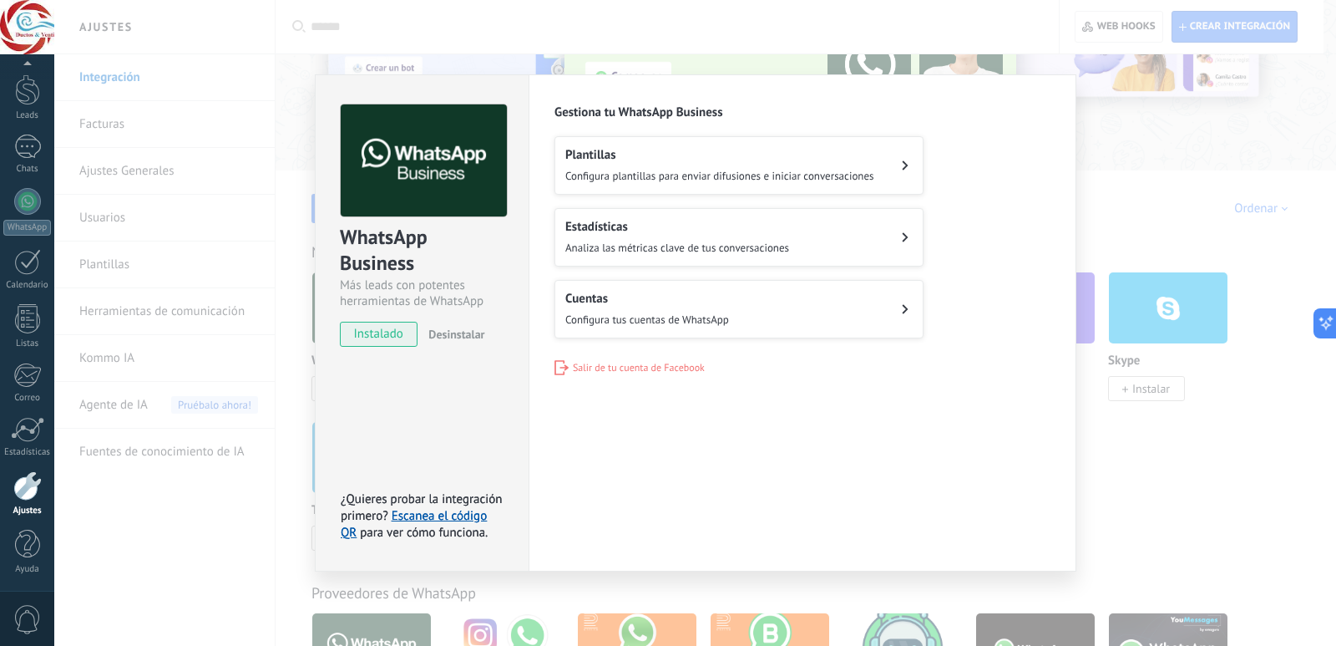
click at [728, 177] on span "Configura plantillas para enviar difusiones e iniciar conversaciones" at bounding box center [719, 176] width 309 height 14
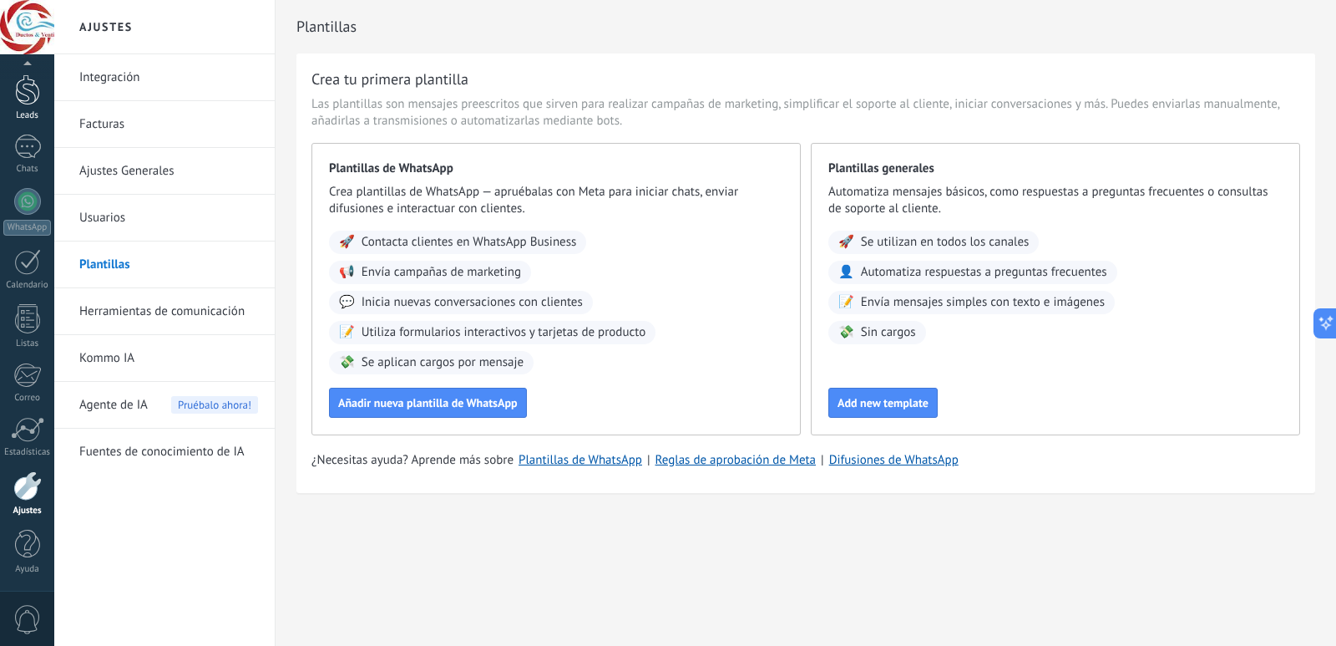
click at [27, 119] on div "Leads" at bounding box center [27, 115] width 48 height 11
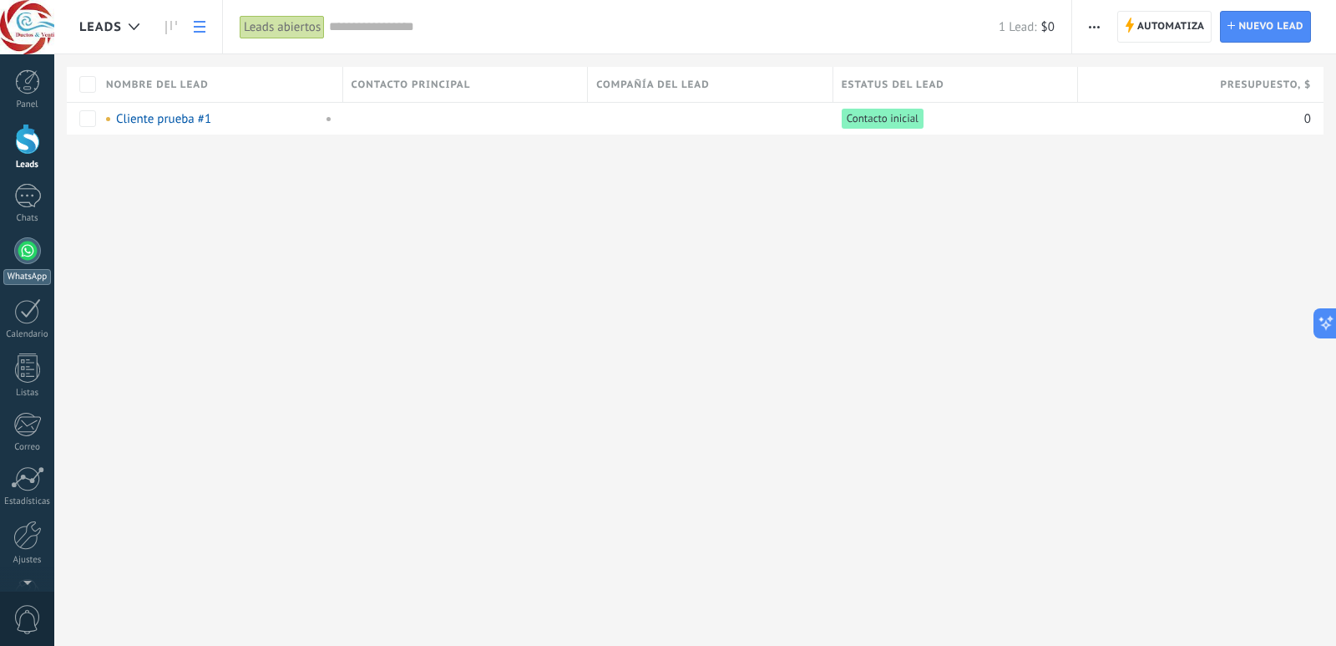
click at [29, 256] on div at bounding box center [27, 250] width 27 height 27
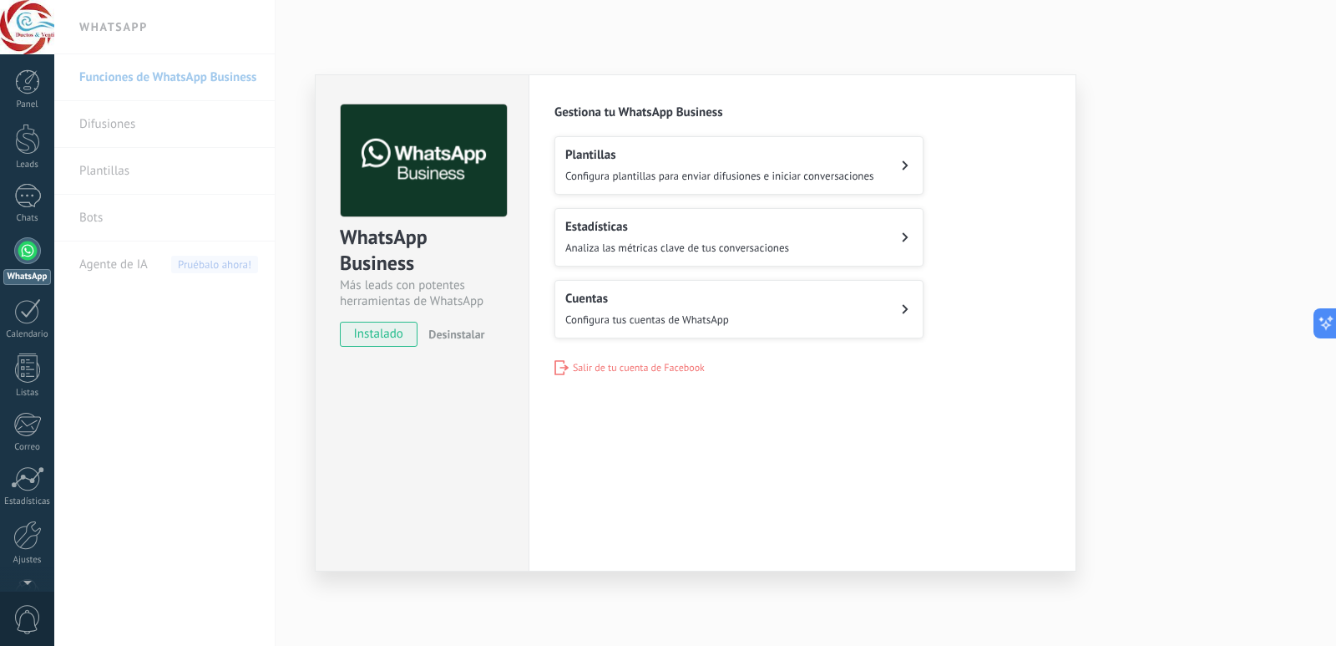
click at [621, 330] on button "Cuentas Configura tus cuentas de WhatsApp" at bounding box center [739, 309] width 369 height 58
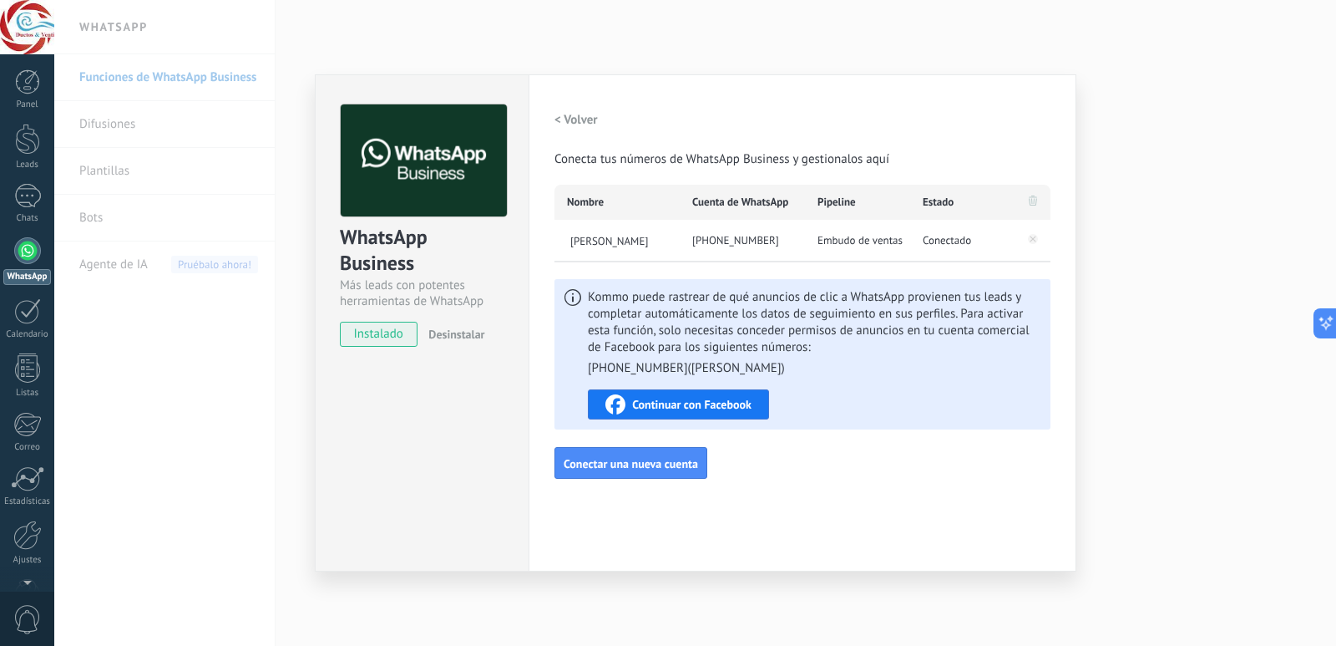
click at [751, 409] on span "Continuar con Facebook" at bounding box center [691, 404] width 119 height 12
click at [586, 122] on h2 "< Volver" at bounding box center [576, 120] width 43 height 16
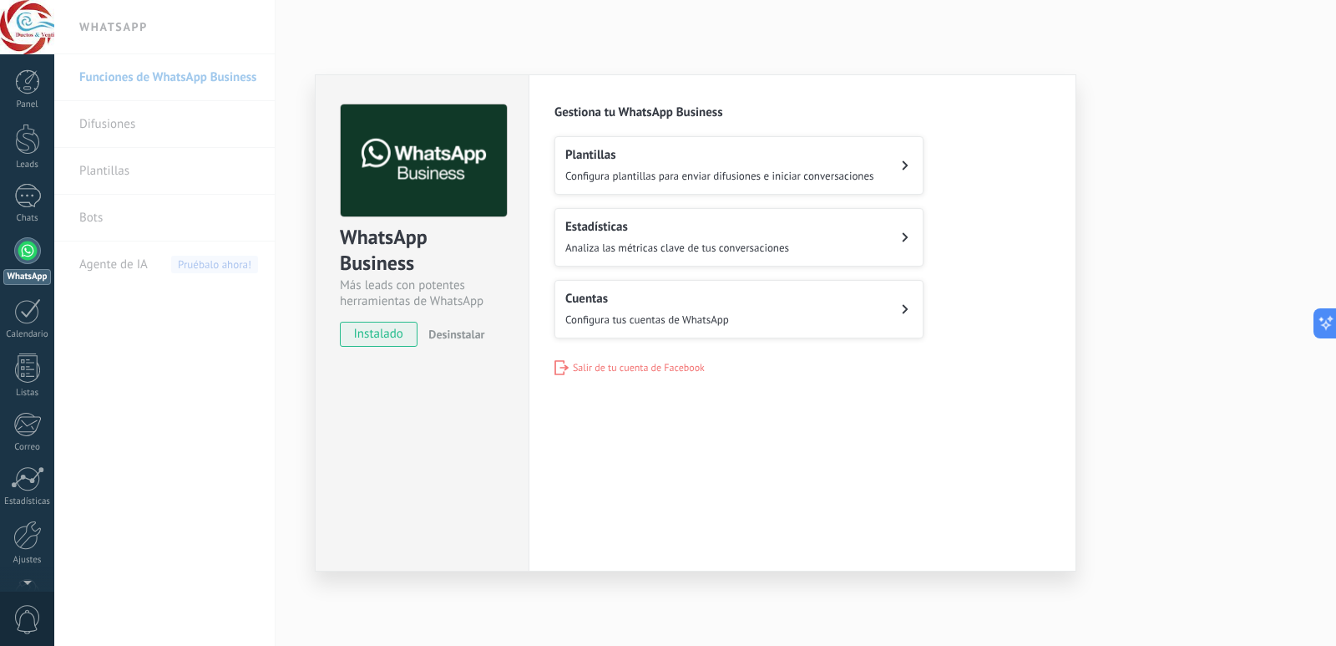
click at [648, 228] on h2 "Estadísticas" at bounding box center [677, 227] width 224 height 16
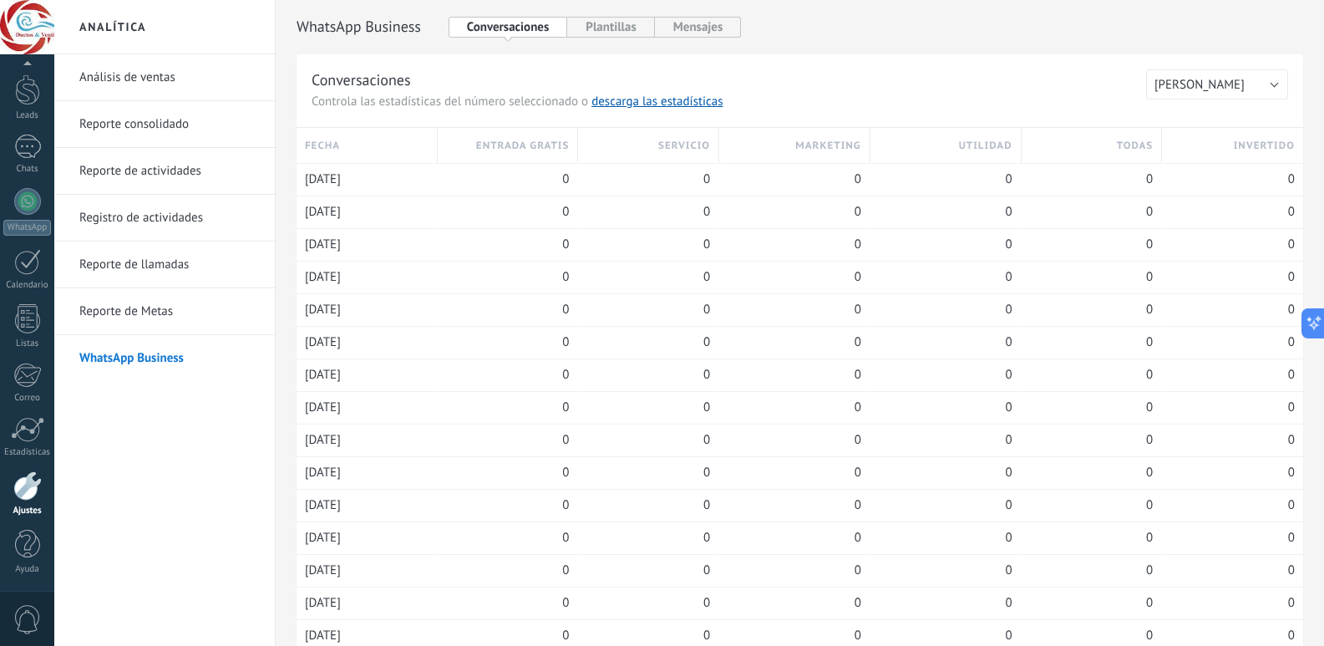
click at [197, 86] on link "Análisis de ventas" at bounding box center [168, 77] width 179 height 47
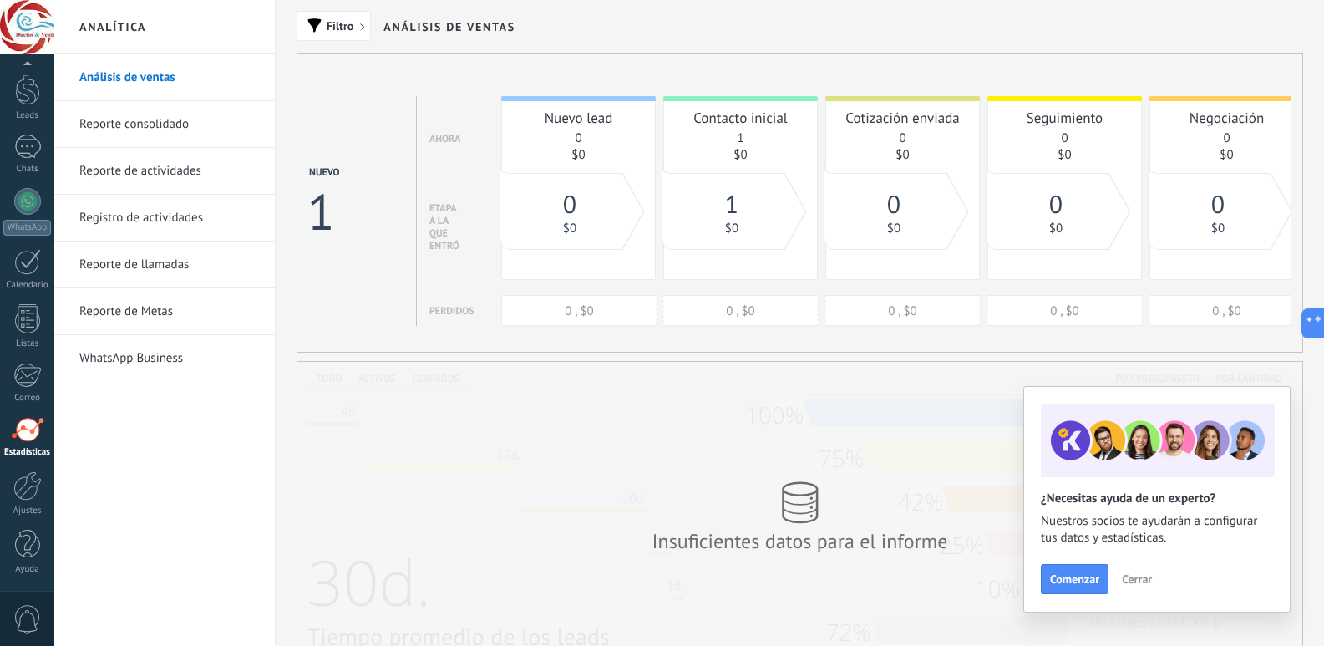
click at [160, 110] on link "Reporte consolidado" at bounding box center [168, 124] width 179 height 47
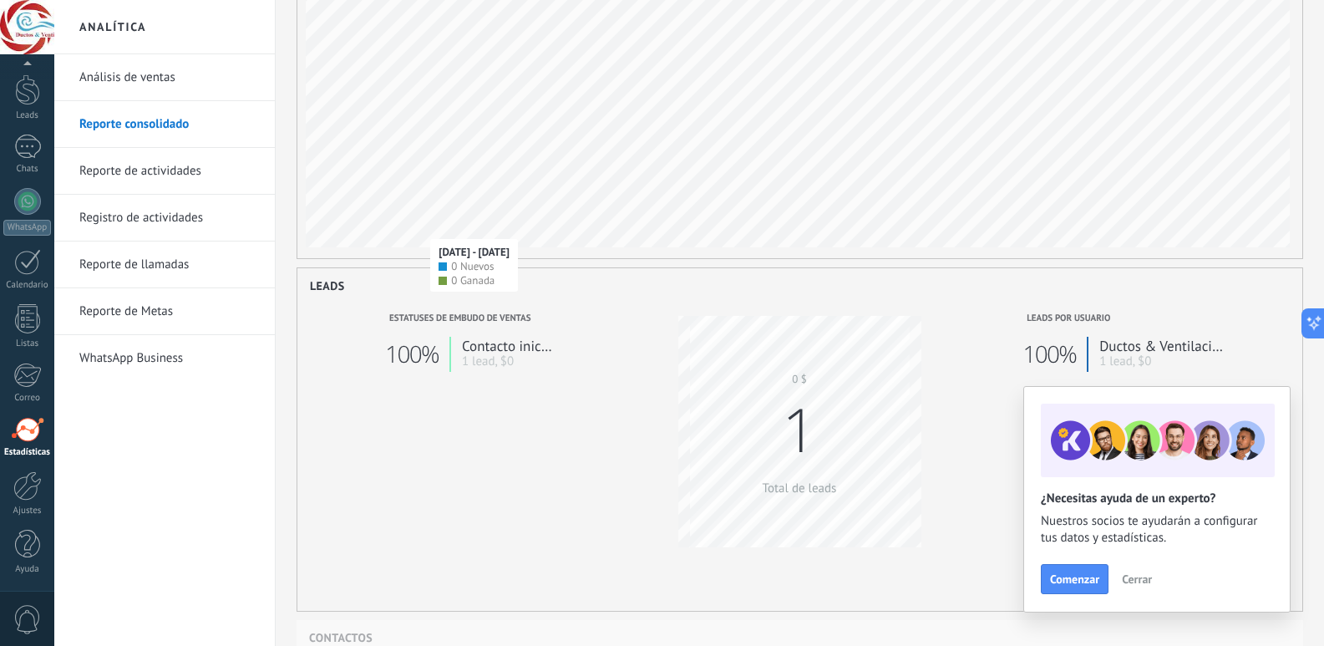
scroll to position [138, 0]
click at [36, 165] on div "Chats" at bounding box center [27, 169] width 48 height 11
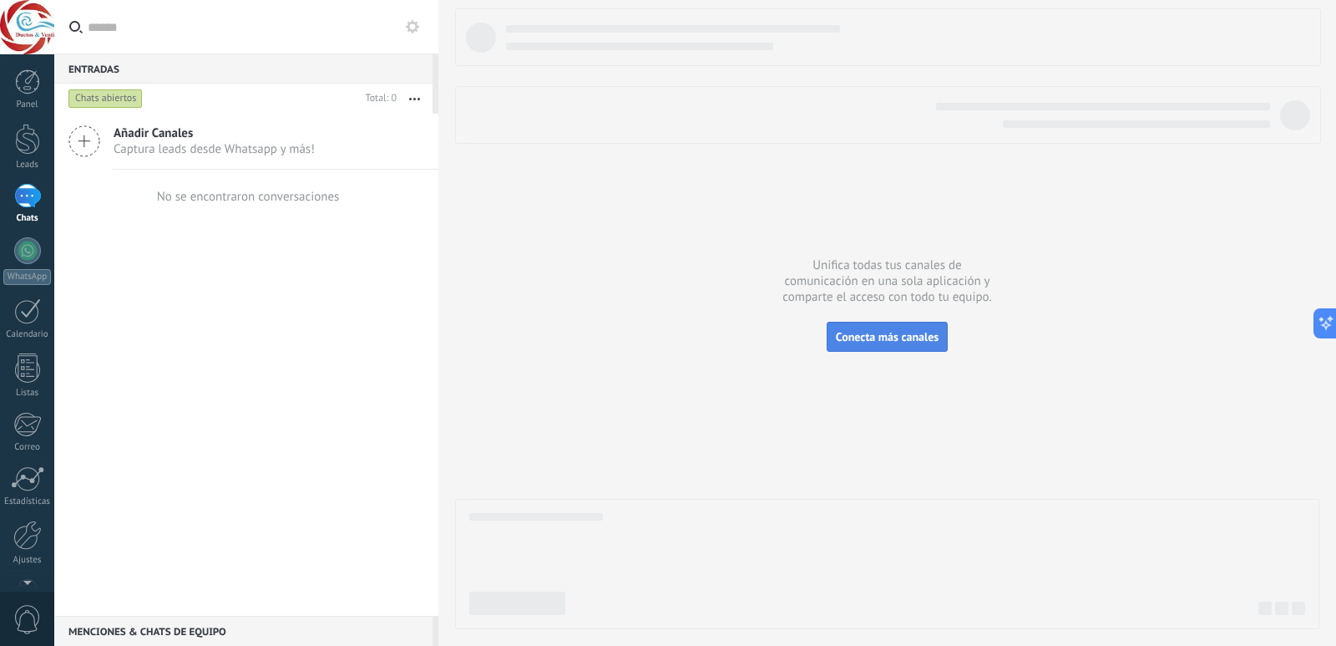
click at [895, 331] on span "Conecta más canales" at bounding box center [887, 336] width 103 height 15
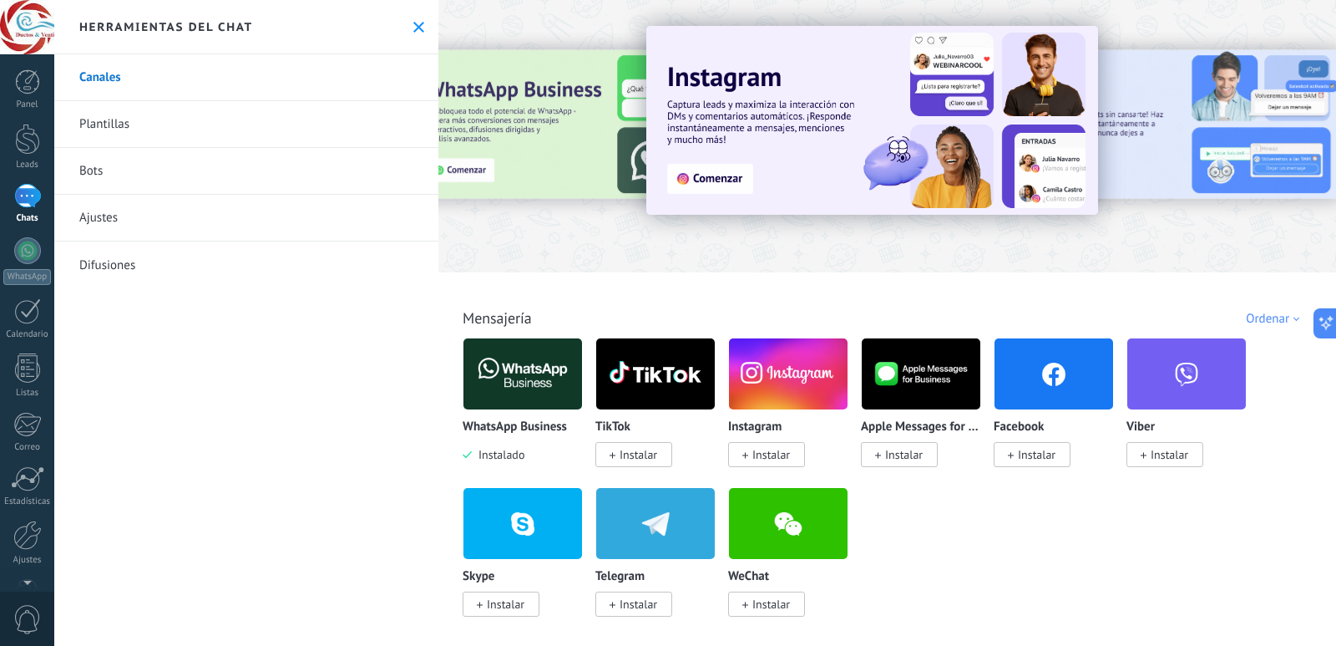
click at [527, 391] on img at bounding box center [523, 373] width 119 height 81
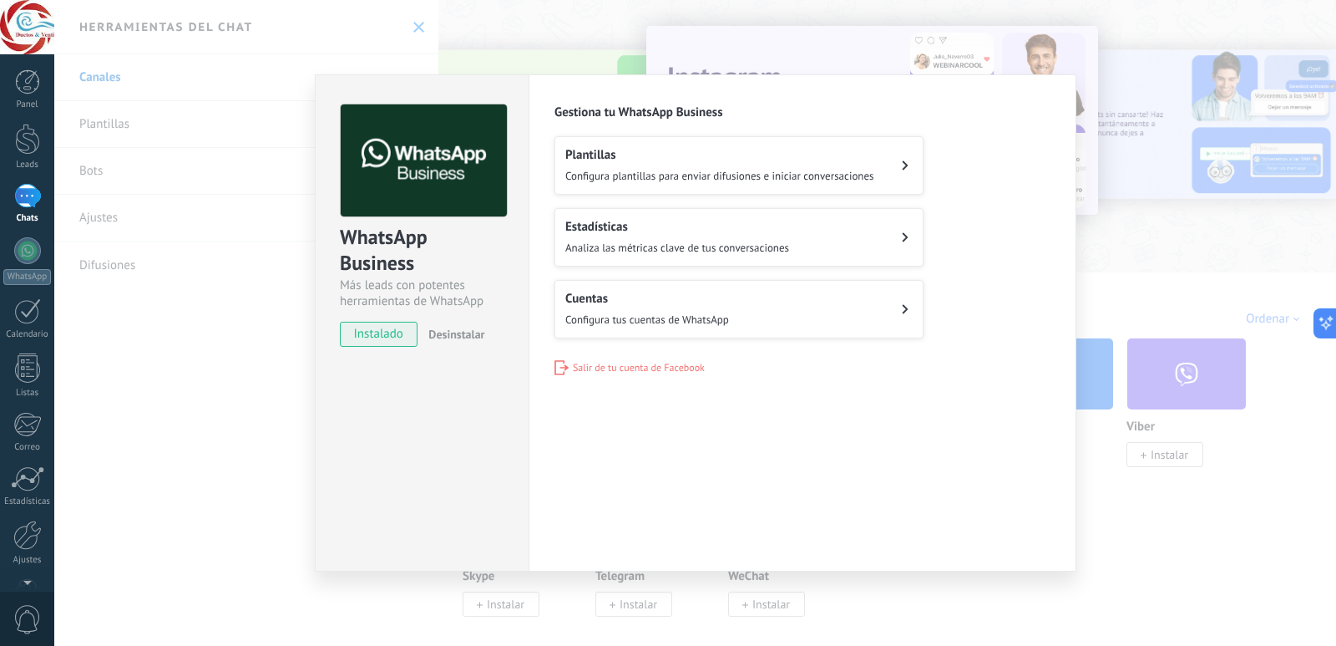
click at [671, 165] on div "Plantillas Configura plantillas para enviar difusiones e iniciar conversaciones" at bounding box center [719, 165] width 309 height 37
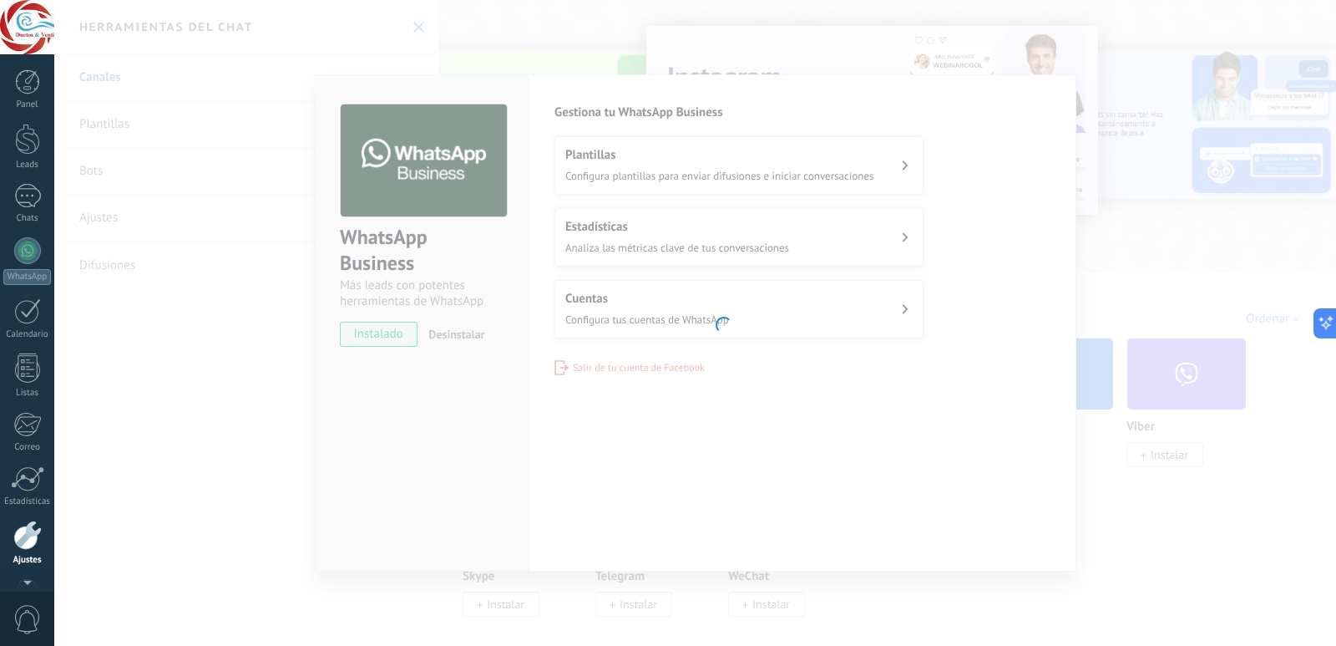
scroll to position [49, 0]
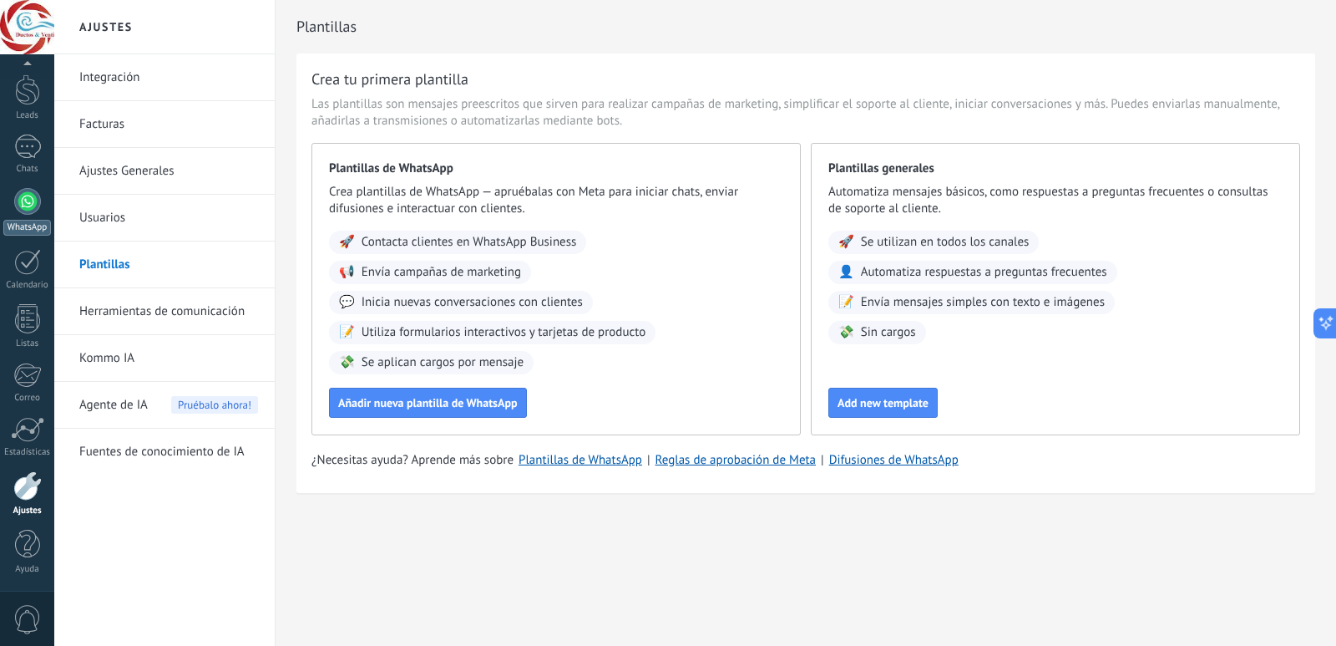
click at [16, 197] on div at bounding box center [27, 201] width 27 height 27
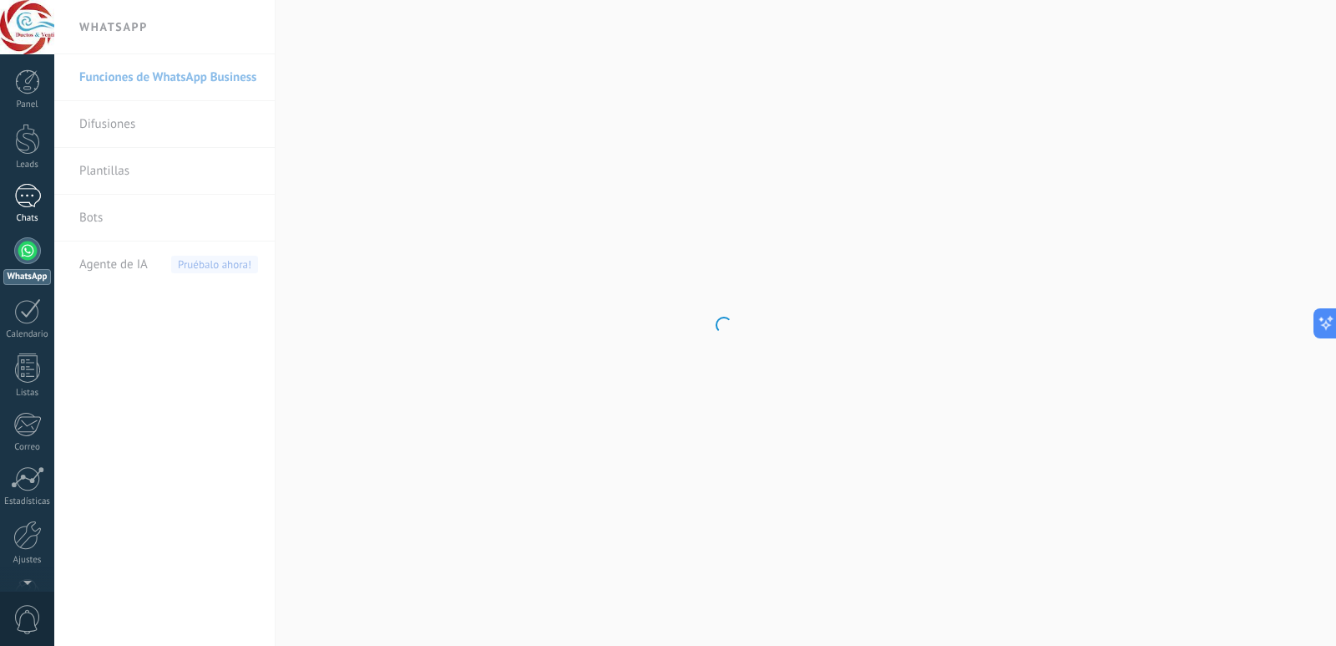
click at [23, 185] on div at bounding box center [27, 196] width 27 height 24
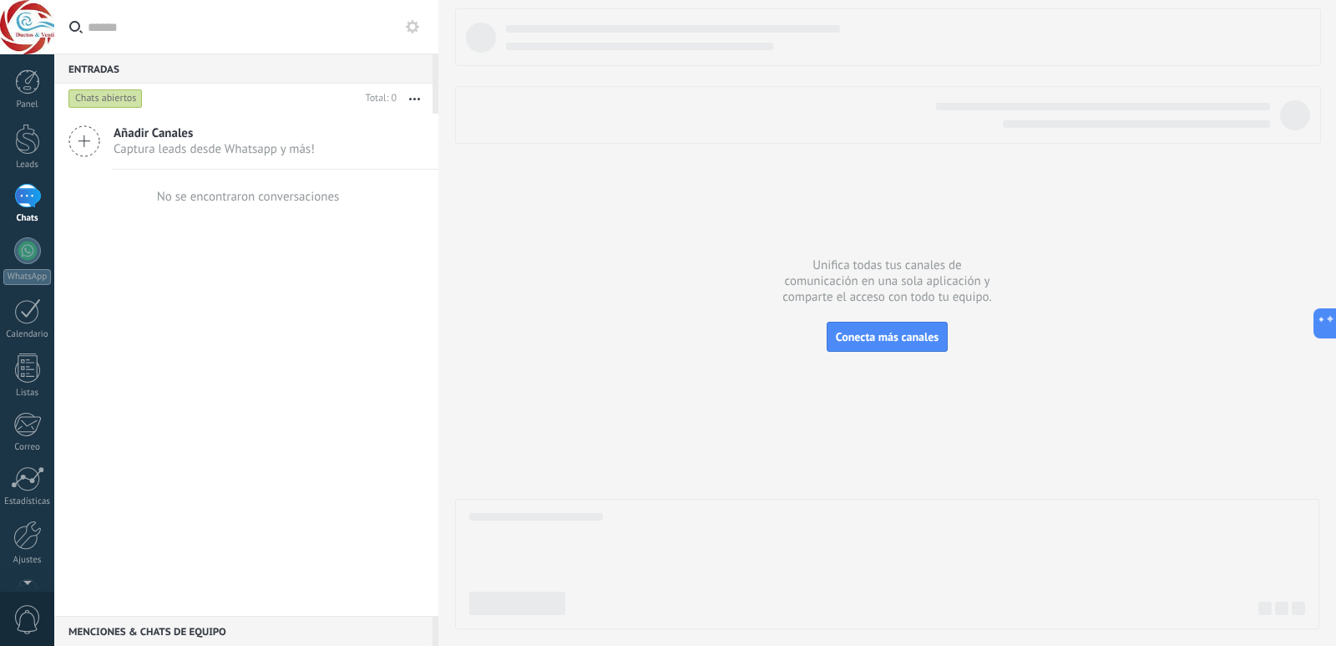
click at [170, 140] on span "Añadir Canales" at bounding box center [214, 133] width 201 height 16
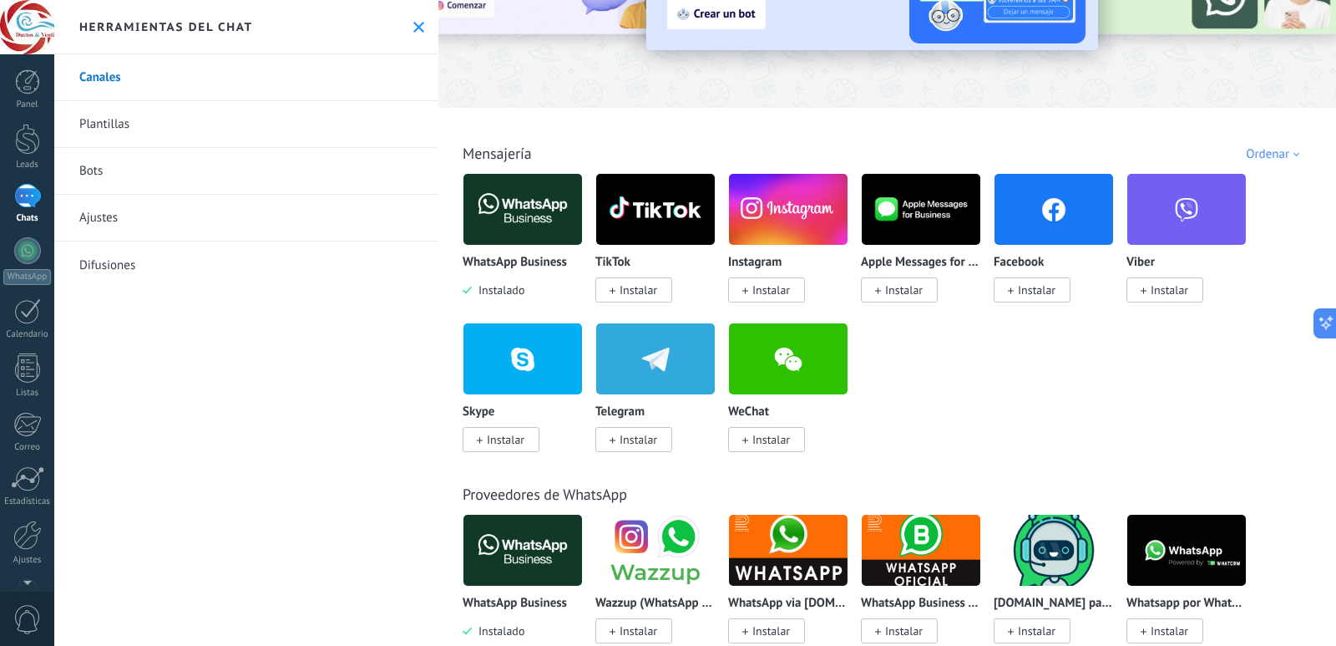
scroll to position [116, 0]
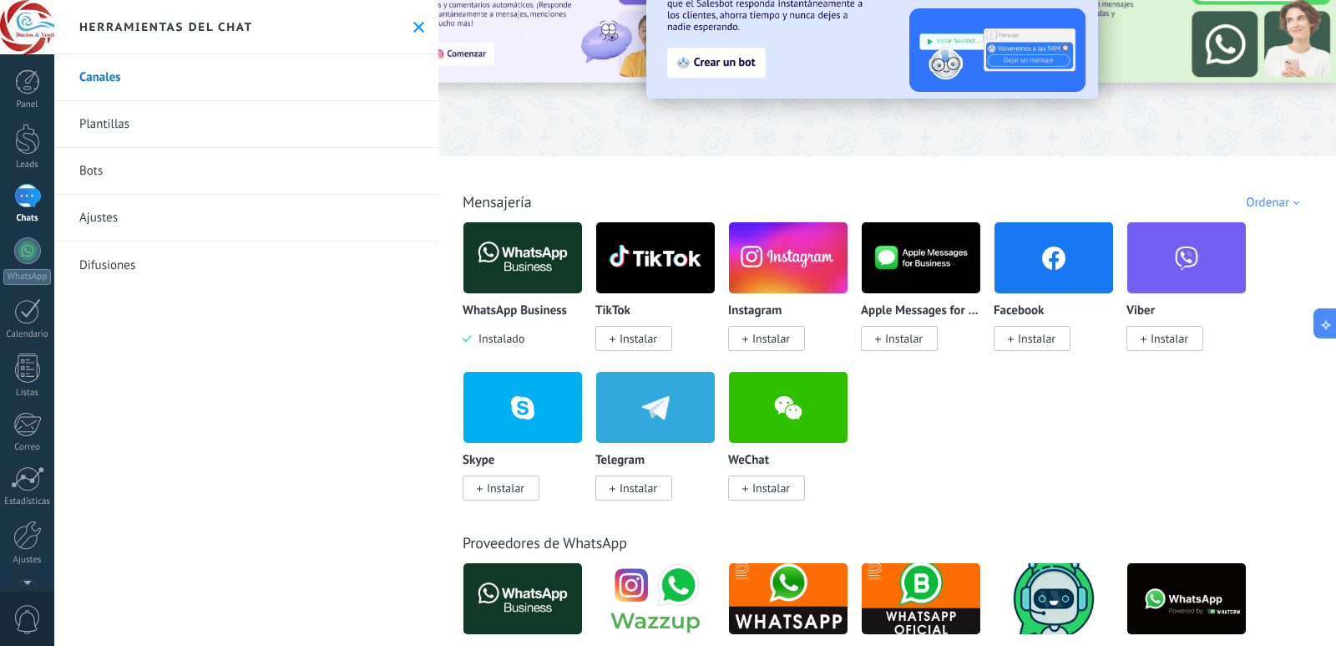
click at [1050, 336] on span "Instalar" at bounding box center [1037, 338] width 38 height 15
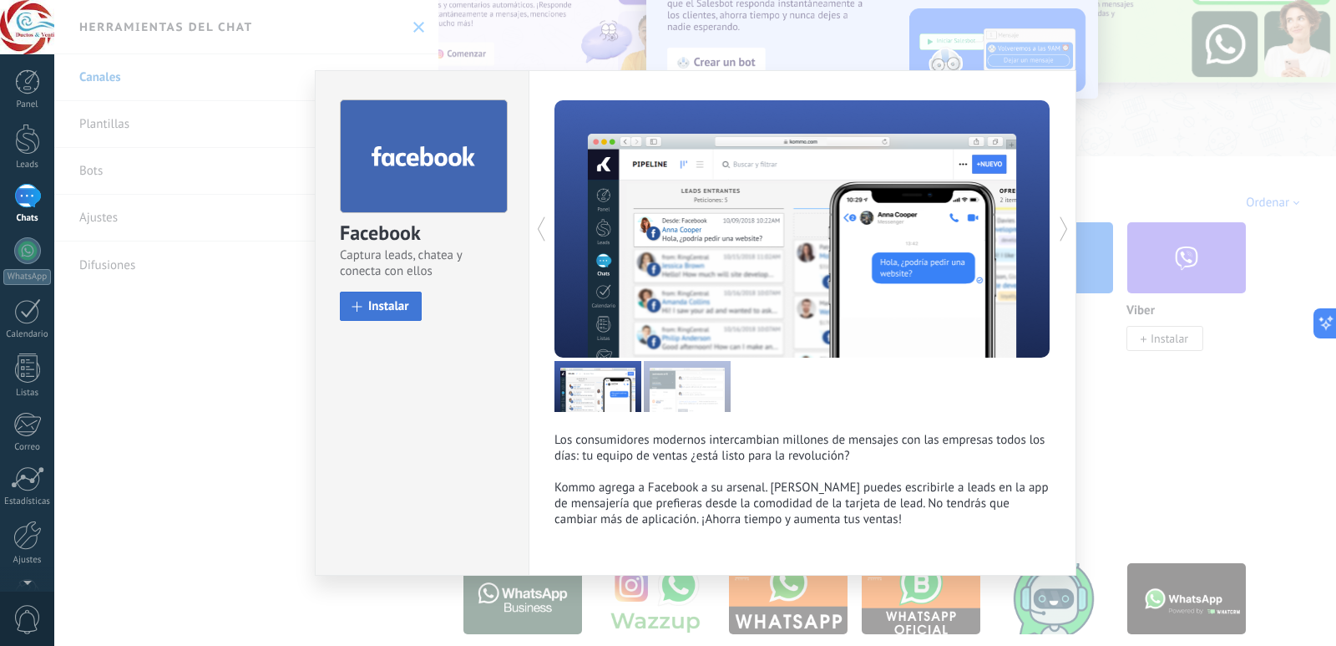
click at [400, 320] on button "Instalar" at bounding box center [381, 306] width 82 height 29
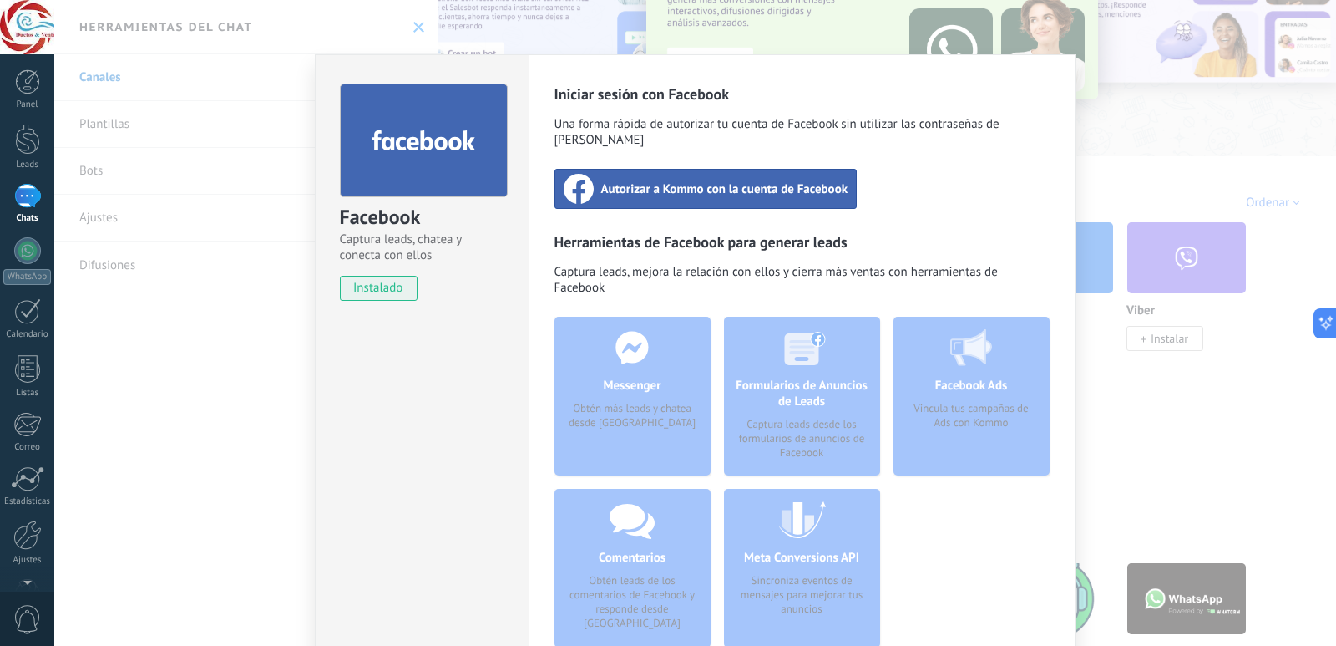
click at [604, 185] on div "Autorizar a Kommo con la cuenta de Facebook" at bounding box center [706, 189] width 303 height 40
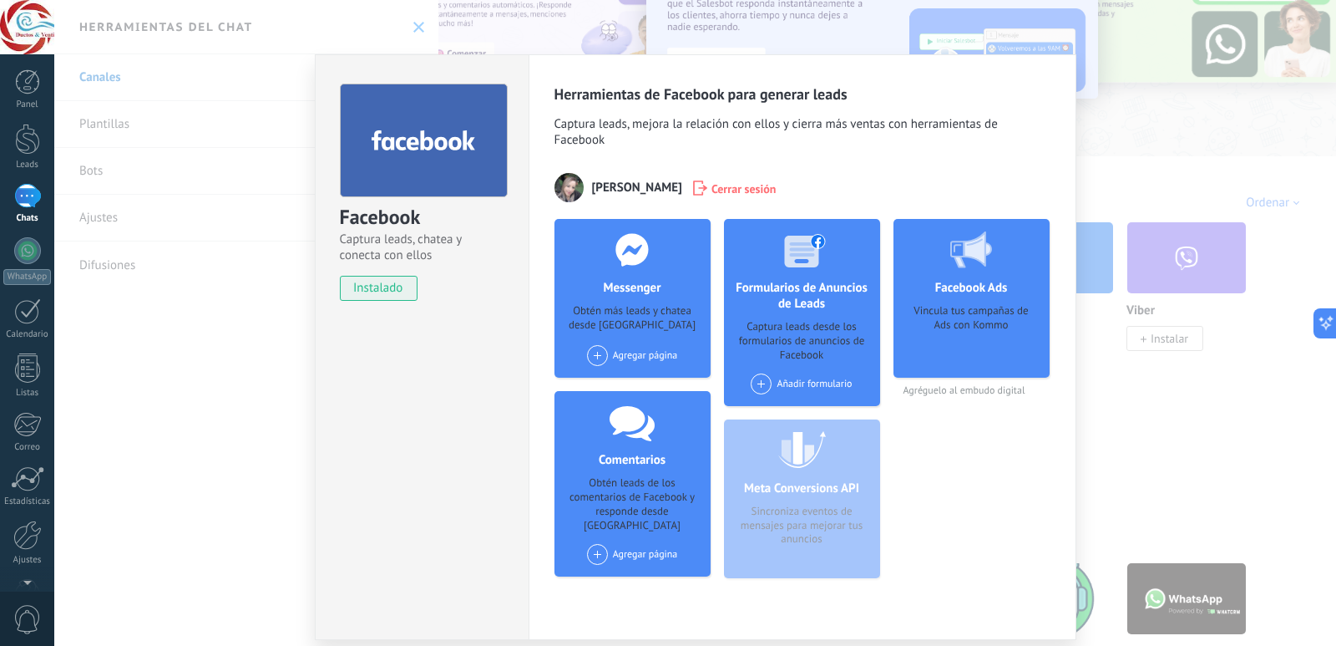
click at [635, 362] on div "Agregar página" at bounding box center [632, 355] width 91 height 21
click at [606, 398] on div "Ductos & Ventilacion" at bounding box center [649, 386] width 127 height 37
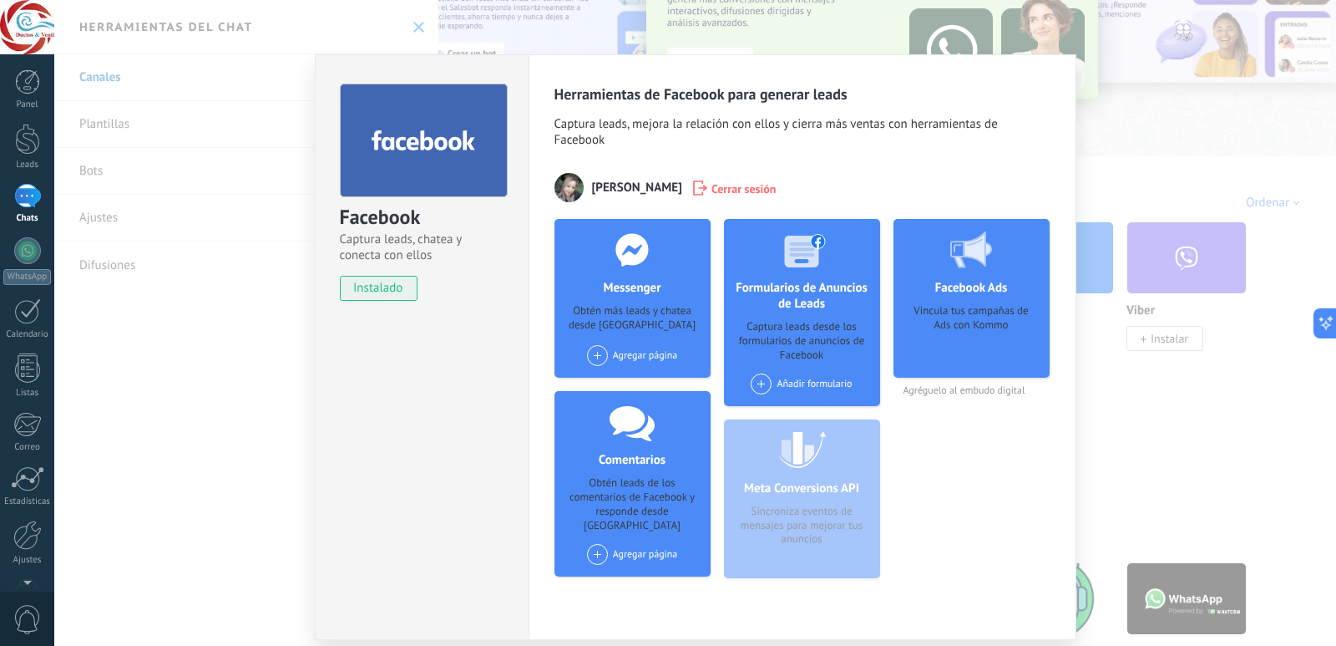
click at [591, 355] on span at bounding box center [597, 355] width 21 height 21
click at [615, 381] on div "Ductos & Ventilacion" at bounding box center [649, 386] width 127 height 37
click at [1168, 488] on div "Facebook Captura leads, chatea y conecta con ellos instalado Desinstalar Herram…" at bounding box center [695, 323] width 1282 height 646
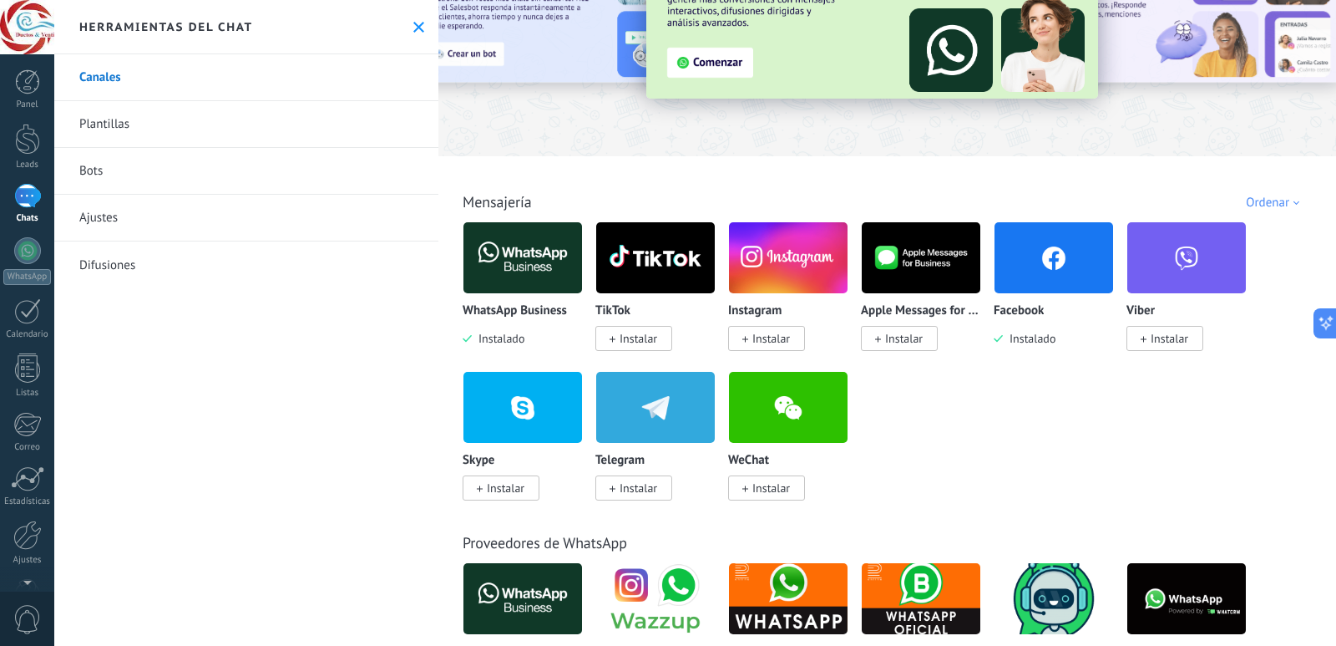
scroll to position [0, 0]
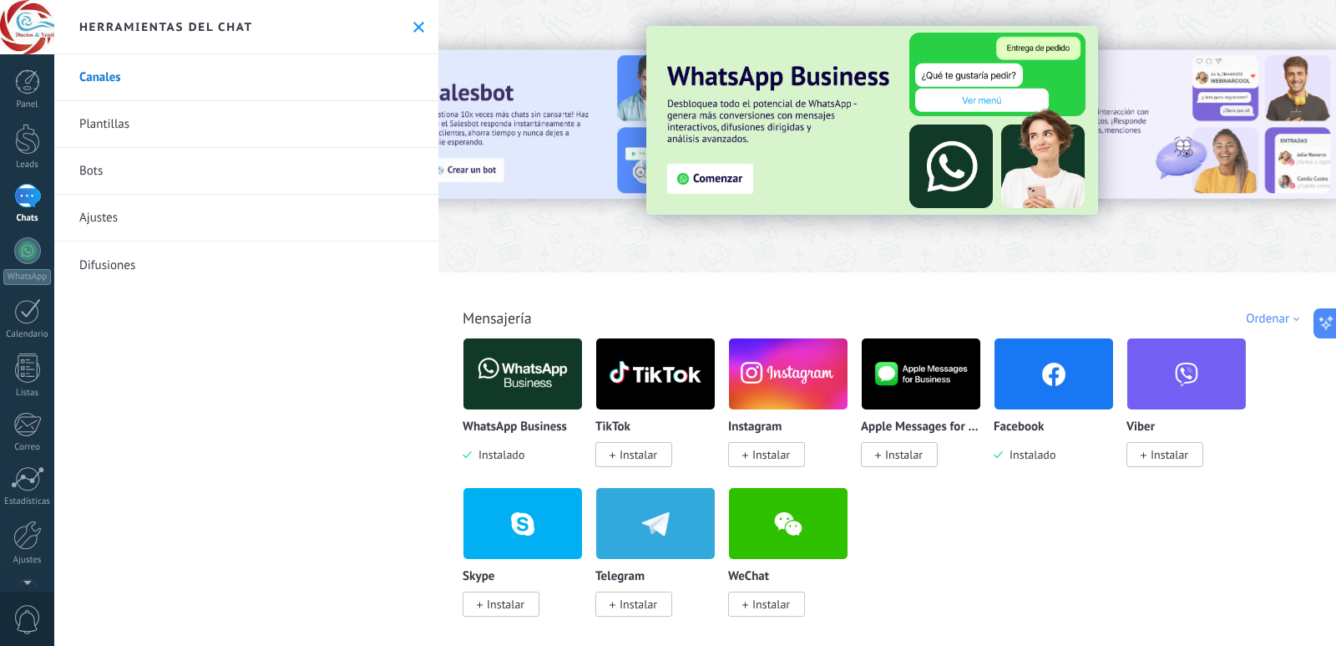
click at [126, 185] on link "Bots" at bounding box center [246, 171] width 384 height 47
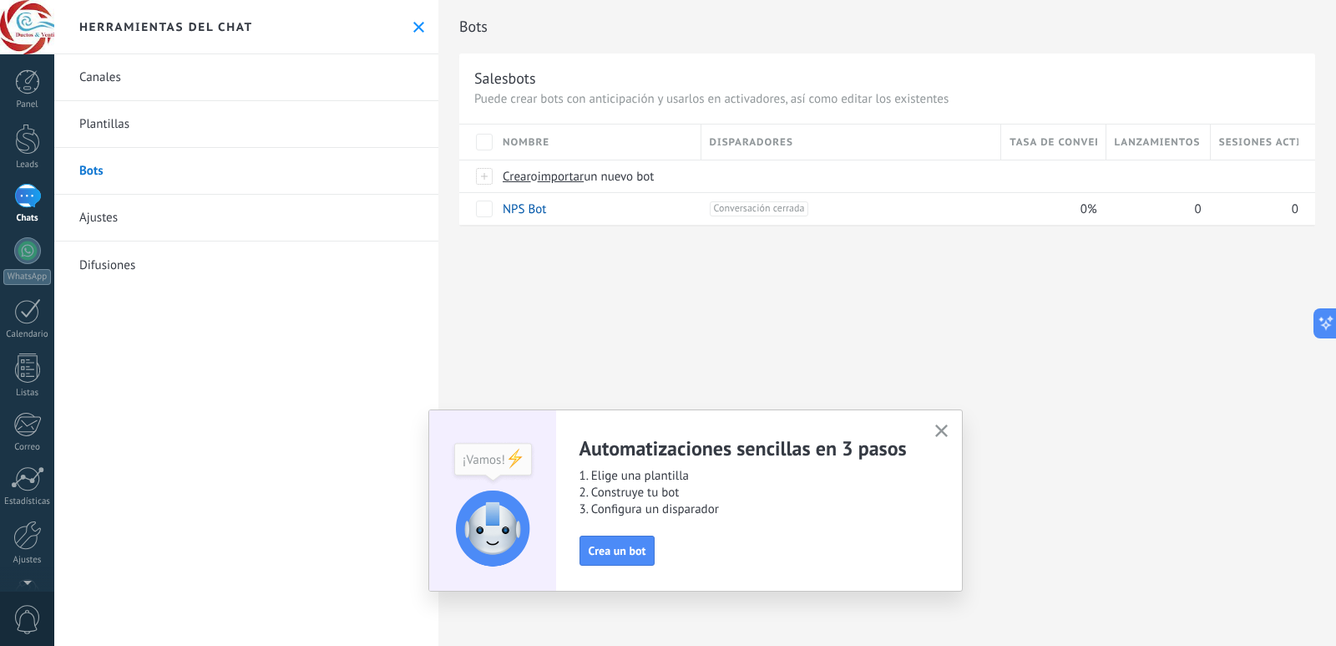
click at [33, 200] on div at bounding box center [27, 196] width 27 height 24
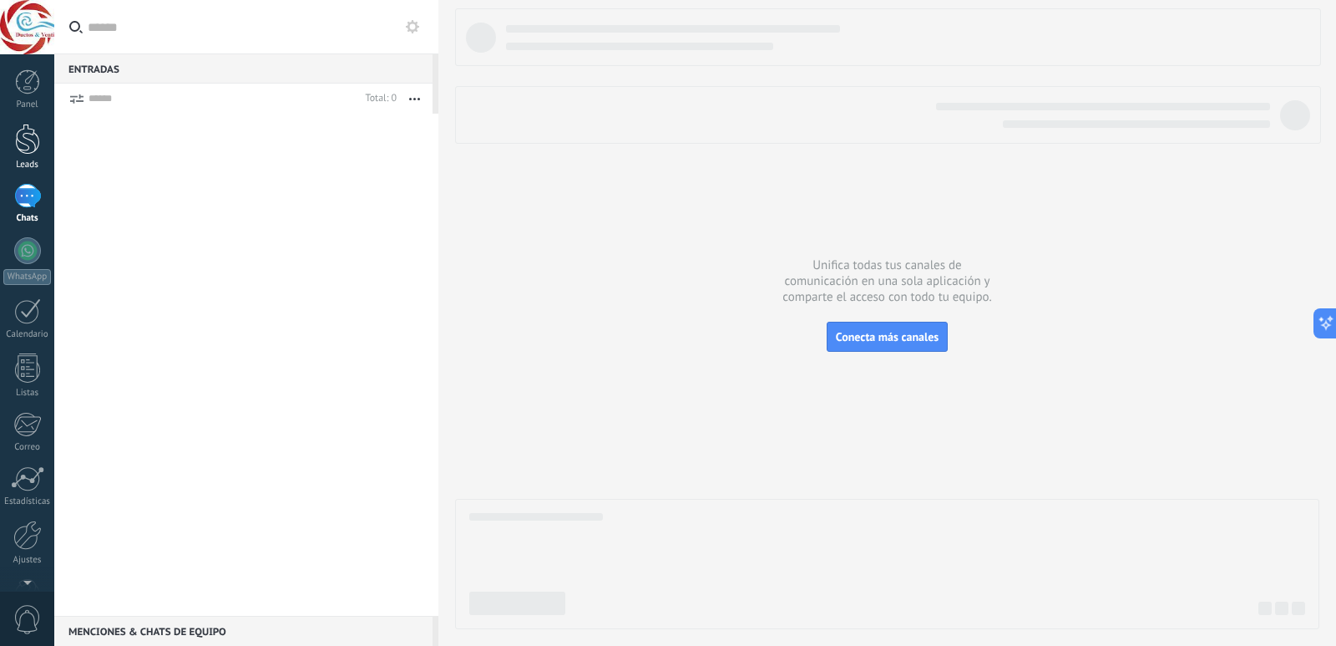
click at [28, 157] on link "Leads" at bounding box center [27, 147] width 54 height 47
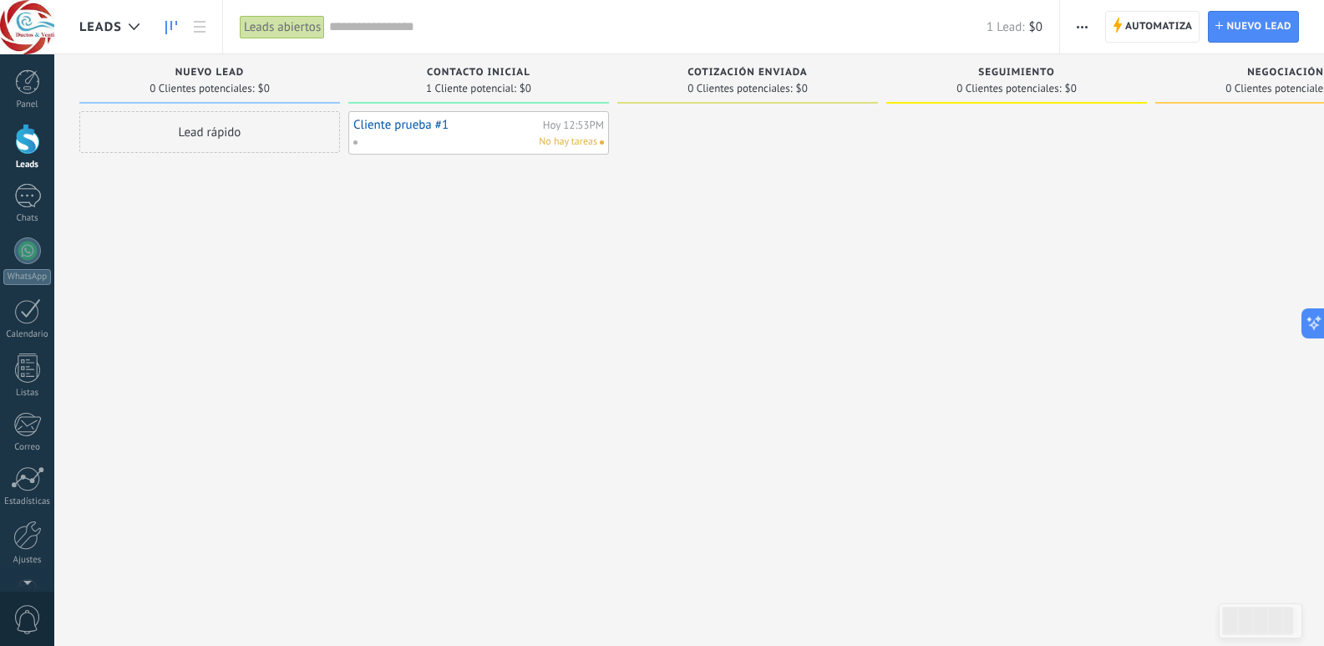
click at [19, 227] on div "Panel Leads Chats WhatsApp Clientes" at bounding box center [27, 354] width 54 height 571
click at [20, 216] on div "Chats" at bounding box center [27, 218] width 48 height 11
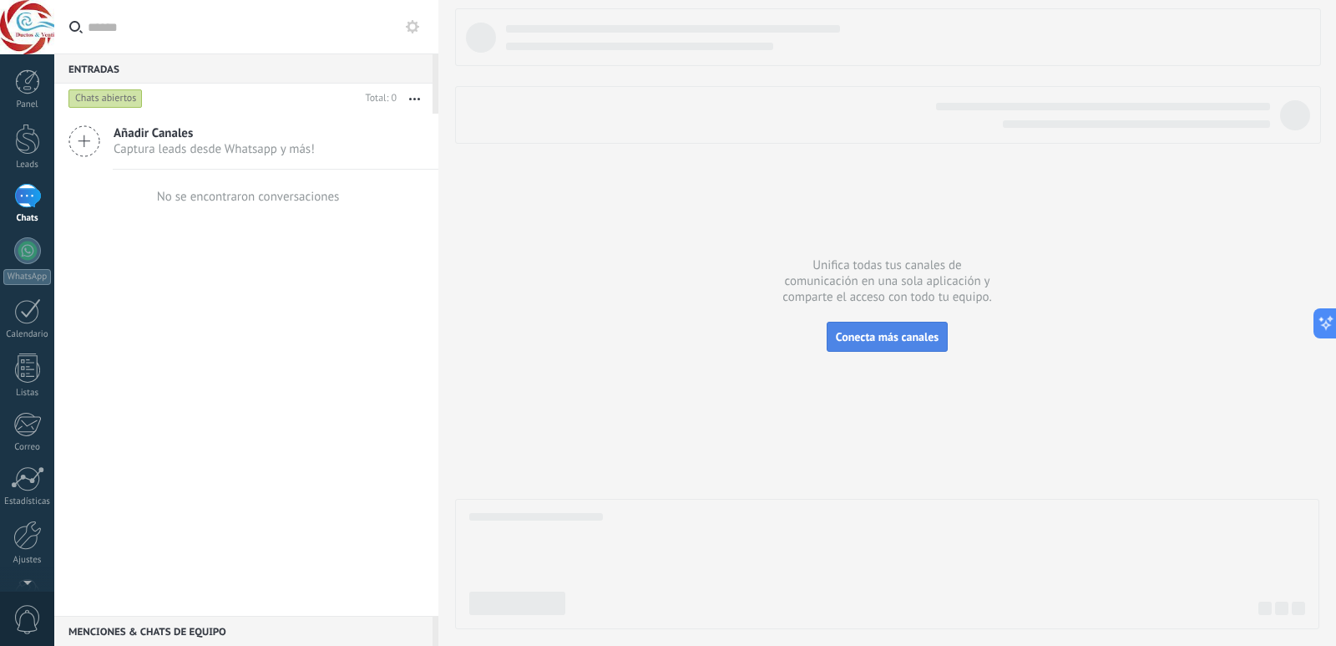
click at [889, 338] on span "Conecta más canales" at bounding box center [887, 336] width 103 height 15
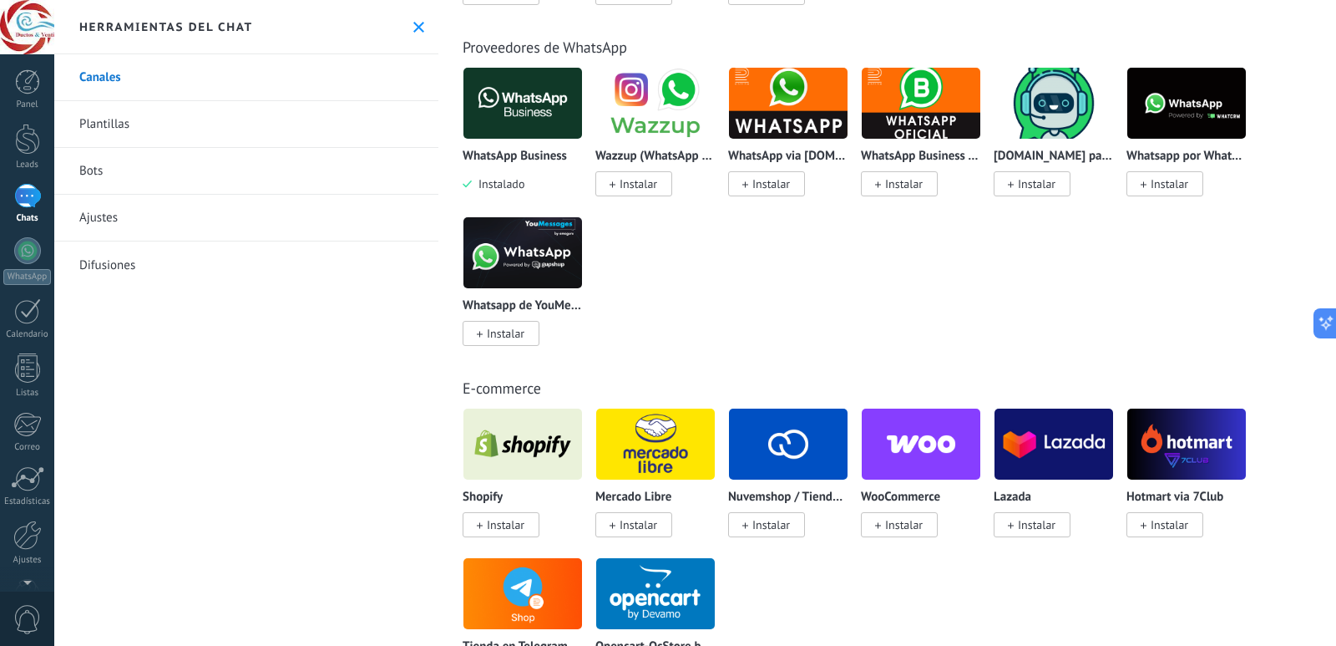
scroll to position [614, 0]
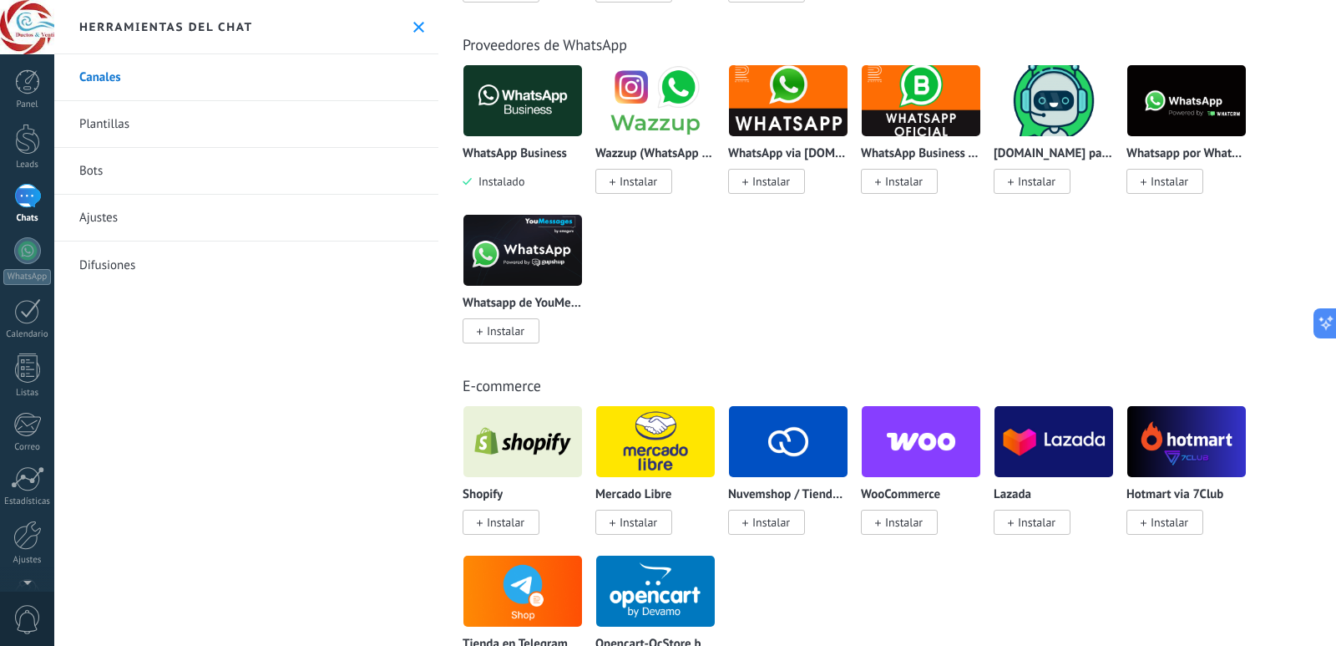
click at [618, 456] on img at bounding box center [655, 441] width 119 height 81
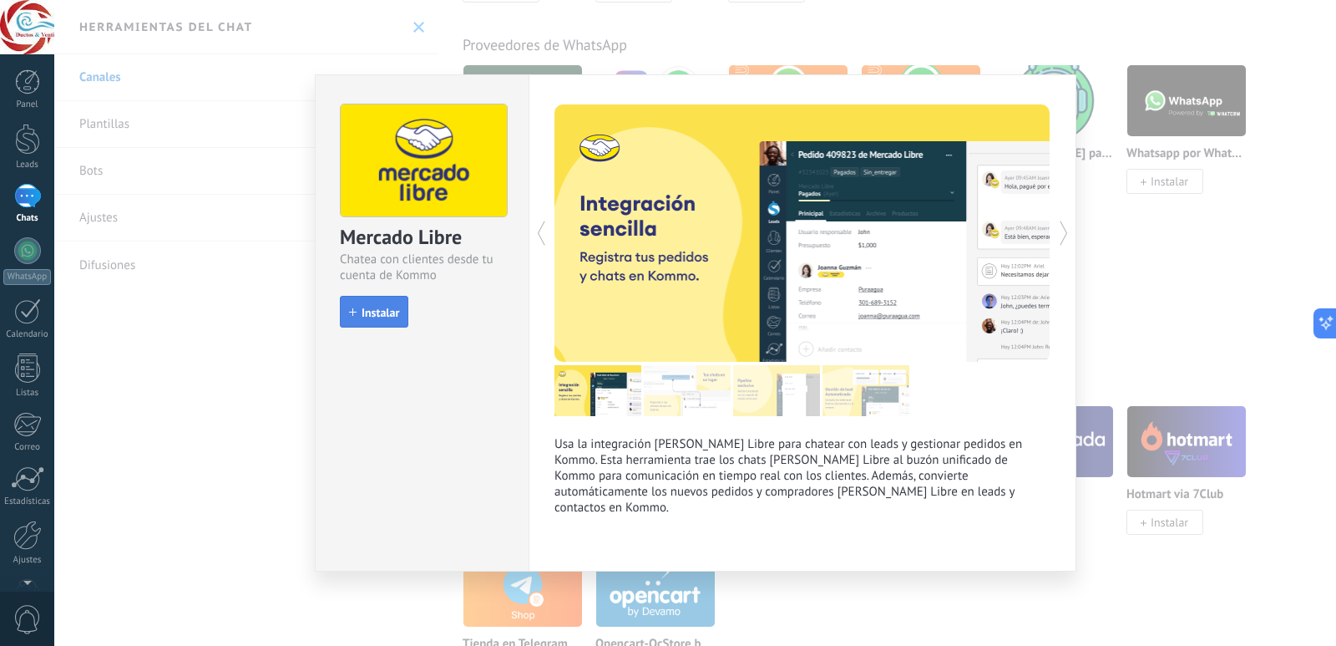
click at [363, 307] on span "Instalar" at bounding box center [381, 313] width 38 height 12
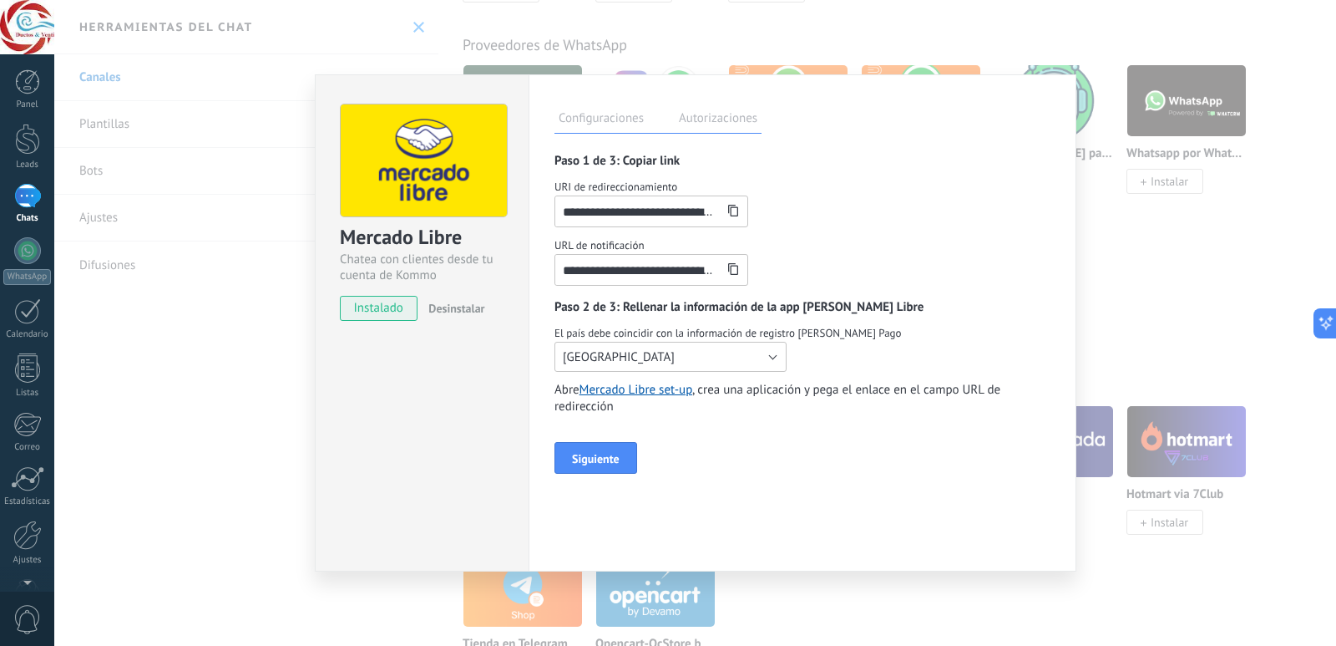
click at [758, 360] on button "Argentina" at bounding box center [671, 357] width 232 height 30
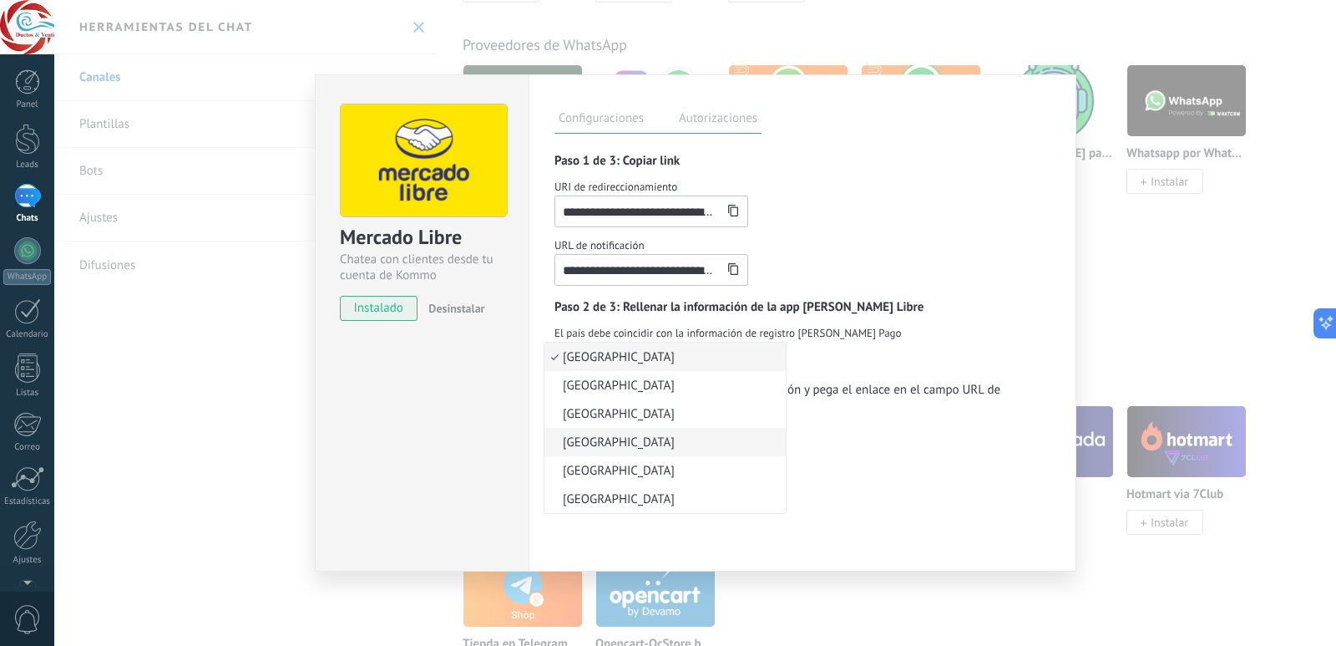
click at [714, 433] on li "[GEOGRAPHIC_DATA]" at bounding box center [665, 442] width 241 height 28
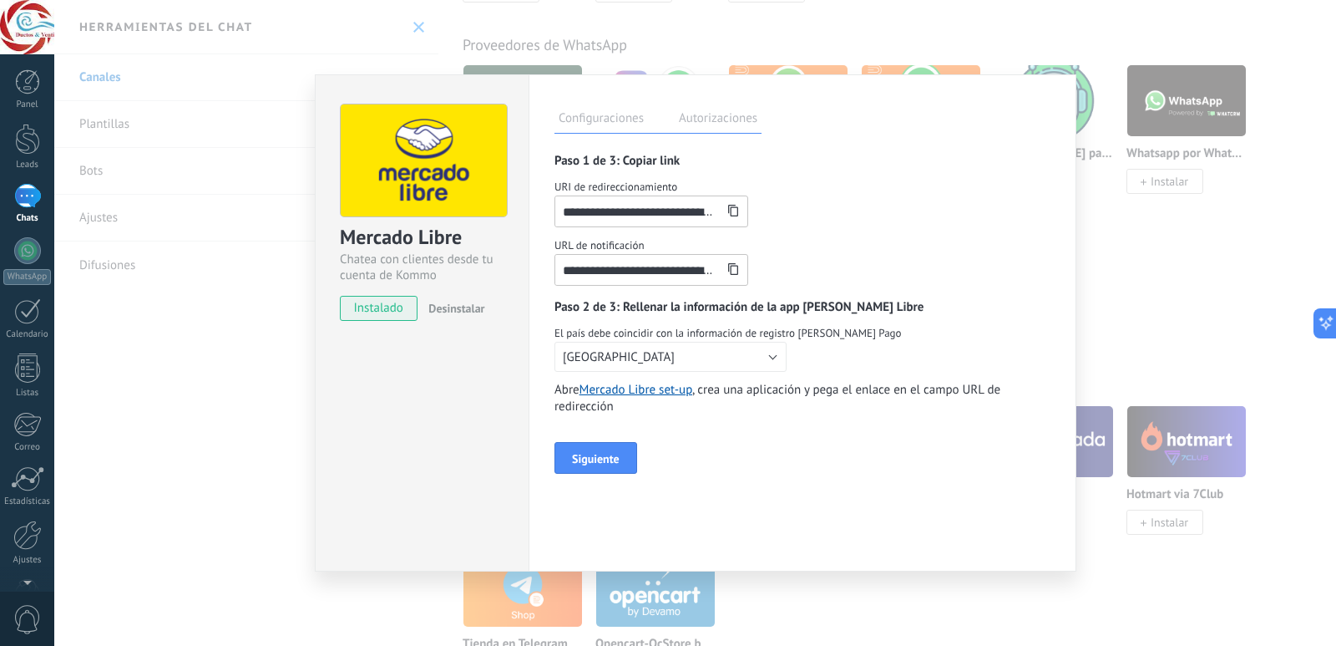
click at [312, 394] on div "**********" at bounding box center [695, 323] width 1282 height 646
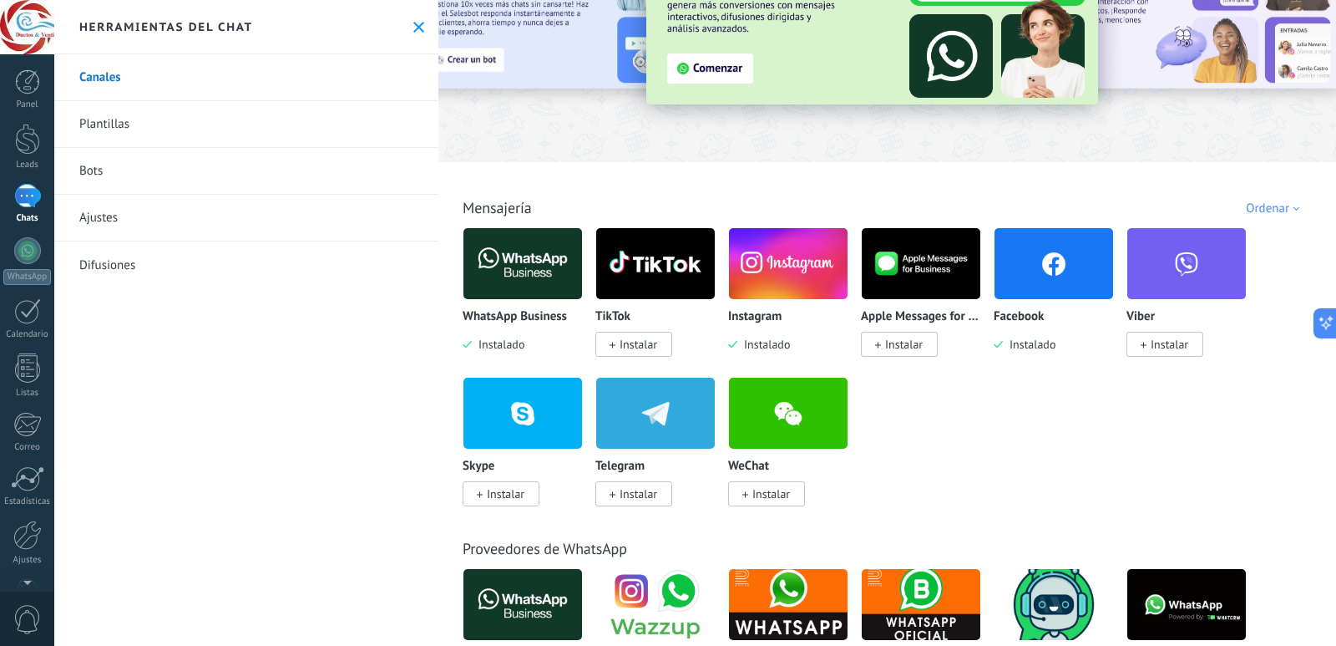
scroll to position [104, 0]
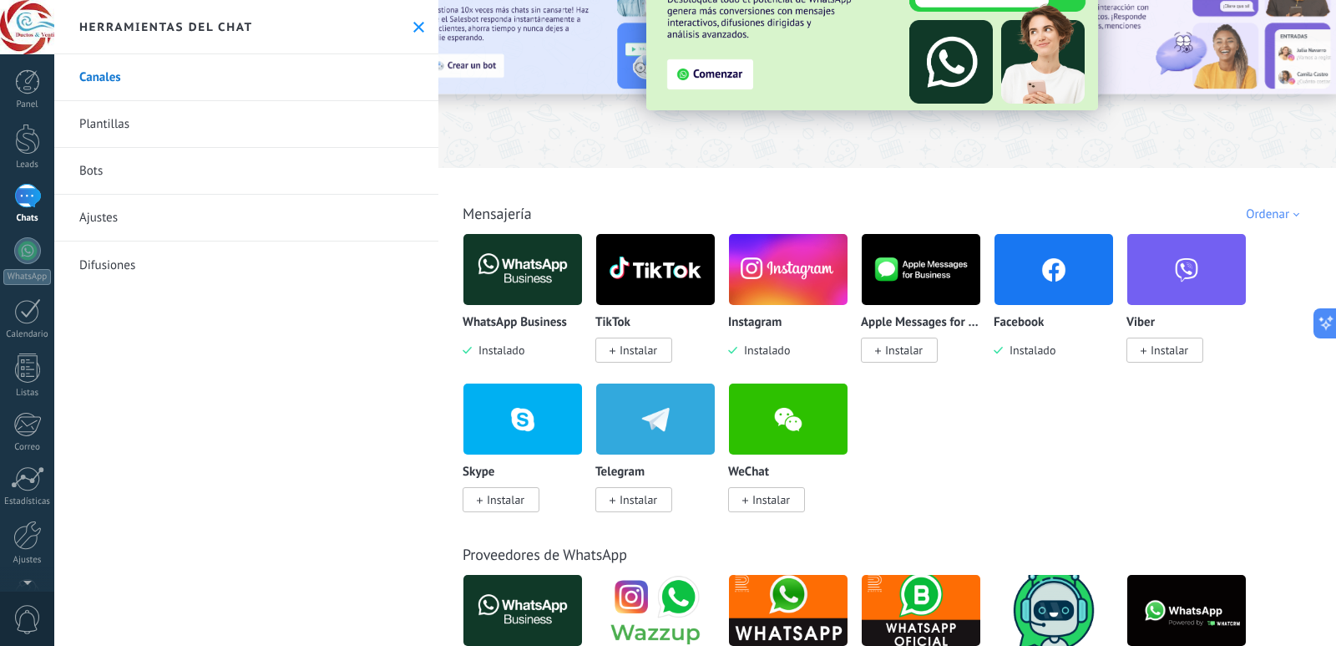
click at [1050, 289] on img at bounding box center [1054, 269] width 119 height 81
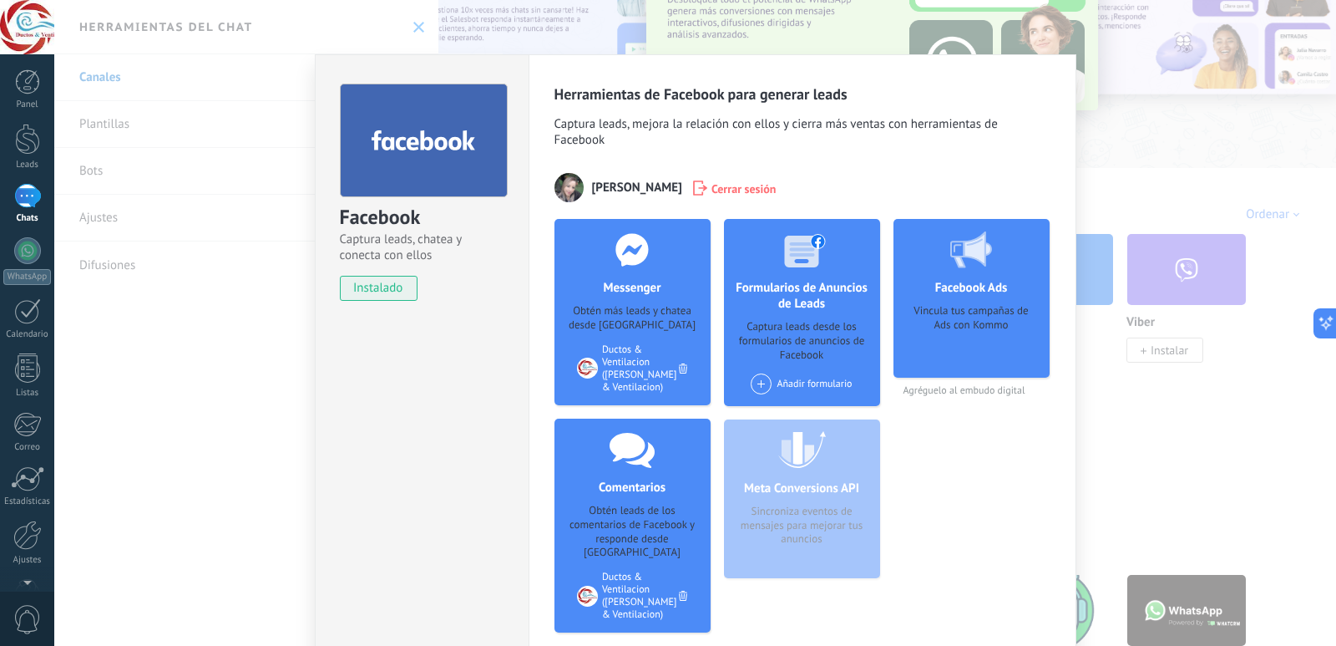
click at [245, 344] on div "Facebook Captura leads, chatea y conecta con ellos instalado Desinstalar Herram…" at bounding box center [695, 323] width 1282 height 646
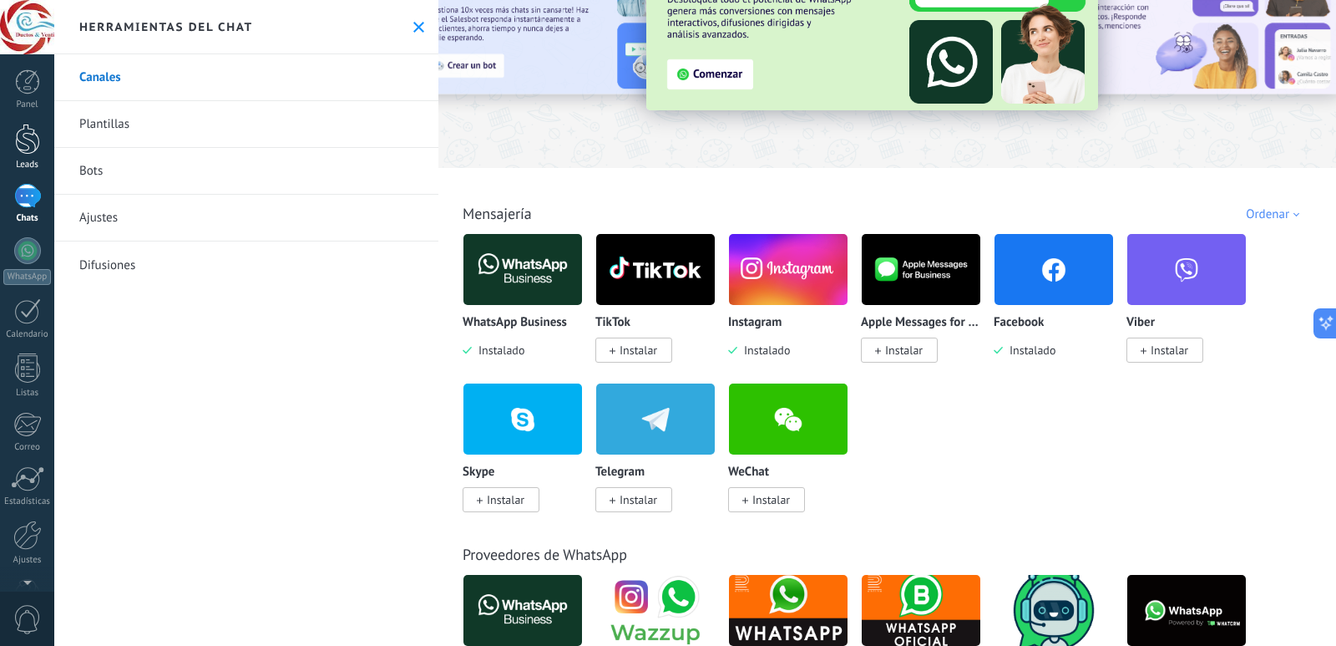
click at [34, 138] on div at bounding box center [27, 139] width 25 height 31
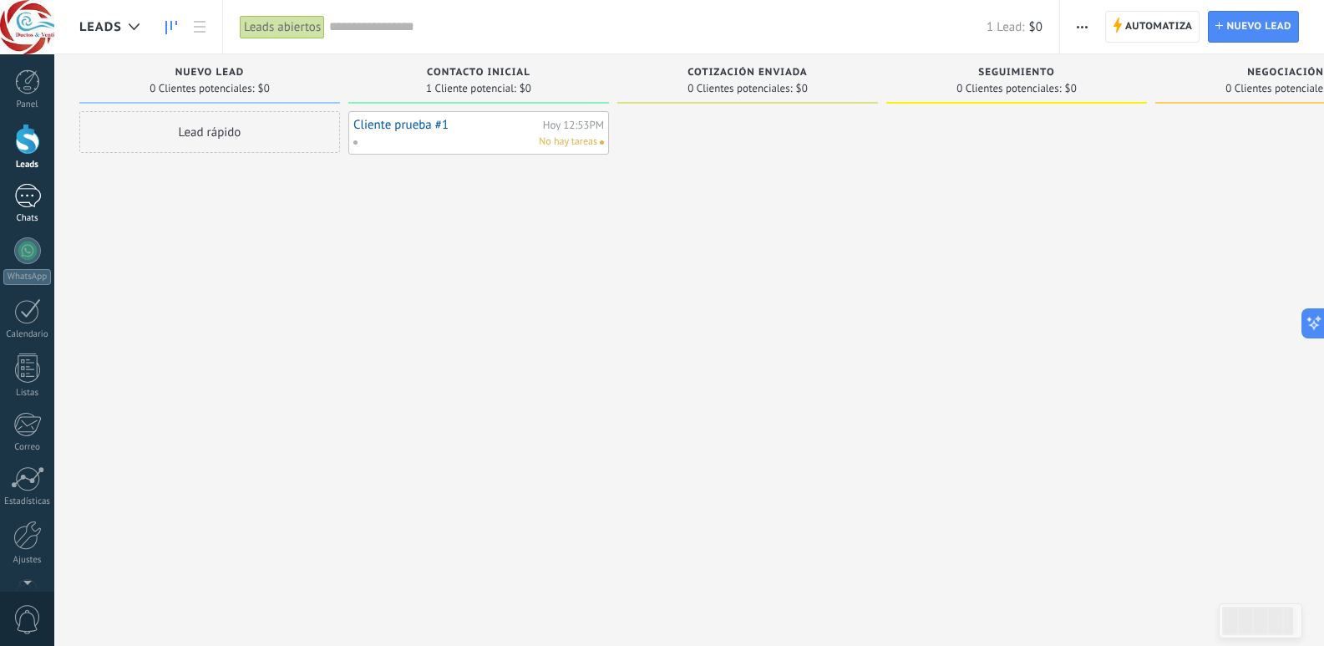
click at [36, 209] on link "Chats" at bounding box center [27, 204] width 54 height 40
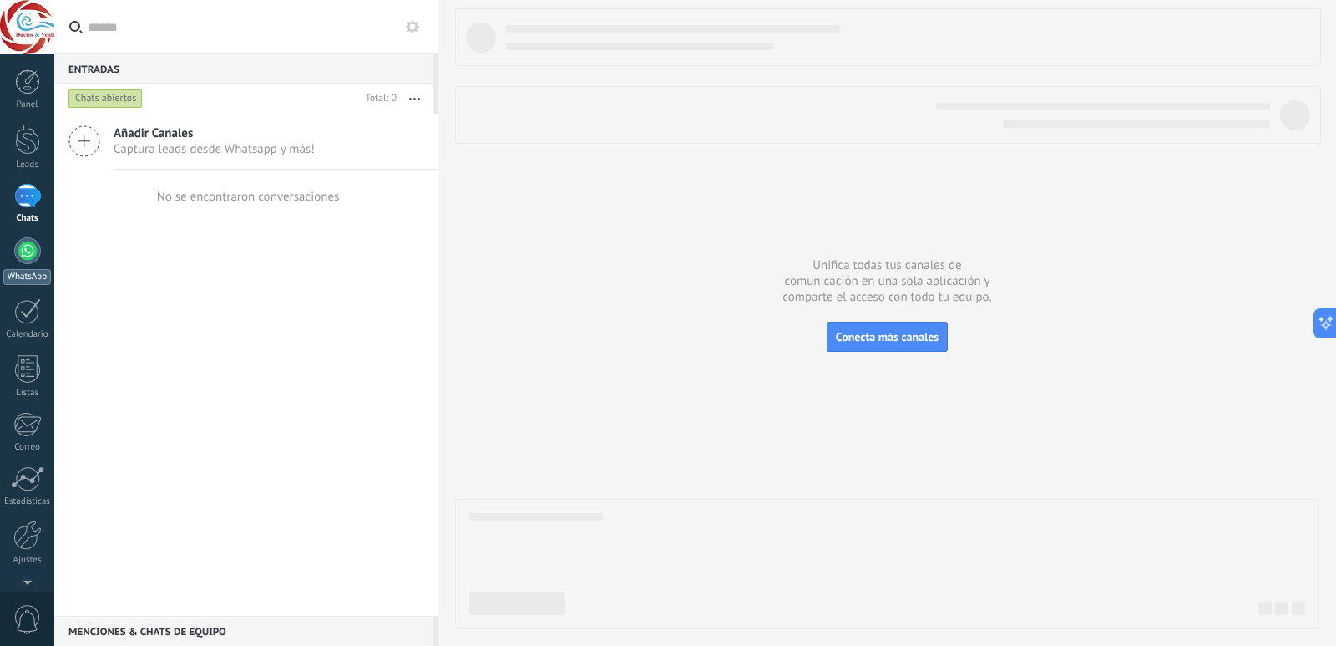
click at [33, 239] on div at bounding box center [27, 250] width 27 height 27
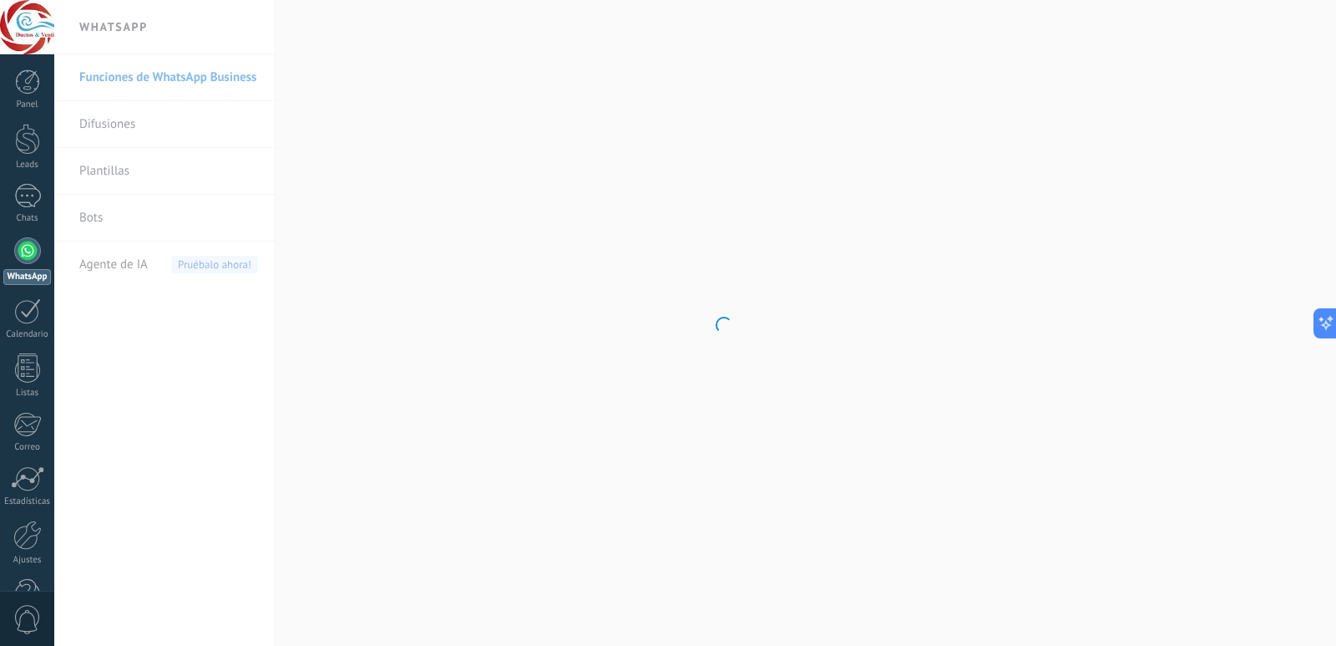
scroll to position [771, 0]
click at [115, 269] on span "Agente de IA" at bounding box center [113, 264] width 68 height 47
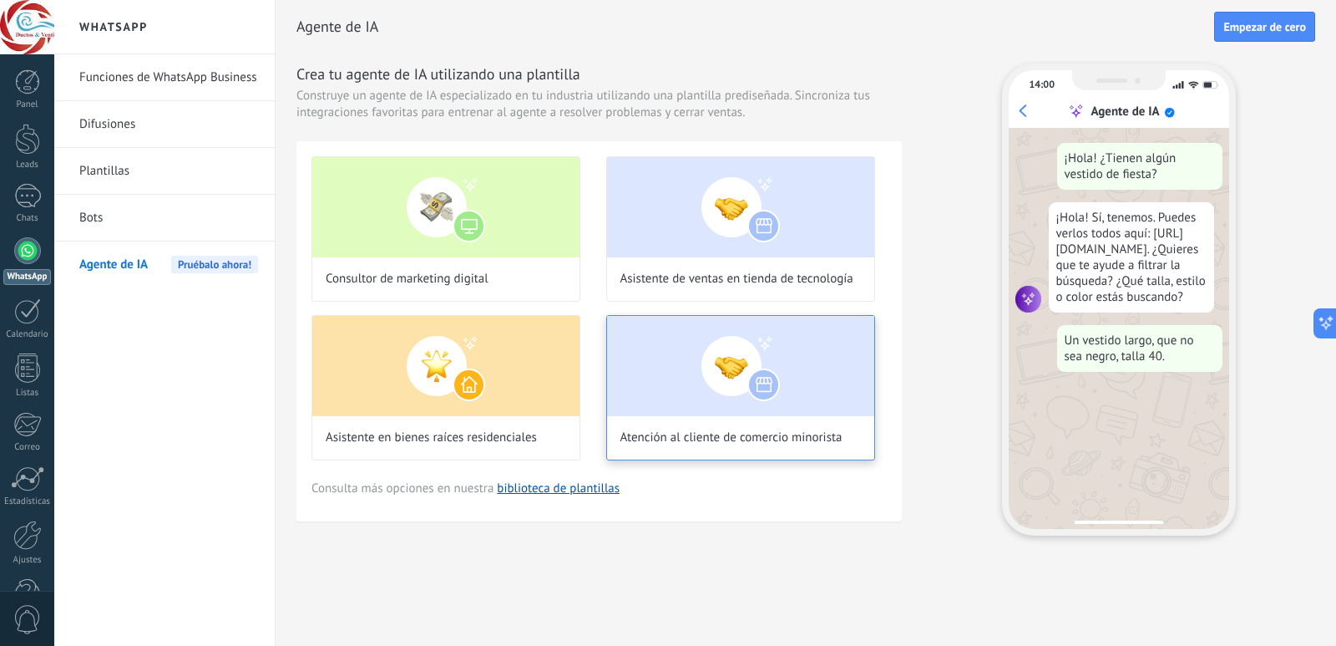
click at [746, 401] on img at bounding box center [740, 366] width 267 height 100
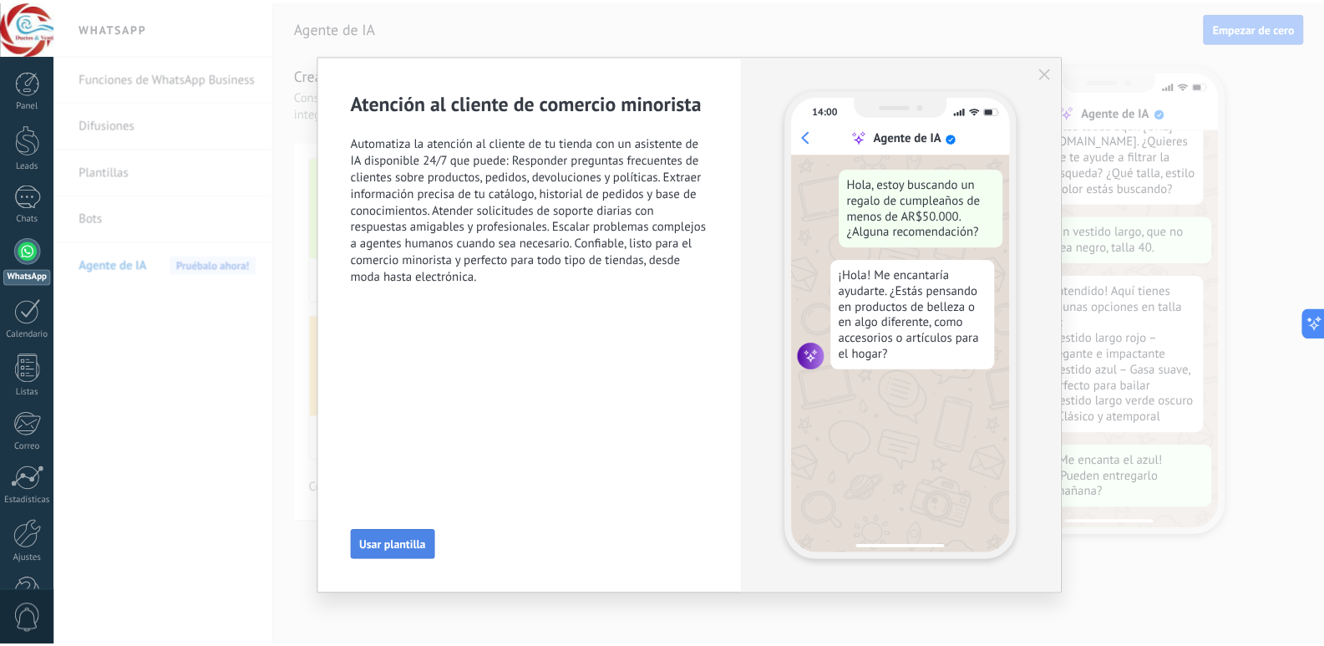
scroll to position [169, 0]
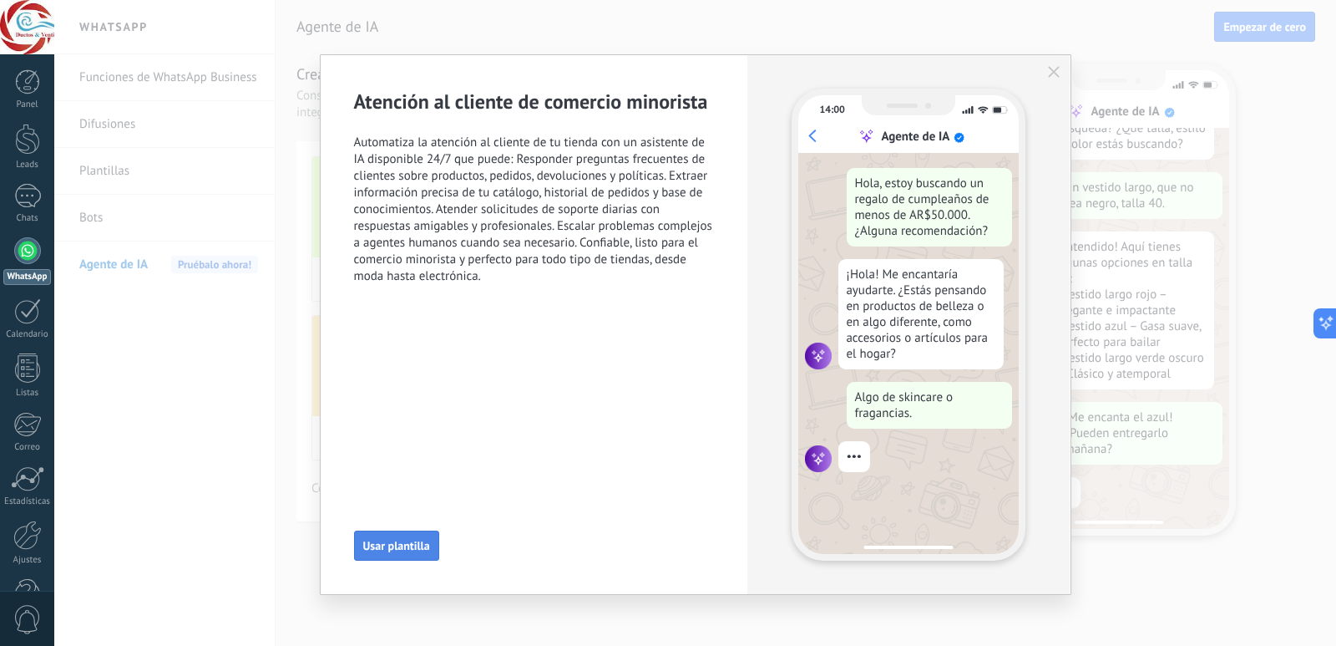
click at [398, 549] on span "Usar plantilla" at bounding box center [396, 546] width 67 height 12
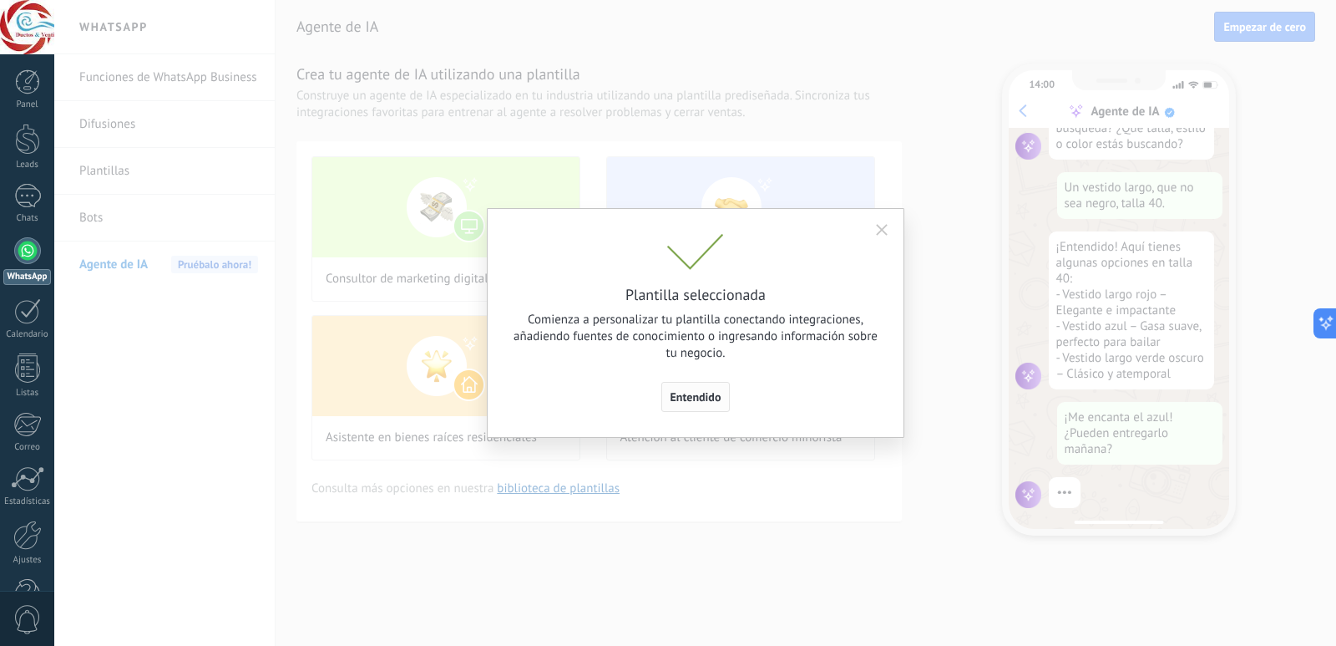
click at [698, 408] on button "Entendido" at bounding box center [696, 397] width 69 height 30
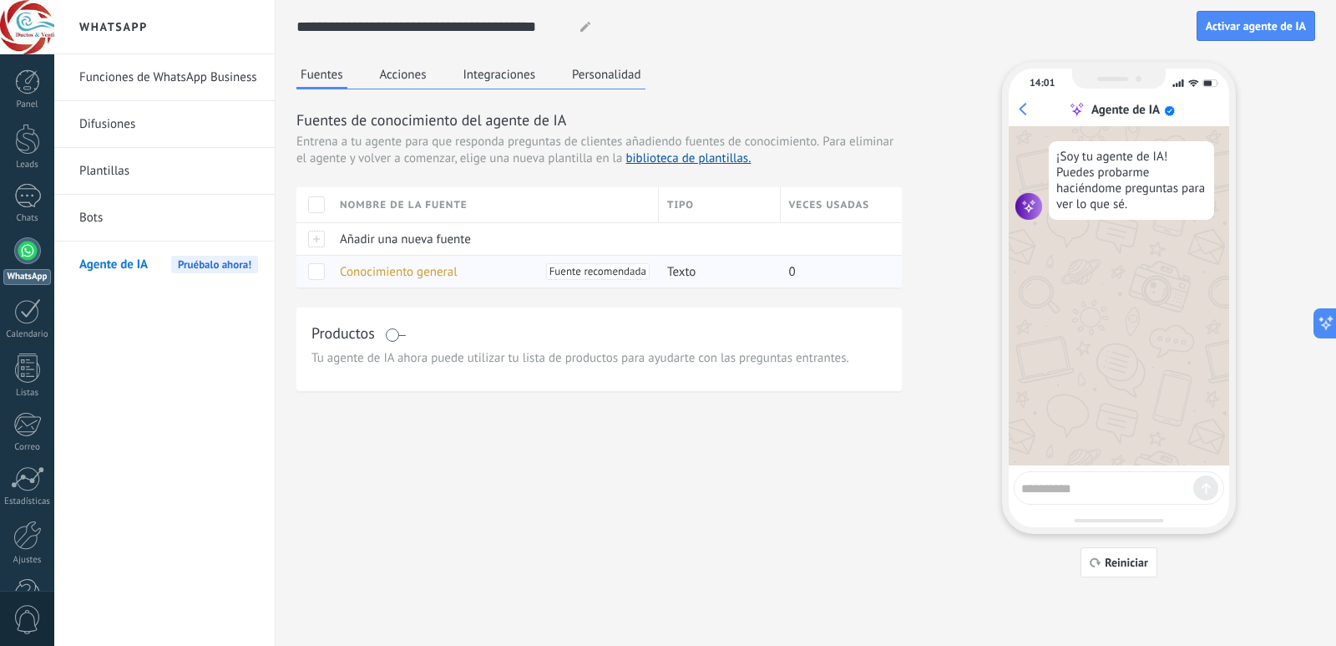
click at [320, 274] on span at bounding box center [316, 271] width 17 height 17
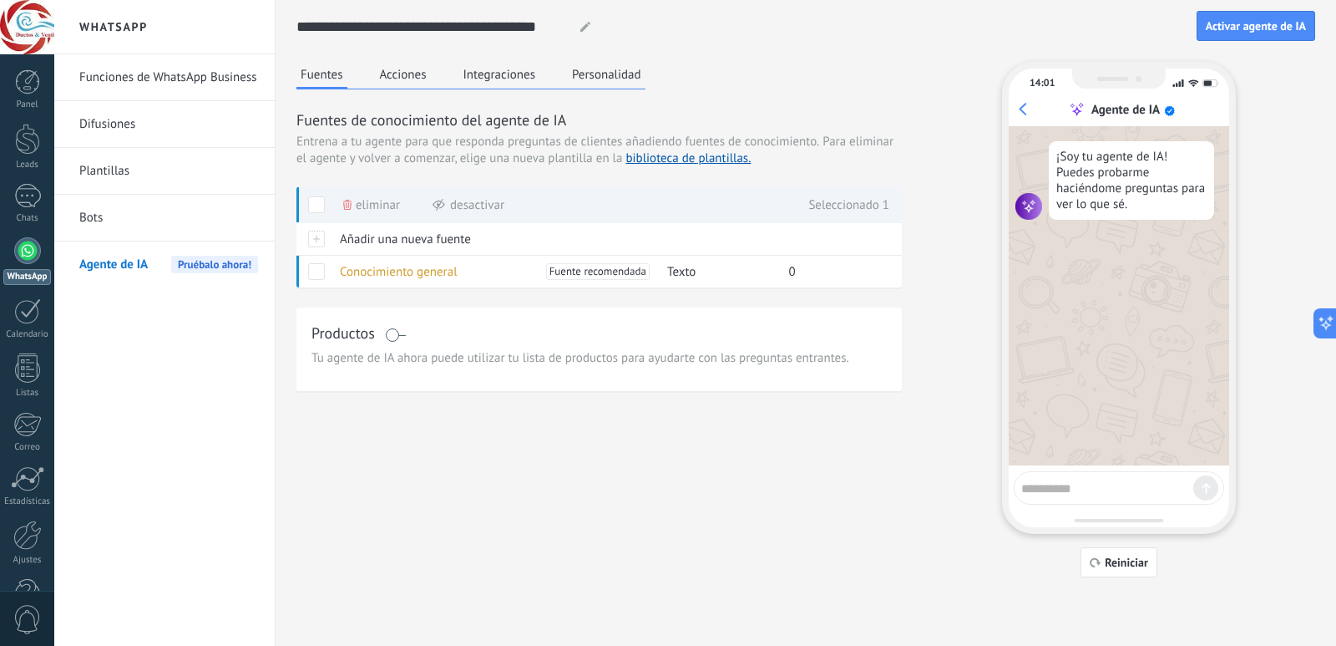
click at [365, 203] on span "Eliminar" at bounding box center [378, 205] width 44 height 33
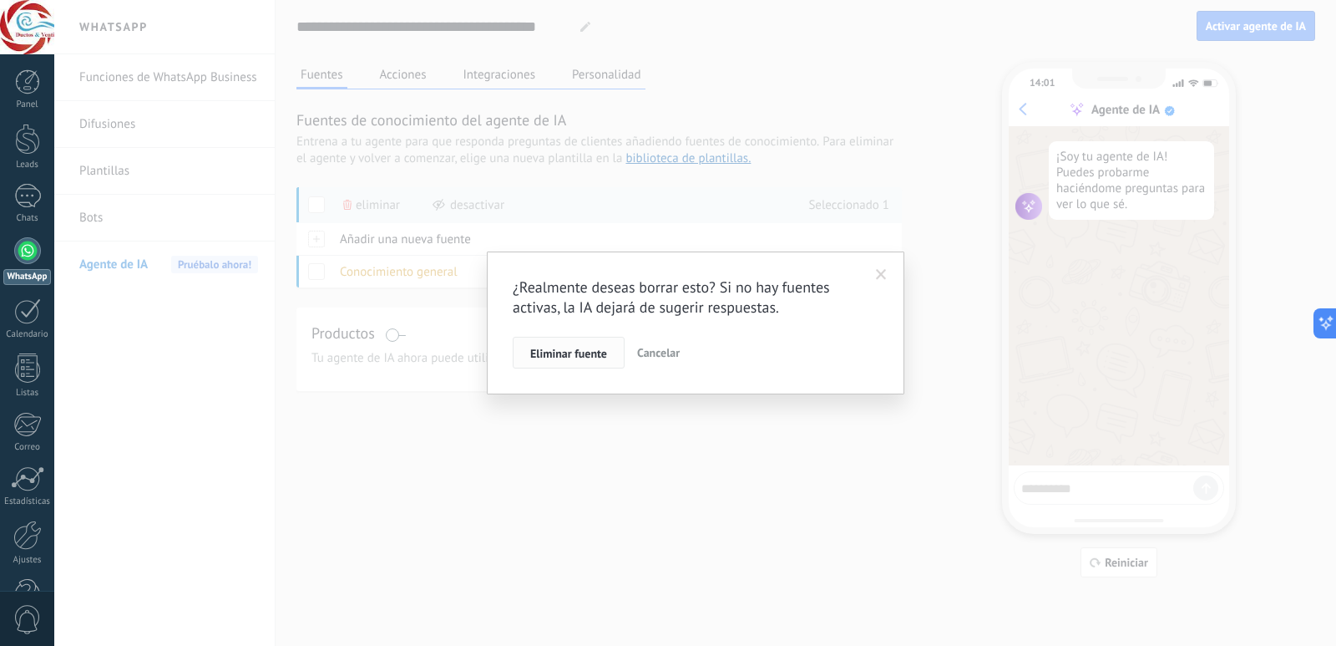
click at [529, 357] on button "Eliminar fuente" at bounding box center [569, 353] width 112 height 32
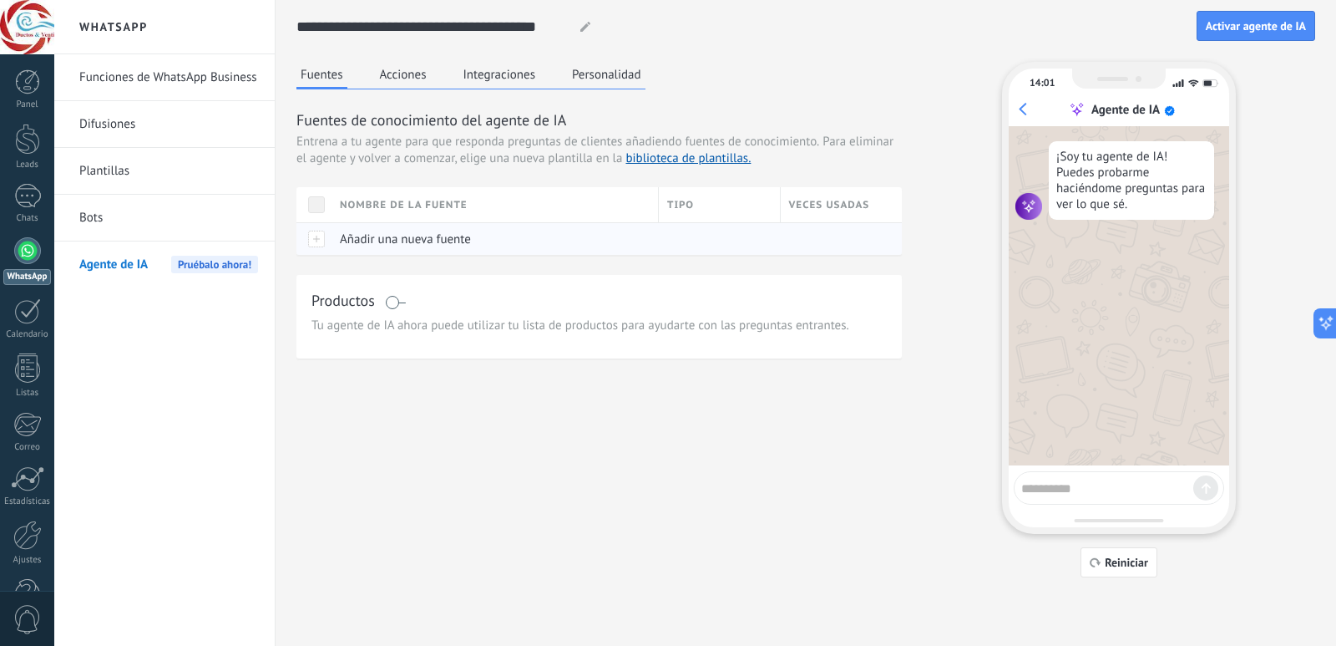
click at [392, 241] on span "Añadir una nueva fuente" at bounding box center [405, 239] width 131 height 16
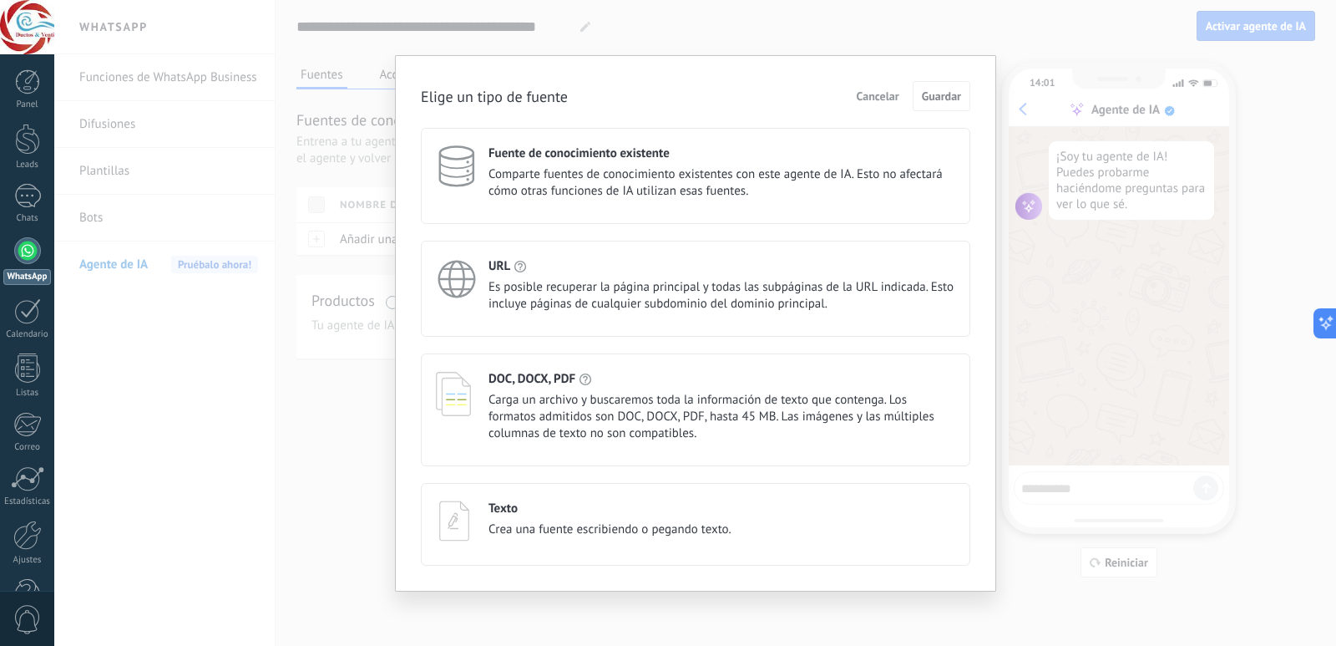
click at [894, 97] on span "Cancelar" at bounding box center [878, 96] width 43 height 12
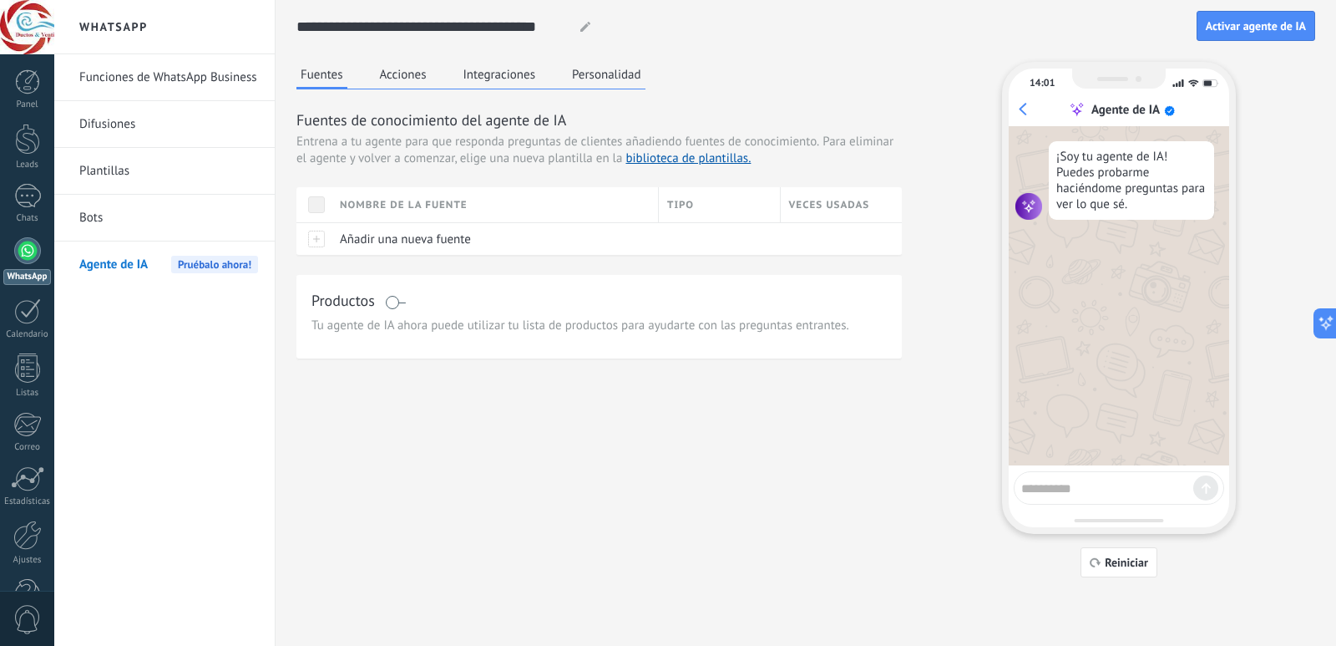
click at [606, 68] on button "Personalidad" at bounding box center [607, 74] width 78 height 25
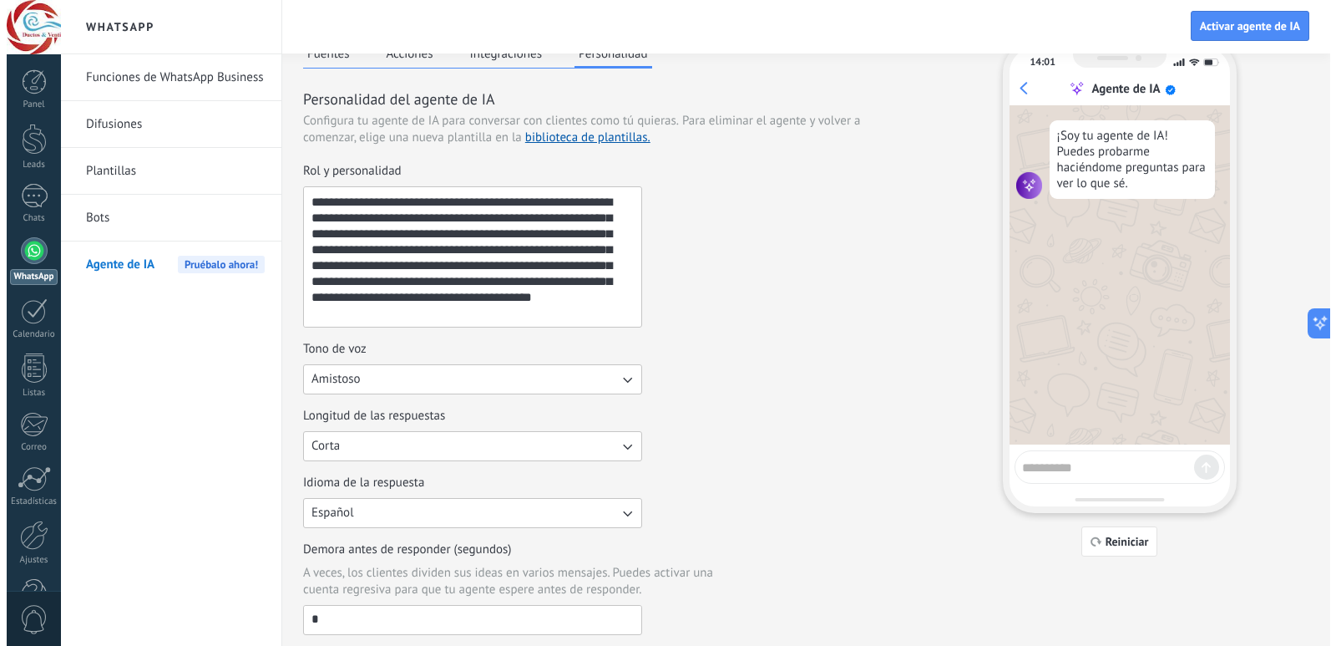
scroll to position [0, 0]
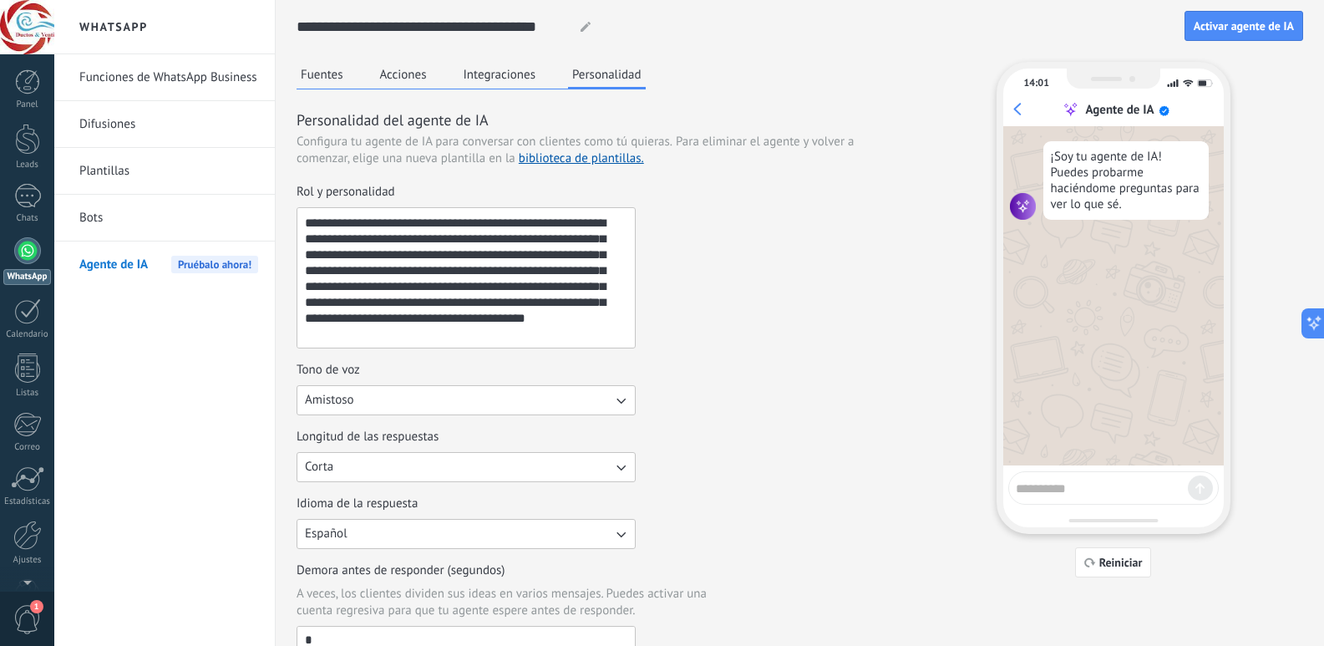
click at [31, 617] on span "1" at bounding box center [27, 619] width 28 height 29
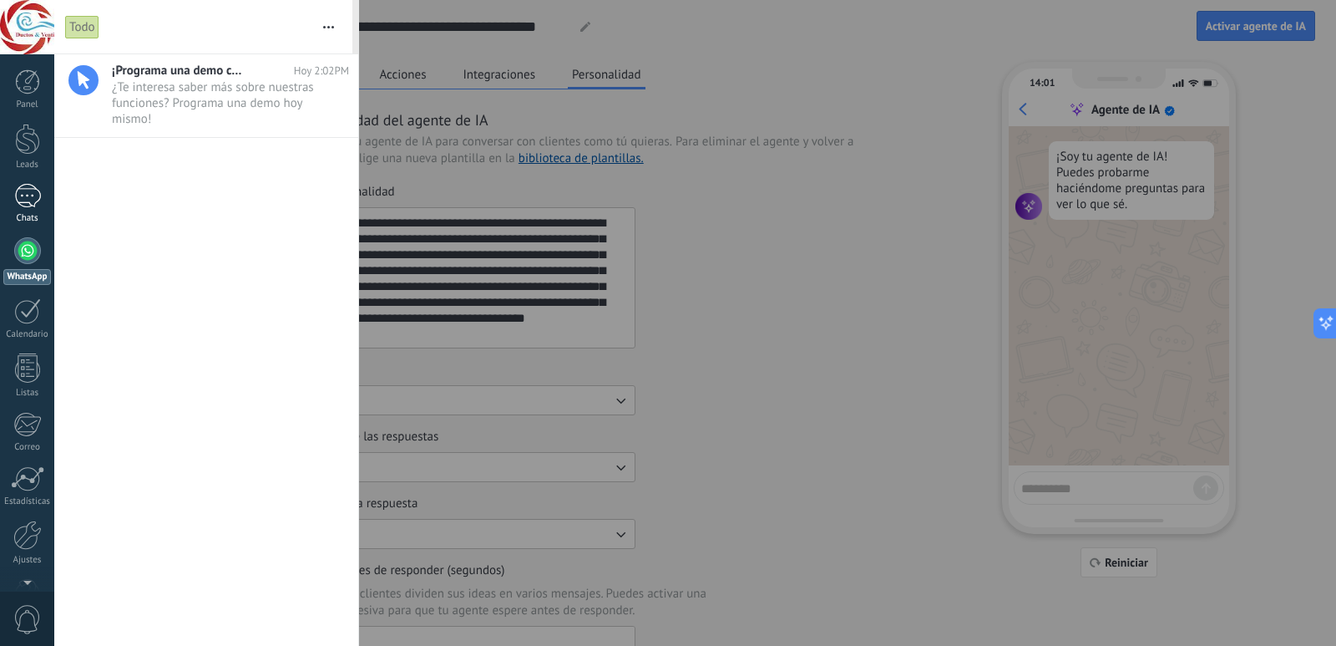
click at [36, 188] on div at bounding box center [27, 196] width 27 height 24
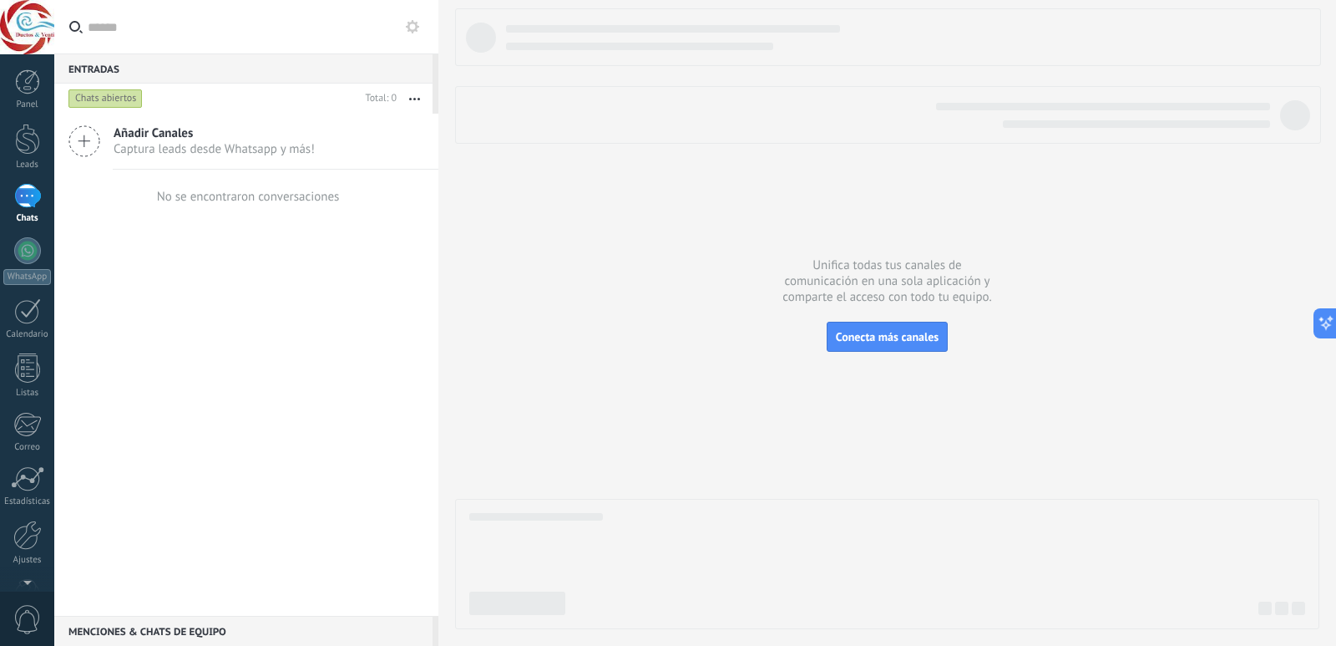
click at [196, 155] on span "Captura leads desde Whatsapp y más!" at bounding box center [214, 149] width 201 height 16
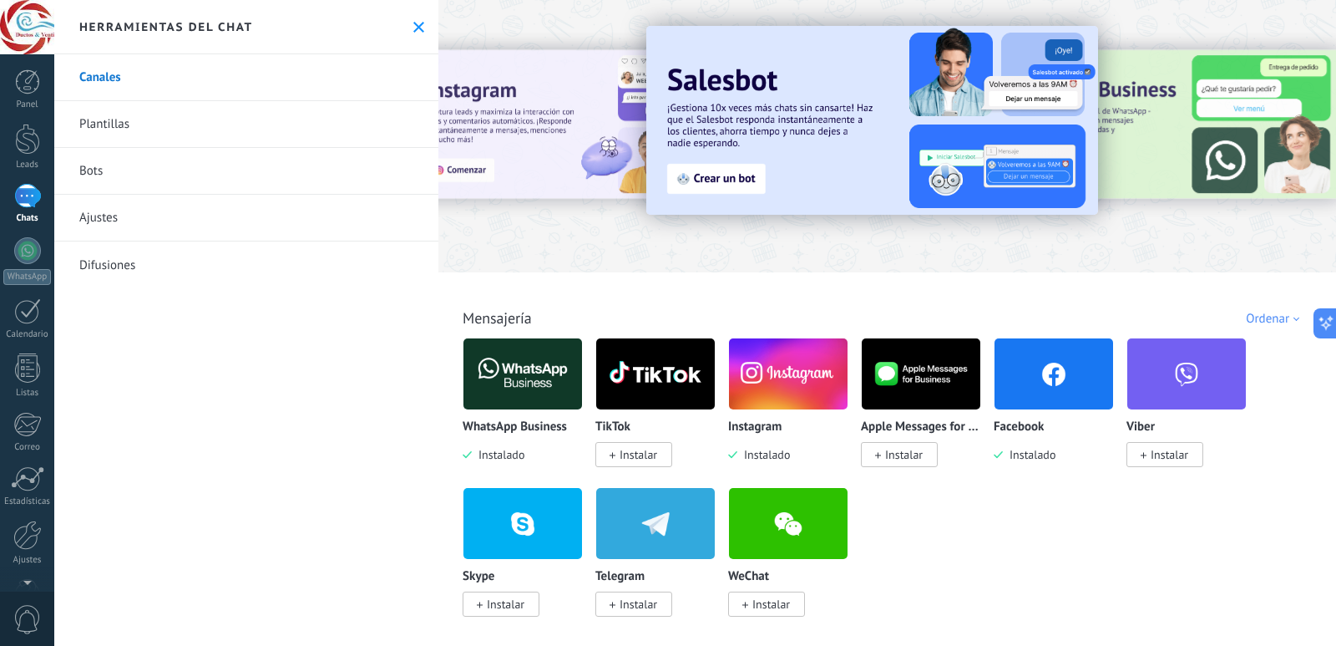
click at [1160, 111] on div at bounding box center [1302, 135] width 376 height 150
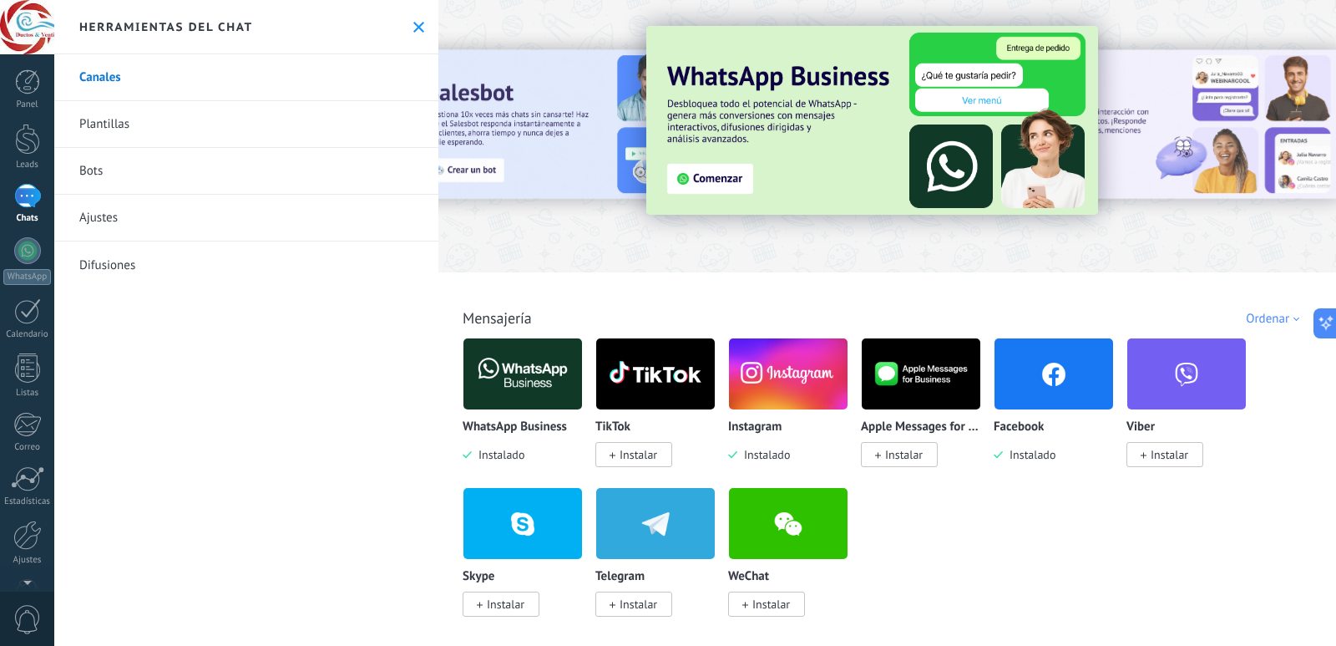
click at [728, 175] on img at bounding box center [872, 120] width 452 height 189
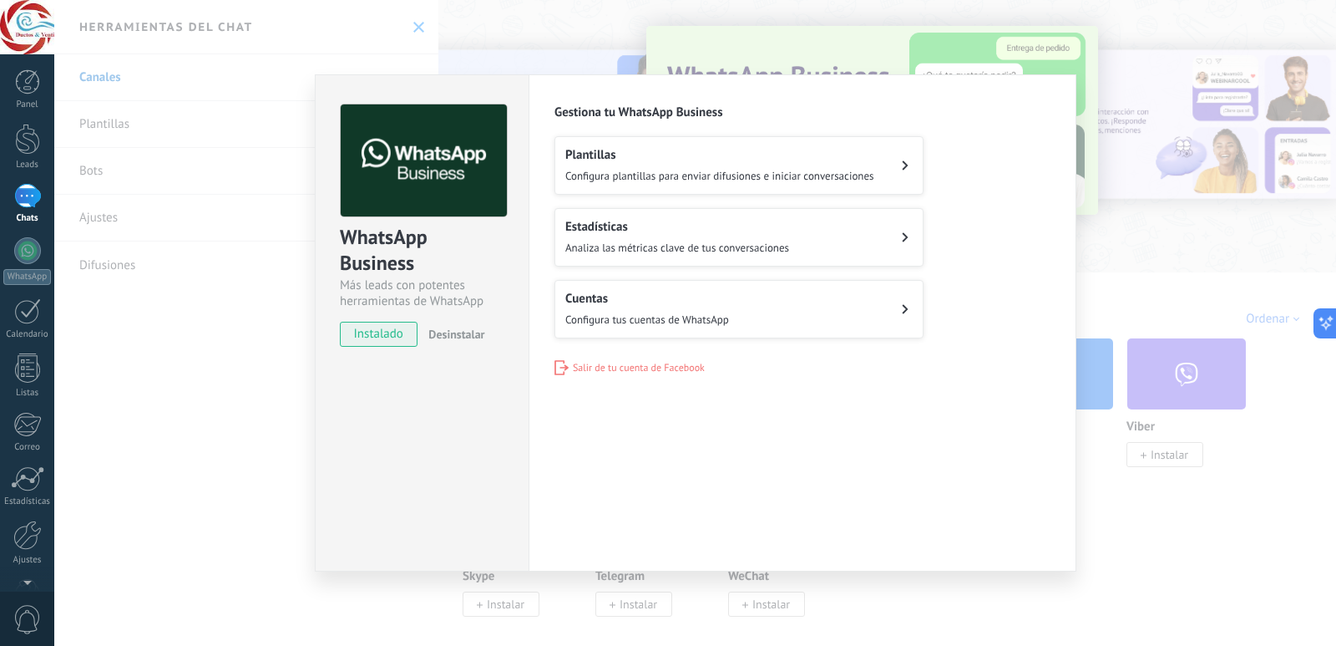
click at [667, 171] on span "Configura plantillas para enviar difusiones e iniciar conversaciones" at bounding box center [719, 176] width 309 height 14
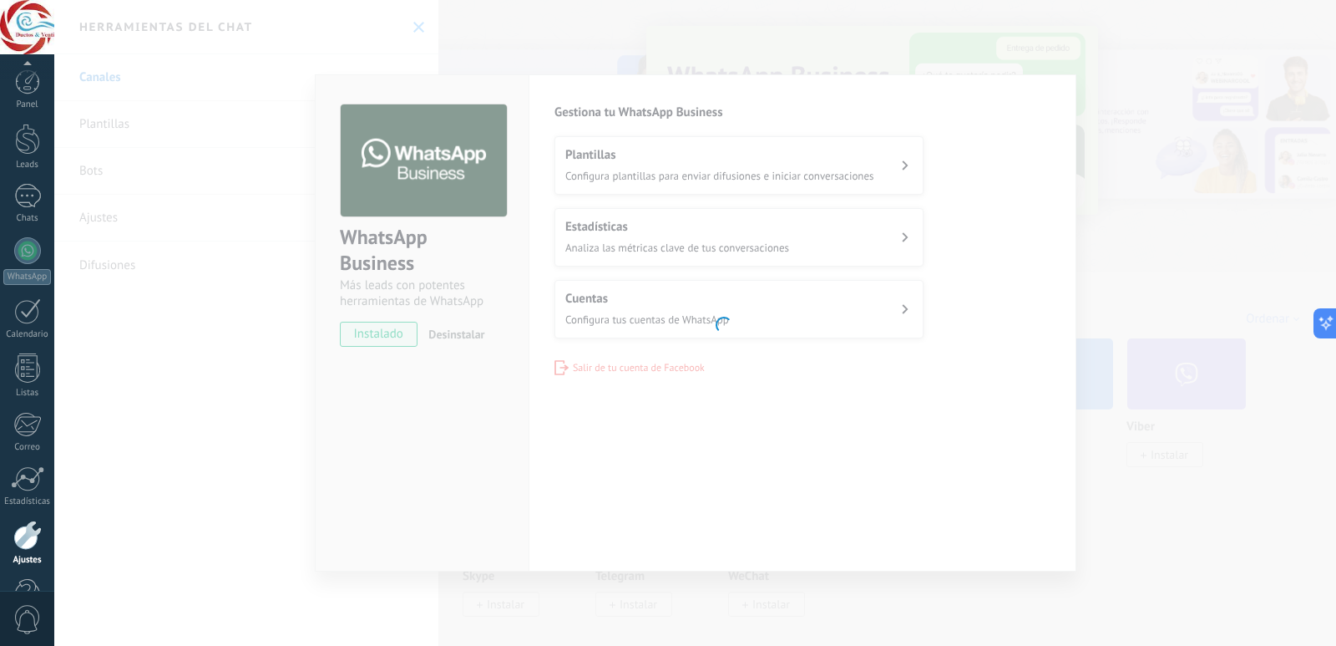
scroll to position [49, 0]
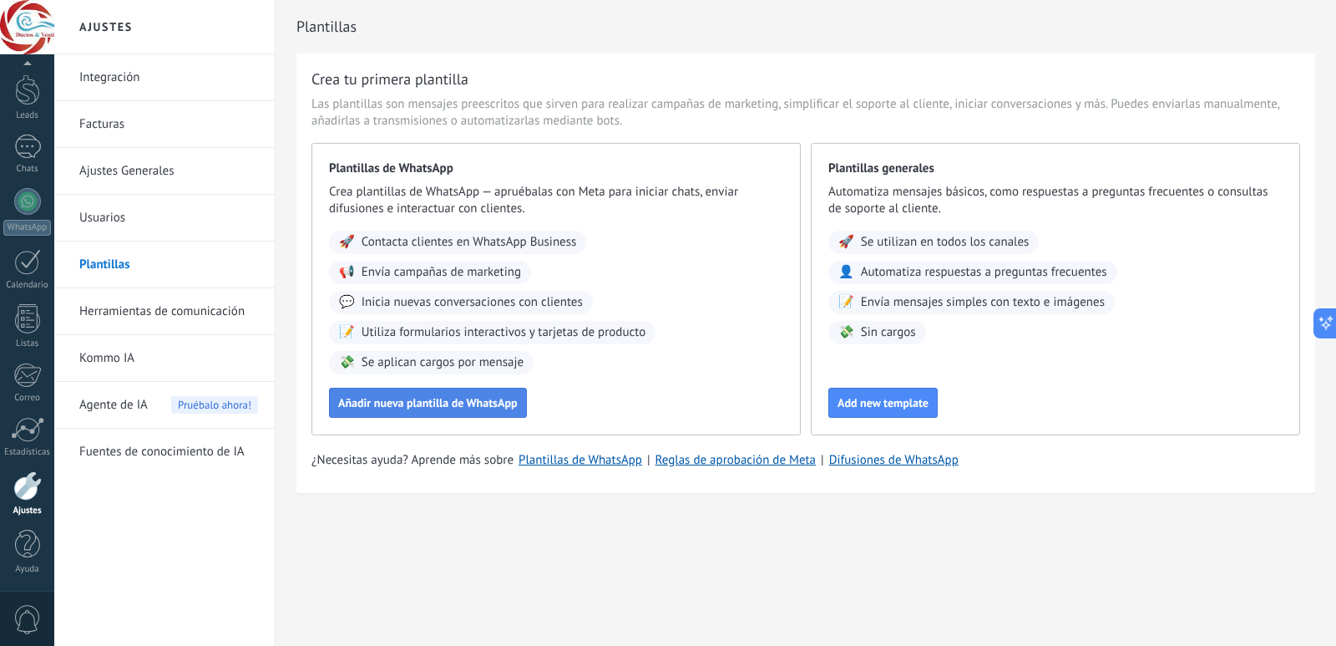
click at [462, 403] on span "Añadir nueva plantilla de WhatsApp" at bounding box center [428, 403] width 180 height 12
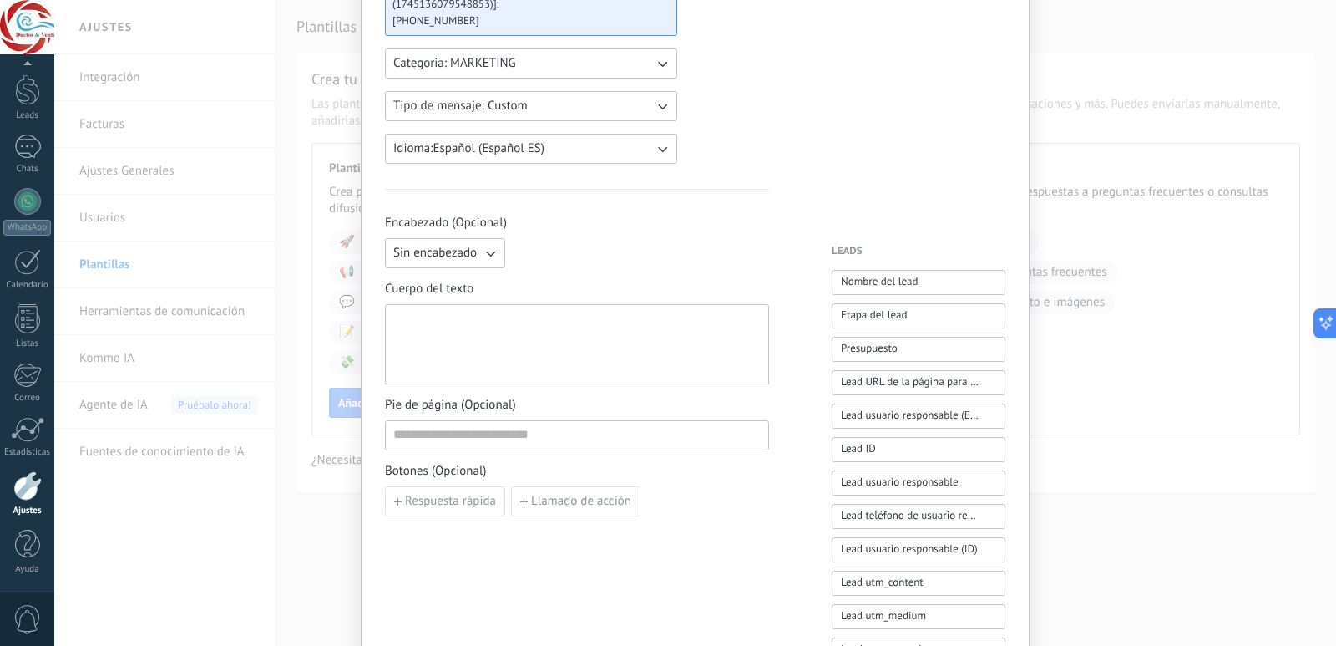
scroll to position [247, 0]
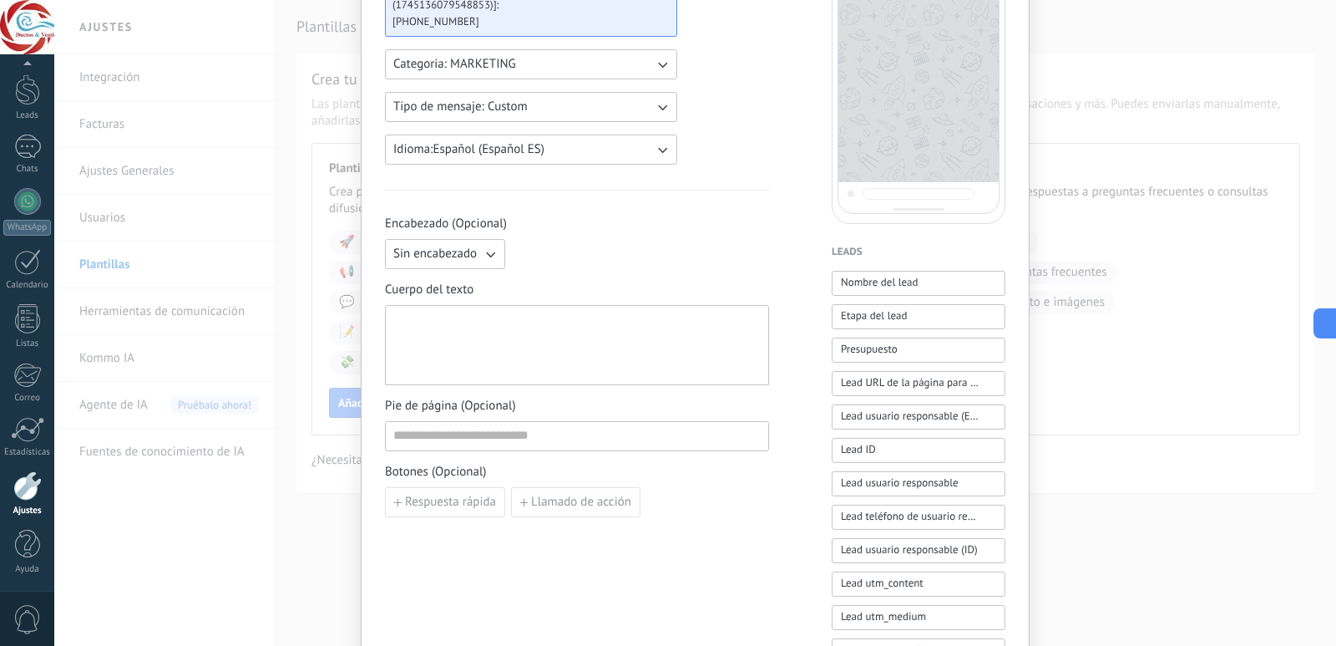
click at [669, 242] on div "Sin encabezado" at bounding box center [577, 254] width 384 height 30
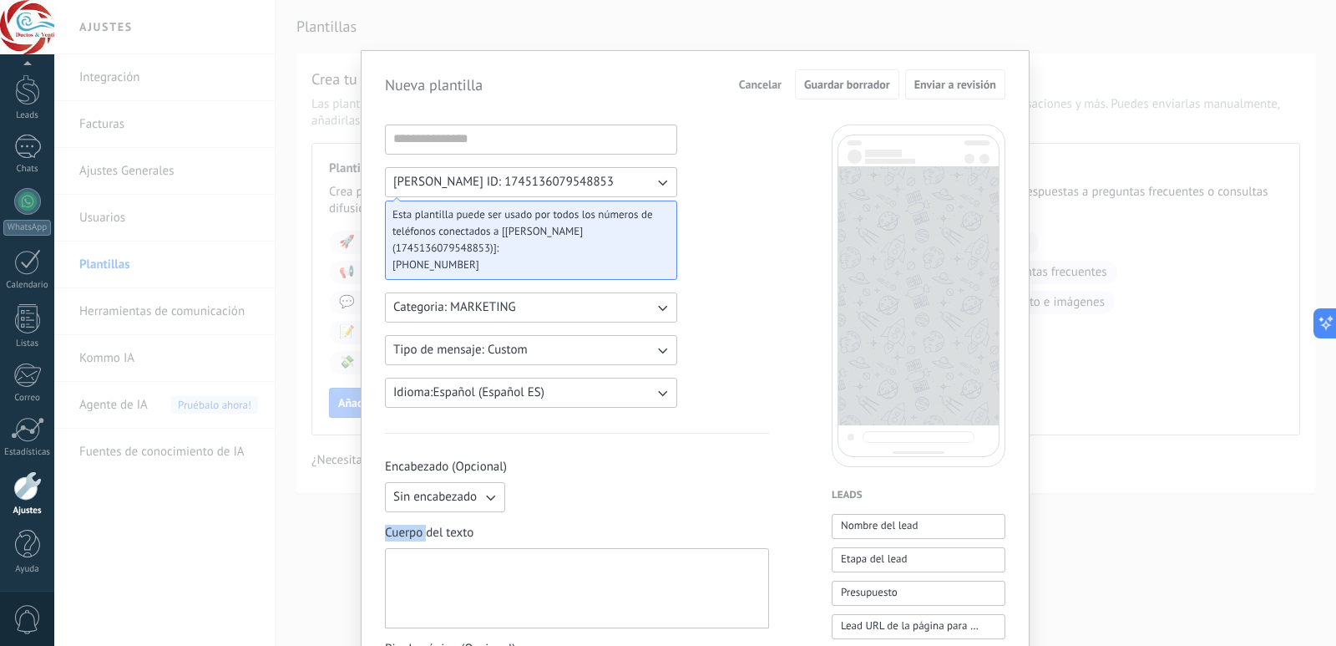
scroll to position [0, 0]
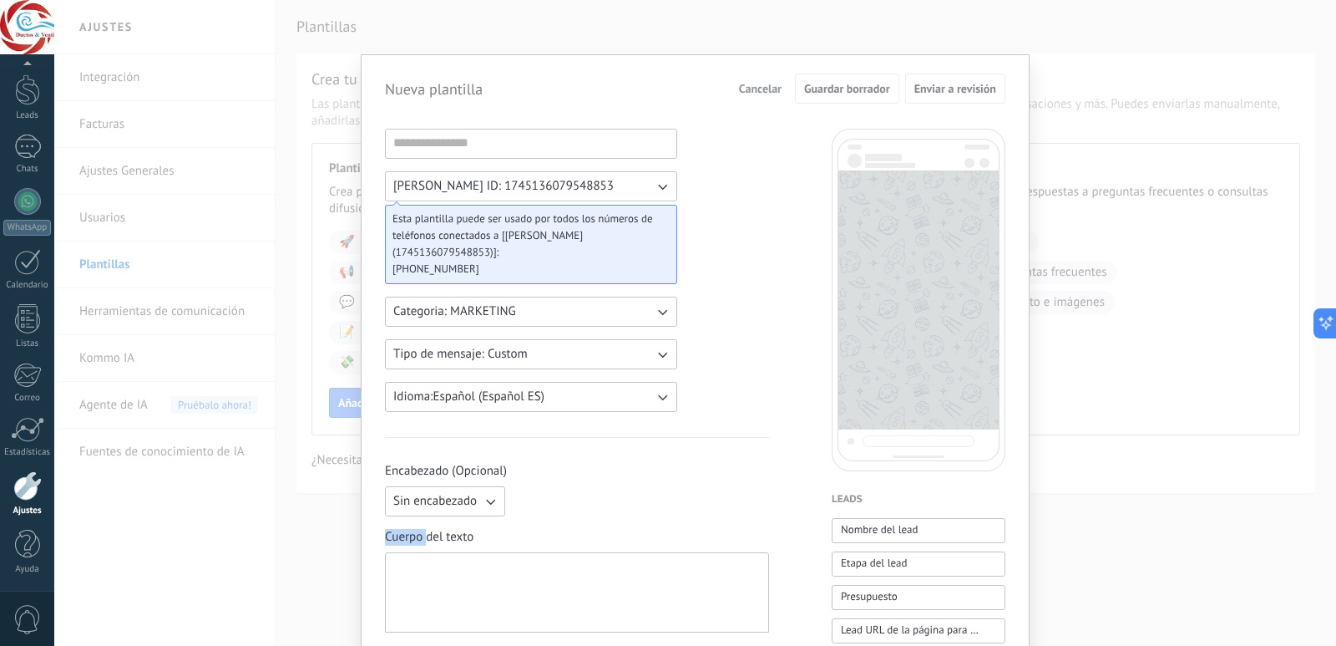
click at [495, 309] on span "Categoria: MARKETING" at bounding box center [454, 311] width 123 height 17
click at [598, 351] on button "Tipo de mensaje: Custom" at bounding box center [531, 354] width 292 height 30
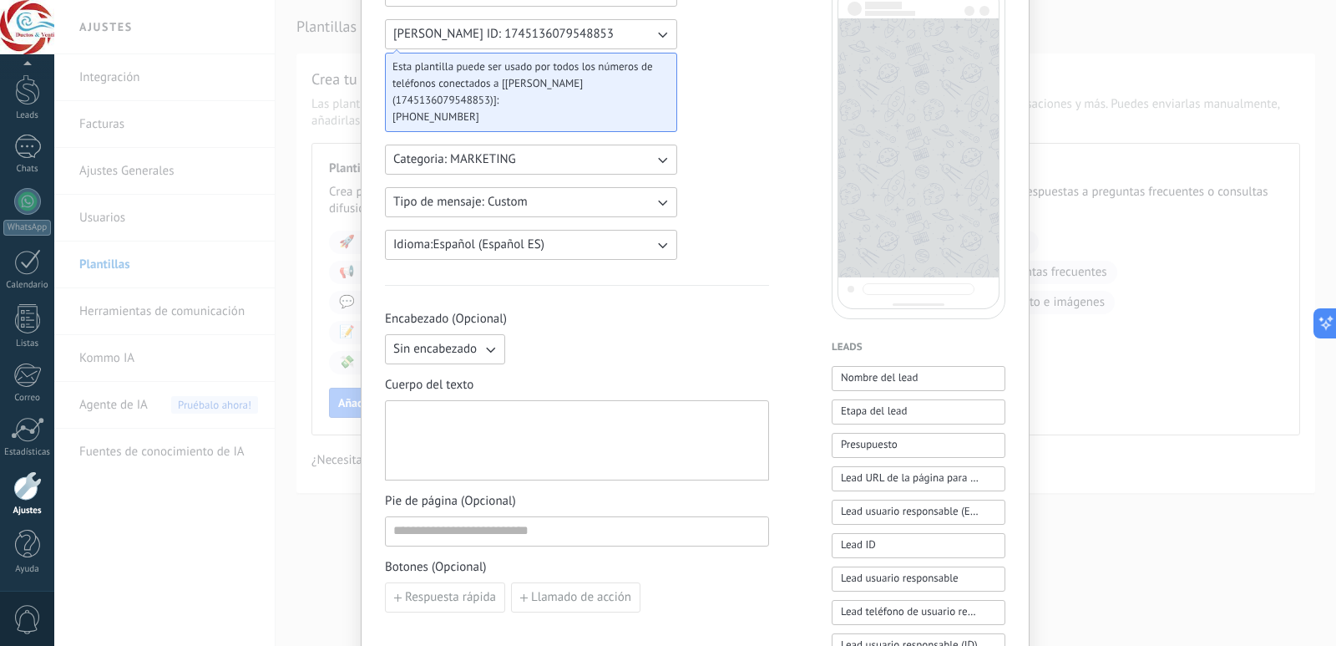
scroll to position [153, 0]
click at [482, 345] on icon "button" at bounding box center [490, 348] width 17 height 17
click at [482, 345] on li "Sin encabezado" at bounding box center [439, 348] width 129 height 28
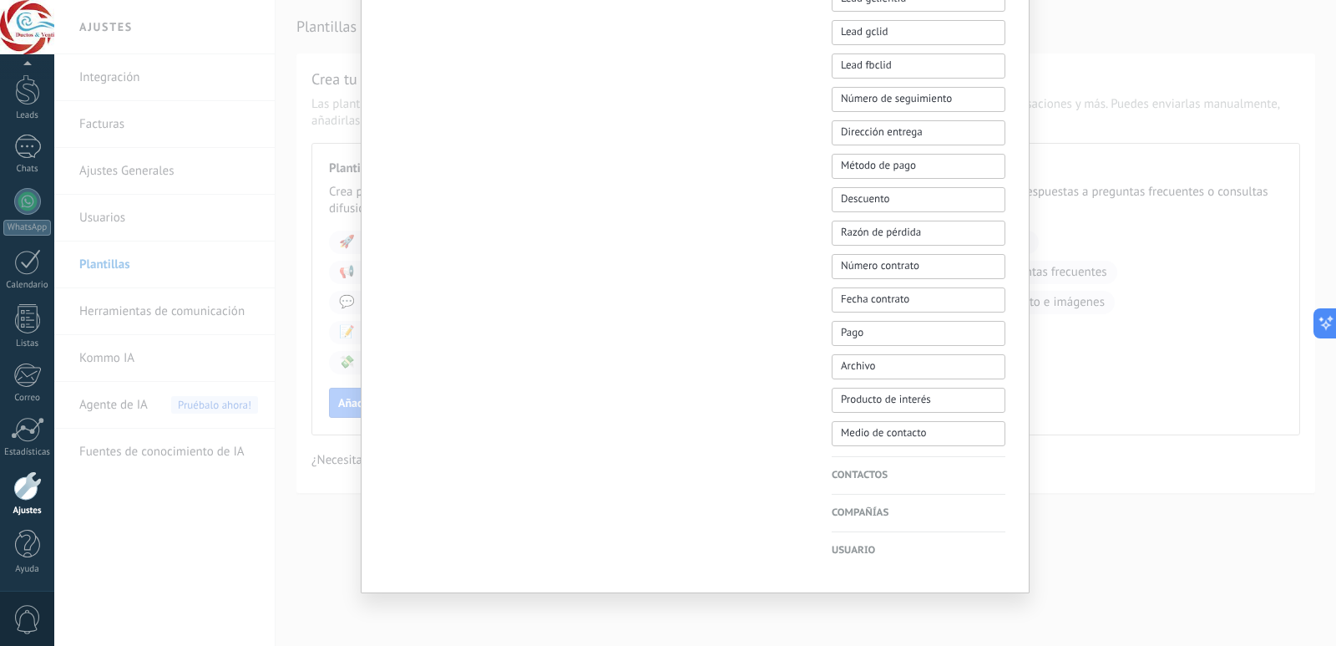
scroll to position [1067, 0]
click at [241, 586] on div "Nueva plantilla Cancelar Guardar borrador Enviar a revisión ana muñoz WABA ID: …" at bounding box center [695, 323] width 1282 height 646
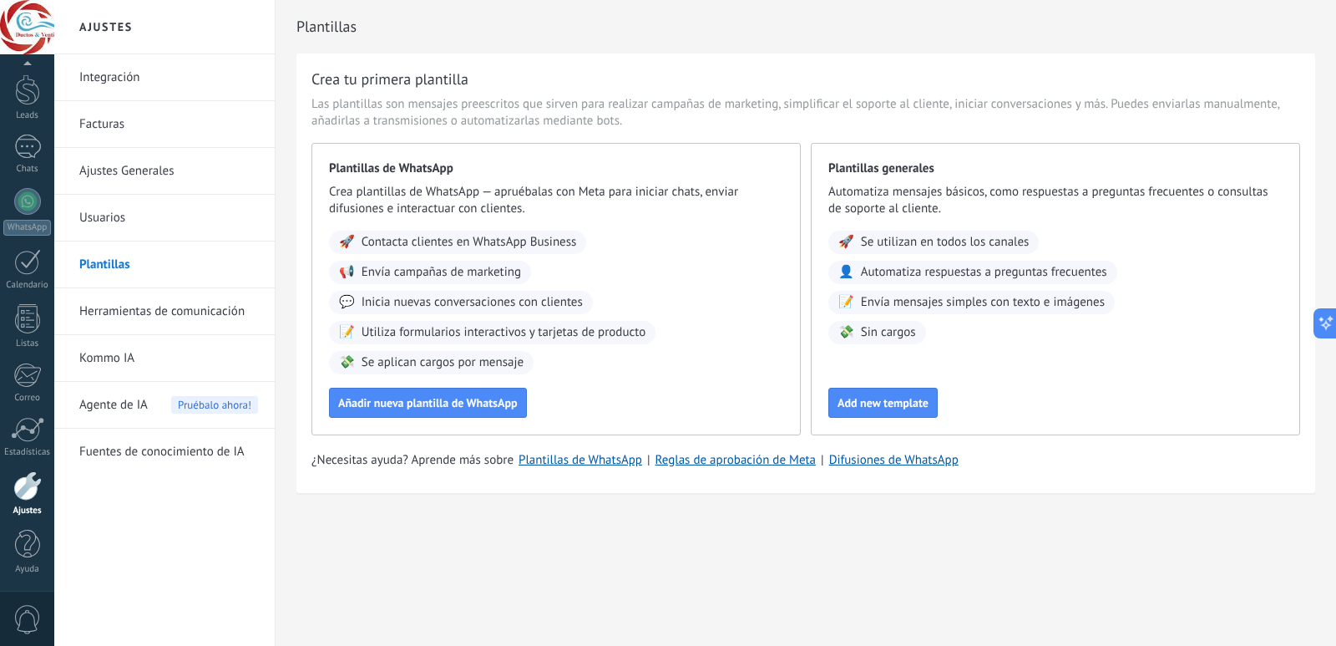
scroll to position [0, 0]
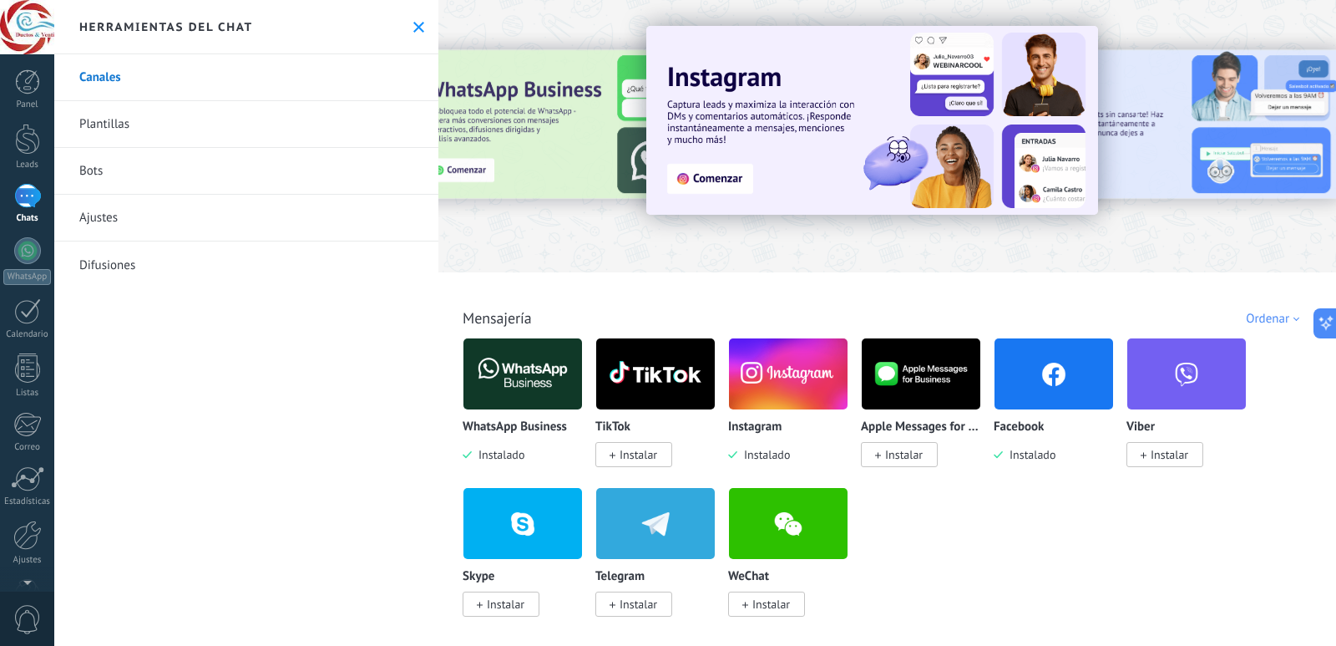
click at [155, 134] on link "Plantillas" at bounding box center [246, 124] width 384 height 47
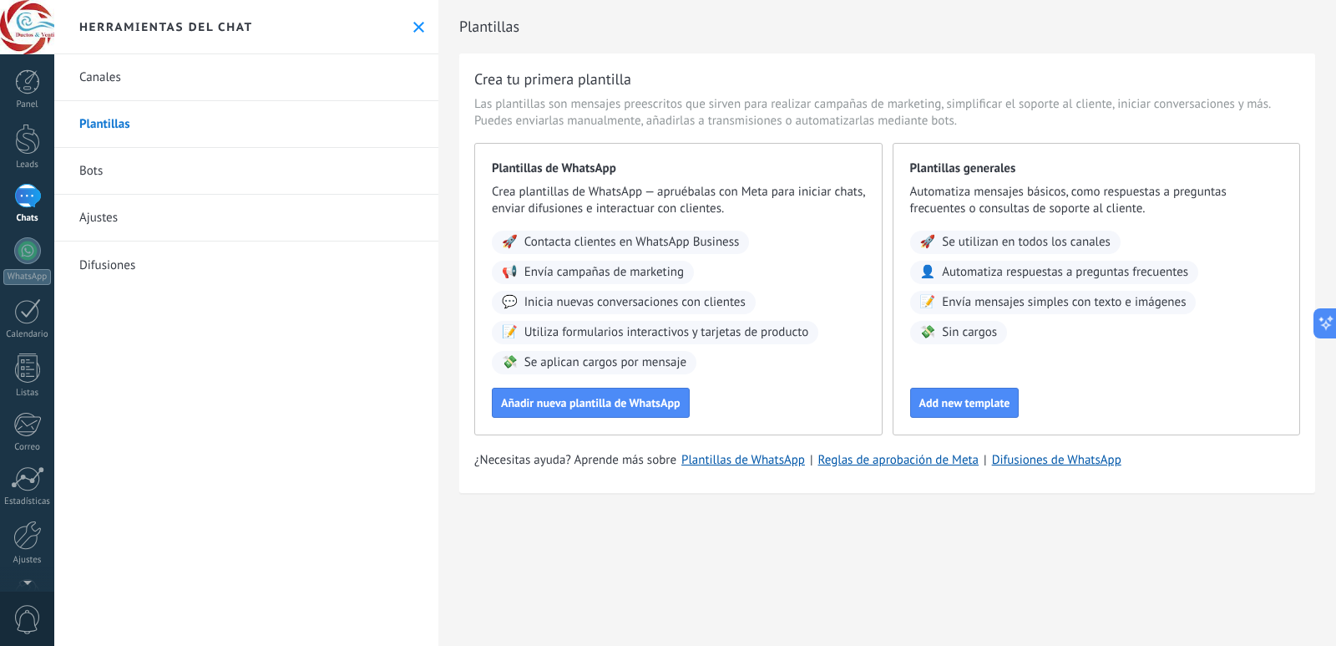
click at [142, 155] on link "Bots" at bounding box center [246, 171] width 384 height 47
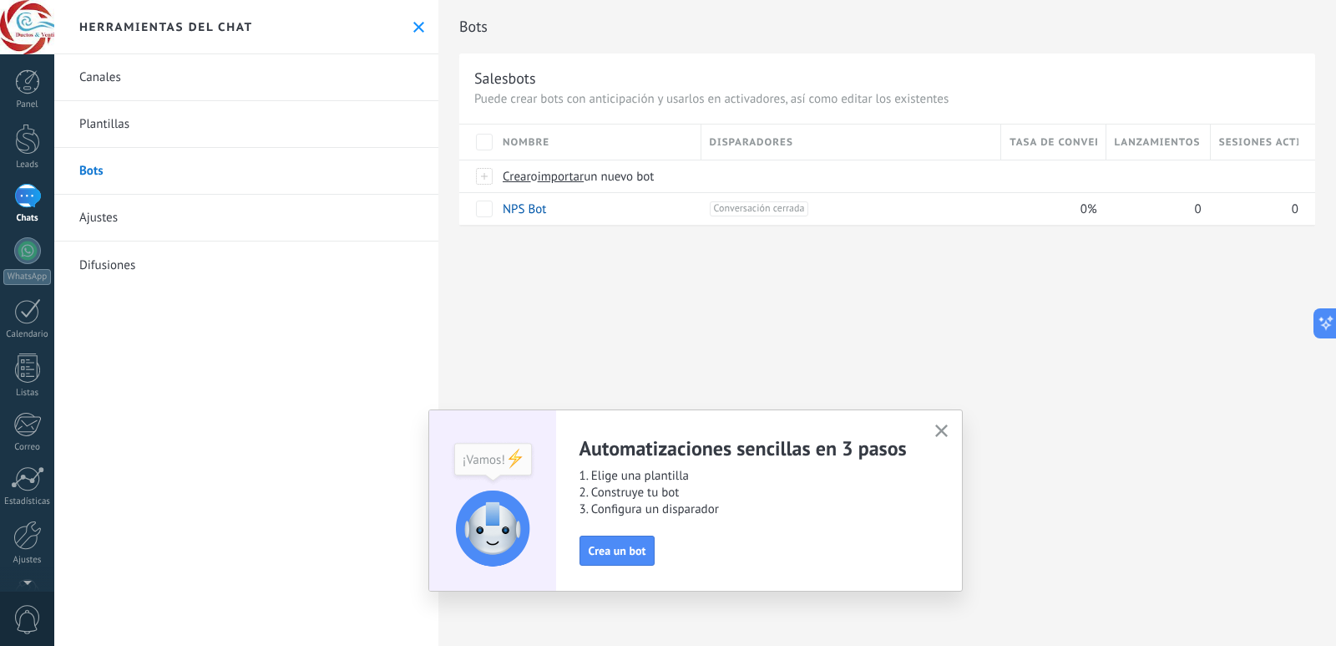
click at [119, 228] on link "Ajustes" at bounding box center [246, 218] width 384 height 47
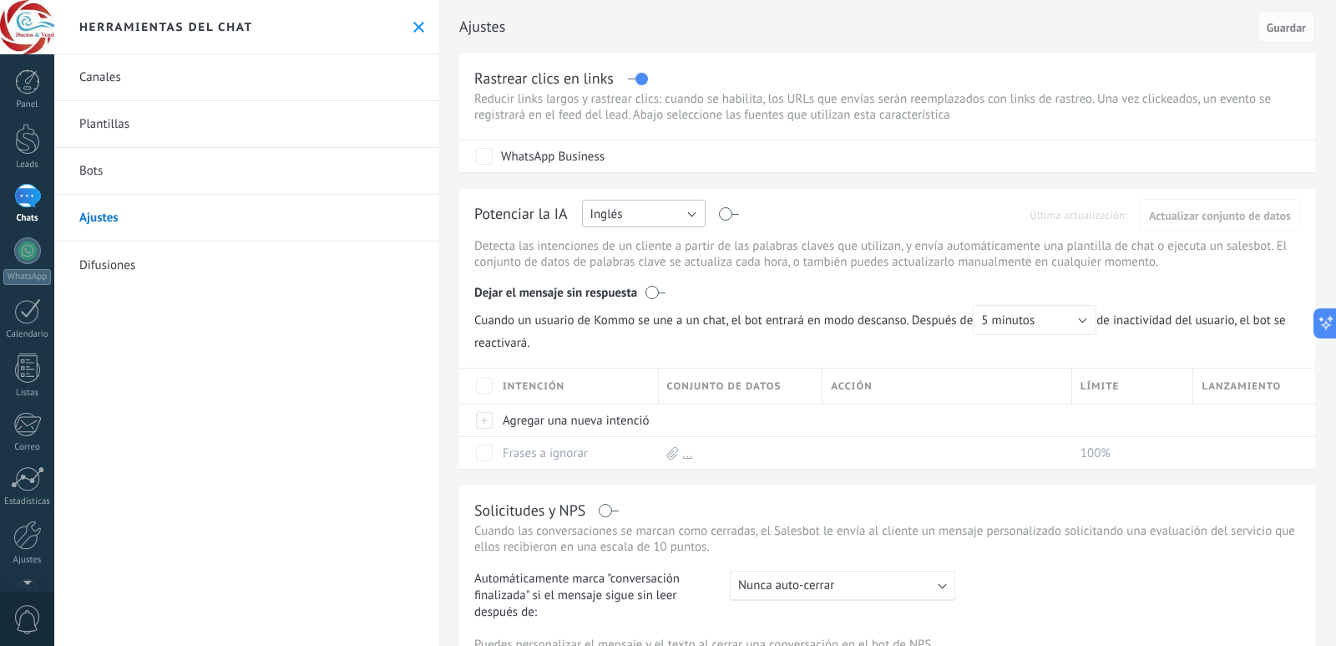
click at [652, 216] on button "Inglés" at bounding box center [644, 214] width 124 height 28
click at [615, 280] on li "Español" at bounding box center [638, 271] width 133 height 28
click at [836, 285] on div "Dejar el mensaje sin respuesta" at bounding box center [887, 285] width 826 height 32
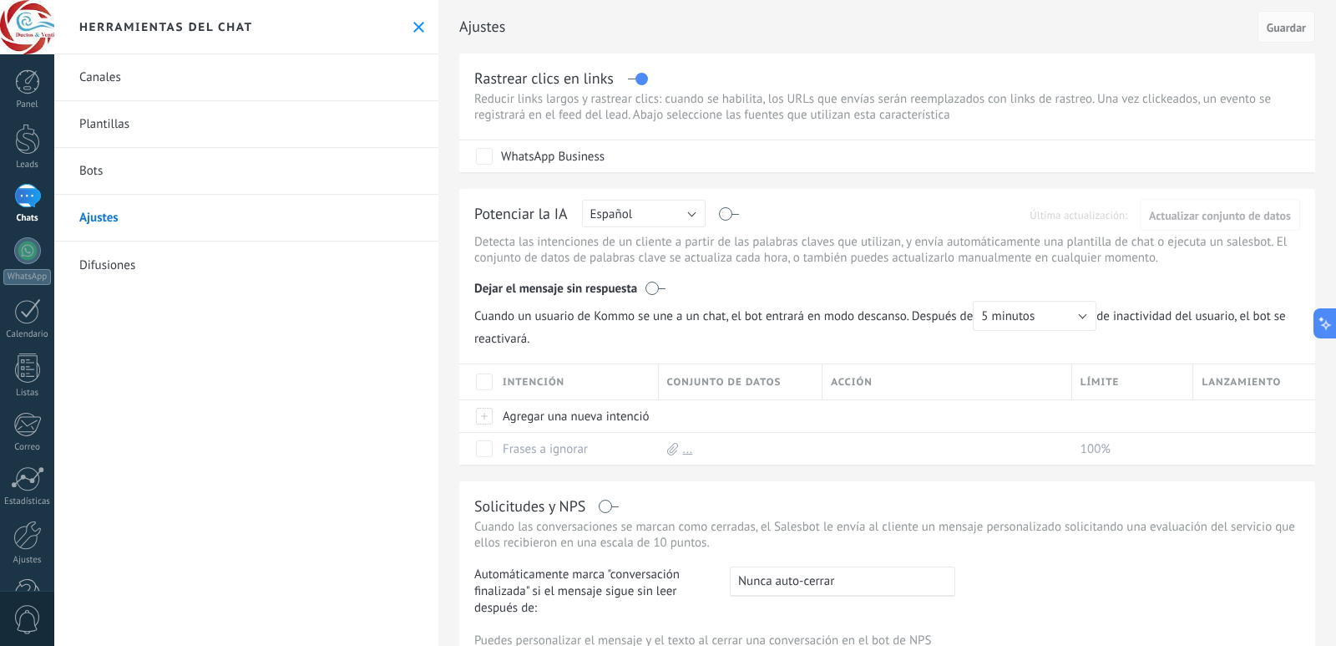
click at [836, 285] on div "Dejar el mensaje sin respuesta" at bounding box center [887, 285] width 826 height 32
click at [38, 139] on div at bounding box center [27, 139] width 25 height 31
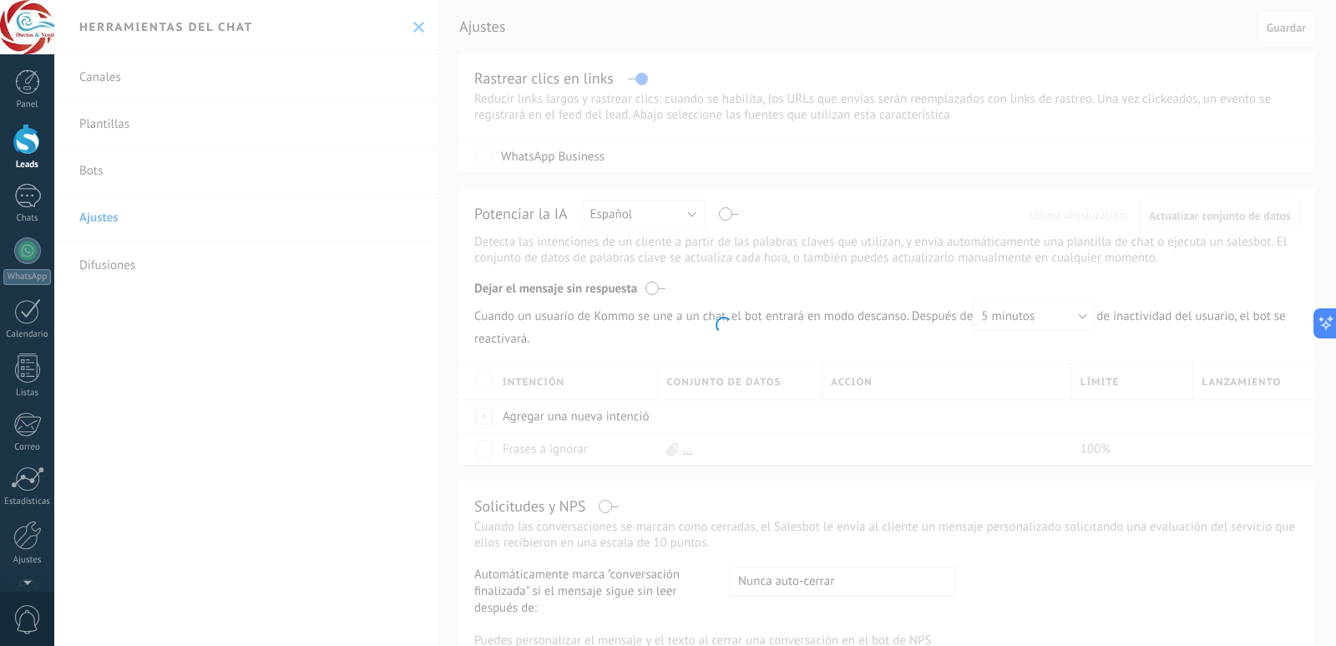
scroll to position [733, 0]
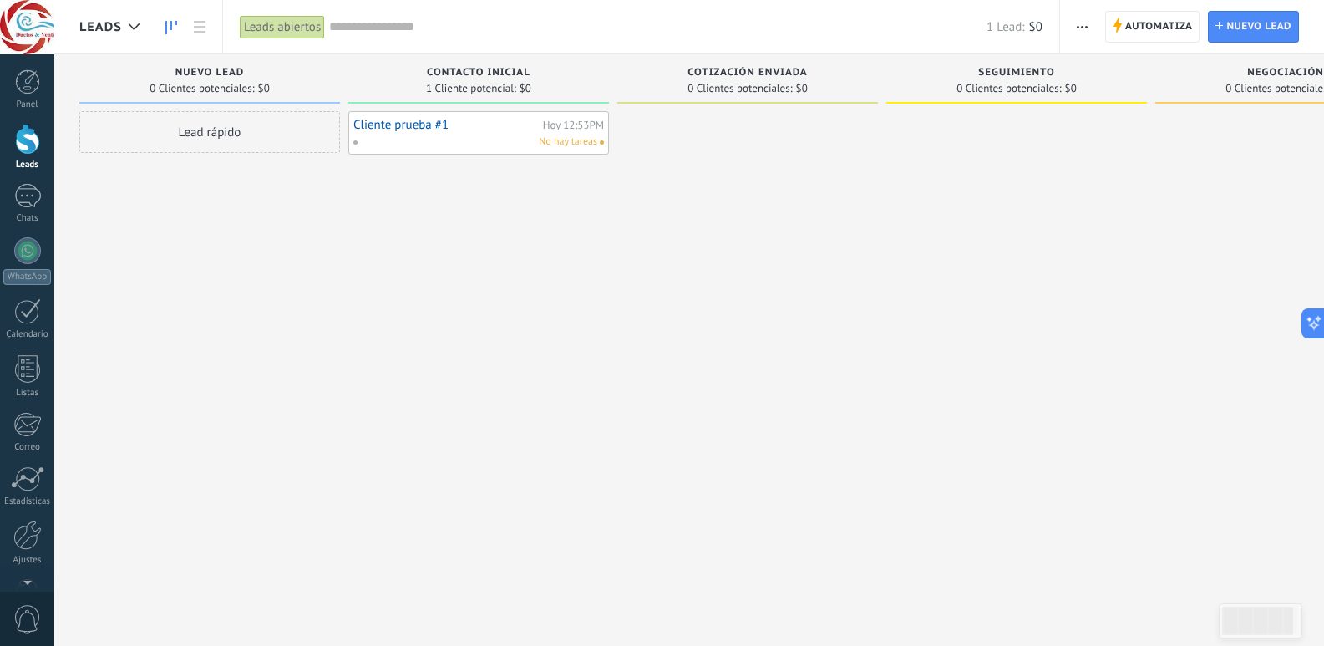
click at [261, 25] on div "Leads abiertos" at bounding box center [282, 27] width 85 height 24
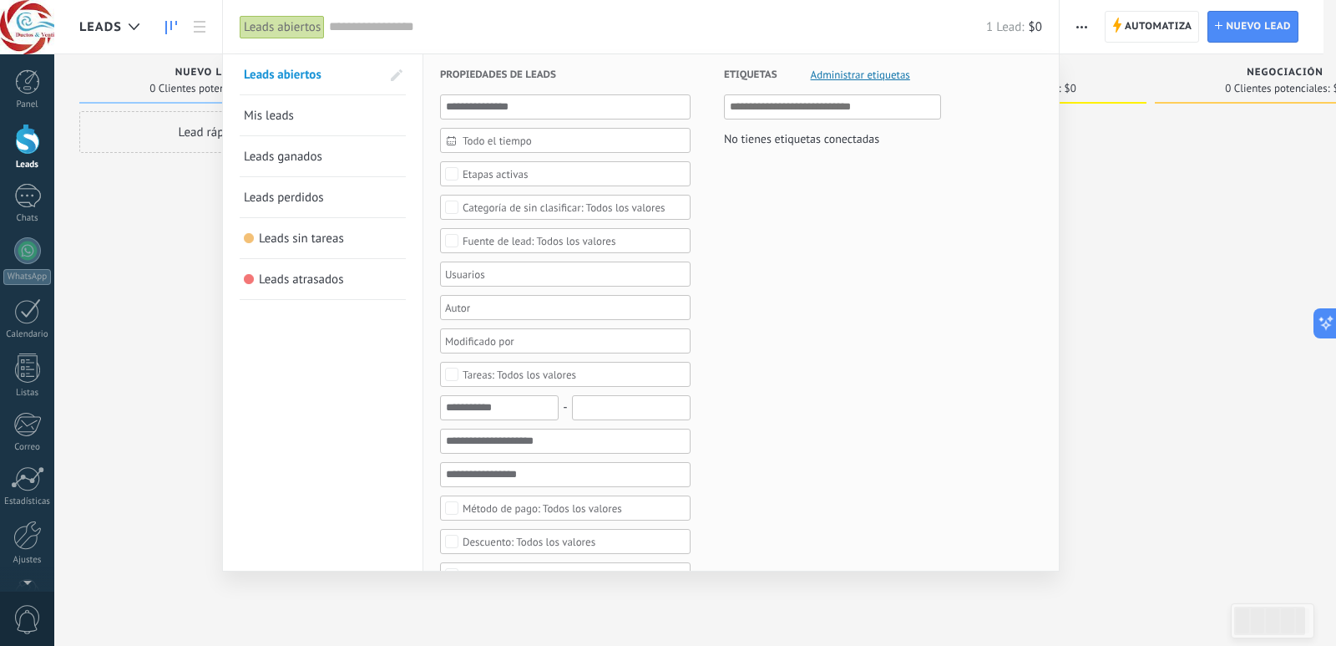
click at [293, 246] on link "Leads sin tareas" at bounding box center [323, 238] width 158 height 40
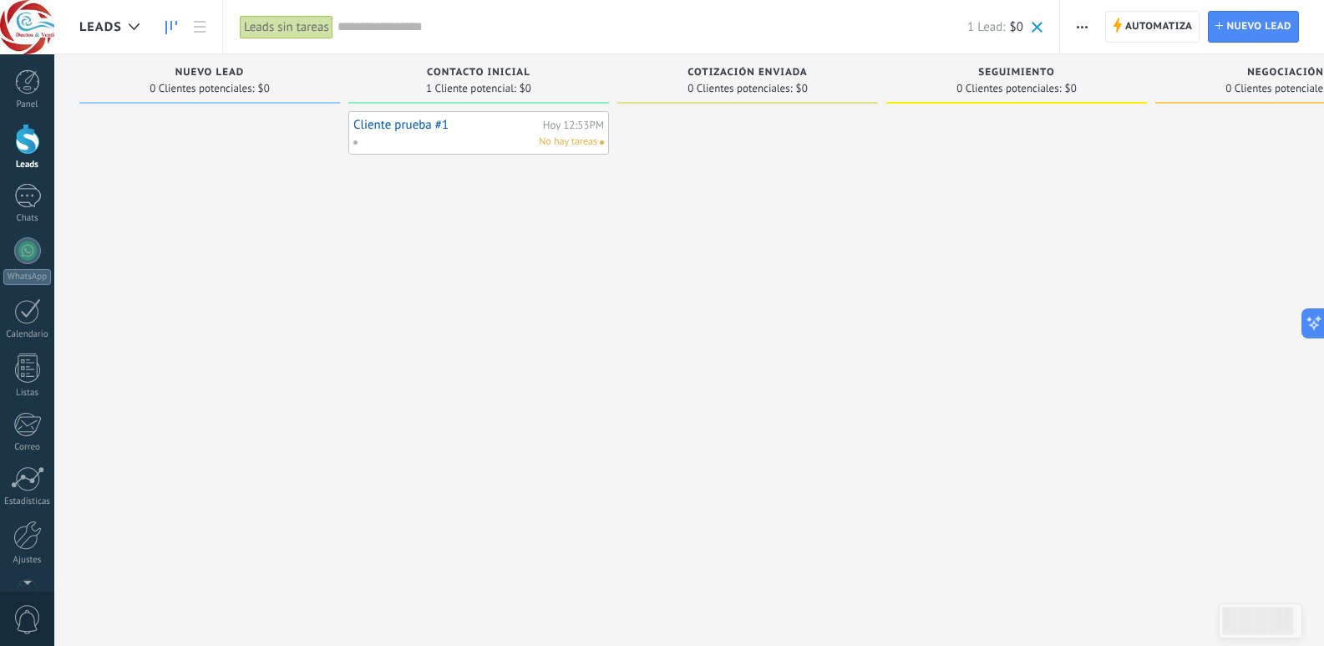
click at [298, 37] on div "Leads sin tareas" at bounding box center [287, 27] width 94 height 24
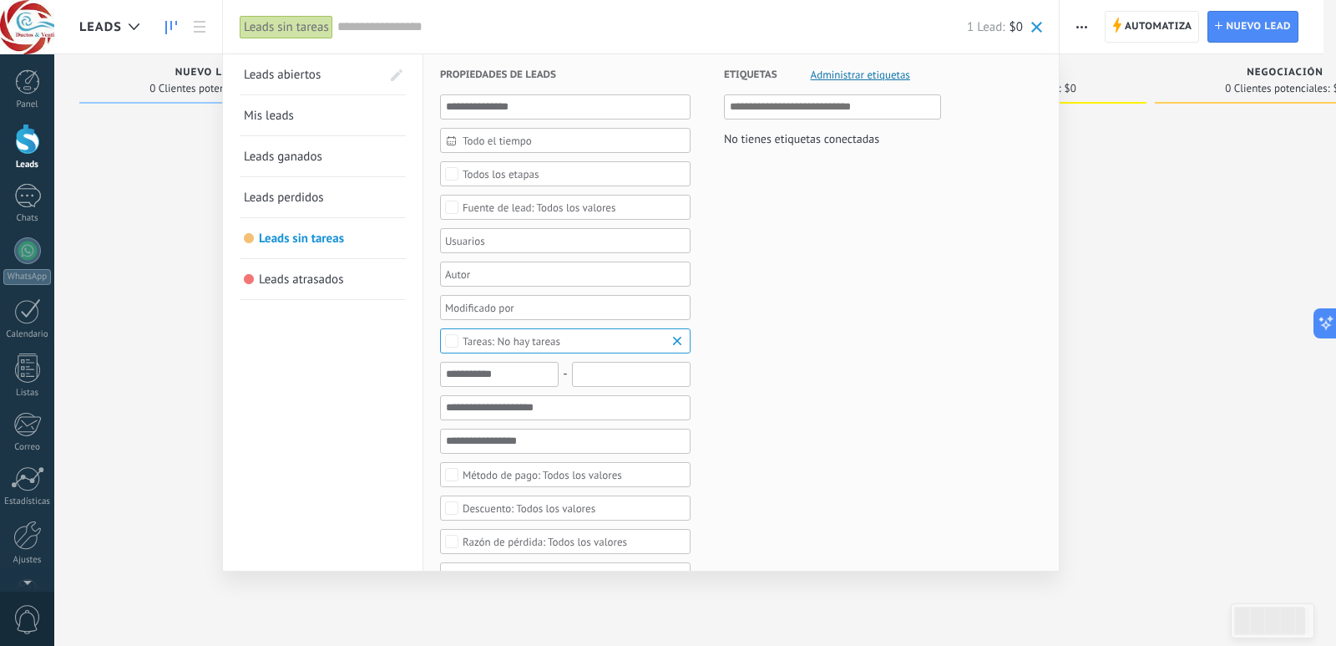
click at [294, 111] on link "Mis leads" at bounding box center [323, 115] width 158 height 40
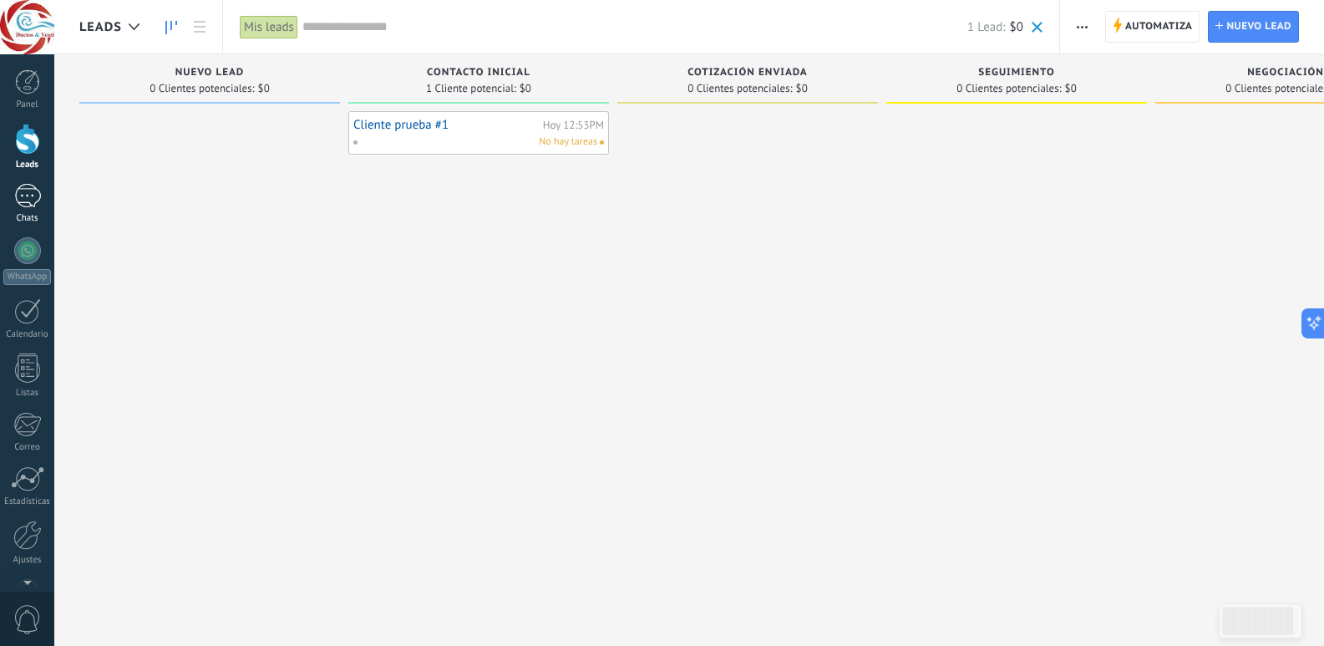
click at [18, 210] on link "Chats" at bounding box center [27, 204] width 54 height 40
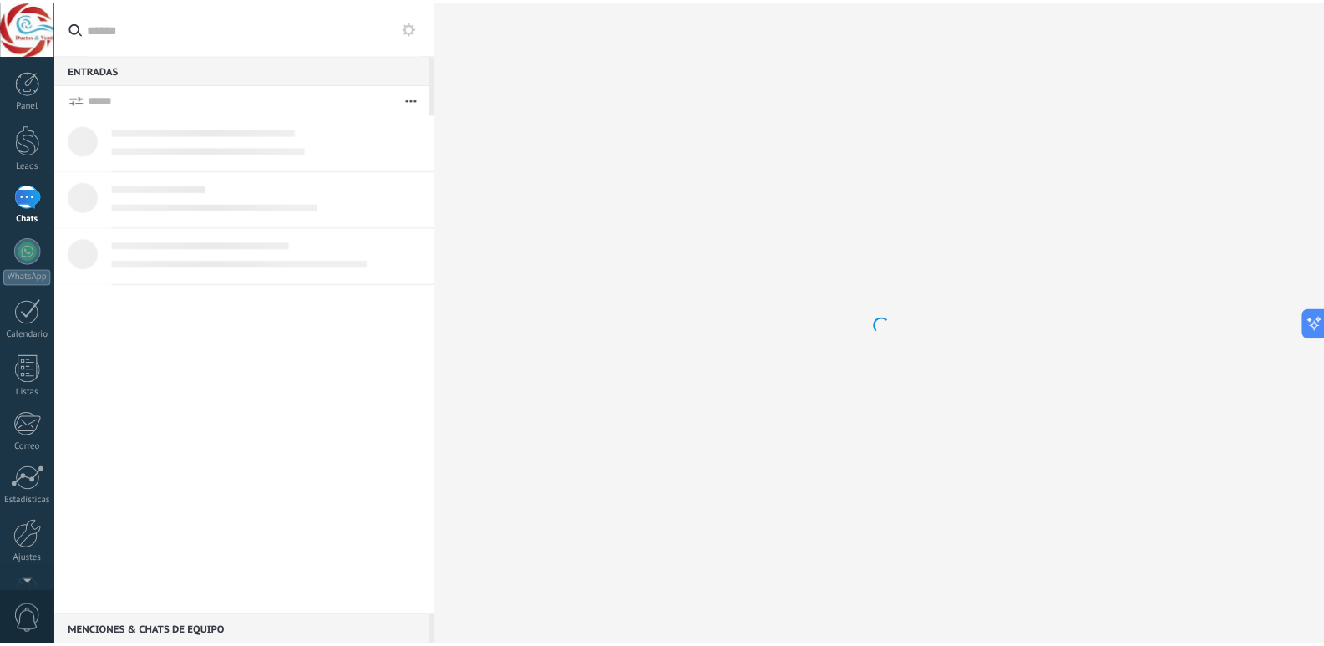
scroll to position [771, 0]
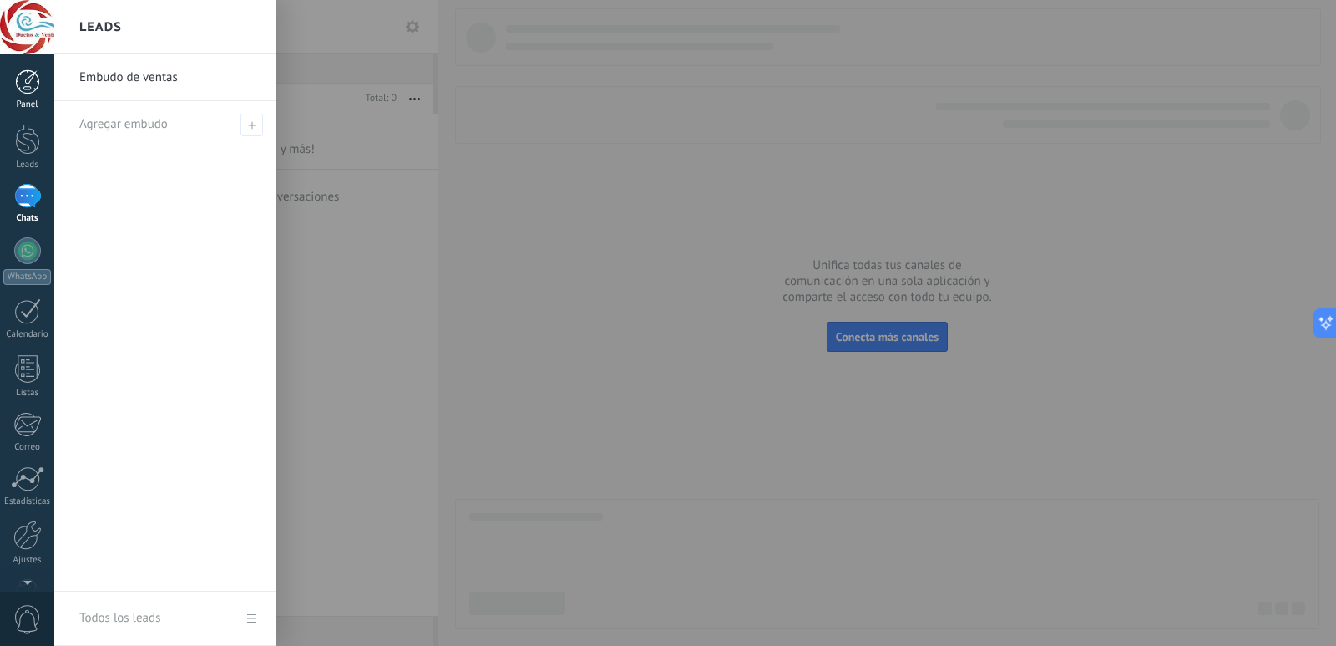
click at [27, 90] on div at bounding box center [27, 81] width 25 height 25
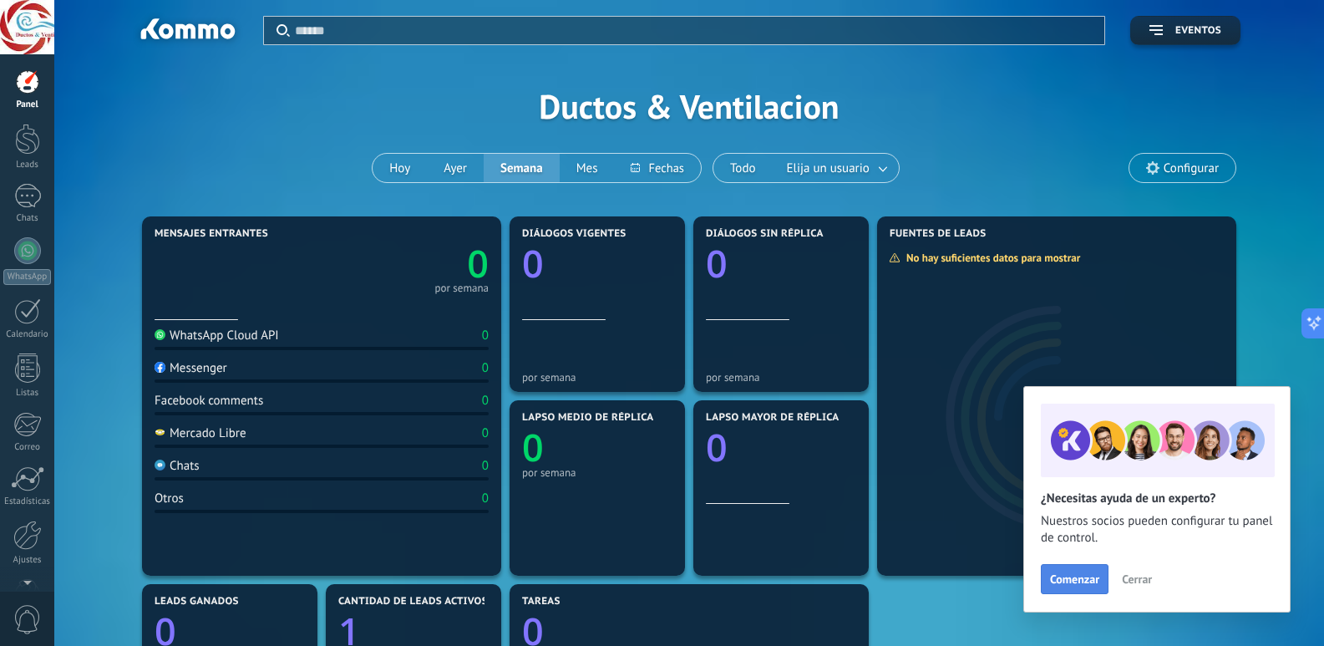
click at [1081, 579] on span "Comenzar" at bounding box center [1074, 579] width 49 height 12
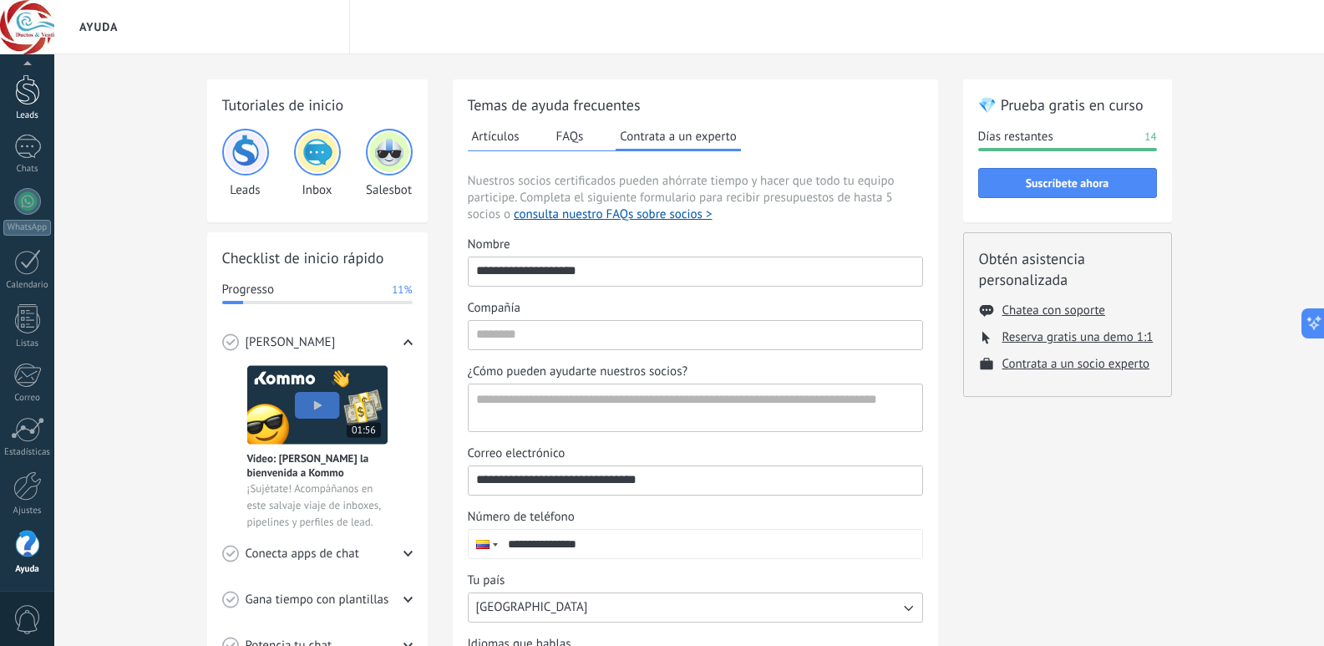
click at [27, 89] on div at bounding box center [27, 89] width 25 height 31
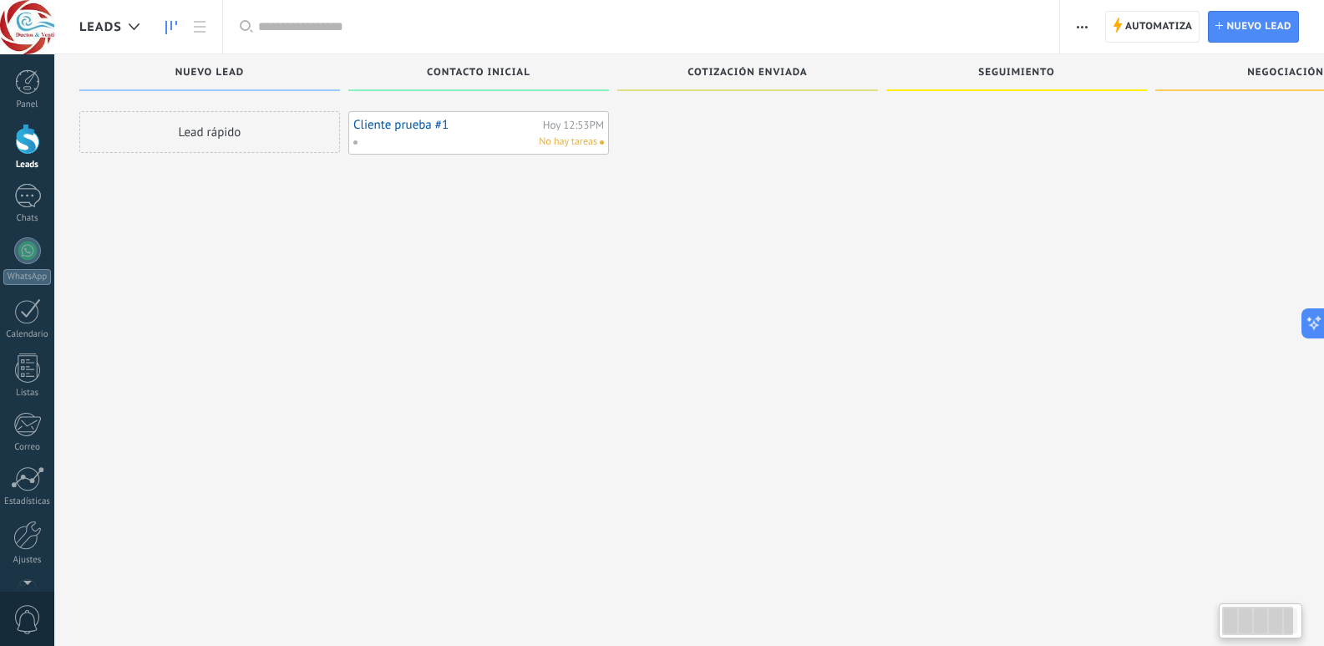
click at [27, 89] on div at bounding box center [27, 81] width 25 height 25
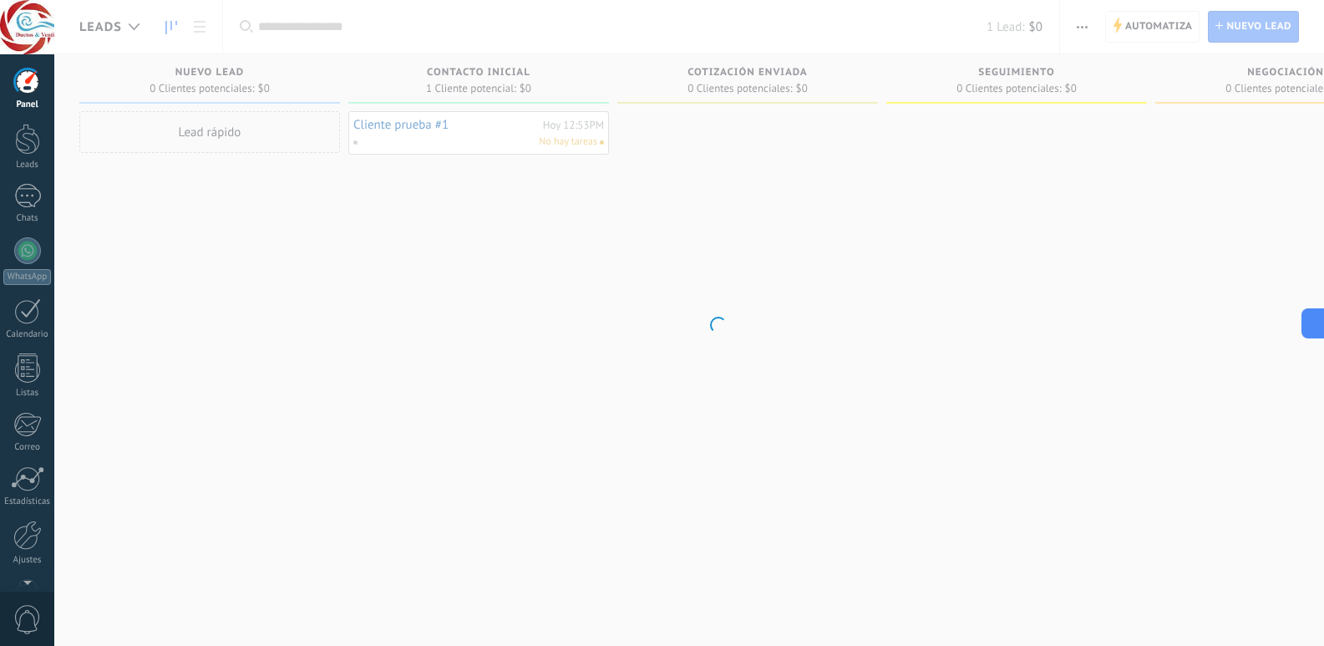
scroll to position [771, 0]
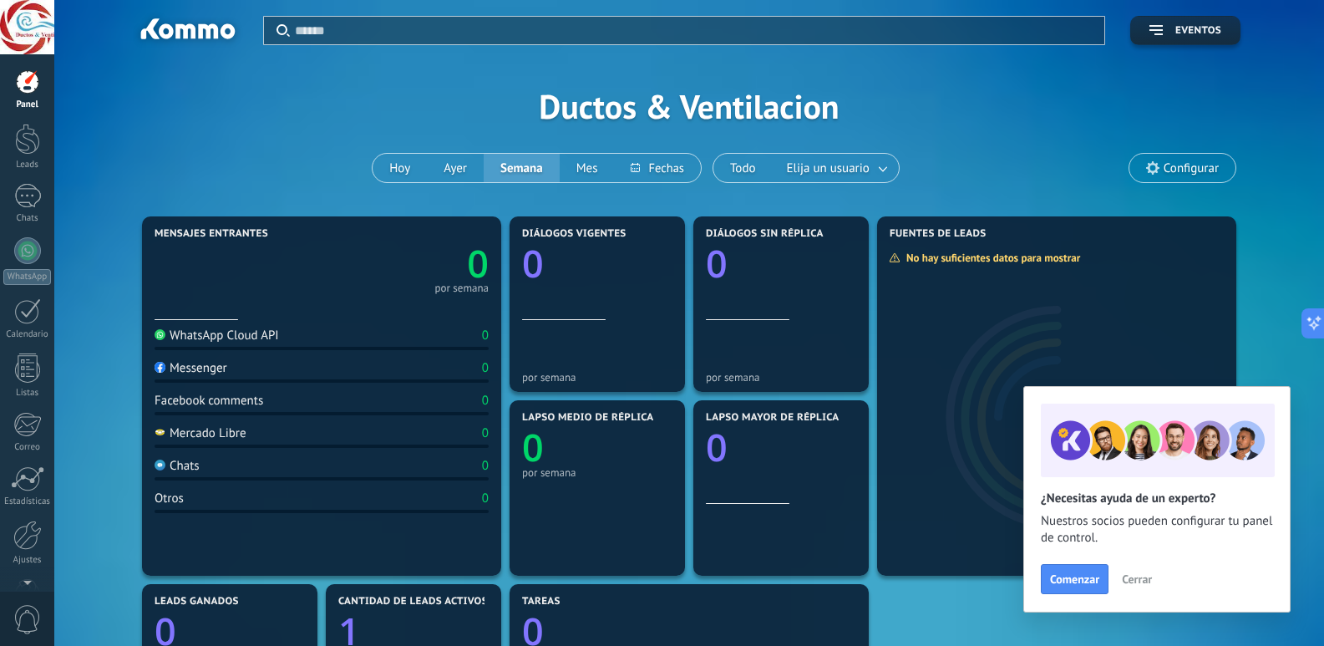
click at [1138, 582] on span "Cerrar" at bounding box center [1137, 579] width 30 height 12
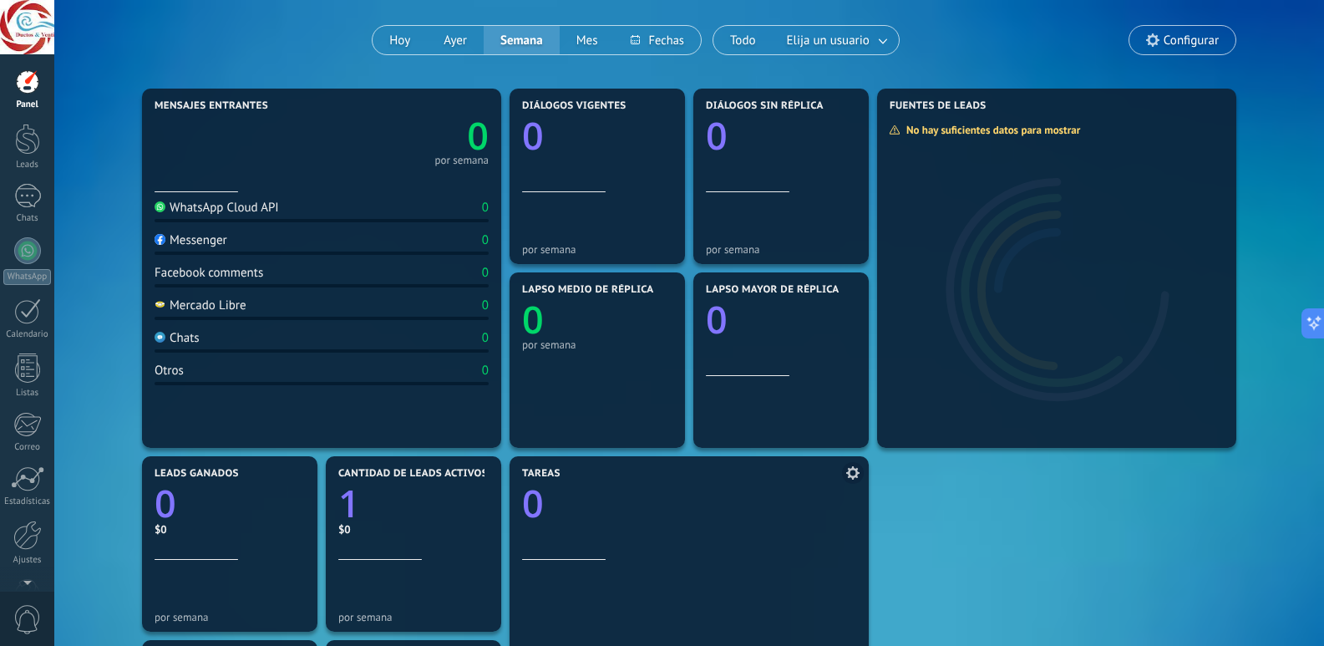
scroll to position [110, 0]
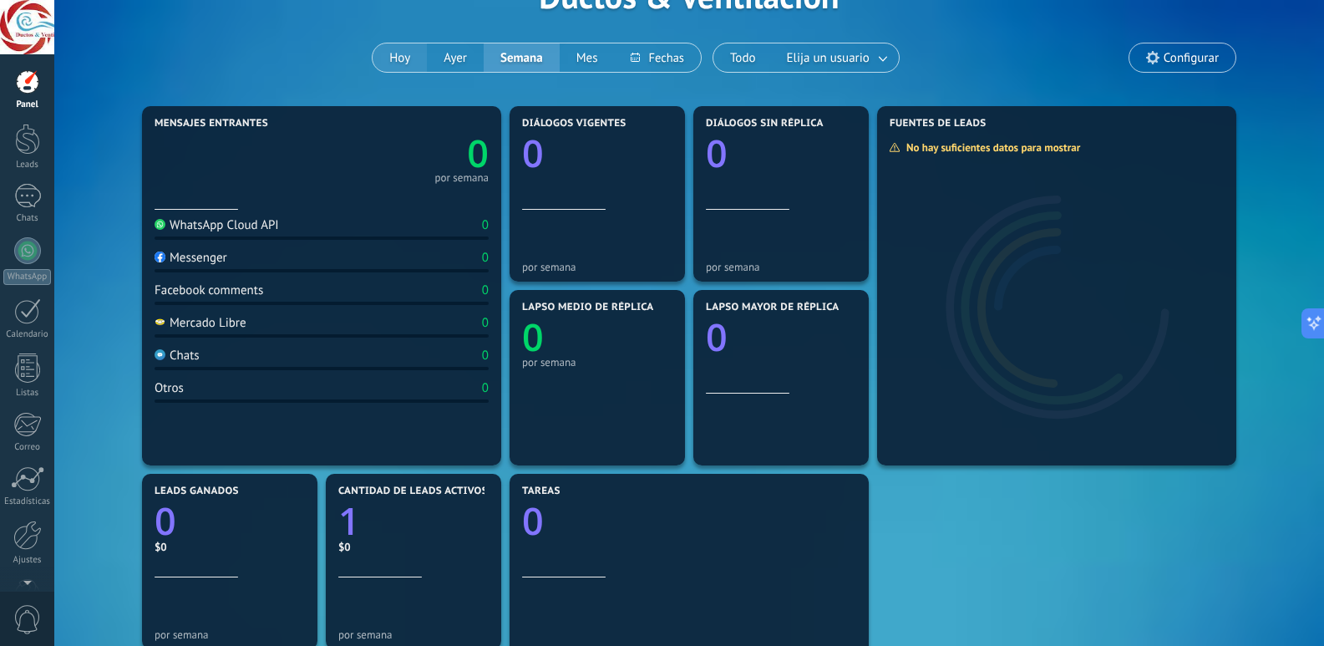
click at [395, 48] on button "Hoy" at bounding box center [400, 57] width 54 height 28
click at [831, 67] on span "Elija un usuario" at bounding box center [827, 58] width 89 height 23
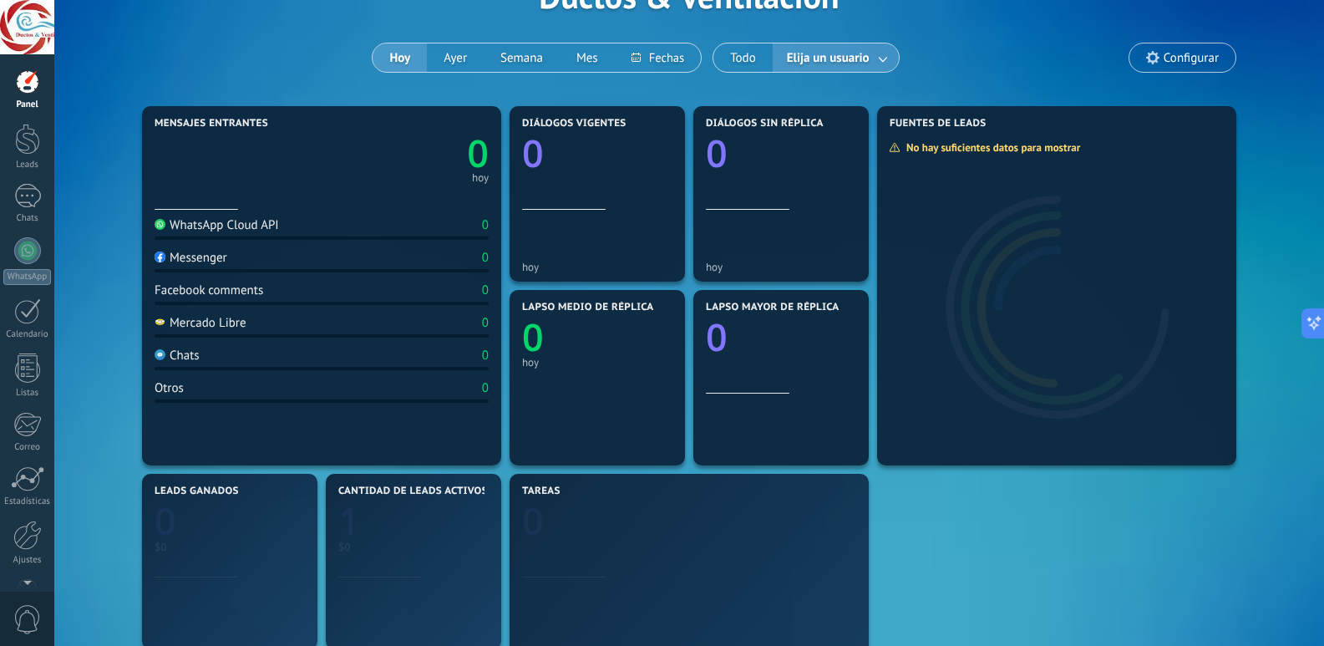
click at [881, 56] on link at bounding box center [884, 58] width 30 height 28
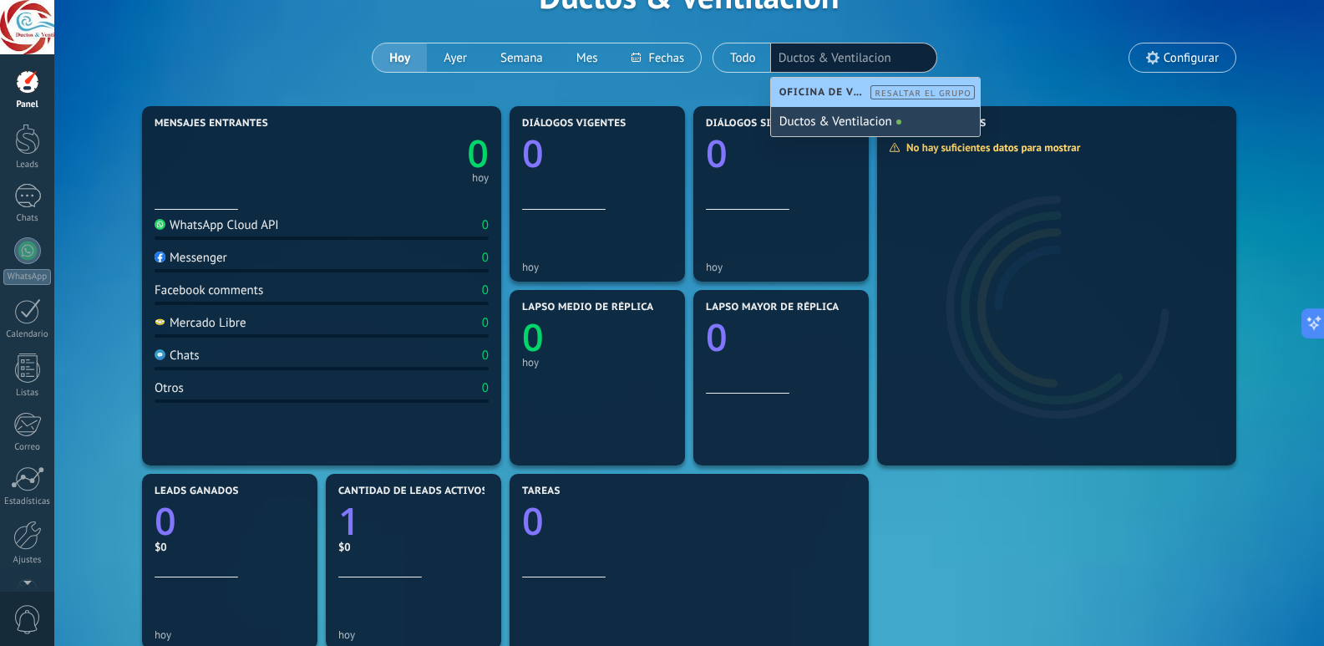
click at [889, 123] on div "Ductos & Ventilacion" at bounding box center [875, 121] width 209 height 29
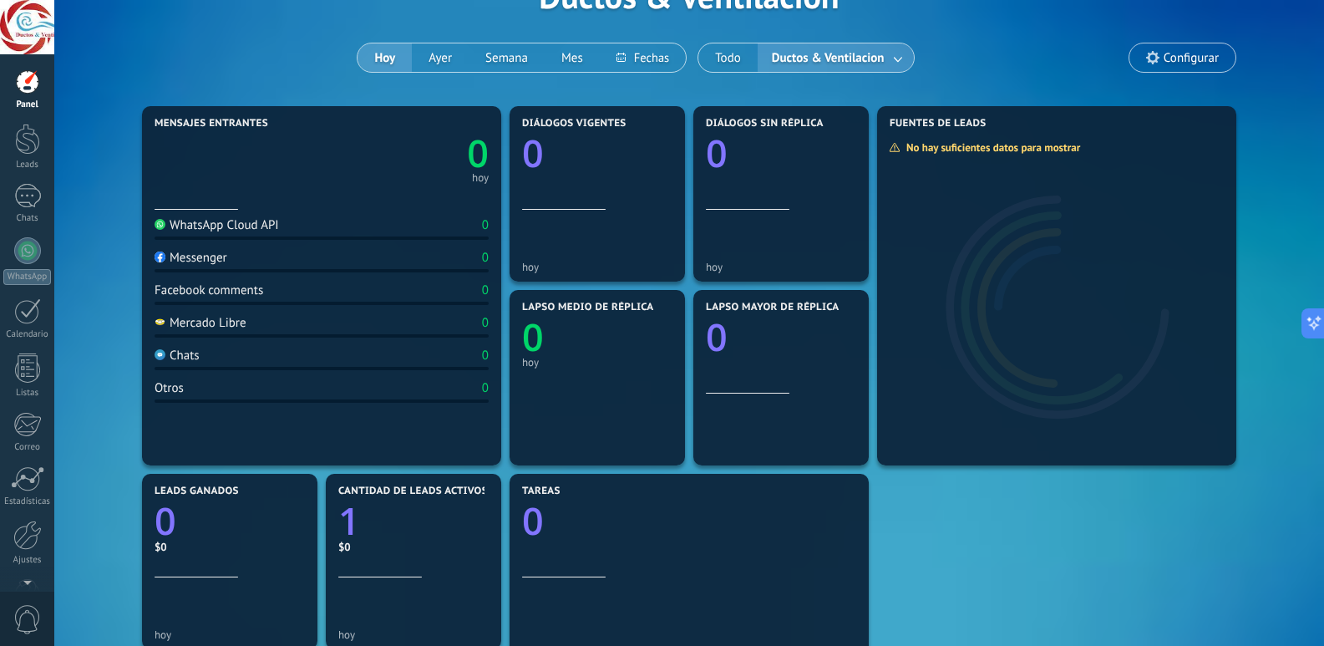
click at [887, 61] on link at bounding box center [899, 58] width 30 height 28
click at [815, 59] on span "Ductos & Ventilacion" at bounding box center [820, 56] width 113 height 16
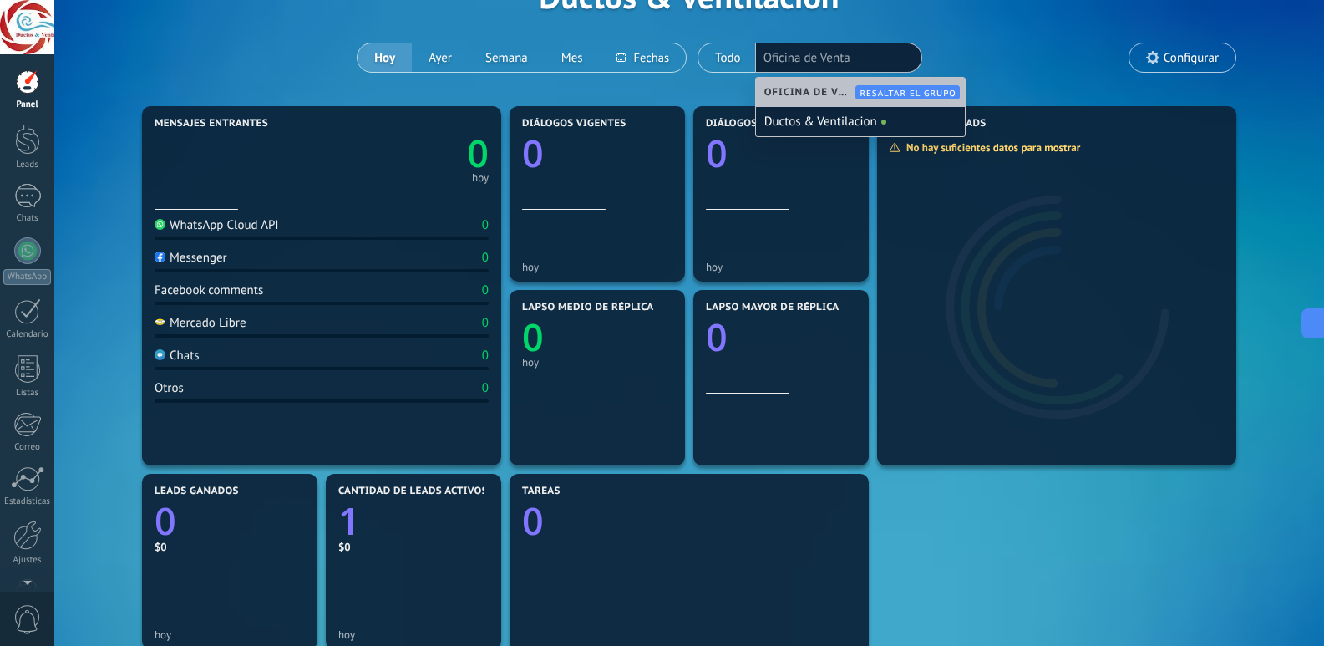
click at [880, 91] on span "Resaltar el grupo" at bounding box center [907, 93] width 96 height 11
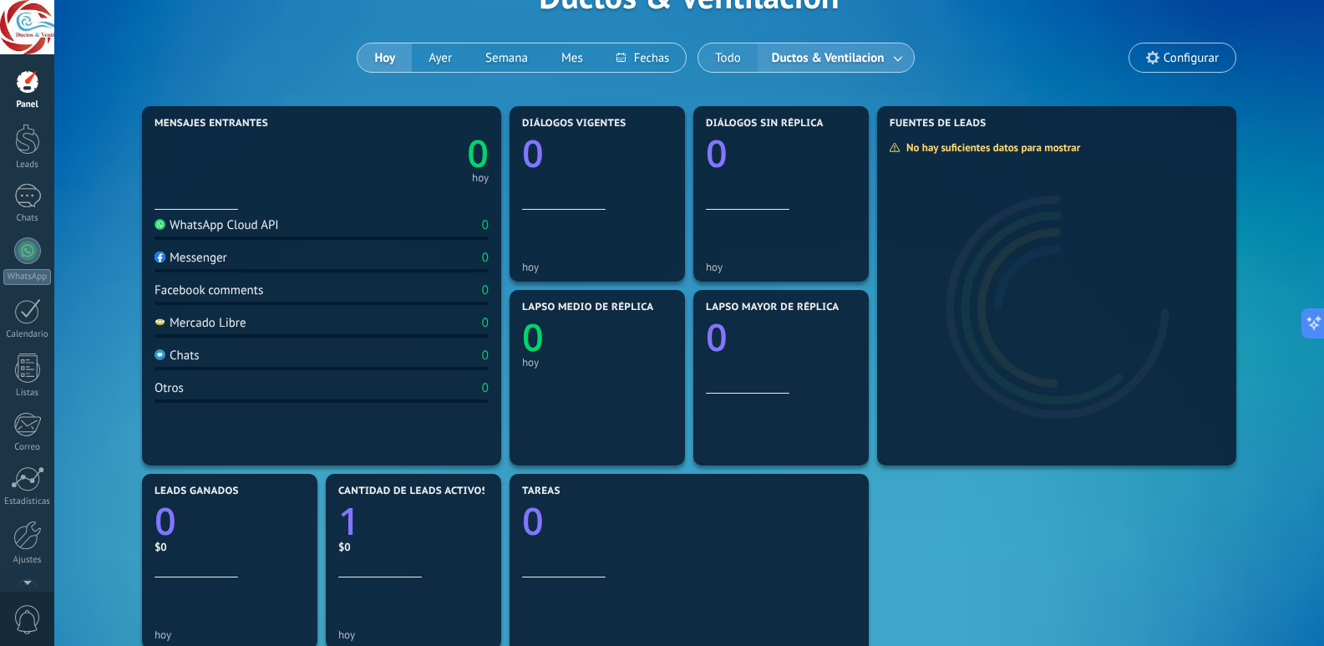
click at [710, 58] on button "Todo" at bounding box center [727, 57] width 59 height 28
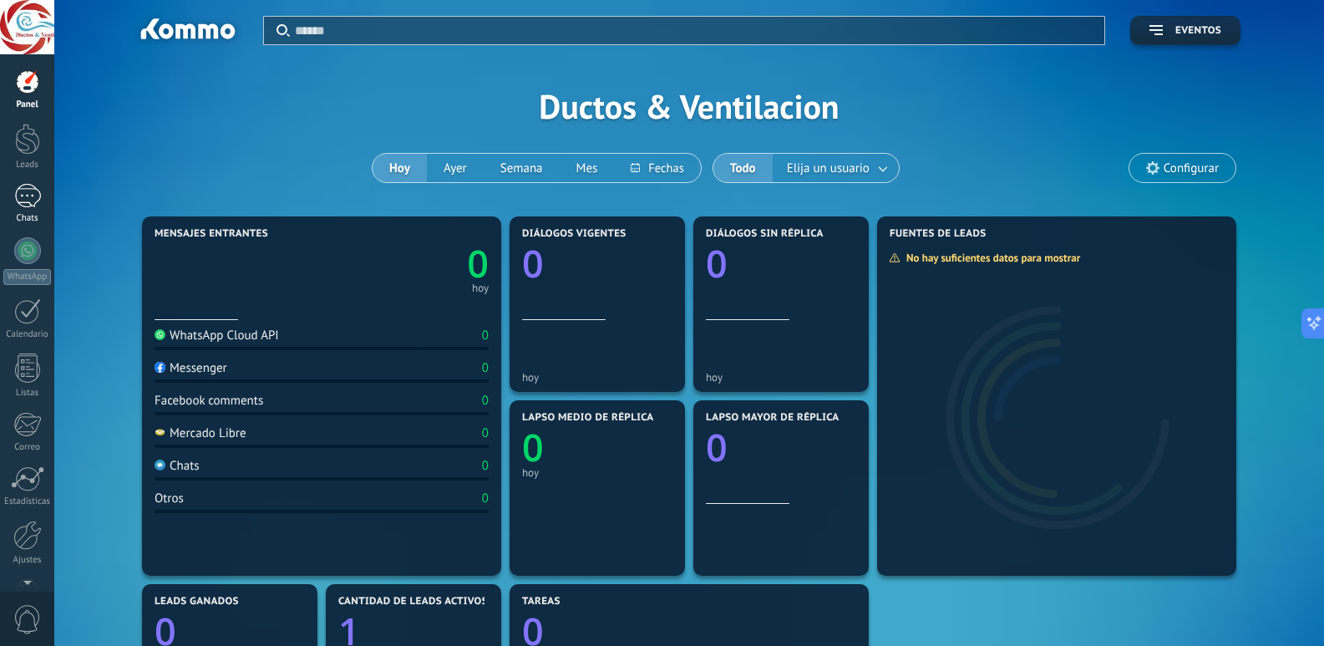
click at [38, 216] on div "Chats" at bounding box center [27, 218] width 48 height 11
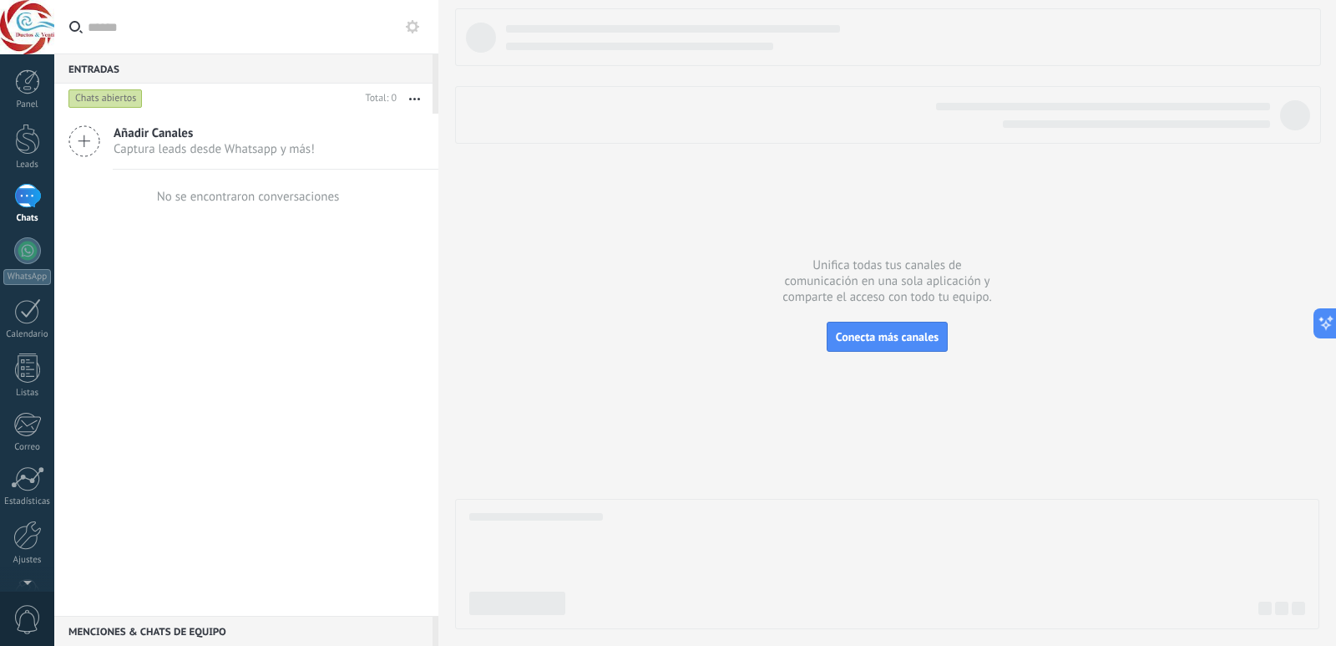
click at [324, 395] on div "Añadir Canales Captura leads desde Whatsapp y más! No se encontraron conversaci…" at bounding box center [246, 365] width 384 height 502
click at [742, 423] on div at bounding box center [887, 318] width 864 height 621
click at [13, 552] on link "Ajustes" at bounding box center [27, 542] width 54 height 45
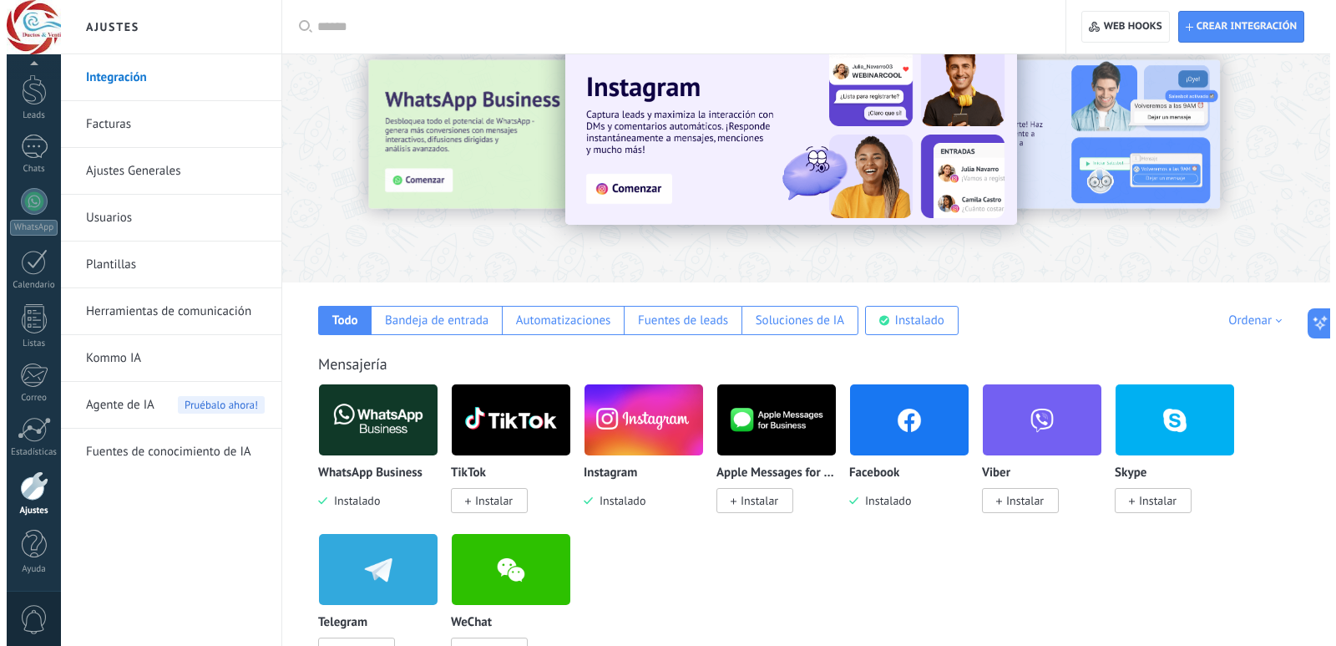
scroll to position [47, 0]
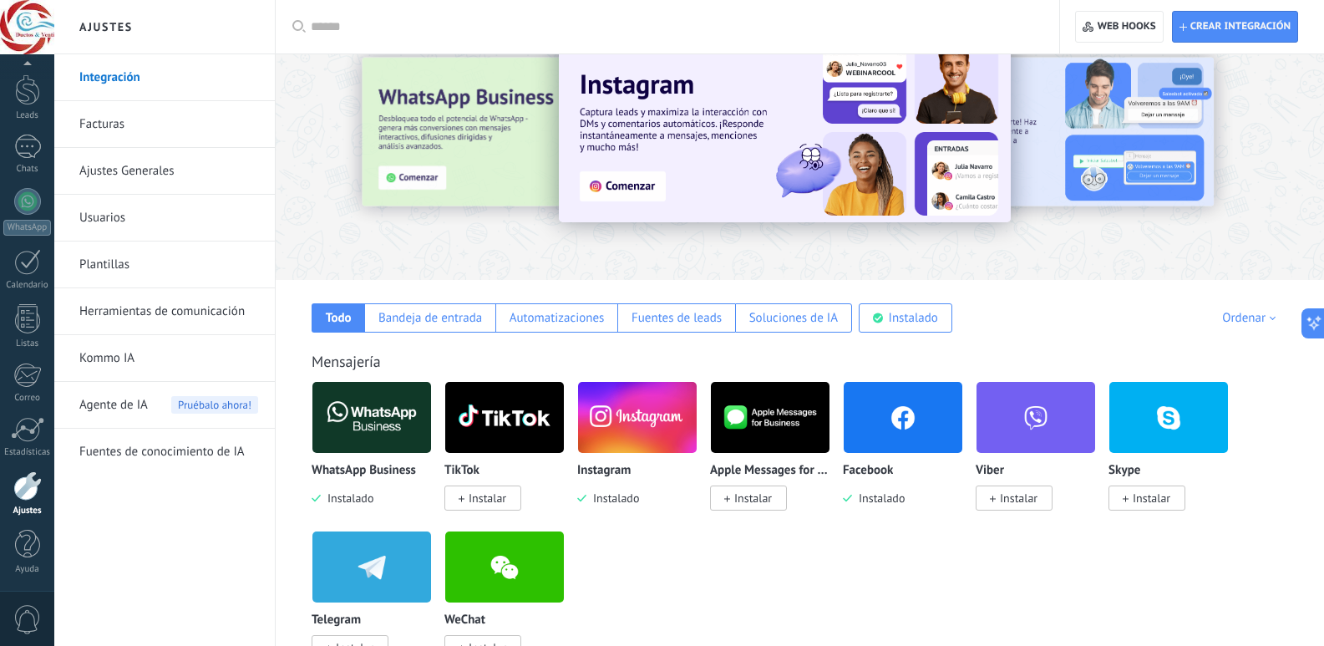
click at [357, 424] on img at bounding box center [371, 417] width 119 height 81
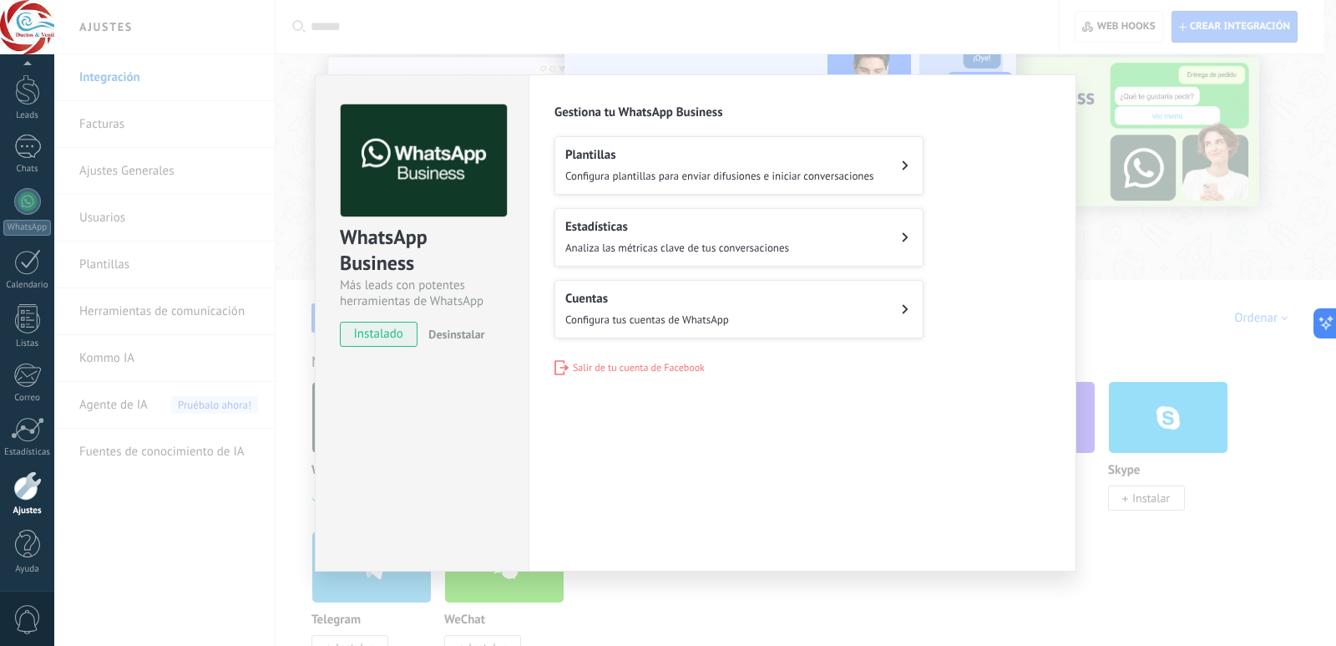
click at [799, 221] on button "Estadísticas Analiza las métricas clave de tus conversaciones" at bounding box center [739, 237] width 369 height 58
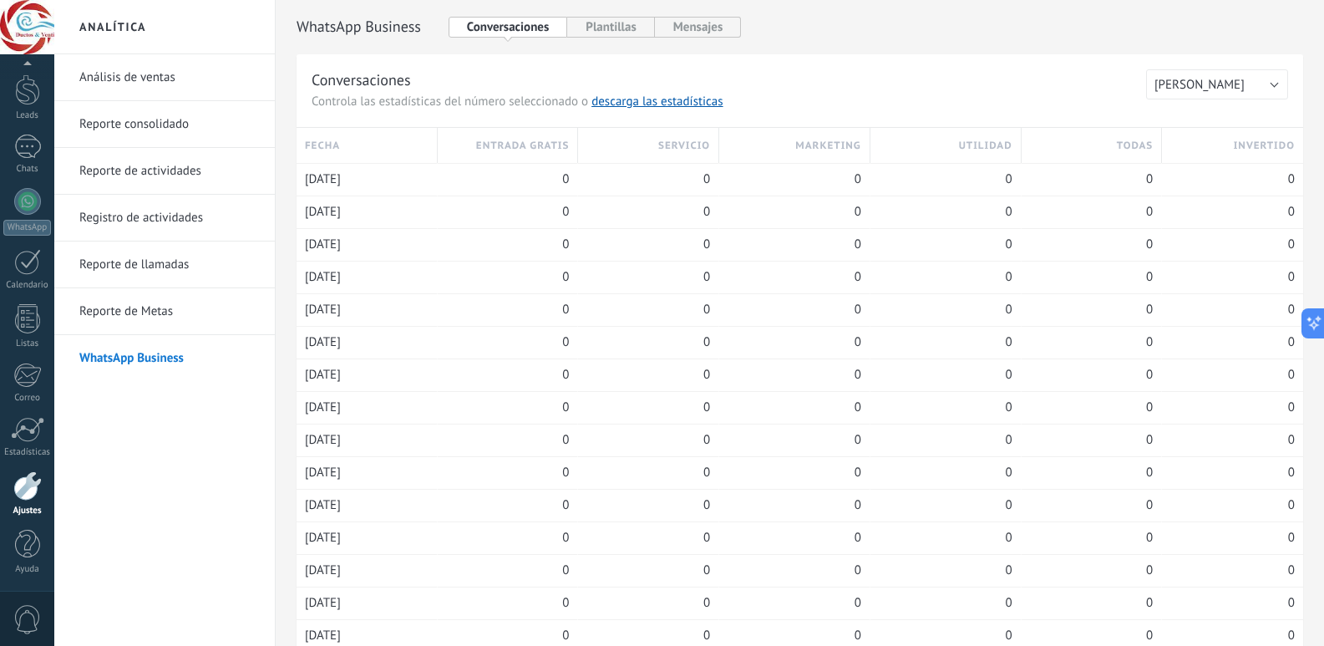
click at [172, 89] on link "Análisis de ventas" at bounding box center [168, 77] width 179 height 47
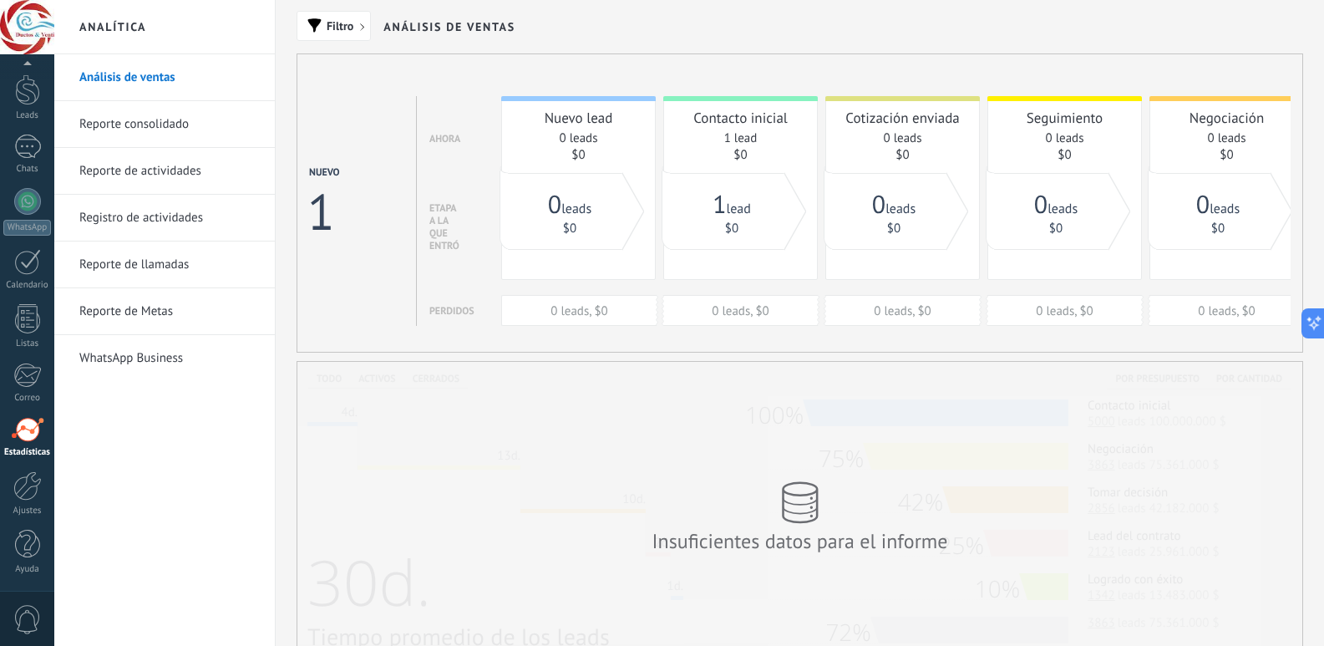
click at [147, 177] on link "Reporte de actividades" at bounding box center [168, 171] width 179 height 47
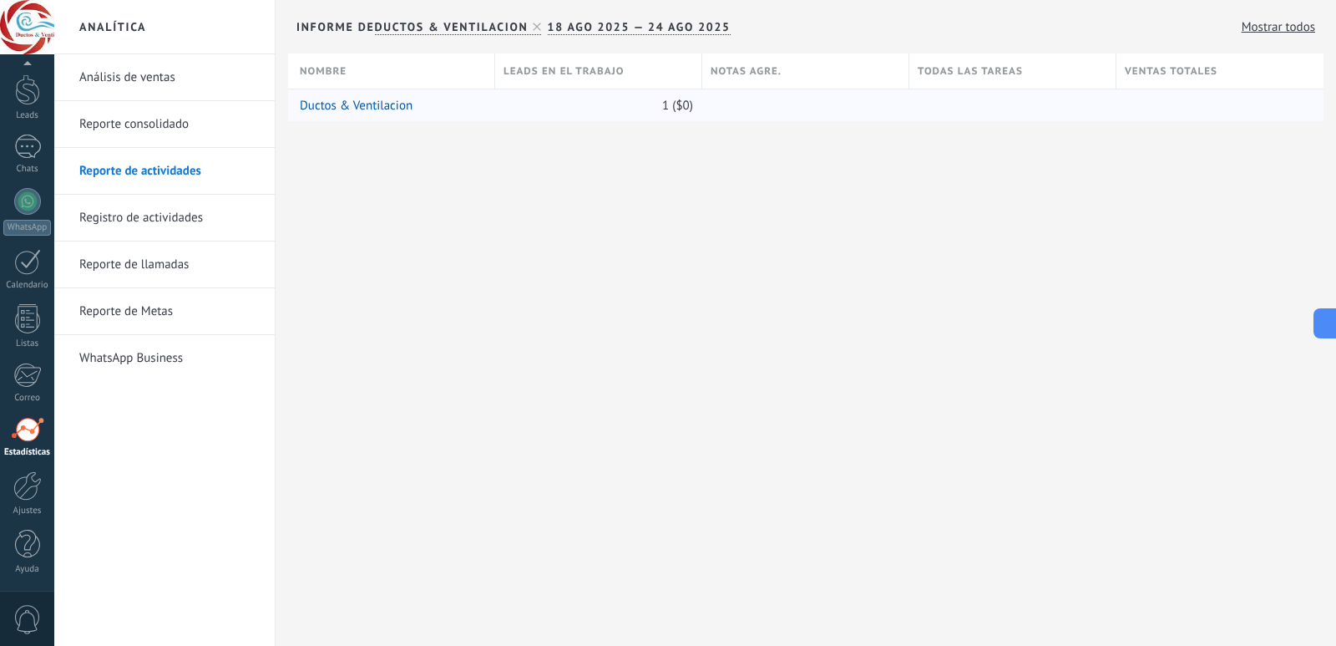
click at [393, 107] on link "Ductos & Ventilacion" at bounding box center [356, 106] width 113 height 16
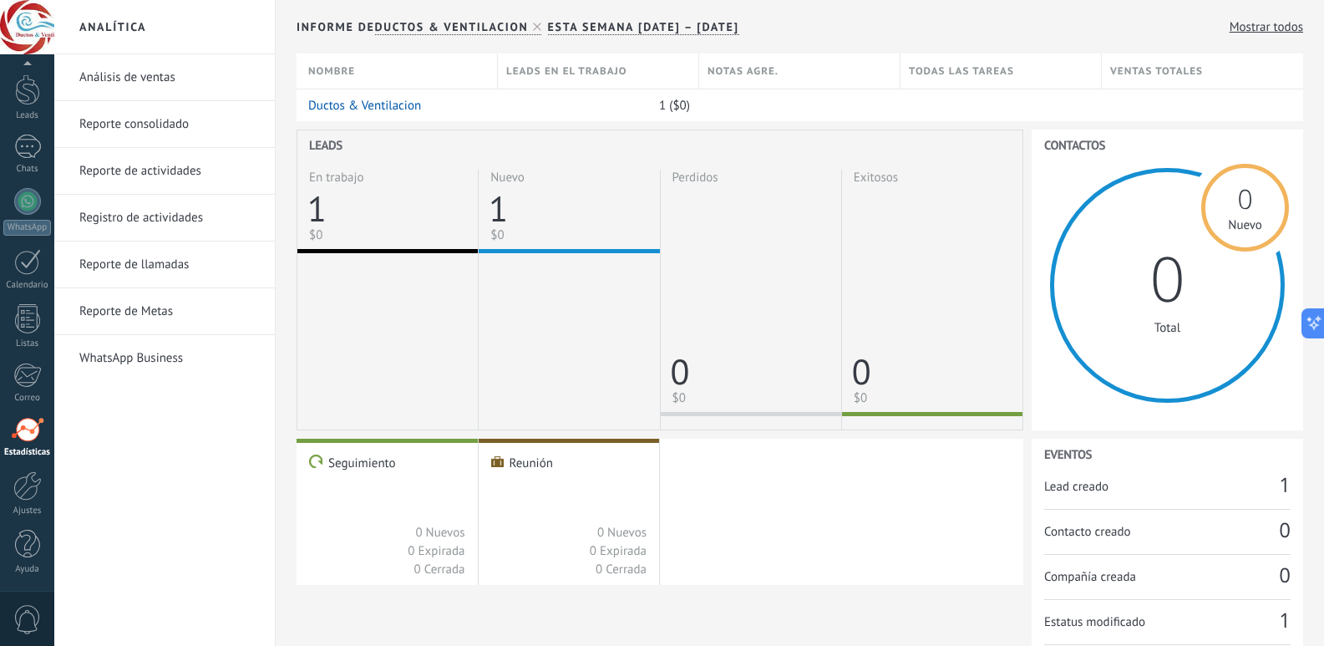
click at [489, 196] on link "1" at bounding box center [498, 208] width 19 height 46
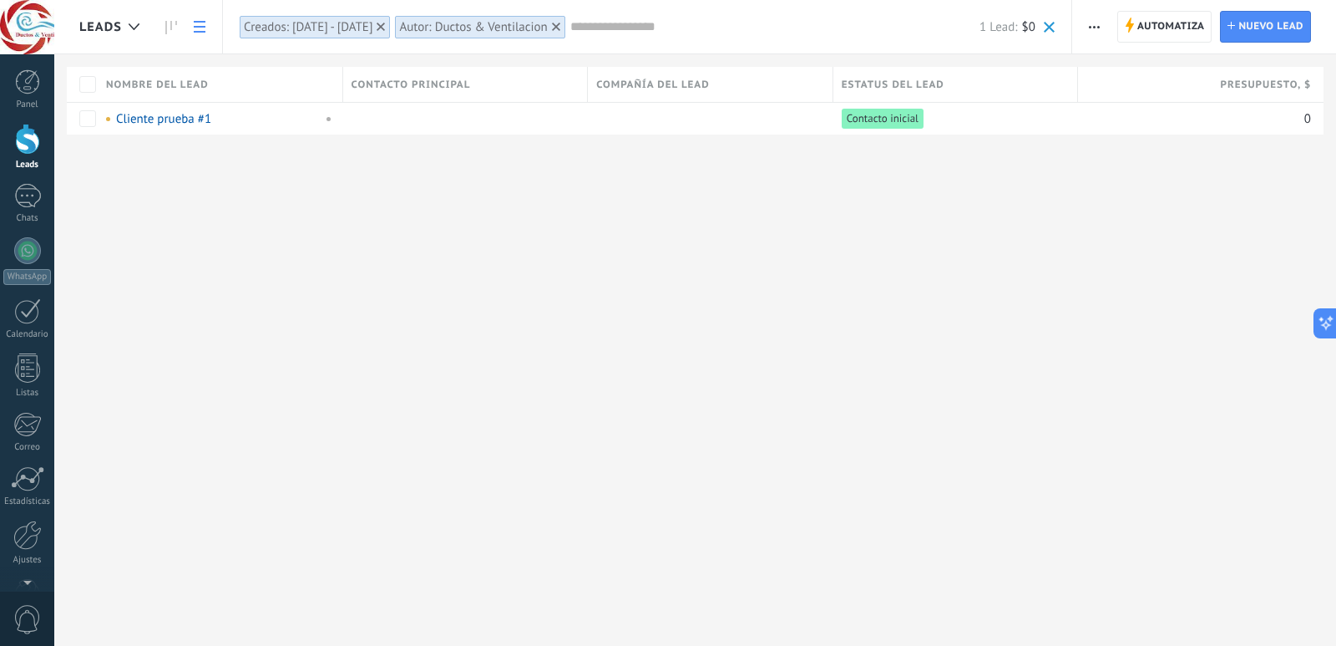
click at [705, 356] on div "**********" at bounding box center [695, 323] width 1282 height 646
click at [38, 248] on div at bounding box center [27, 250] width 27 height 27
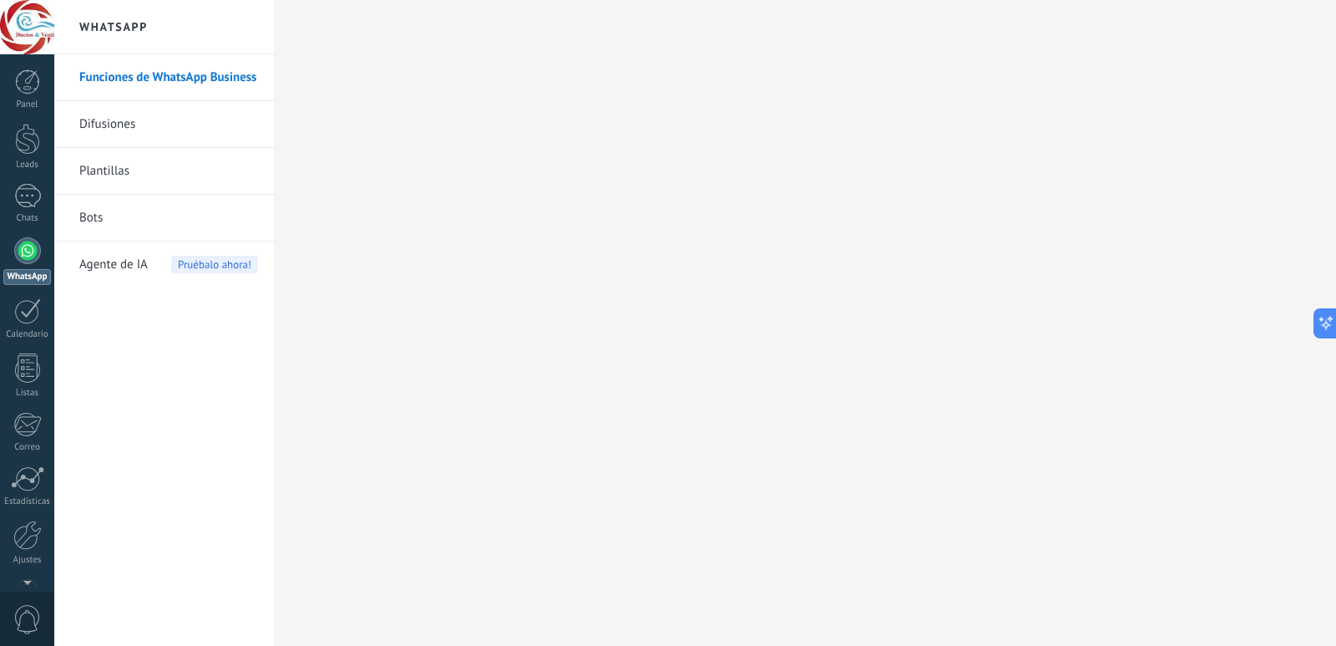
click at [119, 221] on link "Bots" at bounding box center [168, 218] width 179 height 47
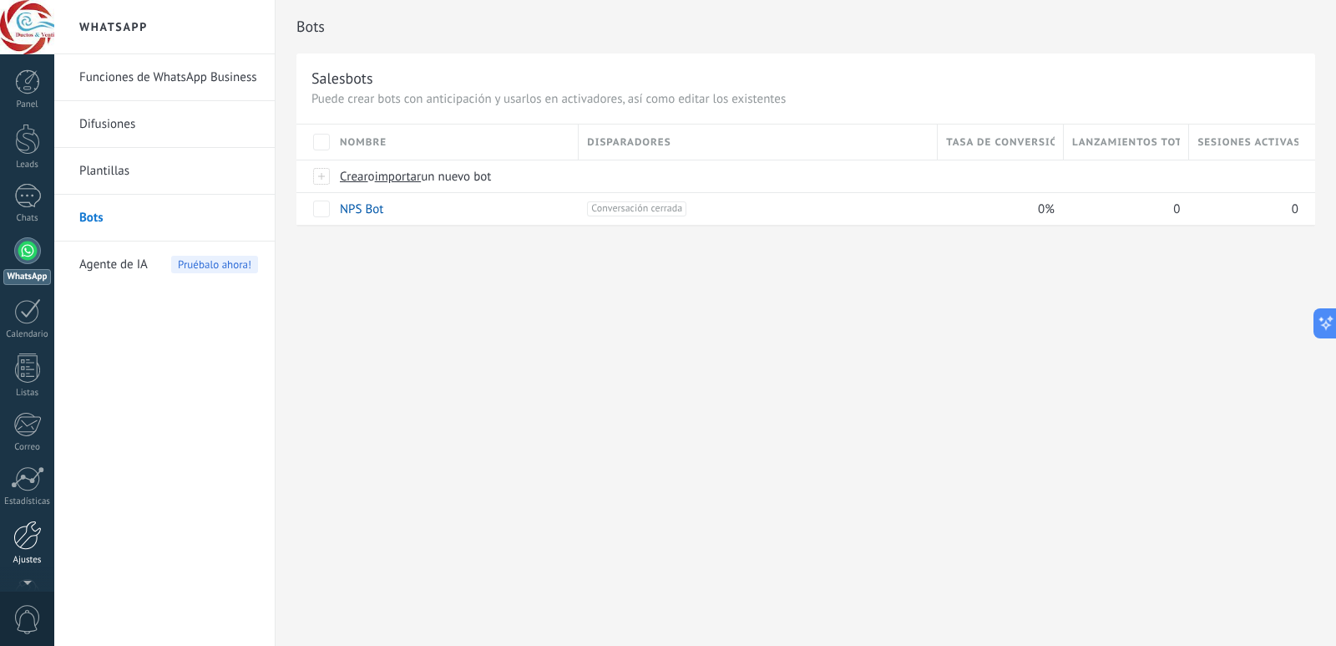
click at [18, 520] on div at bounding box center [27, 534] width 28 height 29
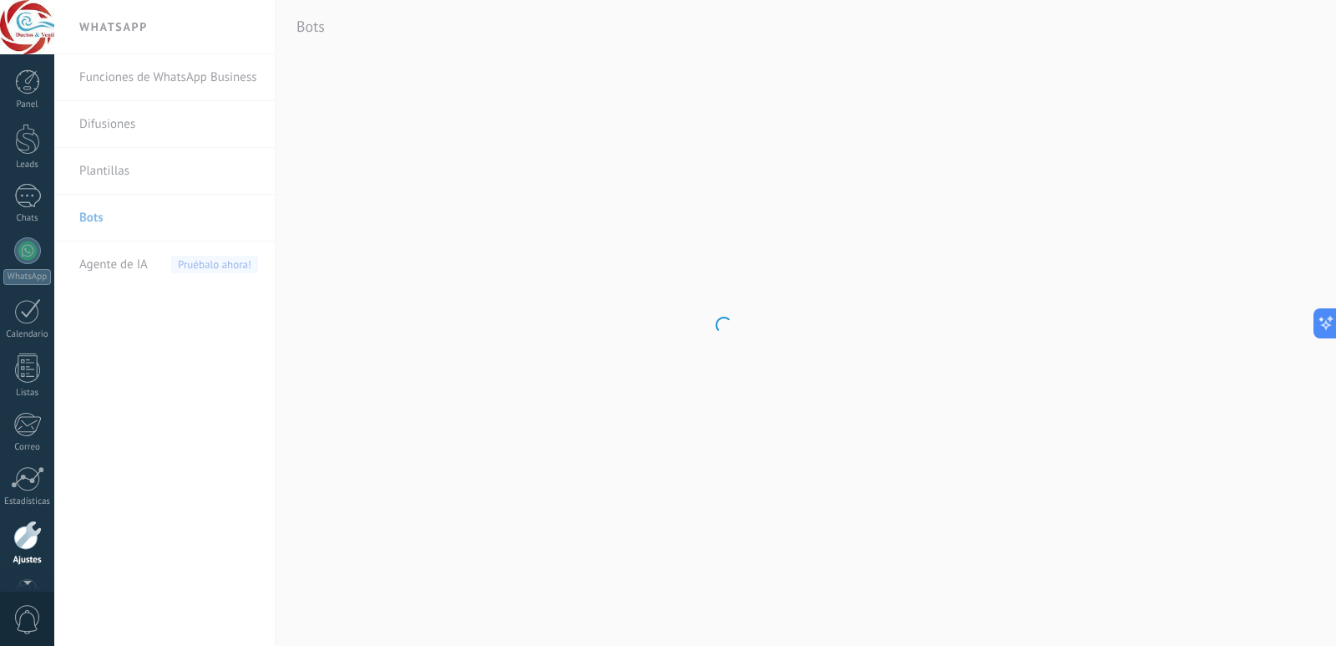
click at [39, 579] on div at bounding box center [27, 593] width 25 height 29
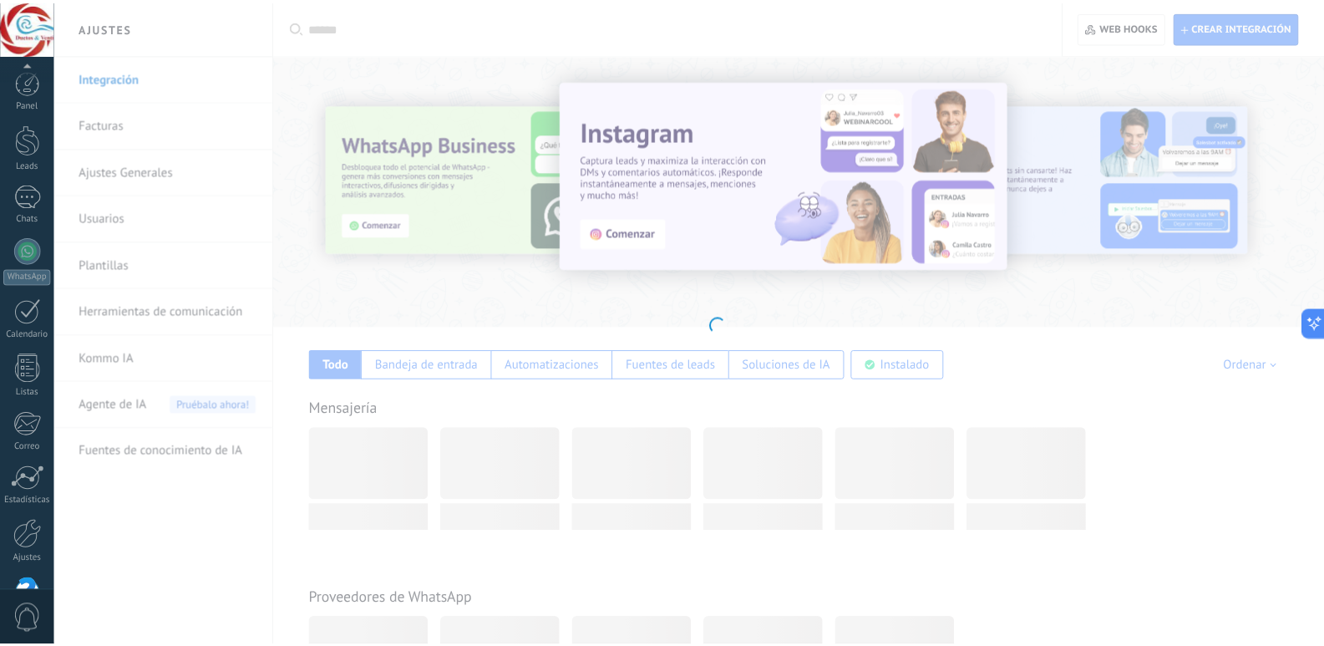
scroll to position [49, 0]
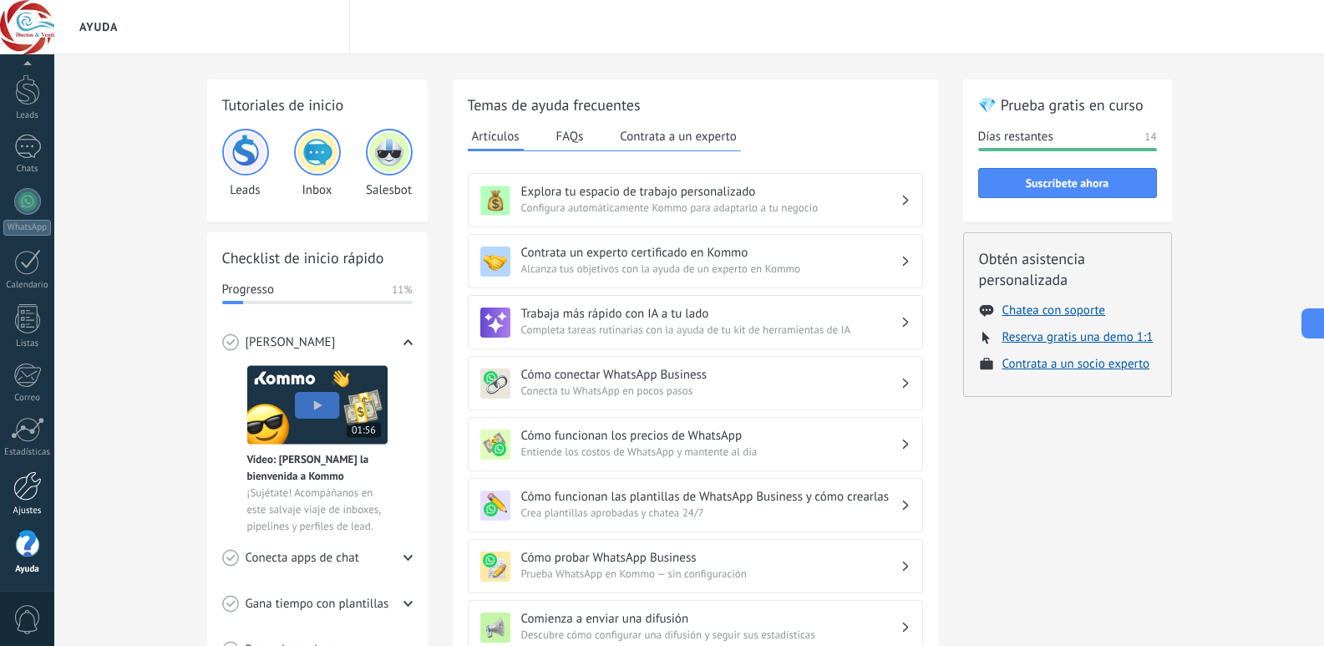
click at [19, 480] on div at bounding box center [27, 485] width 28 height 29
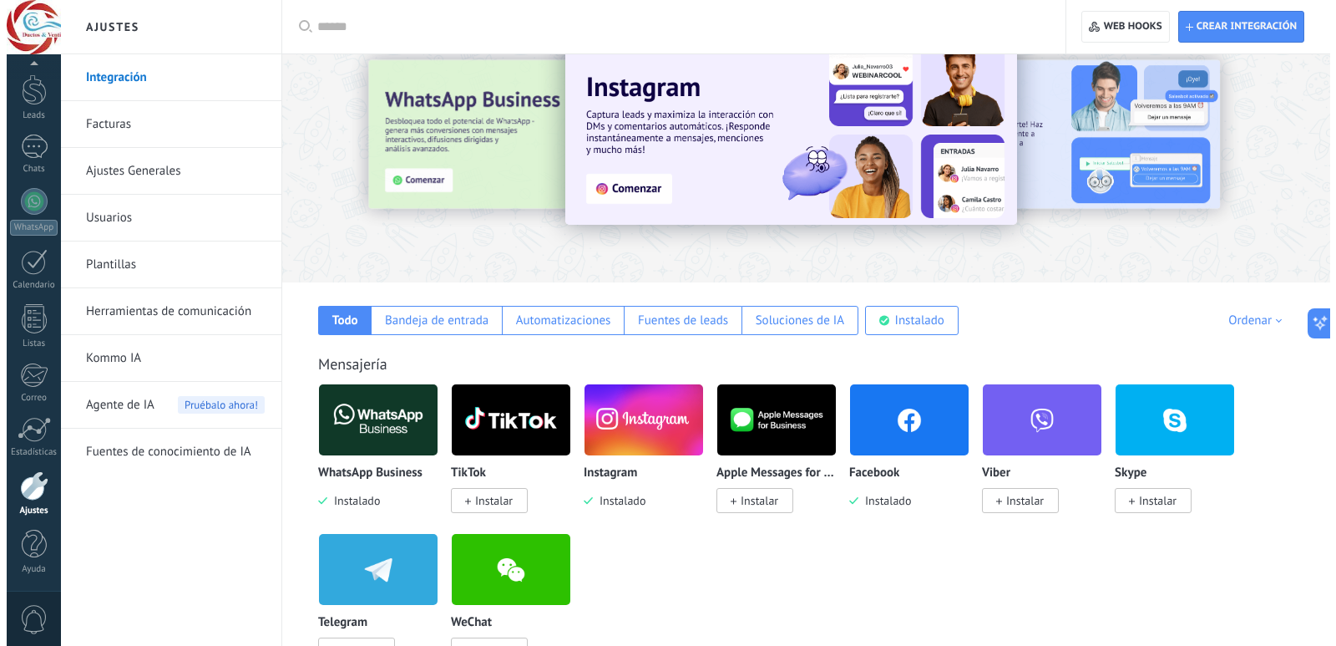
scroll to position [73, 0]
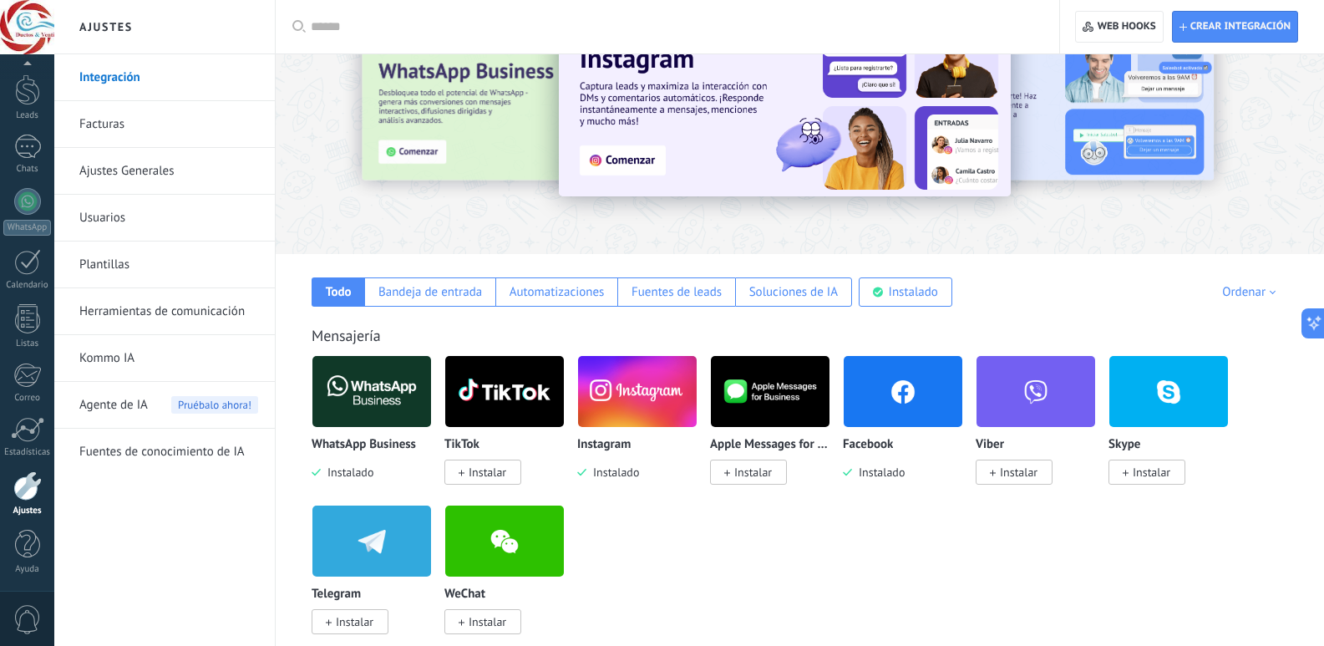
click at [371, 386] on img at bounding box center [371, 391] width 119 height 81
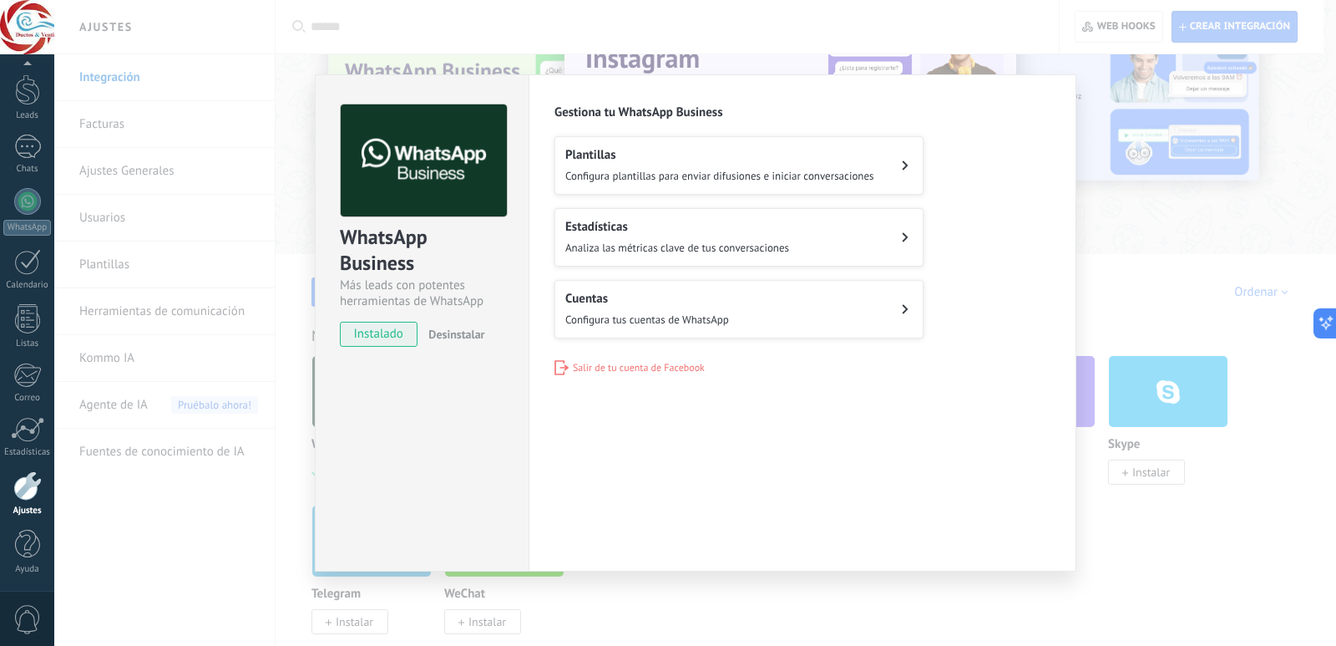
click at [738, 287] on button "Cuentas Configura tus cuentas de WhatsApp" at bounding box center [739, 309] width 369 height 58
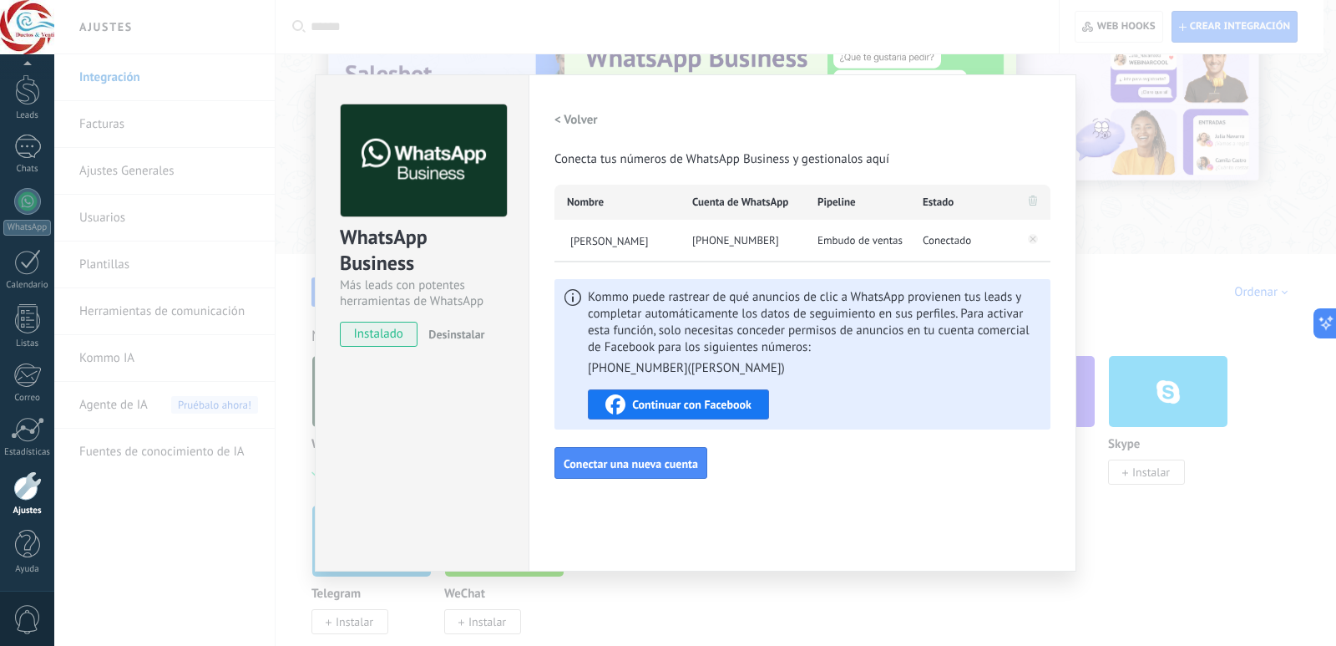
click at [743, 408] on span "Continuar con Facebook" at bounding box center [691, 404] width 119 height 12
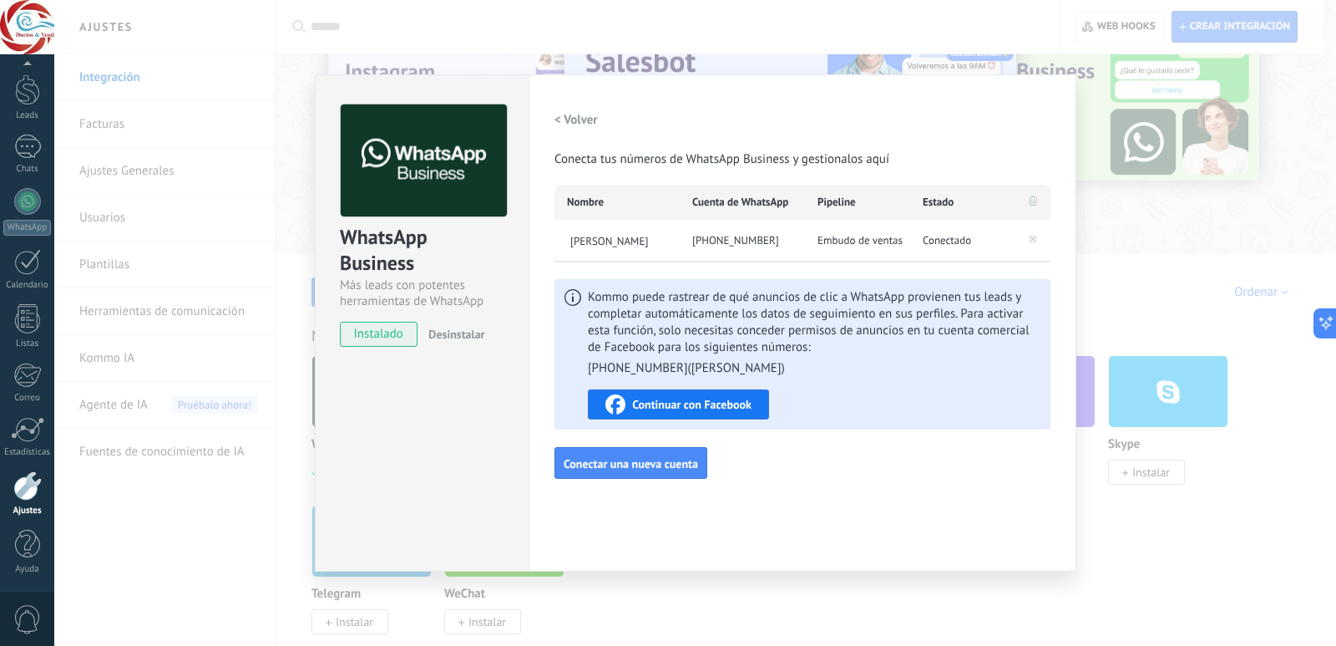
drag, startPoint x: 728, startPoint y: 244, endPoint x: 792, endPoint y: 241, distance: 64.4
click at [792, 241] on div "[PHONE_NUMBER]" at bounding box center [742, 241] width 125 height 42
click at [821, 236] on span "Embudo de ventas" at bounding box center [860, 240] width 85 height 17
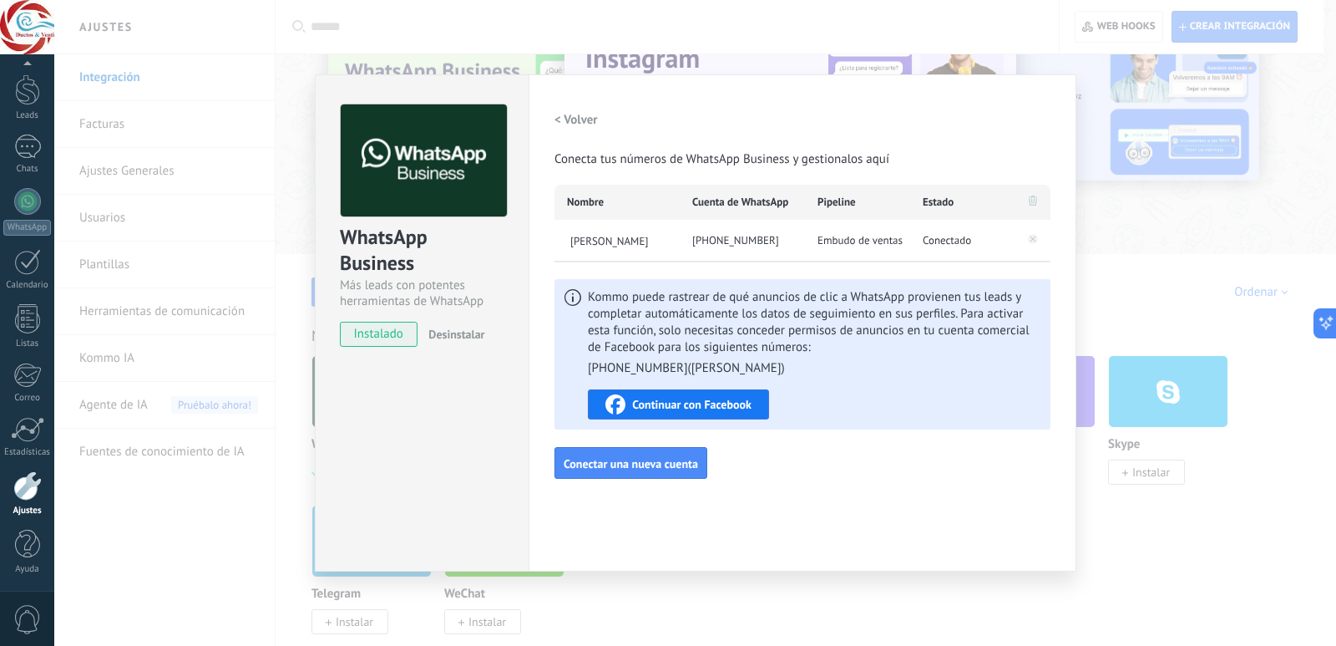
click at [667, 171] on div "< Volver Conecta tus números de WhatsApp Business y gestionalos aquí Nombre Cue…" at bounding box center [803, 291] width 496 height 374
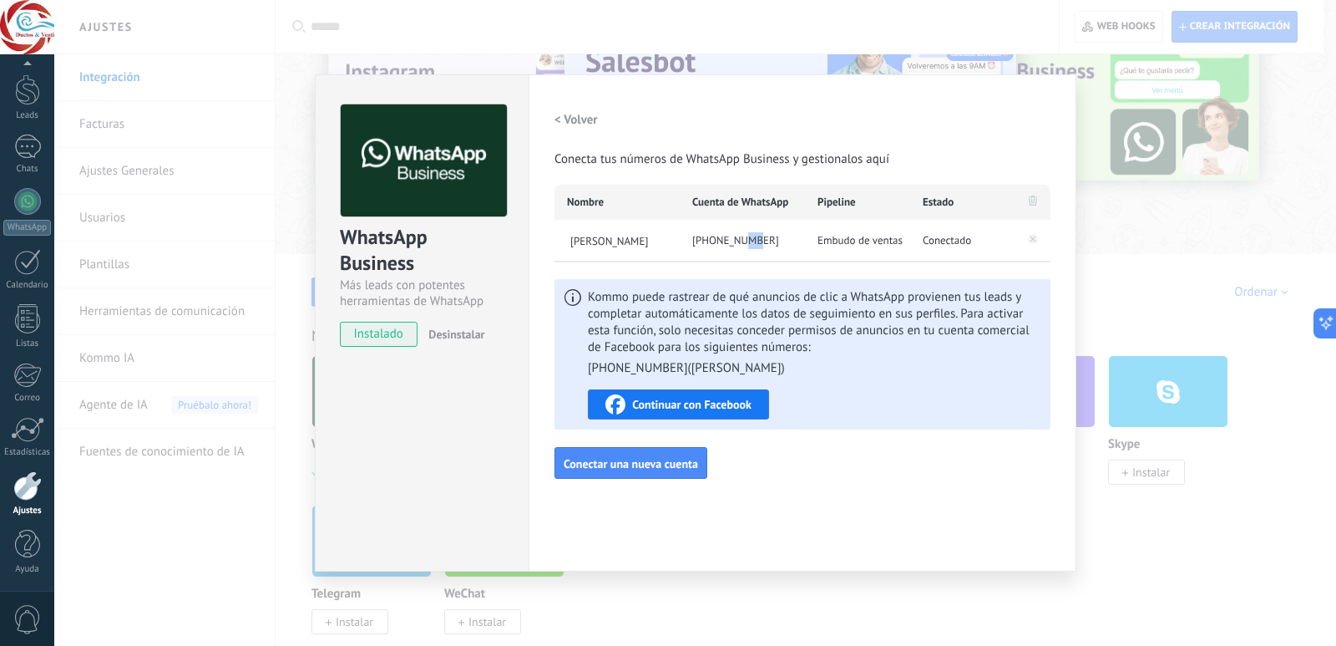
drag, startPoint x: 738, startPoint y: 251, endPoint x: 778, endPoint y: 245, distance: 39.7
click at [761, 243] on div "[PHONE_NUMBER]" at bounding box center [742, 241] width 125 height 42
click at [814, 246] on div "Embudo de ventas" at bounding box center [857, 241] width 105 height 42
click at [813, 399] on div "Kommo puede rastrear de qué anuncios de clic a WhatsApp provienen tus leads y c…" at bounding box center [814, 354] width 453 height 130
